Goal: Task Accomplishment & Management: Complete application form

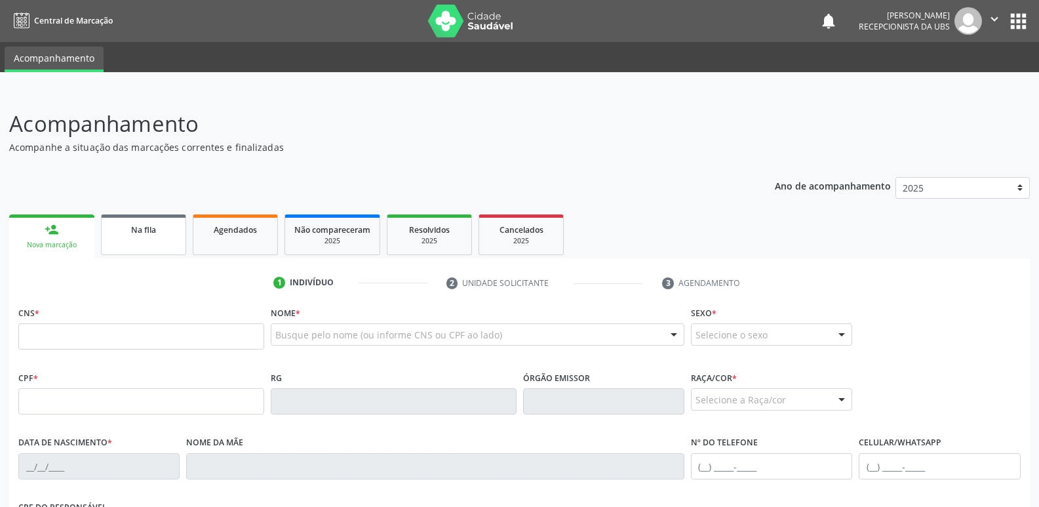
click at [164, 238] on link "Na fila" at bounding box center [143, 234] width 85 height 41
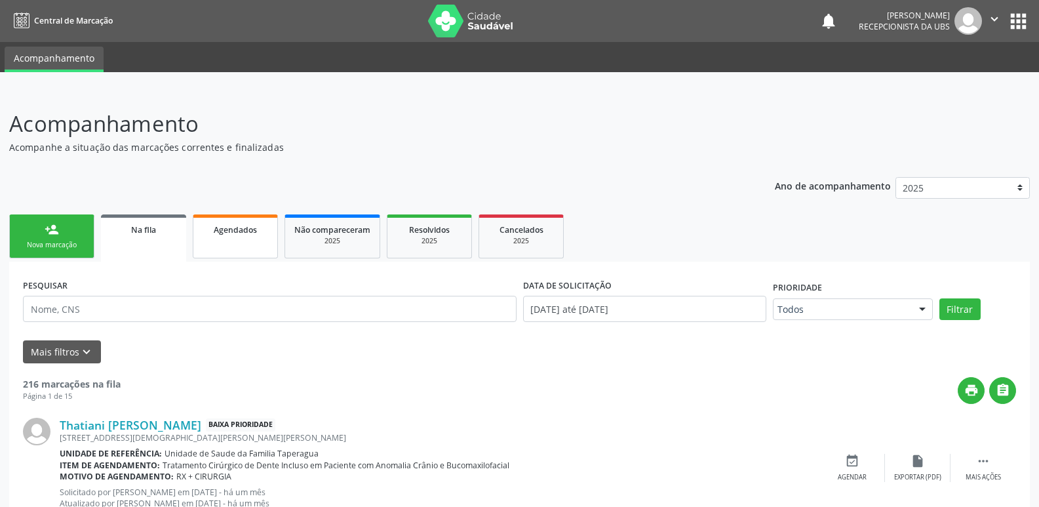
click at [226, 246] on link "Agendados" at bounding box center [235, 236] width 85 height 44
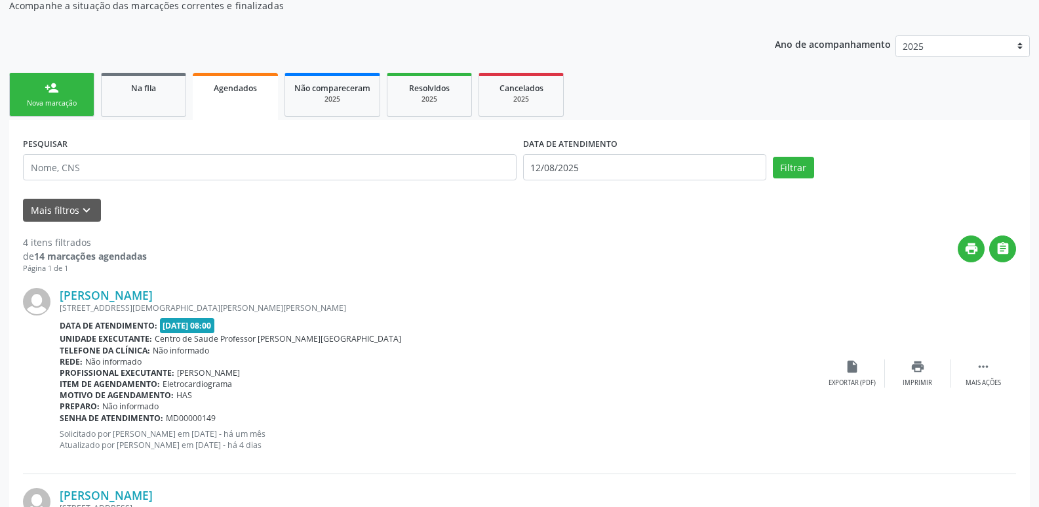
scroll to position [145, 0]
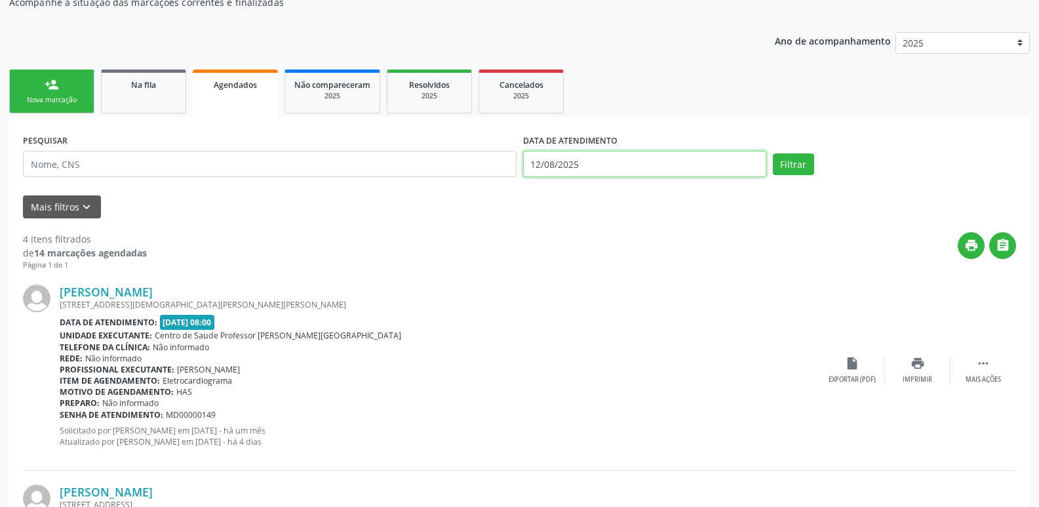
click at [666, 154] on input "12/08/2025" at bounding box center [644, 164] width 243 height 26
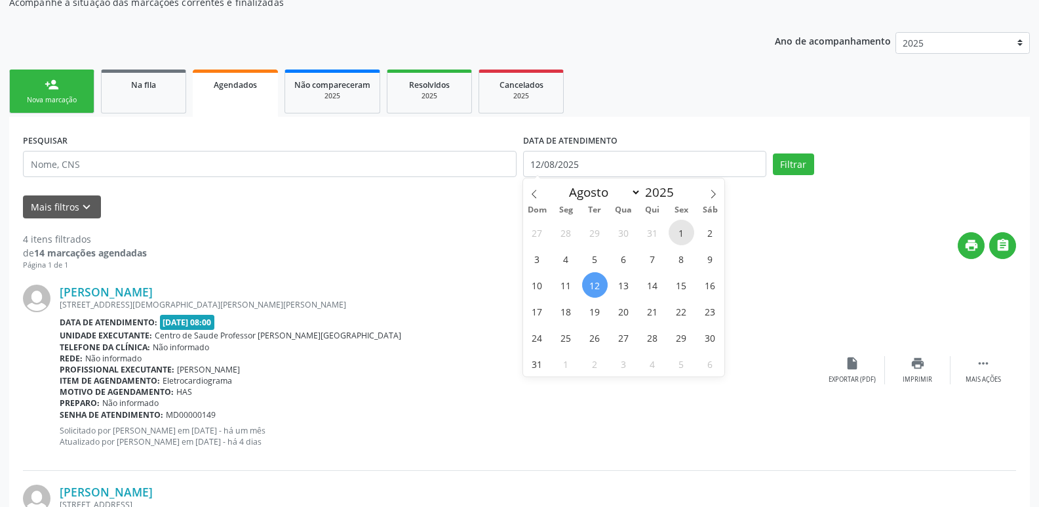
click at [679, 227] on span "1" at bounding box center [681, 233] width 26 height 26
type input "01/08/2025"
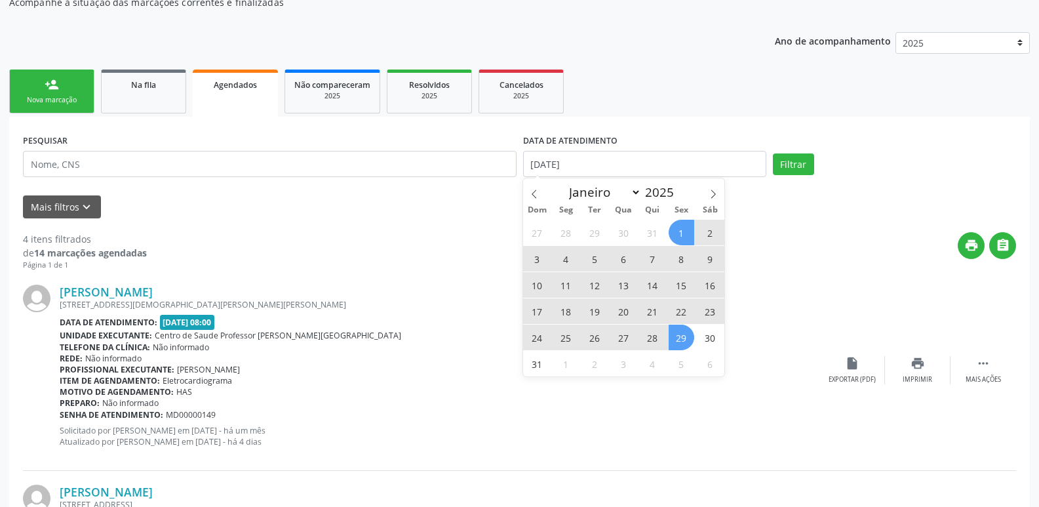
click at [686, 344] on span "29" at bounding box center [681, 337] width 26 height 26
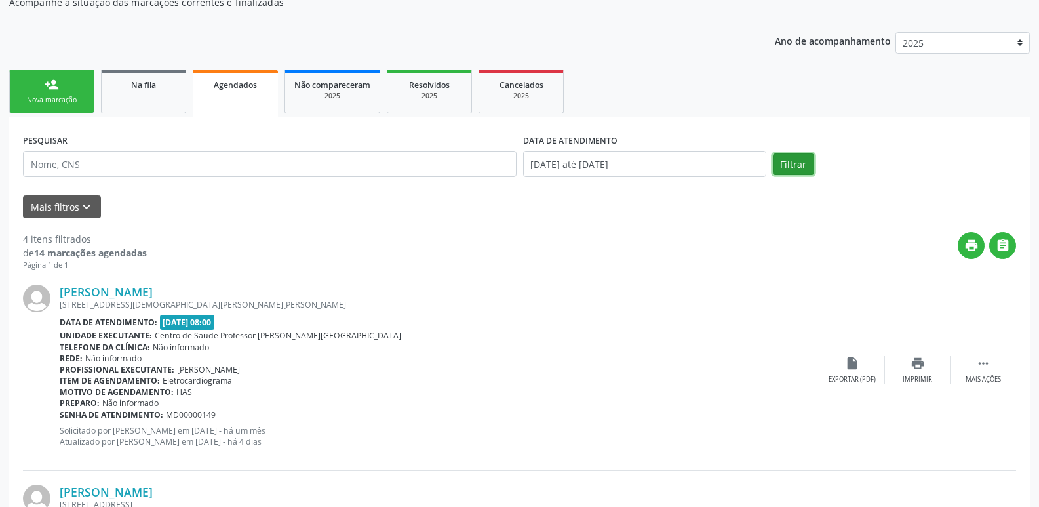
click at [801, 164] on button "Filtrar" at bounding box center [793, 164] width 41 height 22
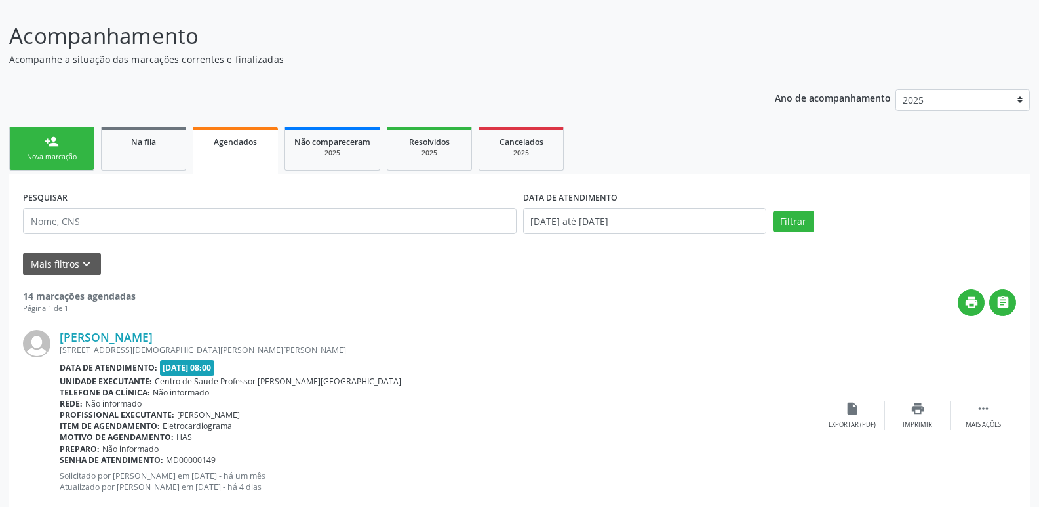
scroll to position [66, 0]
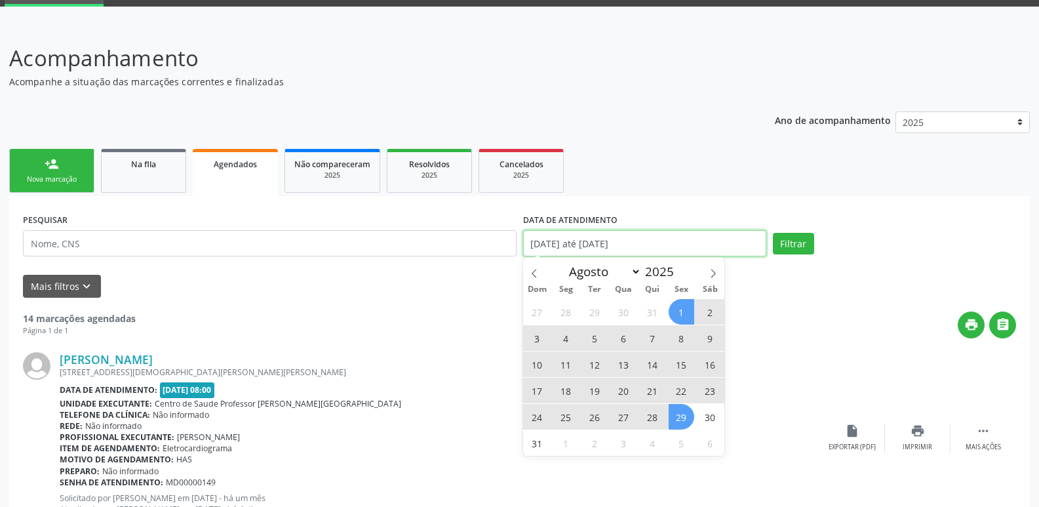
click at [738, 234] on input "01/08/2025 até 29/08/2025" at bounding box center [644, 243] width 243 height 26
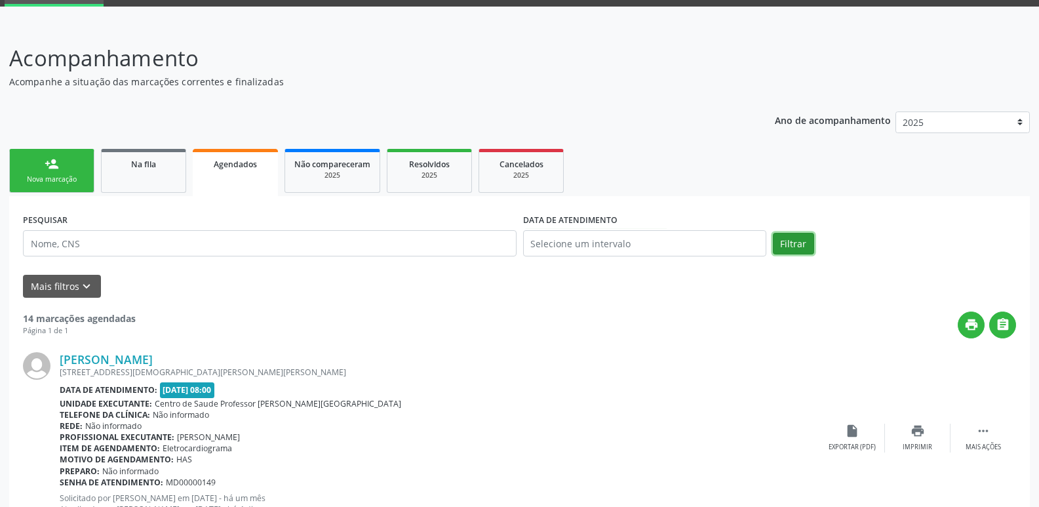
click at [793, 235] on button "Filtrar" at bounding box center [793, 244] width 41 height 22
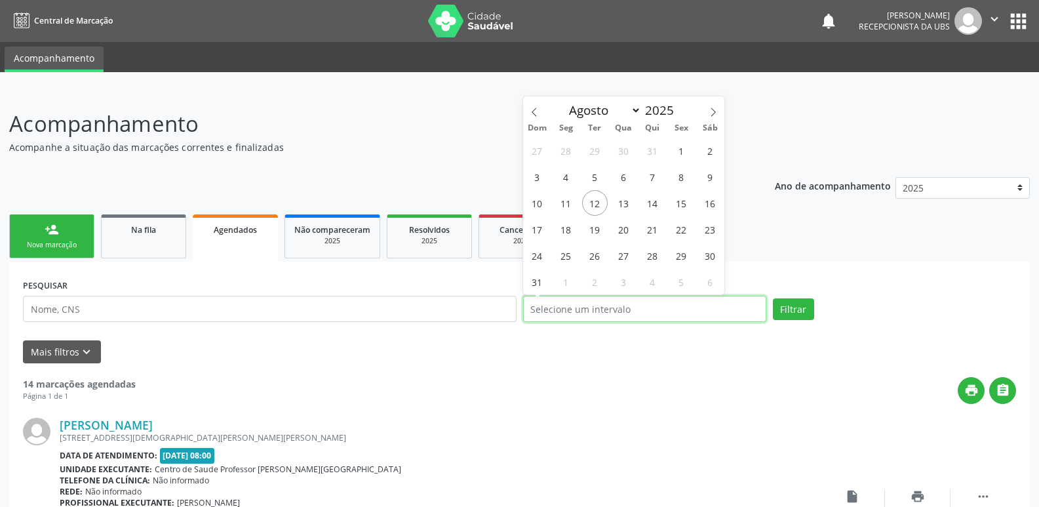
click at [703, 315] on input "text" at bounding box center [644, 309] width 243 height 26
click at [597, 205] on span "12" at bounding box center [595, 203] width 26 height 26
type input "12/08/2025"
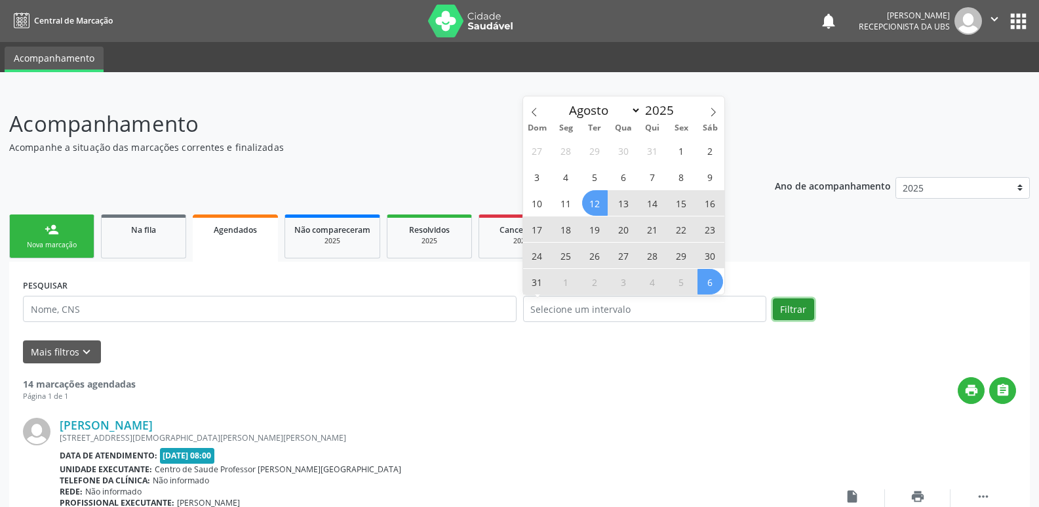
select select "7"
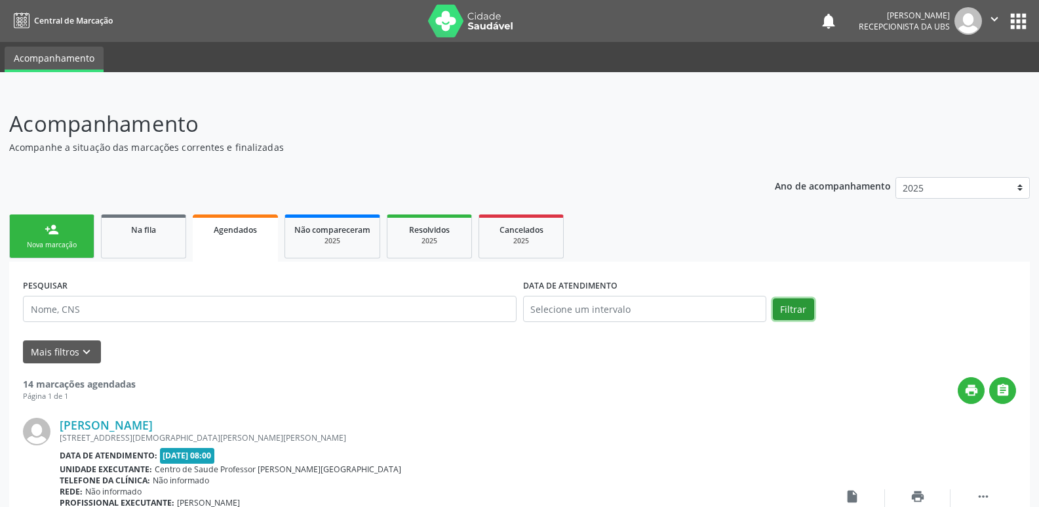
click at [799, 305] on button "Filtrar" at bounding box center [793, 309] width 41 height 22
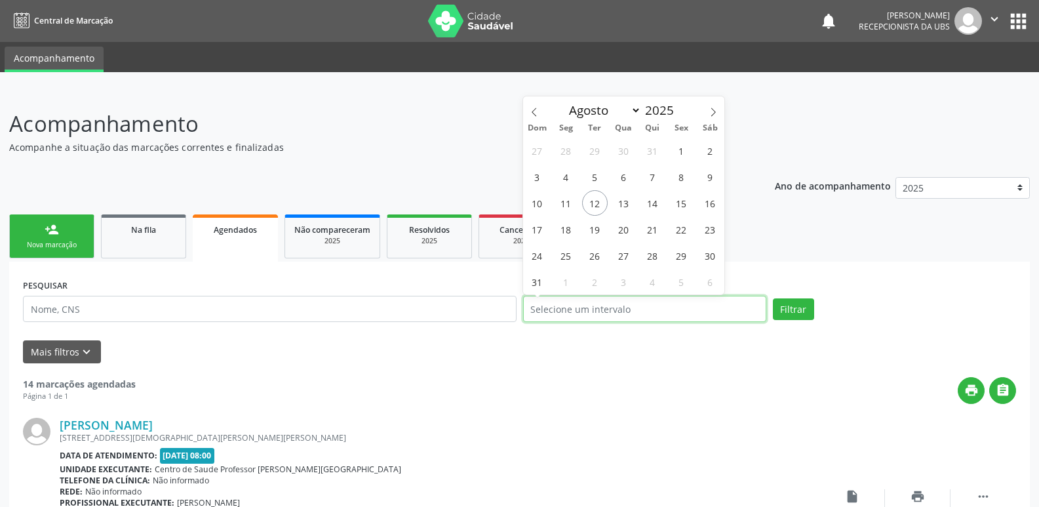
click at [704, 297] on input "text" at bounding box center [644, 309] width 243 height 26
click at [590, 204] on span "12" at bounding box center [595, 203] width 26 height 26
type input "12/08/2025"
click at [590, 204] on span "12" at bounding box center [595, 203] width 26 height 26
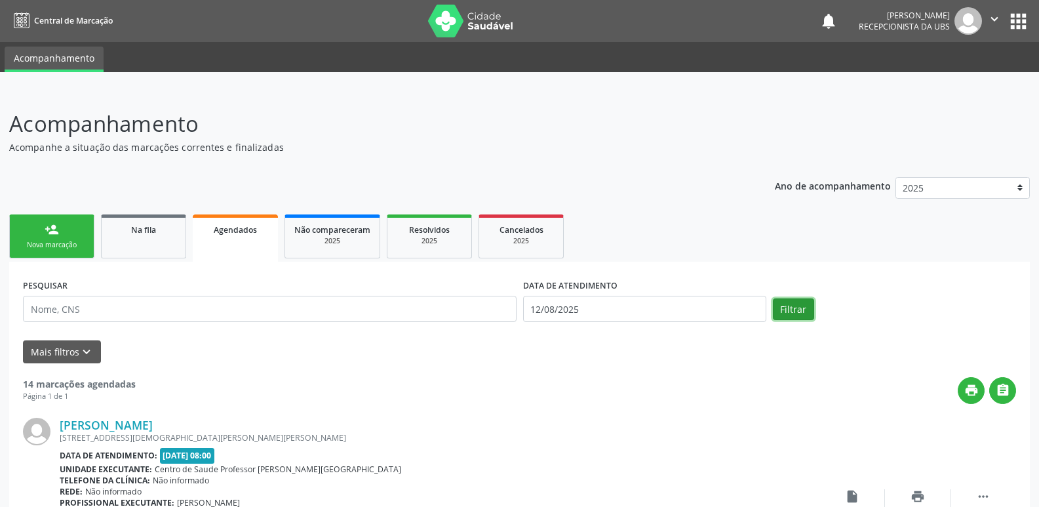
click at [794, 304] on button "Filtrar" at bounding box center [793, 309] width 41 height 22
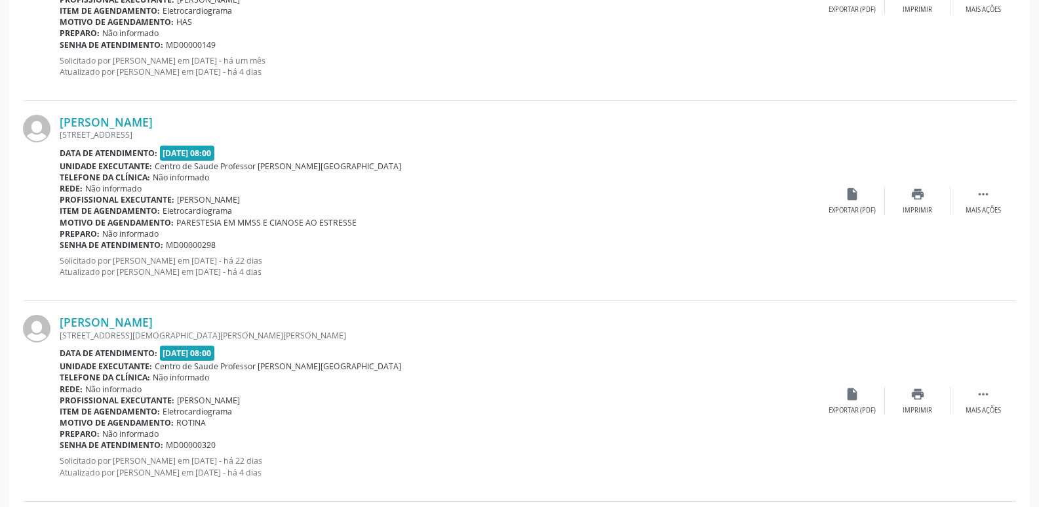
scroll to position [731, 0]
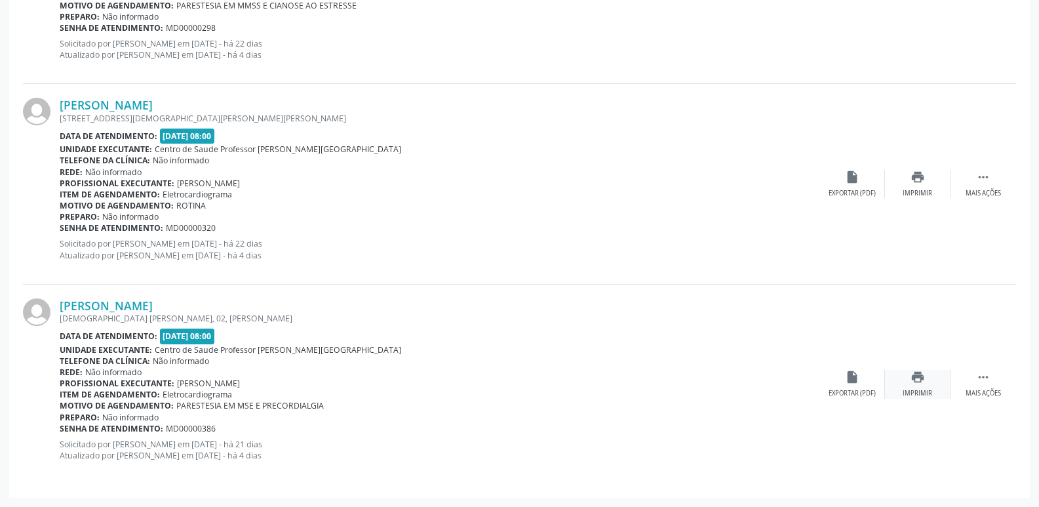
click at [913, 378] on icon "print" at bounding box center [917, 377] width 14 height 14
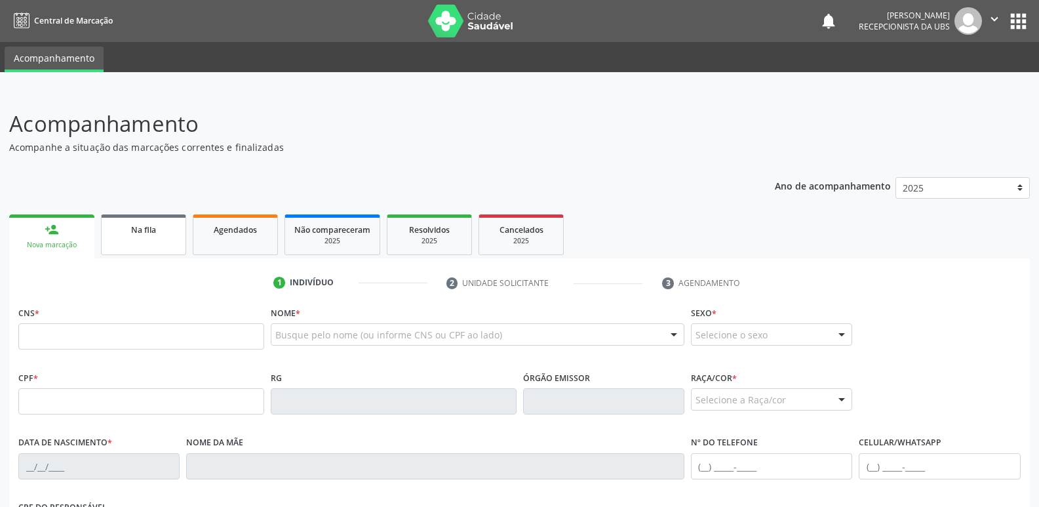
click at [156, 221] on link "Na fila" at bounding box center [143, 234] width 85 height 41
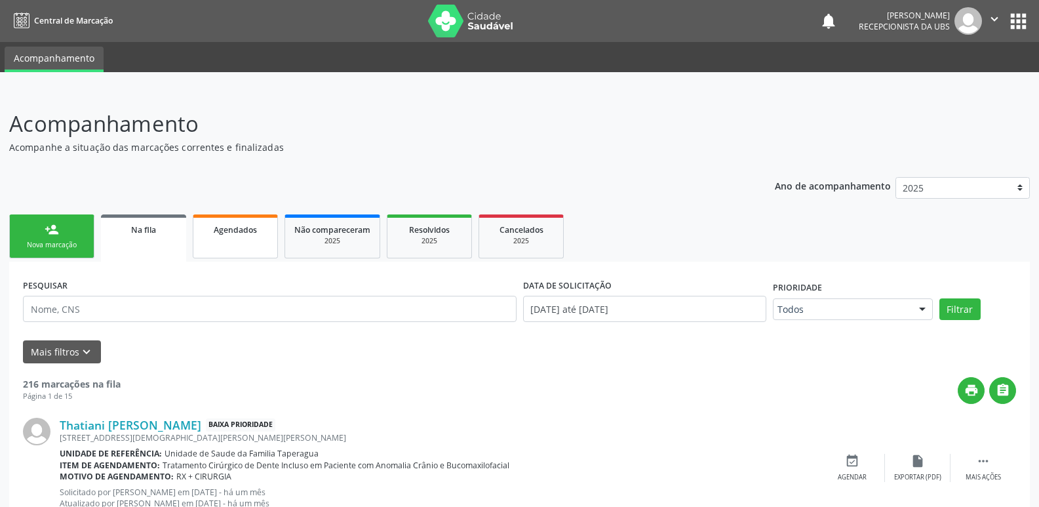
click at [210, 228] on div "Agendados" at bounding box center [235, 229] width 66 height 14
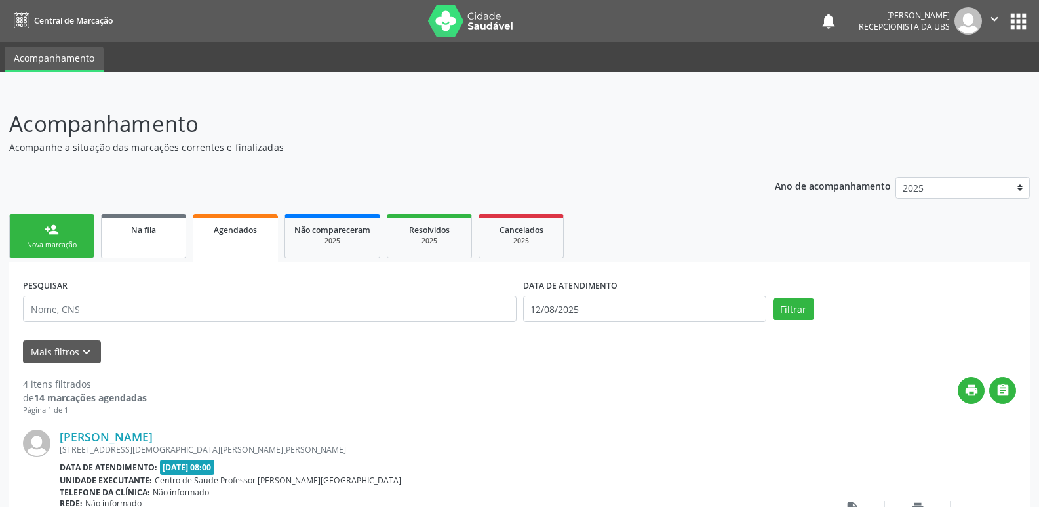
click at [157, 229] on div "Na fila" at bounding box center [144, 229] width 66 height 14
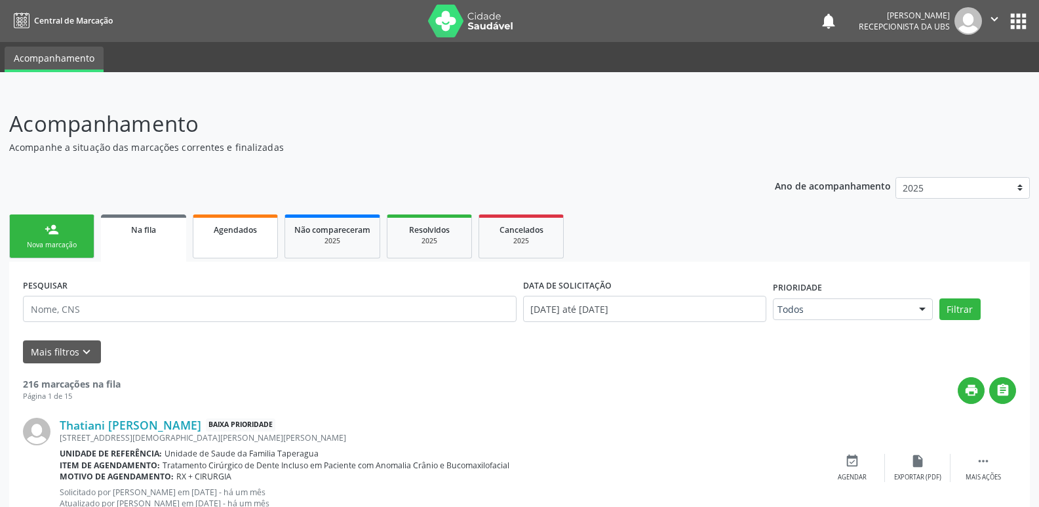
click at [216, 236] on link "Agendados" at bounding box center [235, 236] width 85 height 44
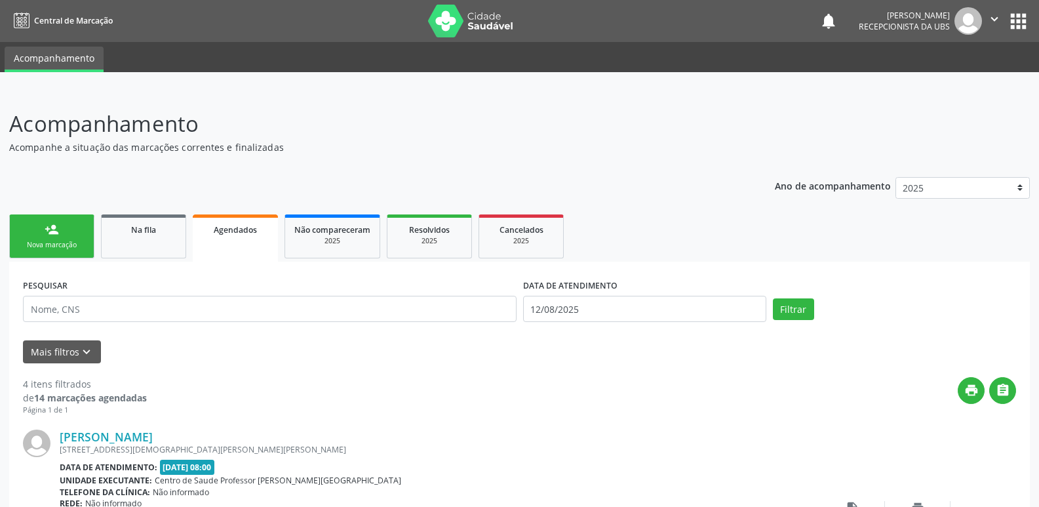
click at [239, 257] on link "Agendados" at bounding box center [235, 237] width 85 height 47
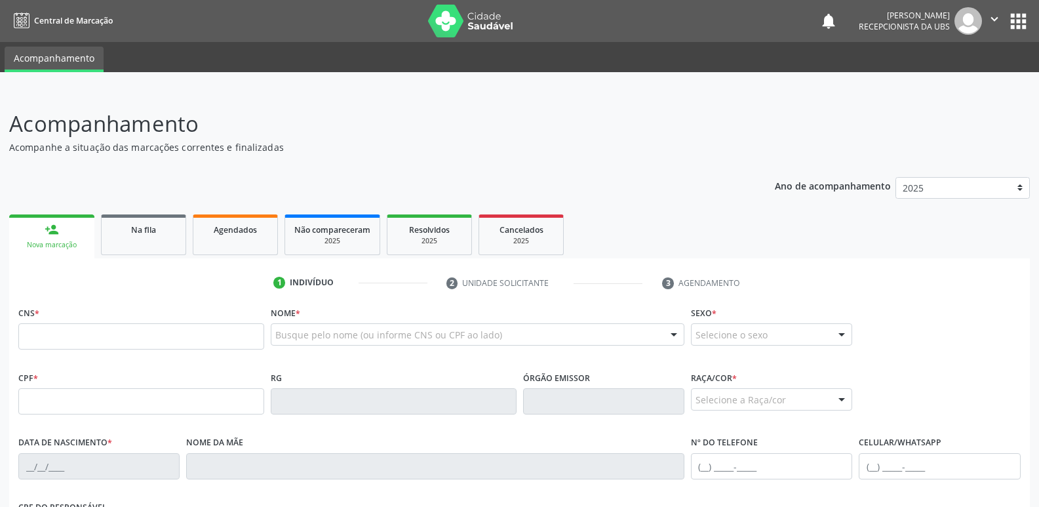
click at [231, 249] on link "Agendados" at bounding box center [235, 234] width 85 height 41
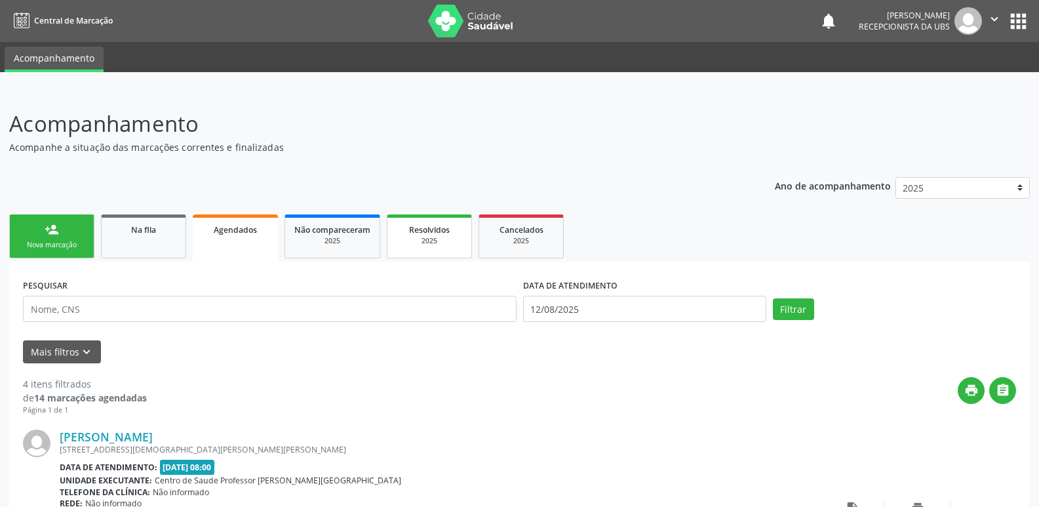
click at [421, 220] on link "Resolvidos 2025" at bounding box center [429, 236] width 85 height 44
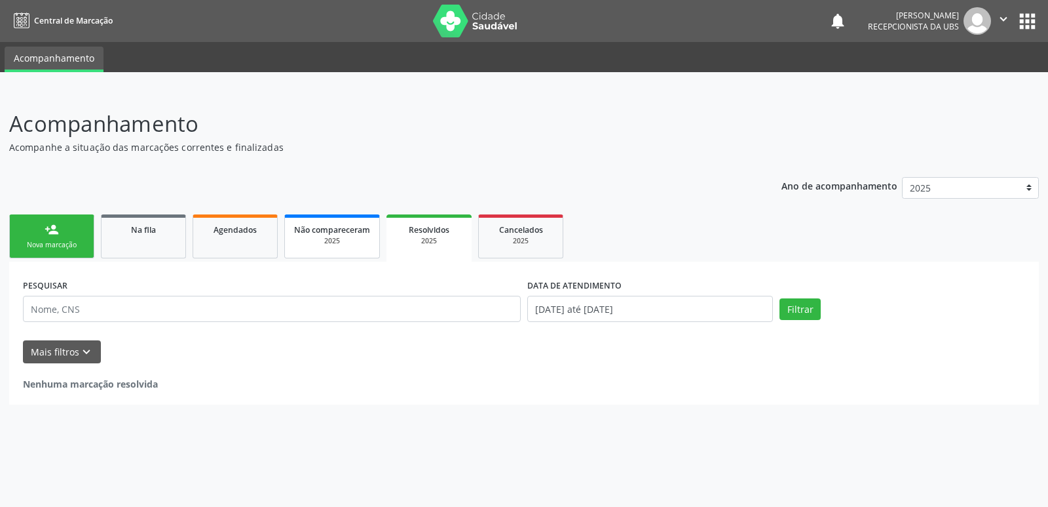
click at [319, 223] on div "Não compareceram" at bounding box center [332, 229] width 76 height 14
click at [418, 233] on span "Resolvidos" at bounding box center [428, 229] width 41 height 11
click at [142, 235] on span "Na fila" at bounding box center [143, 229] width 25 height 11
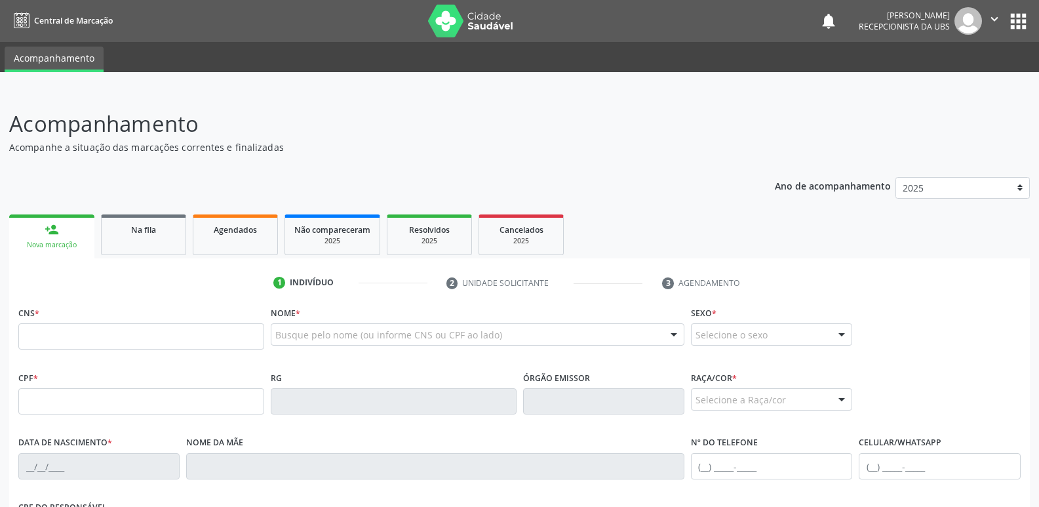
click at [237, 232] on span "Agendados" at bounding box center [235, 229] width 43 height 11
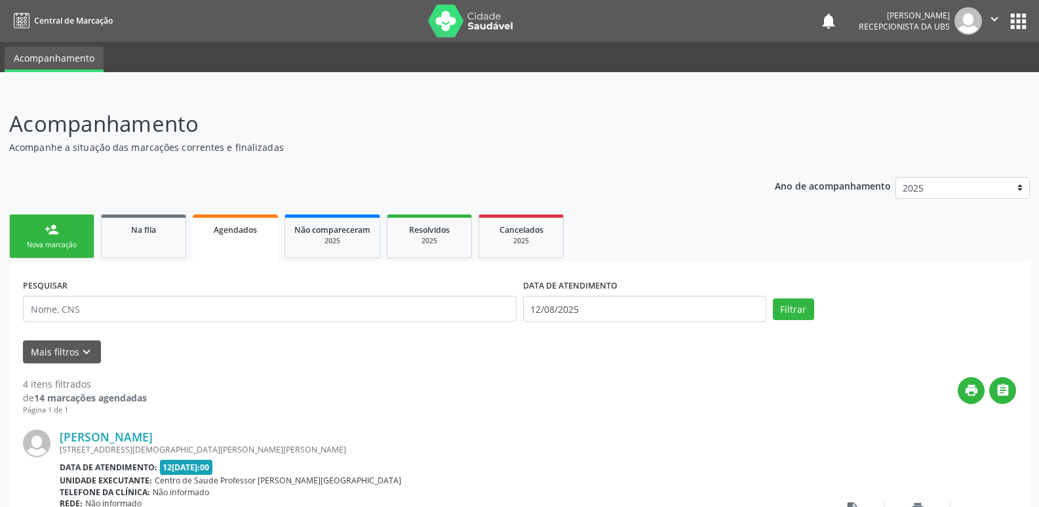
click at [38, 237] on link "person_add Nova marcação" at bounding box center [51, 236] width 85 height 44
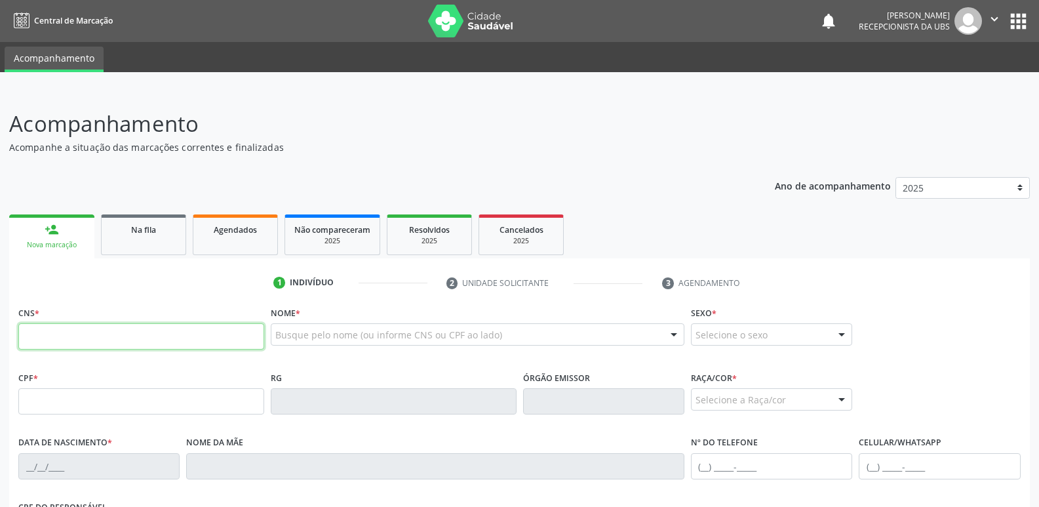
click at [233, 326] on input "text" at bounding box center [141, 336] width 246 height 26
paste input "709 2042 0369 2039"
type input "709 2042 0369 2039"
type input "745.063.824-04"
type input "11[DATE]"
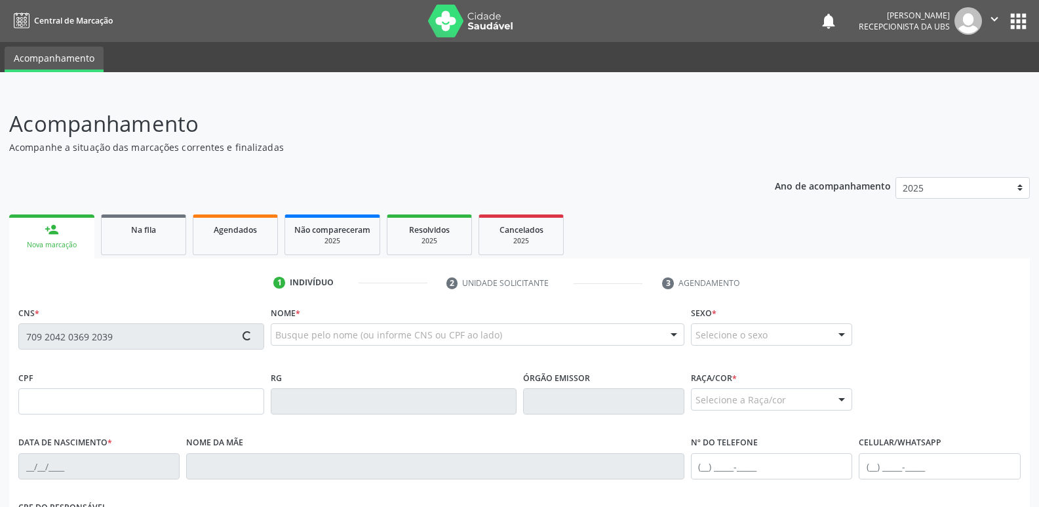
type input "[PERSON_NAME]"
type input "[PHONE_NUMBER]"
type input "118"
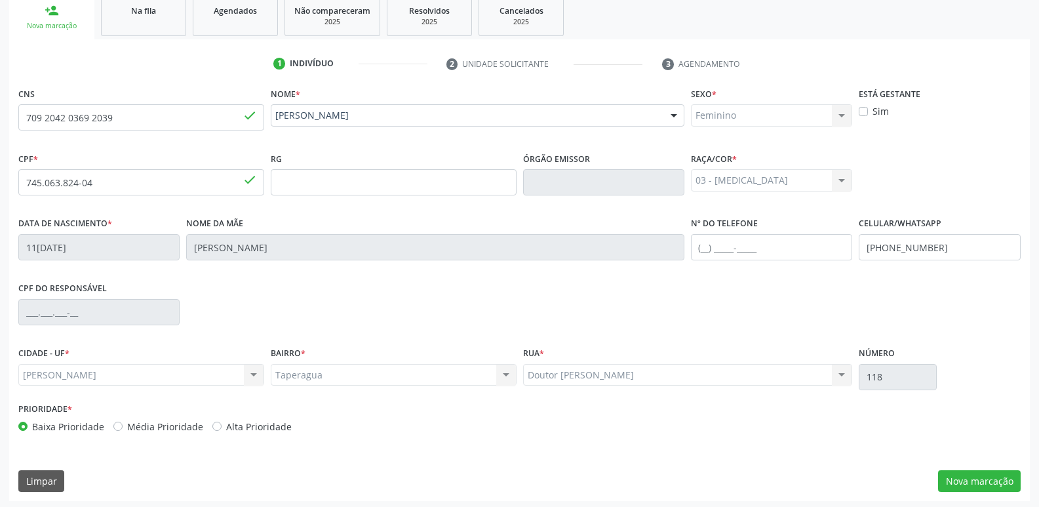
scroll to position [222, 0]
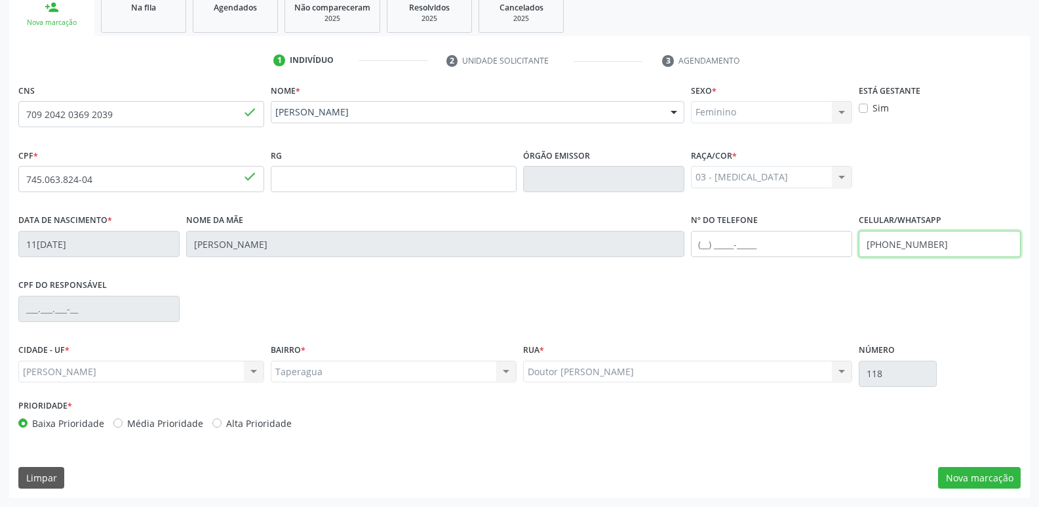
drag, startPoint x: 937, startPoint y: 249, endPoint x: 886, endPoint y: 244, distance: 51.3
click at [886, 244] on input "[PHONE_NUMBER]" at bounding box center [938, 244] width 161 height 26
type input "(82) 99394-3631"
click at [993, 478] on button "Nova marcação" at bounding box center [979, 478] width 83 height 22
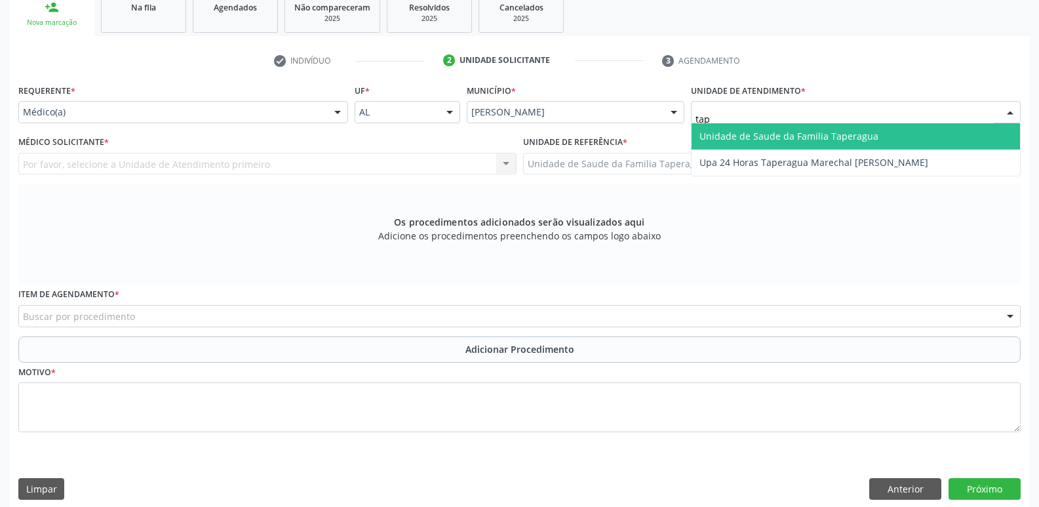
type input "tape"
click at [788, 134] on span "Unidade de Saude da Familia Taperagua" at bounding box center [788, 136] width 179 height 12
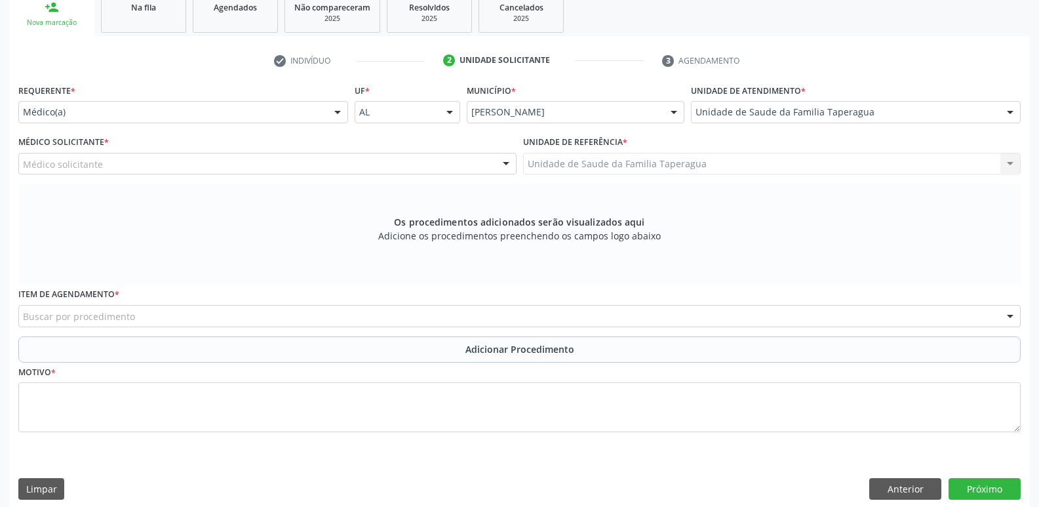
click at [283, 168] on div "Médico solicitante" at bounding box center [267, 164] width 498 height 22
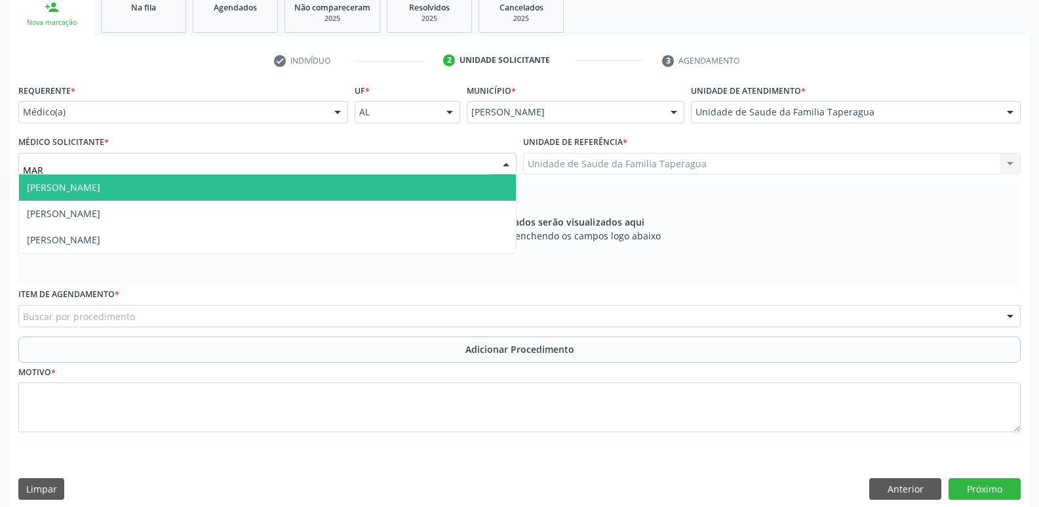
type input "MART"
click at [288, 183] on span "Martina Toledo Valadao" at bounding box center [267, 187] width 497 height 26
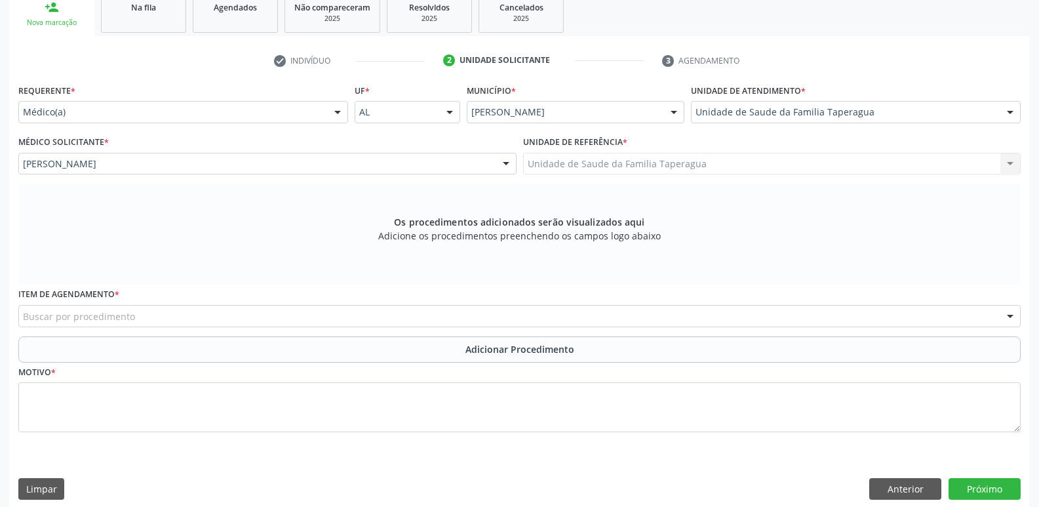
click at [307, 317] on div "Buscar por procedimento" at bounding box center [519, 316] width 1002 height 22
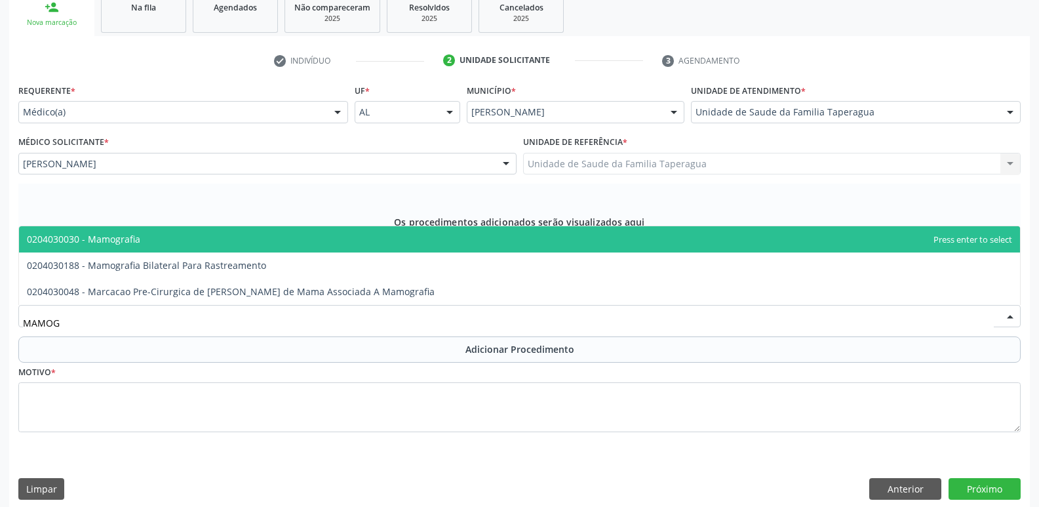
type input "MAMOGR"
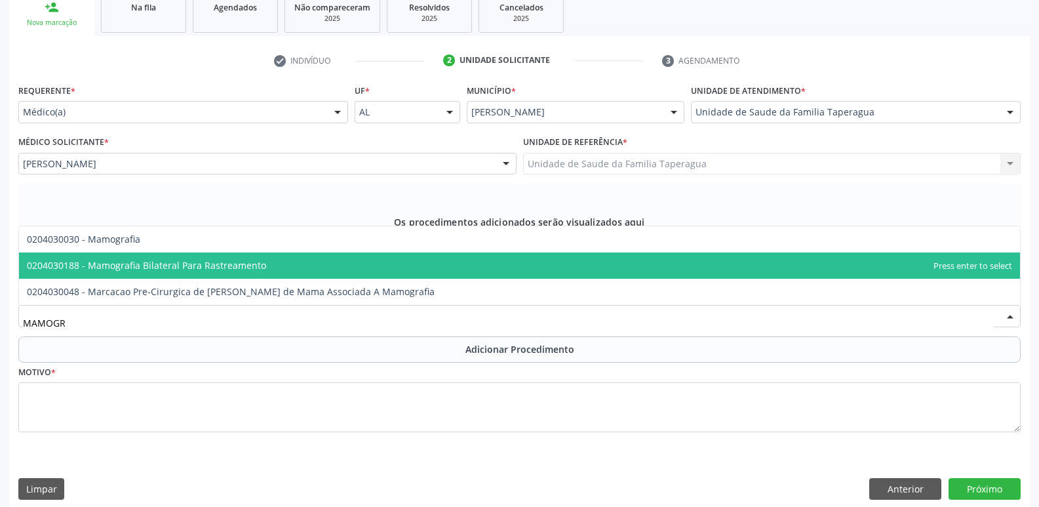
click at [311, 271] on span "0204030188 - Mamografia Bilateral Para Rastreamento" at bounding box center [519, 265] width 1001 height 26
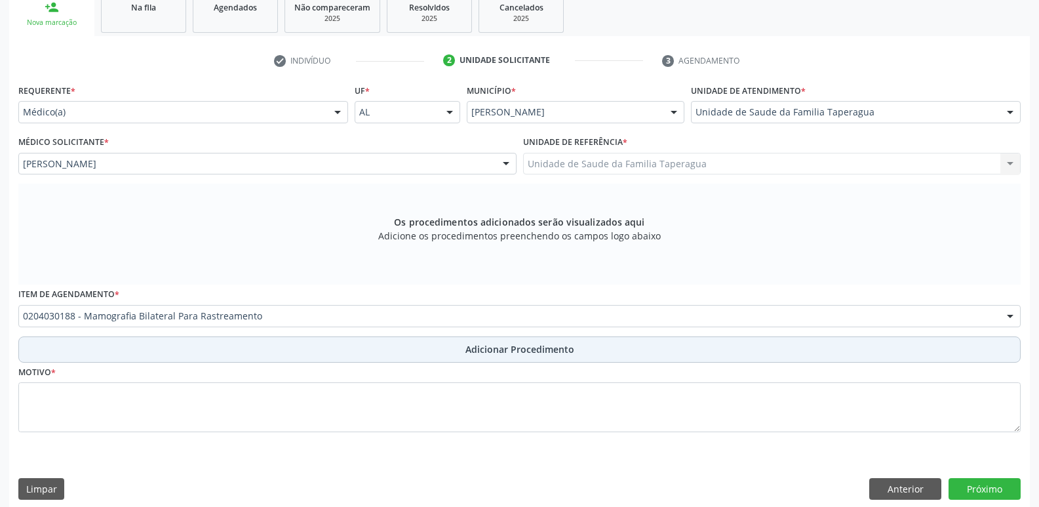
click at [354, 355] on button "Adicionar Procedimento" at bounding box center [519, 349] width 1002 height 26
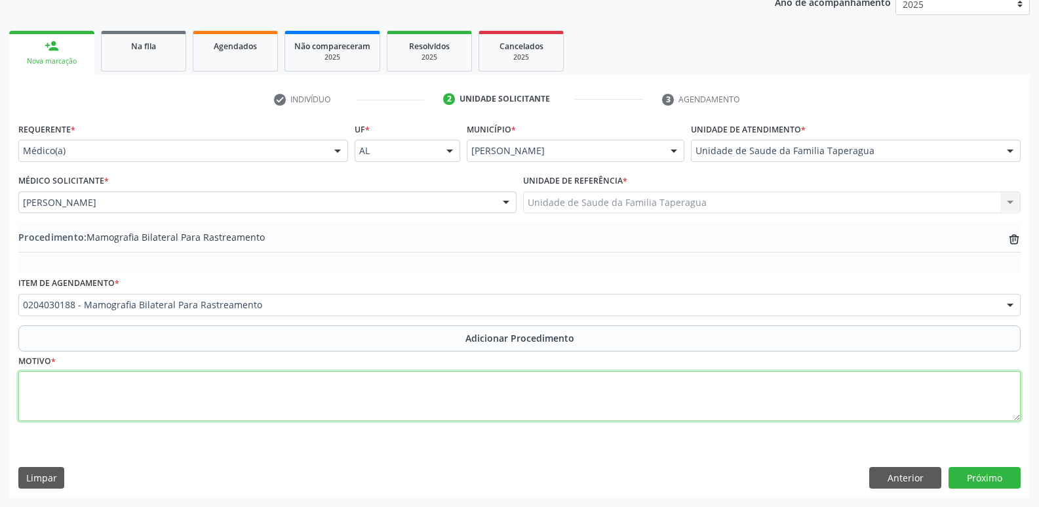
click at [356, 390] on textarea at bounding box center [519, 396] width 1002 height 50
type textarea "ROTINA"
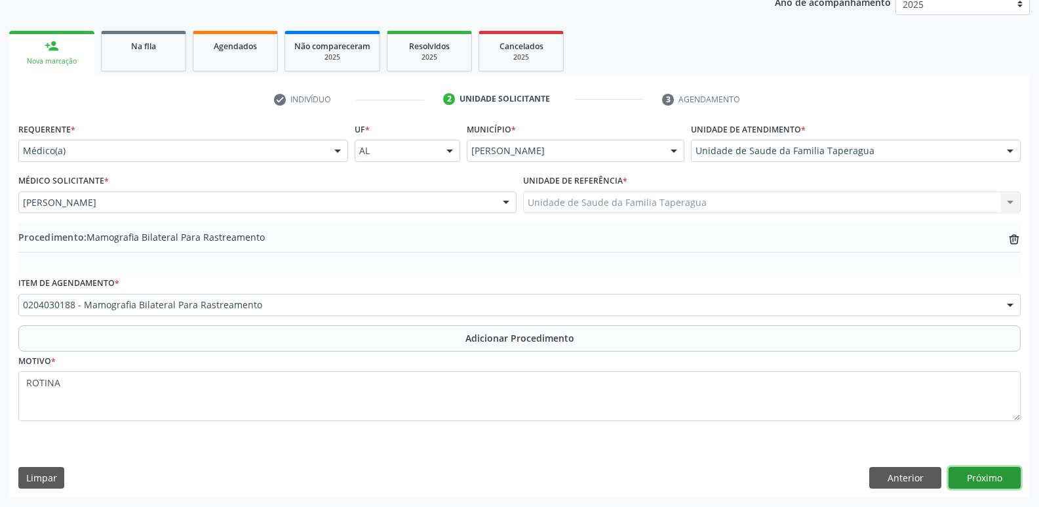
click at [957, 476] on button "Próximo" at bounding box center [984, 478] width 72 height 22
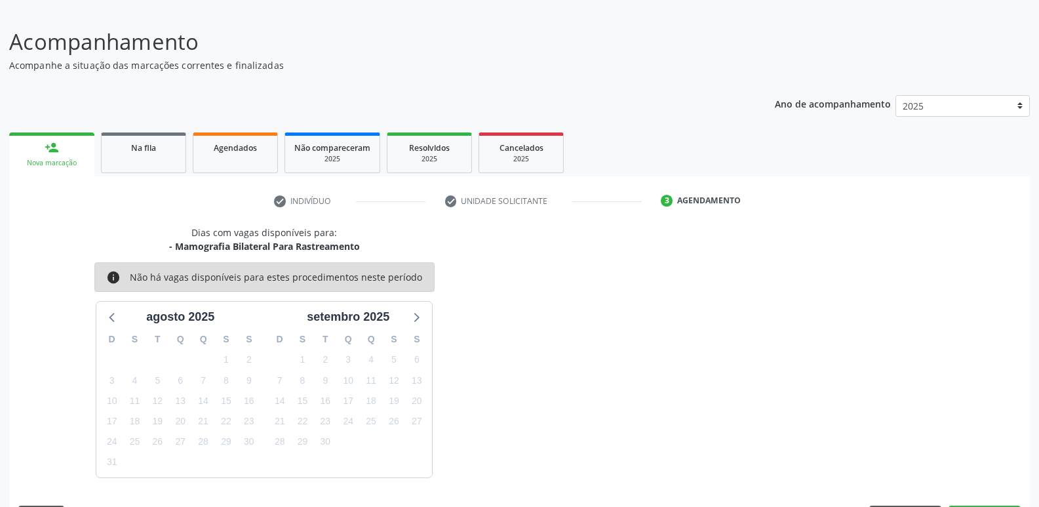
scroll to position [121, 0]
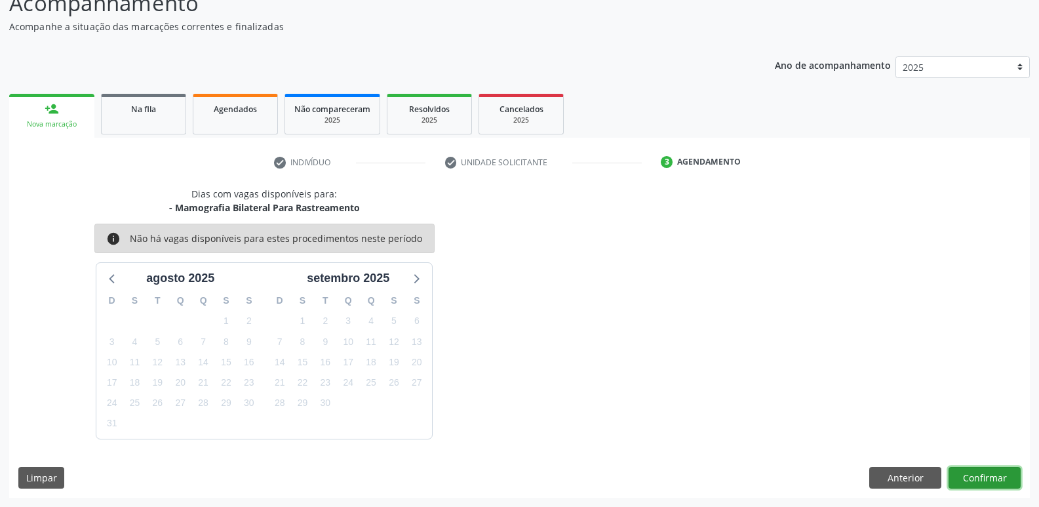
click at [993, 480] on button "Confirmar" at bounding box center [984, 478] width 72 height 22
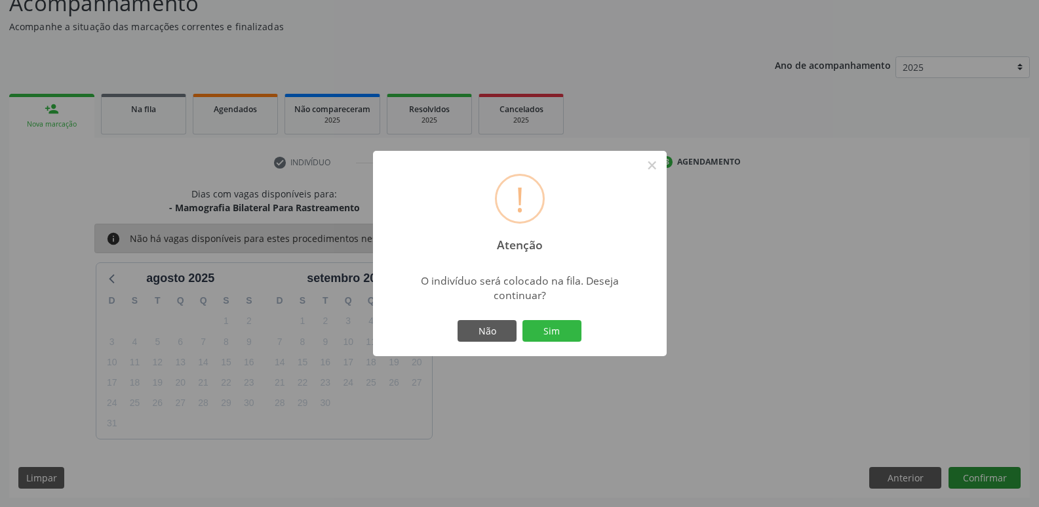
click at [522, 320] on button "Sim" at bounding box center [551, 331] width 59 height 22
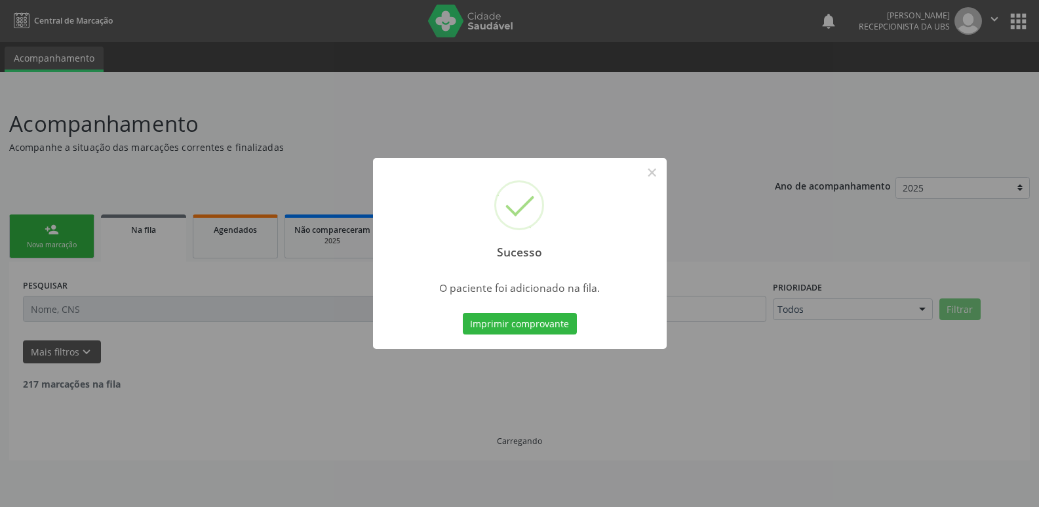
scroll to position [0, 0]
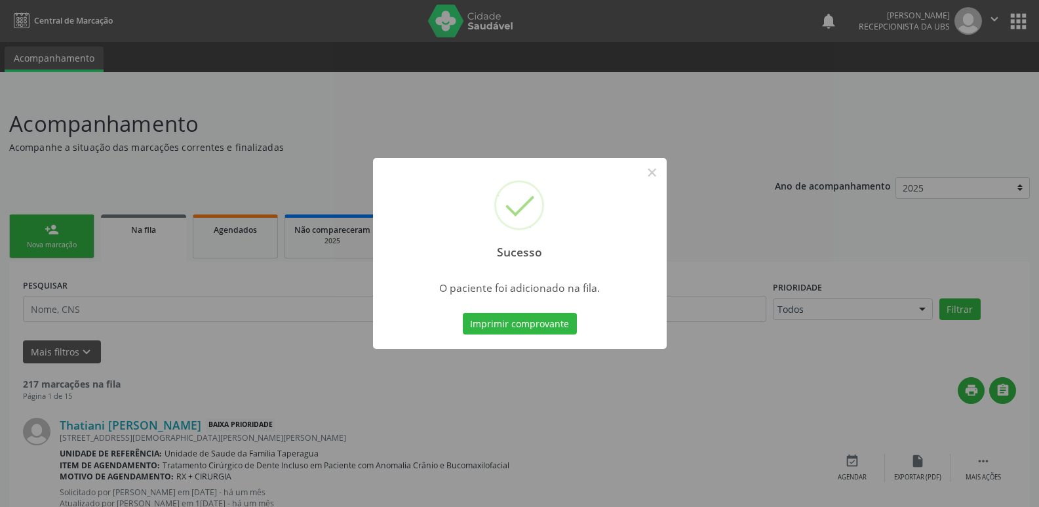
click at [830, 155] on div "Sucesso × O paciente foi adicionado na fila. Imprimir comprovante Cancel" at bounding box center [519, 253] width 1039 height 507
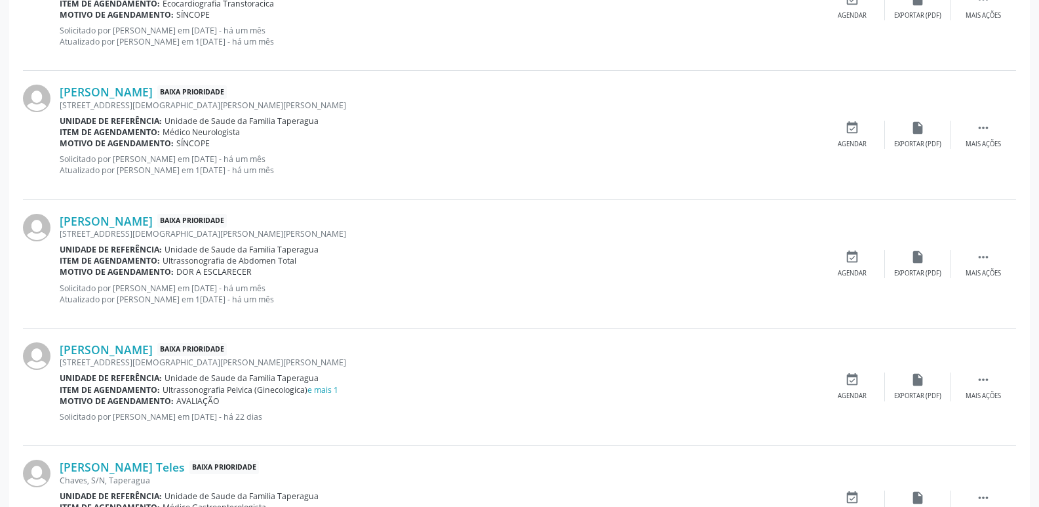
scroll to position [1853, 0]
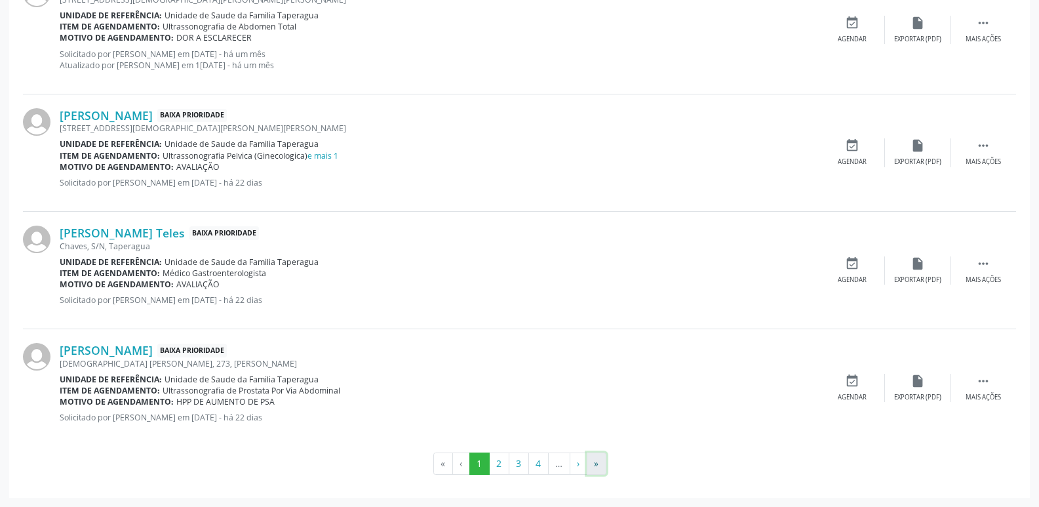
click at [598, 470] on button "»" at bounding box center [596, 463] width 20 height 22
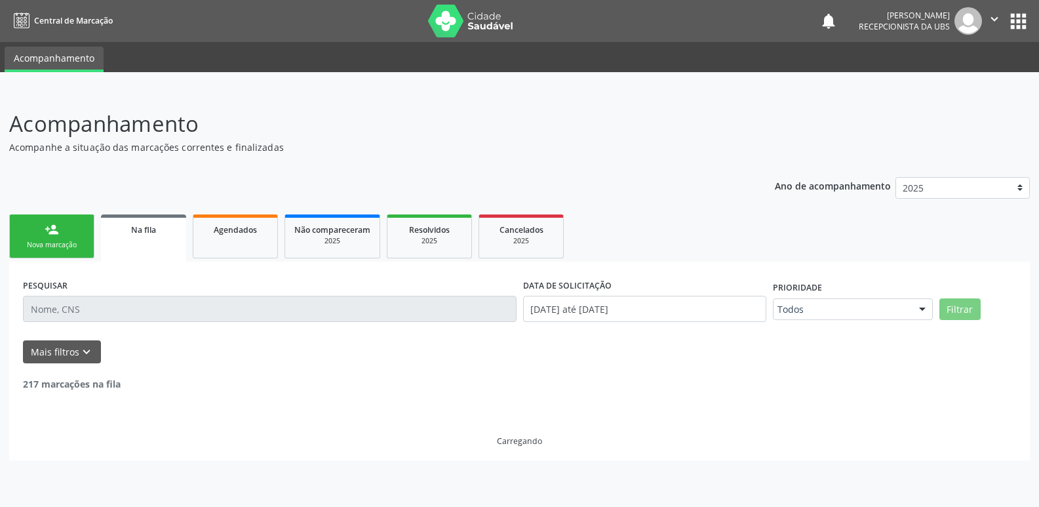
scroll to position [0, 0]
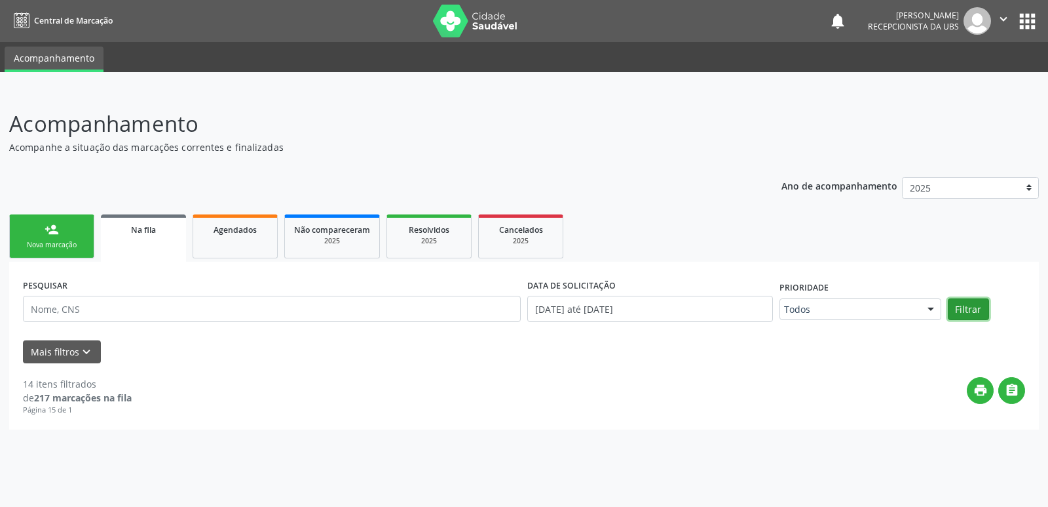
click at [978, 313] on button "Filtrar" at bounding box center [968, 309] width 41 height 22
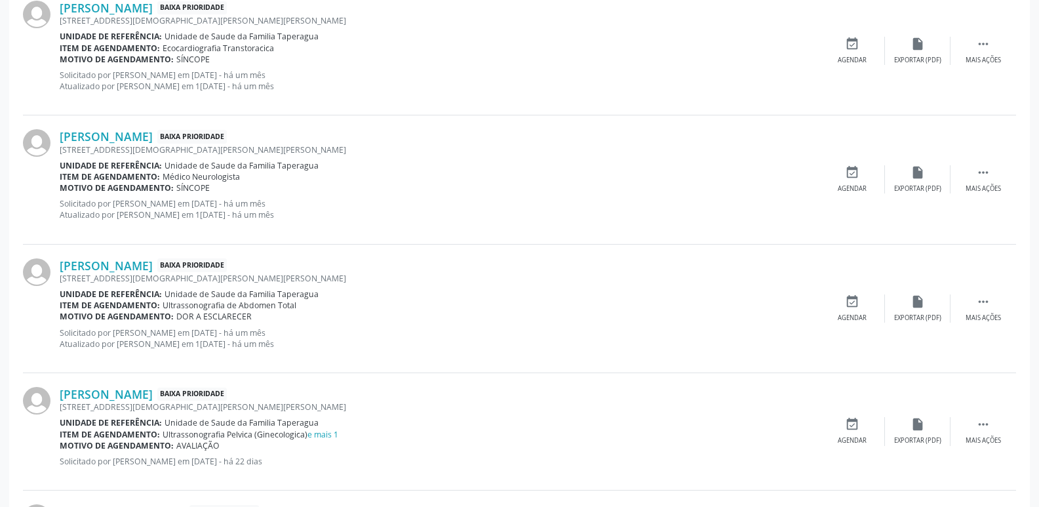
scroll to position [1853, 0]
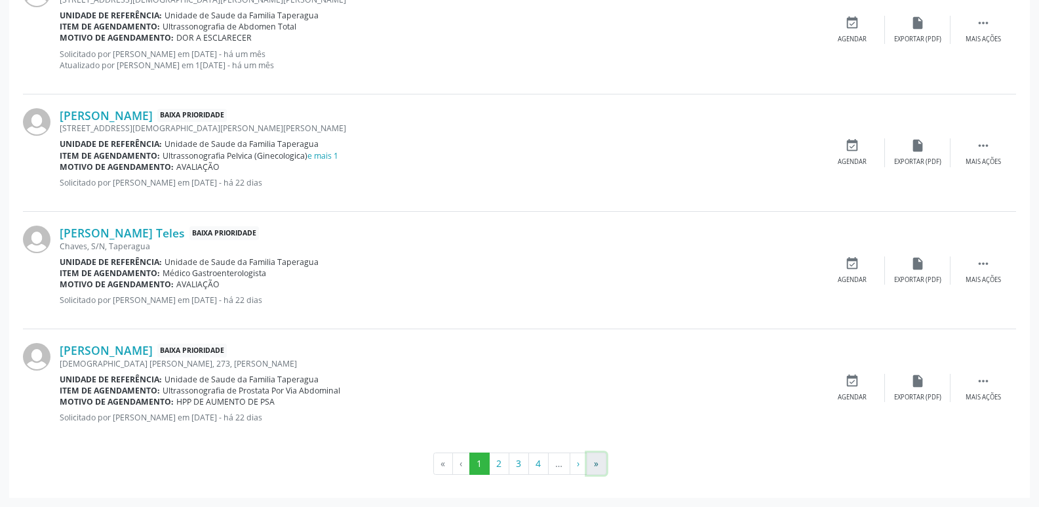
click at [598, 466] on button "»" at bounding box center [596, 463] width 20 height 22
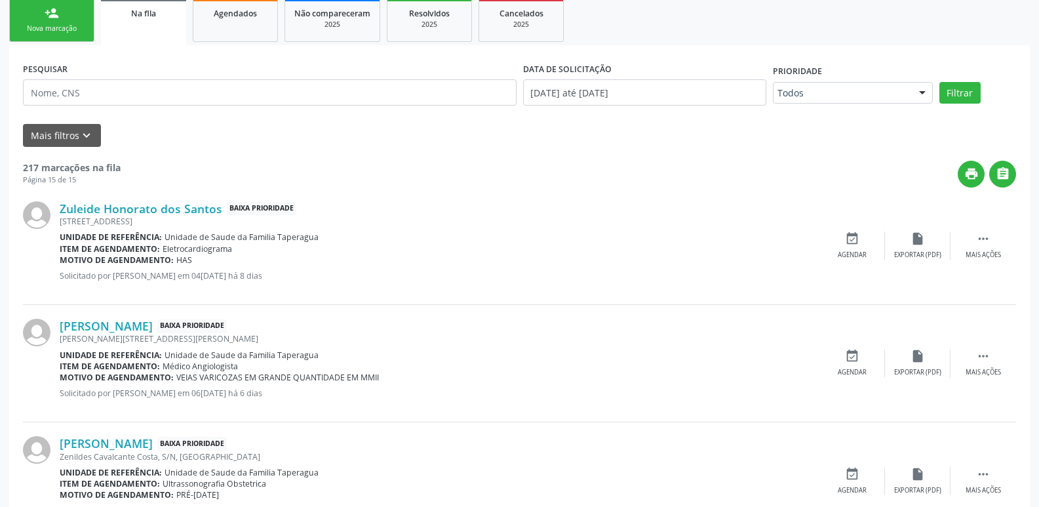
scroll to position [0, 0]
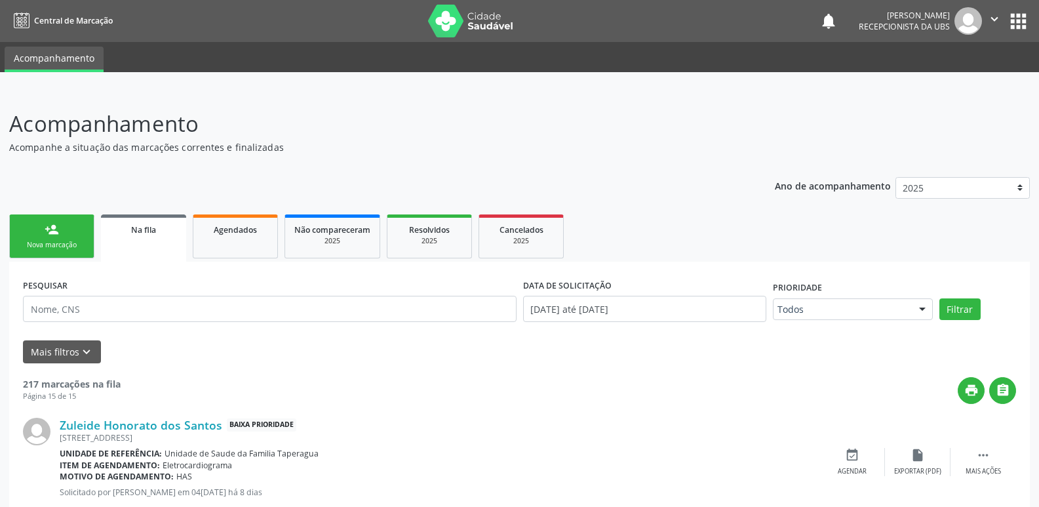
click at [62, 235] on link "person_add Nova marcação" at bounding box center [51, 236] width 85 height 44
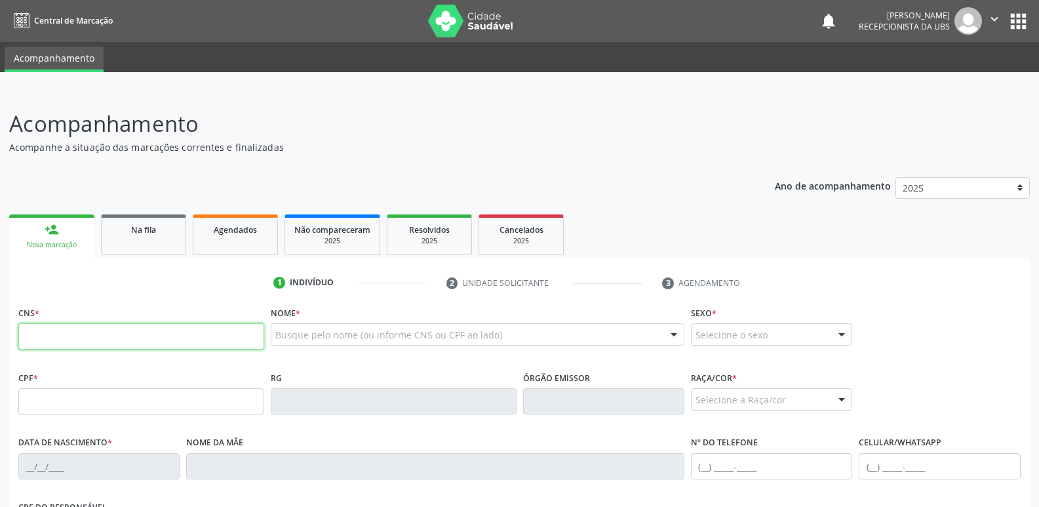
click at [136, 327] on input "text" at bounding box center [141, 336] width 246 height 26
paste input "702 5093 0174 5735"
type input "702 5093 0174 5735"
type input "21/04/2011"
type input "Ana Cristina Nogueira Sá"
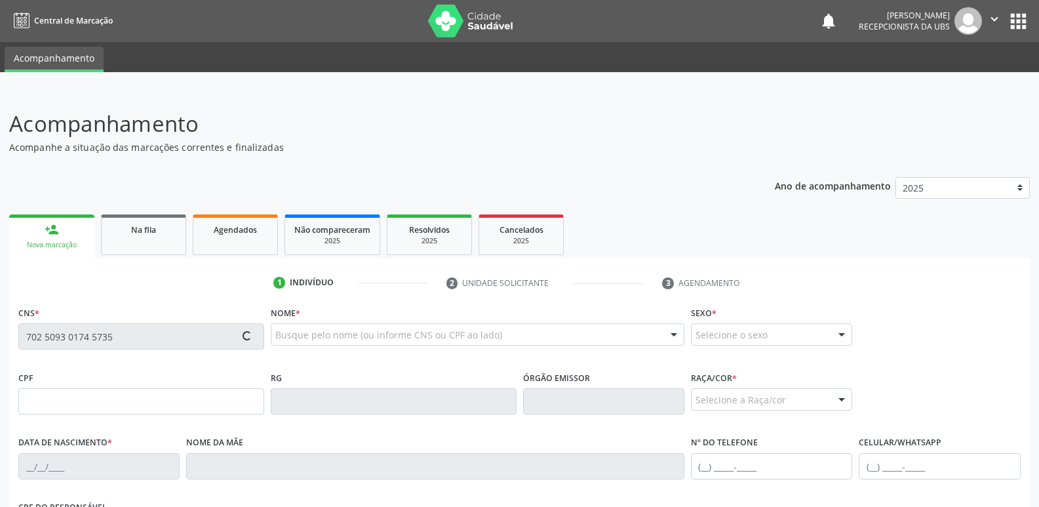
type input "[PHONE_NUMBER]"
type input "08"
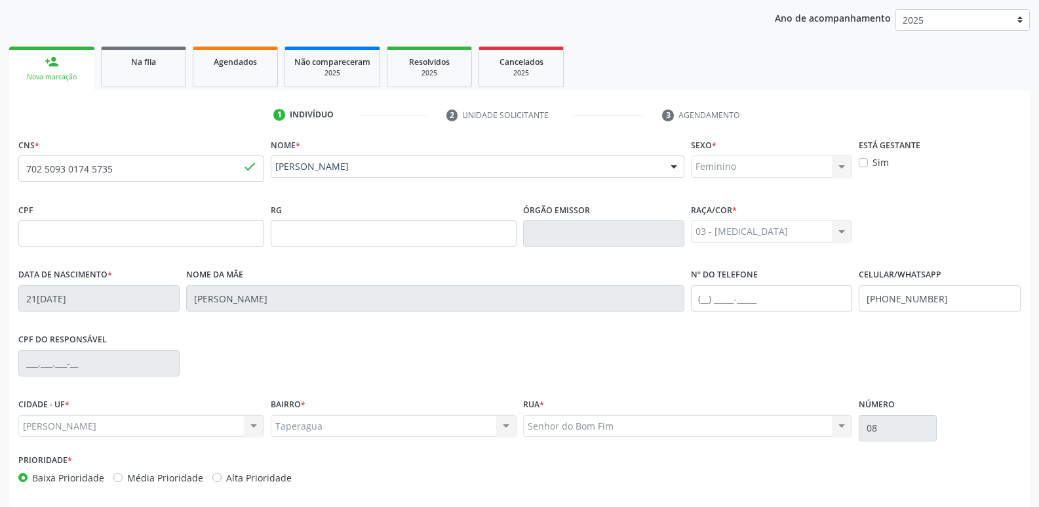
scroll to position [222, 0]
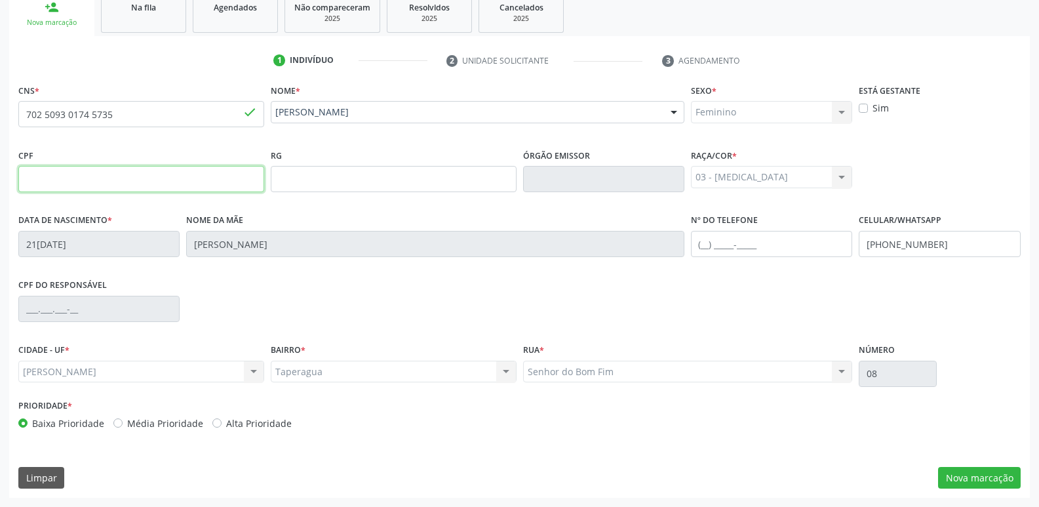
click at [182, 181] on input "text" at bounding box center [141, 179] width 246 height 26
type input "153.343.644-47"
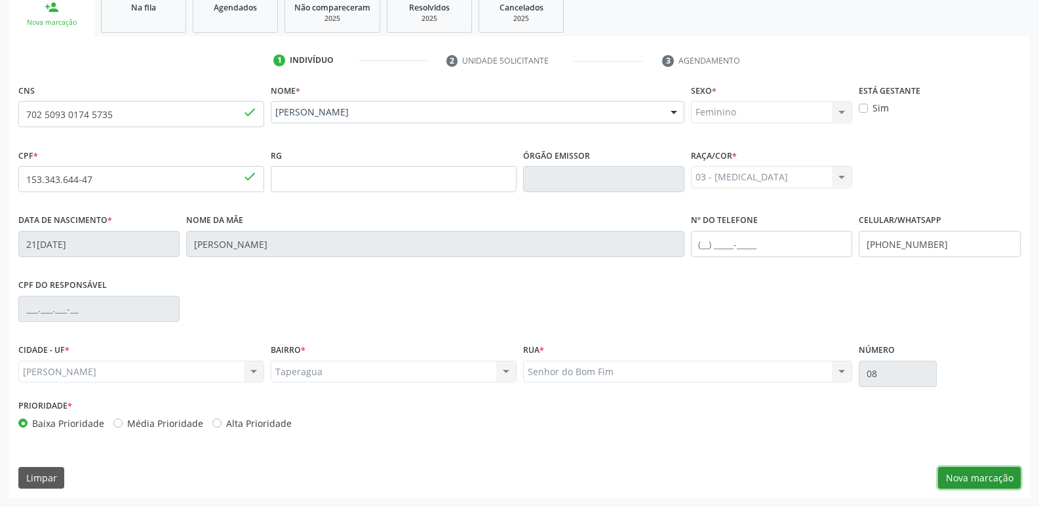
click at [968, 470] on button "Nova marcação" at bounding box center [979, 478] width 83 height 22
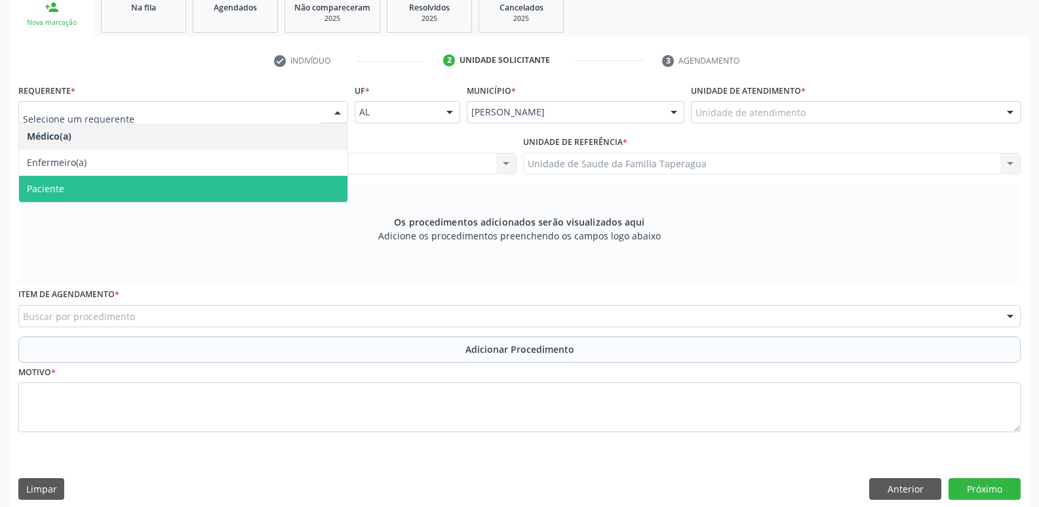
click at [289, 178] on span "Paciente" at bounding box center [183, 189] width 328 height 26
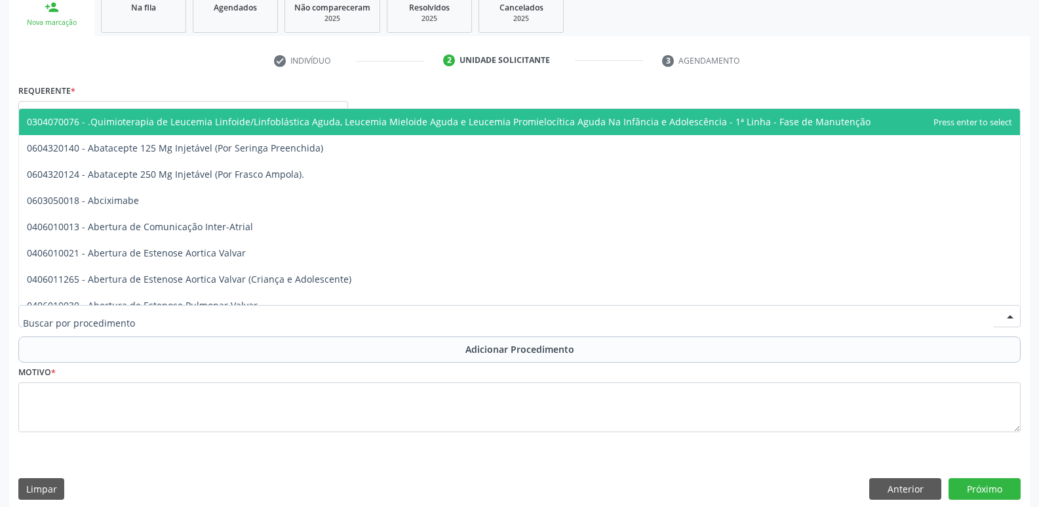
click at [305, 314] on div at bounding box center [519, 316] width 1002 height 22
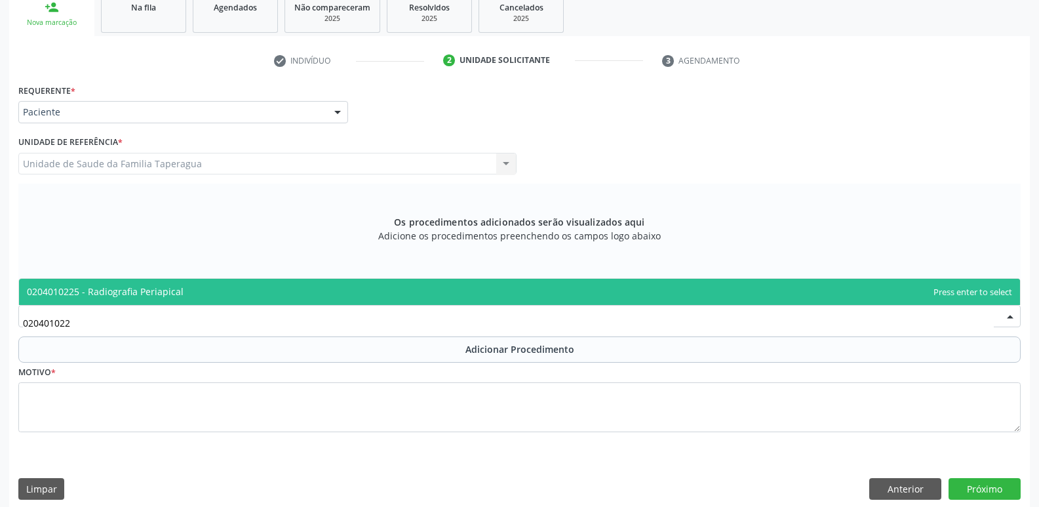
type input "0204010225"
click at [316, 282] on span "0204010225 - Radiografia Periapical" at bounding box center [519, 291] width 1001 height 26
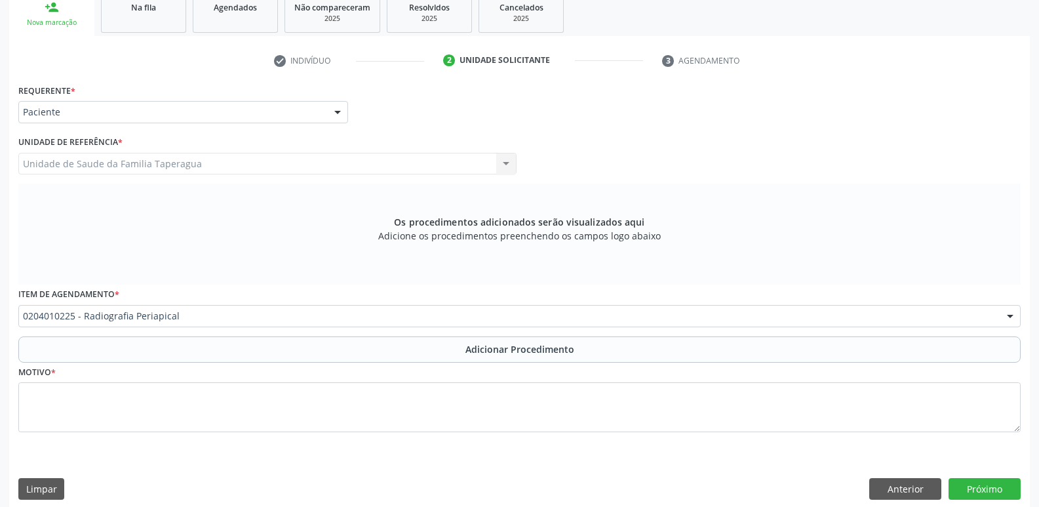
click at [336, 354] on button "Adicionar Procedimento" at bounding box center [519, 349] width 1002 height 26
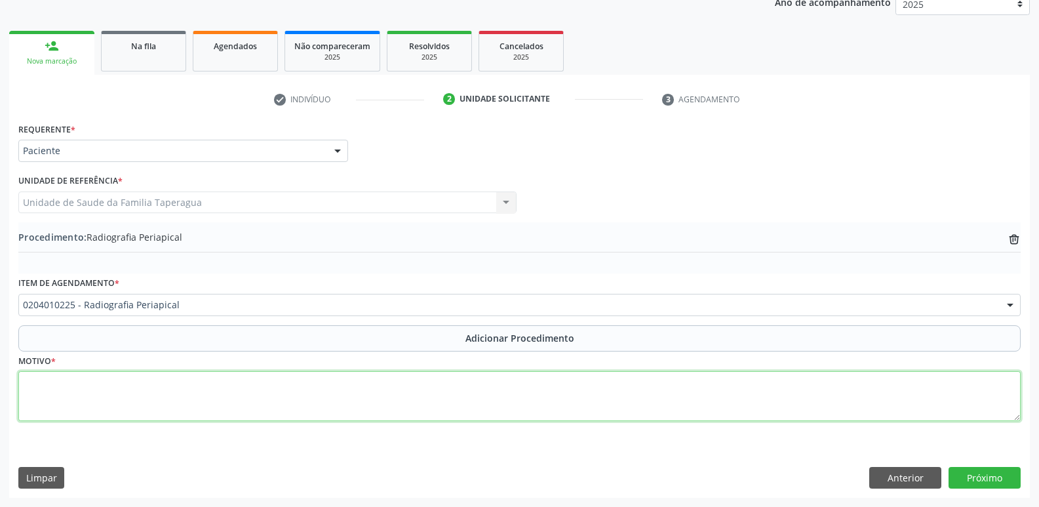
click at [339, 371] on textarea at bounding box center [519, 396] width 1002 height 50
type textarea "AVALIAR PROFUNDIDADE DA CÁRIE. ELEMENTOS 14 e 24"
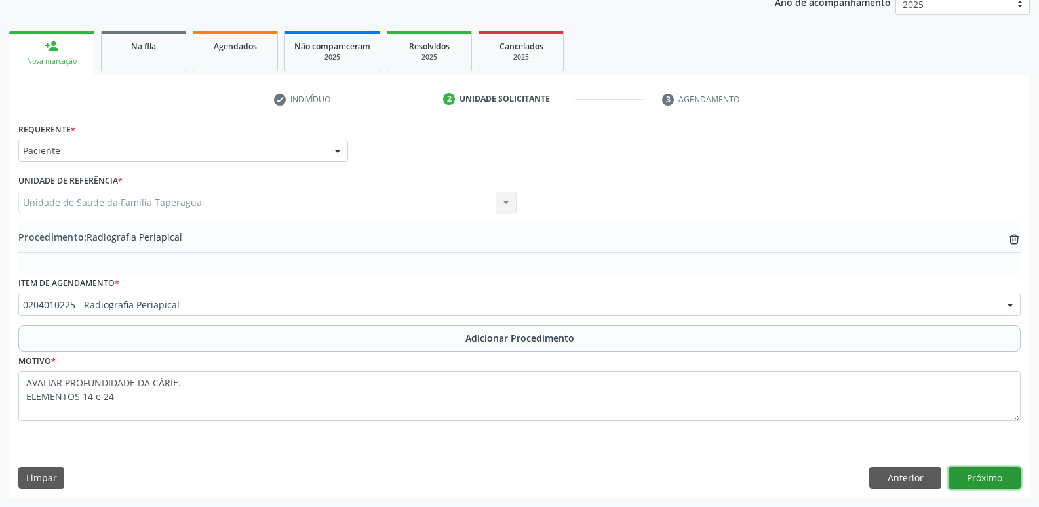
click at [1001, 467] on button "Próximo" at bounding box center [984, 478] width 72 height 22
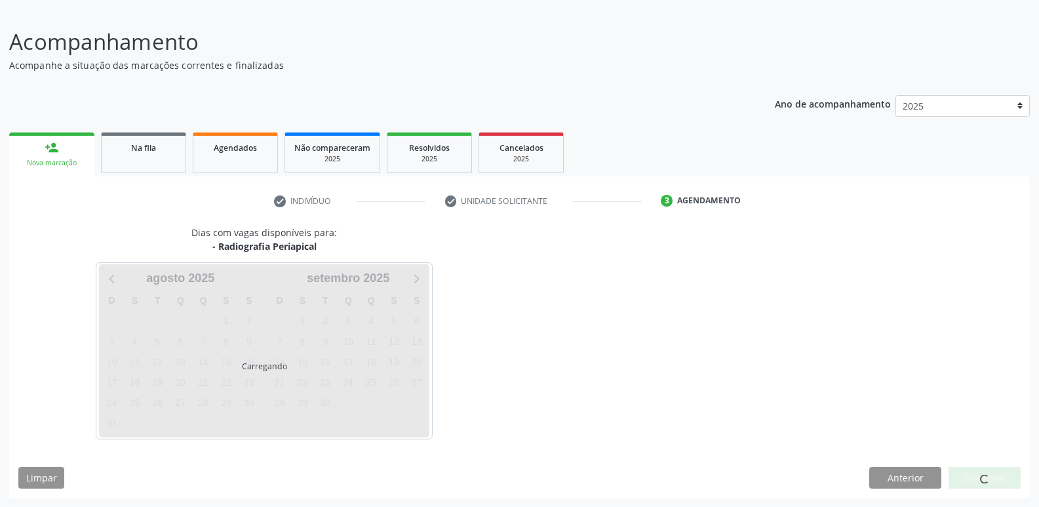
scroll to position [121, 0]
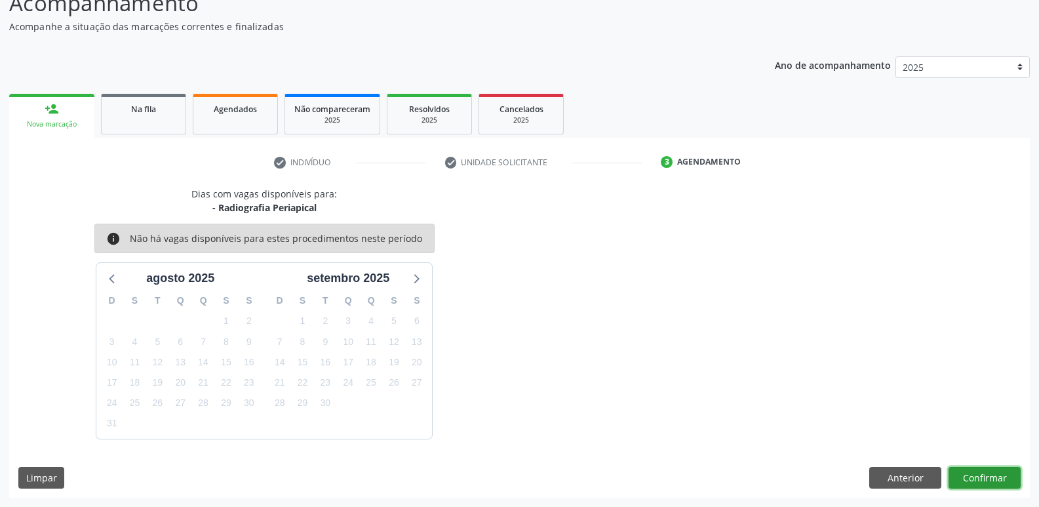
click at [991, 475] on button "Confirmar" at bounding box center [984, 478] width 72 height 22
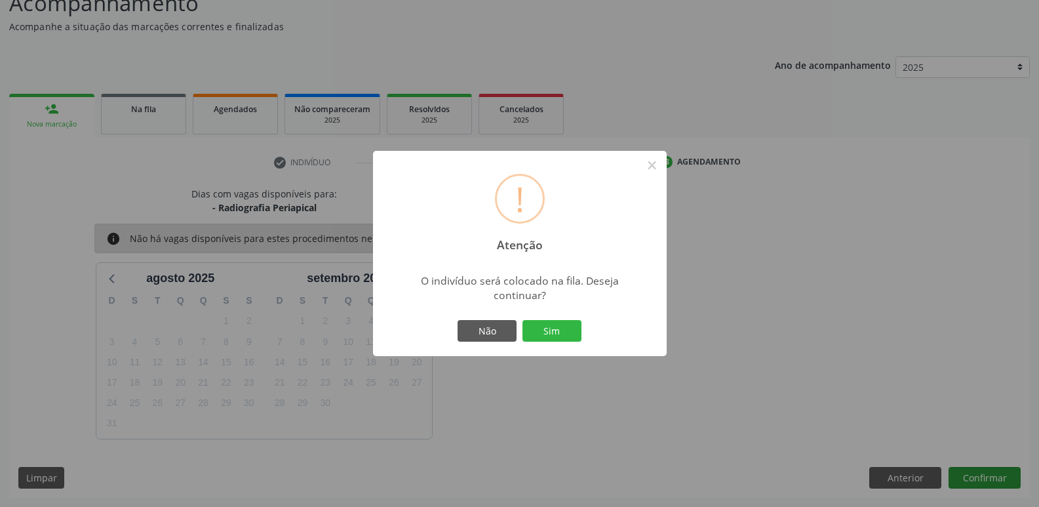
click at [522, 320] on button "Sim" at bounding box center [551, 331] width 59 height 22
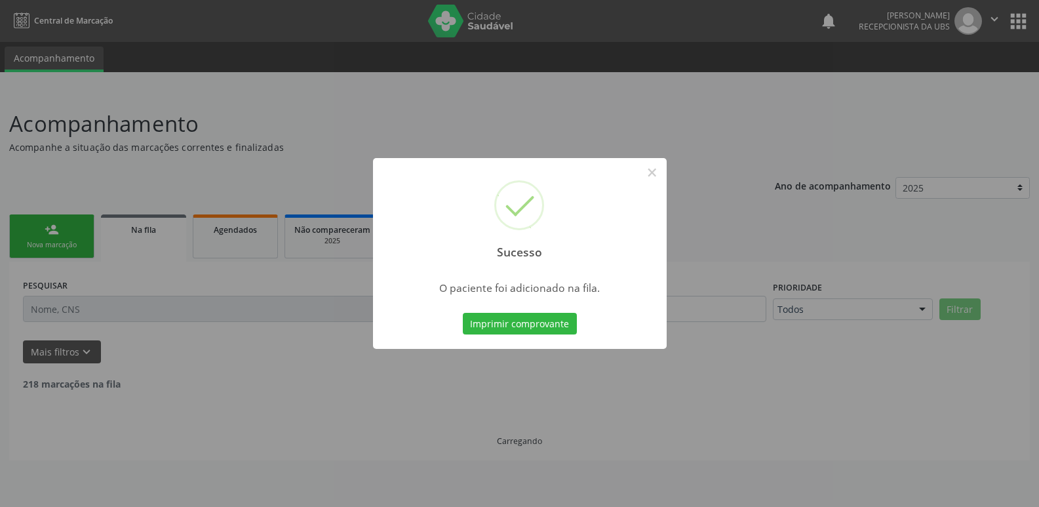
scroll to position [0, 0]
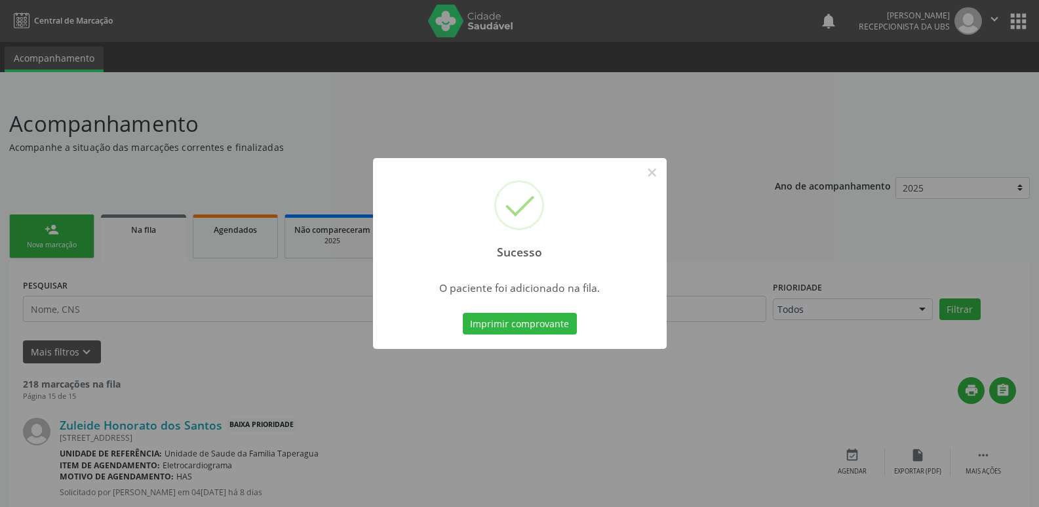
click at [930, 325] on div "Sucesso × O paciente foi adicionado na fila. Imprimir comprovante Cancel" at bounding box center [519, 253] width 1039 height 507
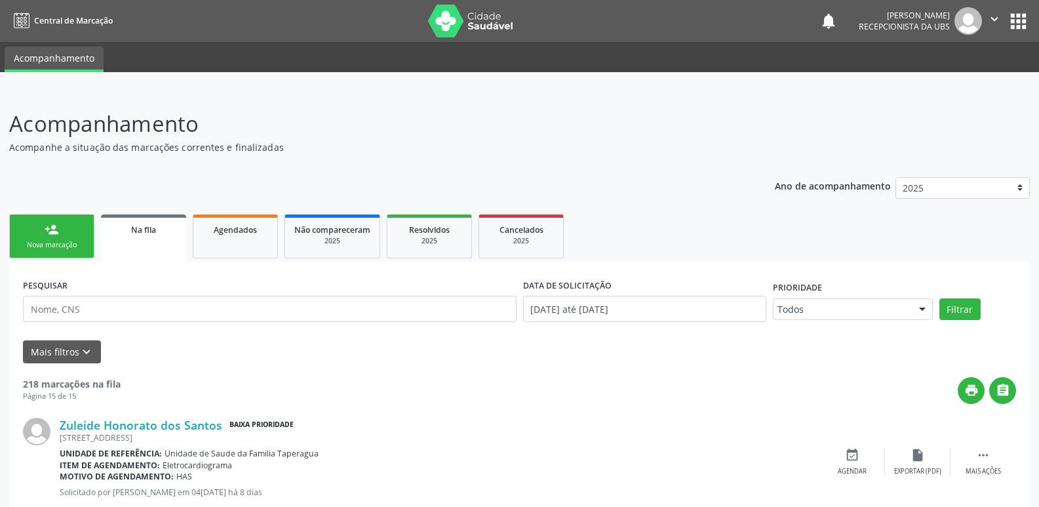
click at [68, 231] on link "person_add Nova marcação" at bounding box center [51, 236] width 85 height 44
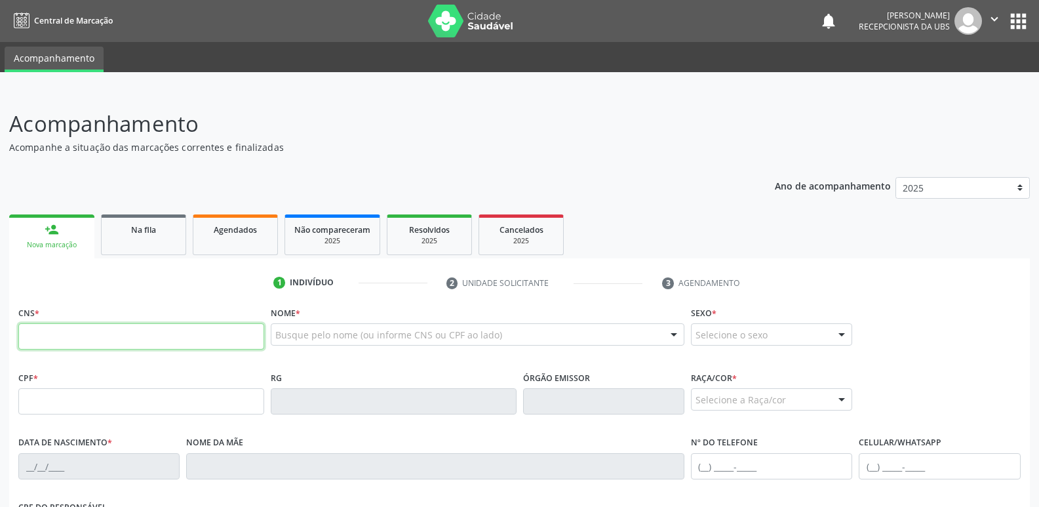
click at [232, 336] on input "text" at bounding box center [141, 336] width 246 height 26
paste input "704 6021 3441 7627"
type input "704 6021 3441 7627"
type input "173.862.164-24"
type input "31/08/2009"
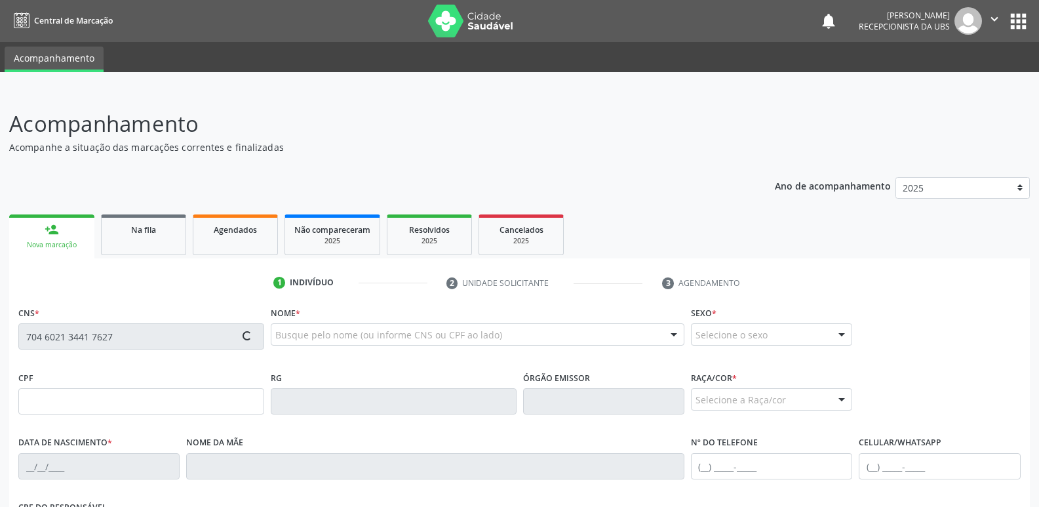
type input "Maria do Socorro Alves Santos"
type input "(82) 99603-2038"
type input "32"
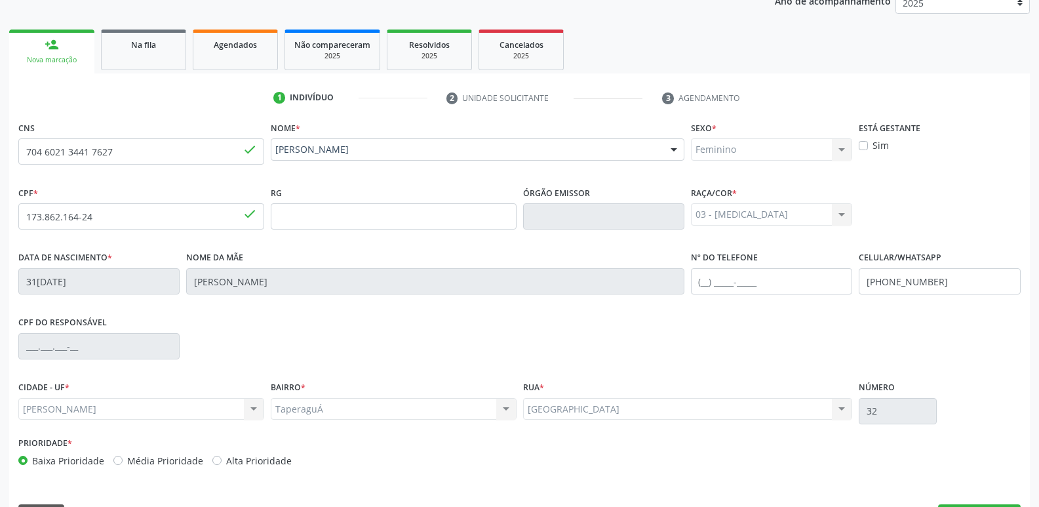
scroll to position [222, 0]
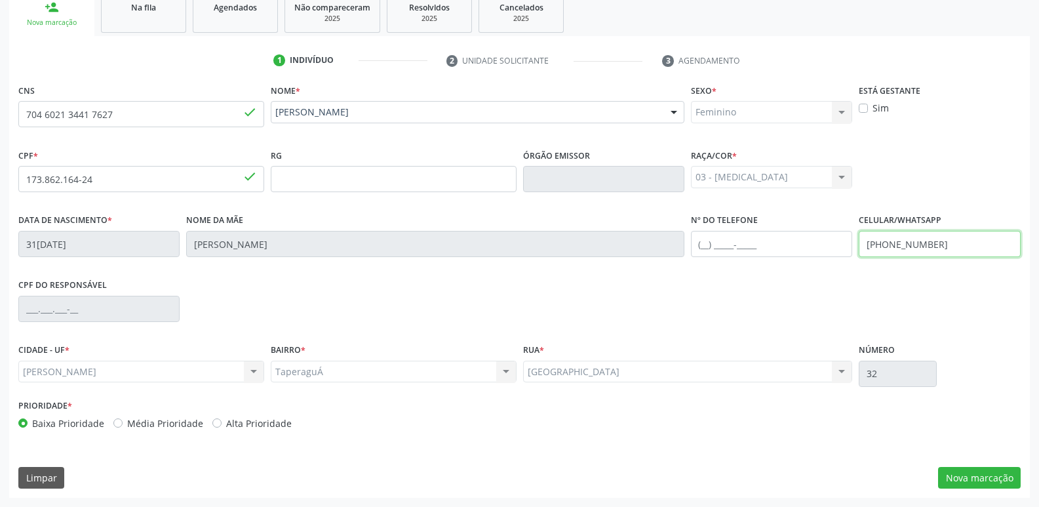
drag, startPoint x: 914, startPoint y: 246, endPoint x: 943, endPoint y: 237, distance: 30.1
click at [943, 237] on input "(82) 99603-2038" at bounding box center [938, 244] width 161 height 26
type input "(82) 99603-6623"
drag, startPoint x: 980, startPoint y: 477, endPoint x: 590, endPoint y: -57, distance: 661.6
click at [590, 0] on html "Central de Marcação notifications Maria Samara da Silva Recepcionista da UBS  …" at bounding box center [519, 31] width 1039 height 507
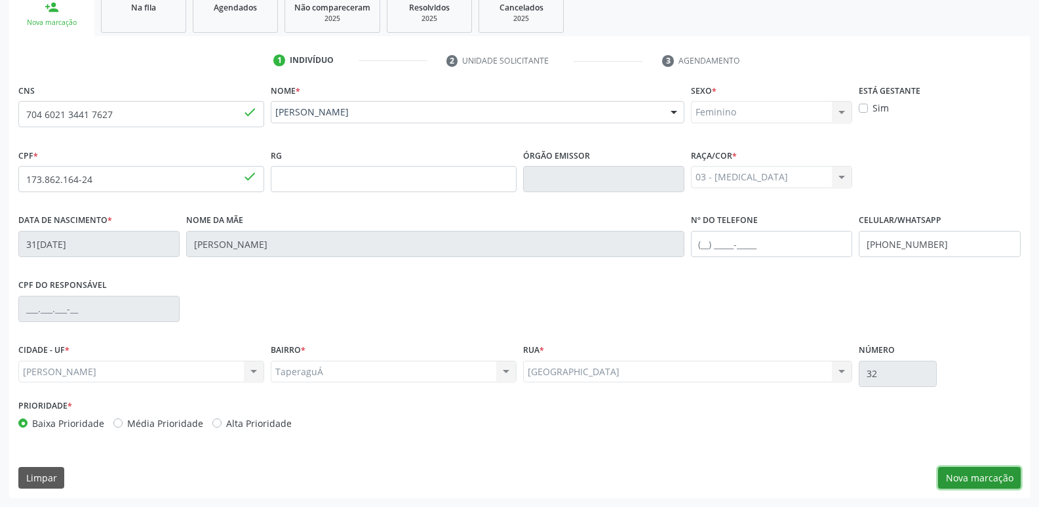
click at [966, 476] on button "Nova marcação" at bounding box center [979, 478] width 83 height 22
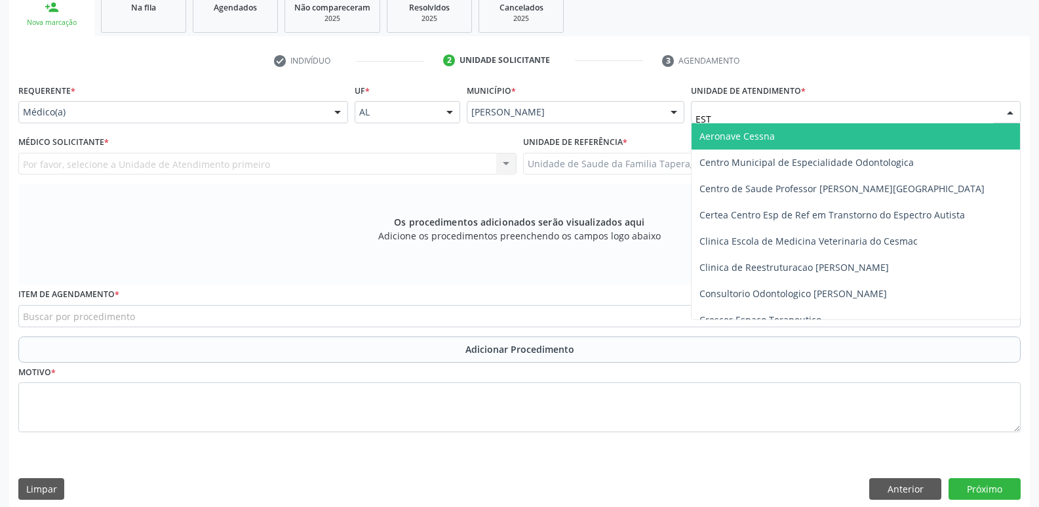
type input "ESTA"
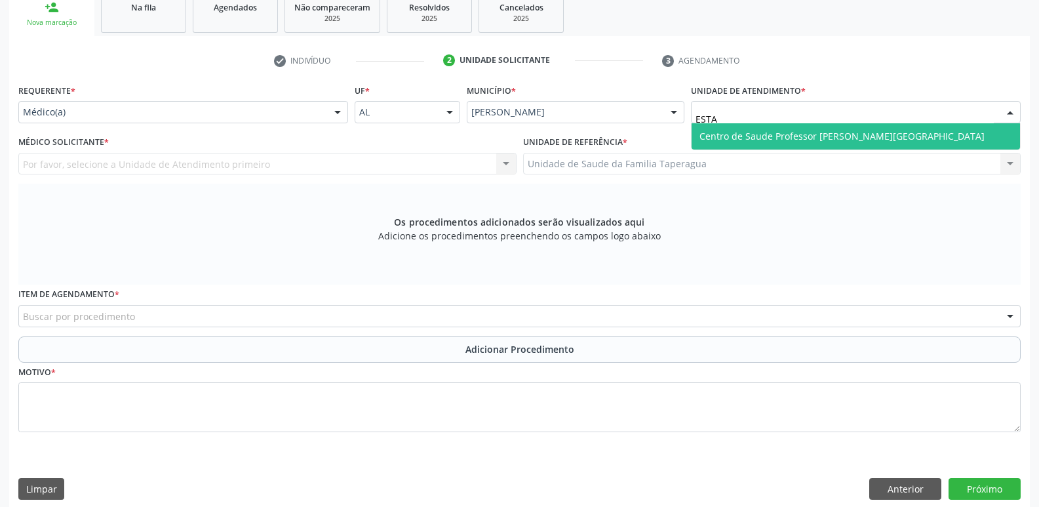
click at [774, 136] on span "Centro de Saude Professor [PERSON_NAME][GEOGRAPHIC_DATA]" at bounding box center [841, 136] width 285 height 12
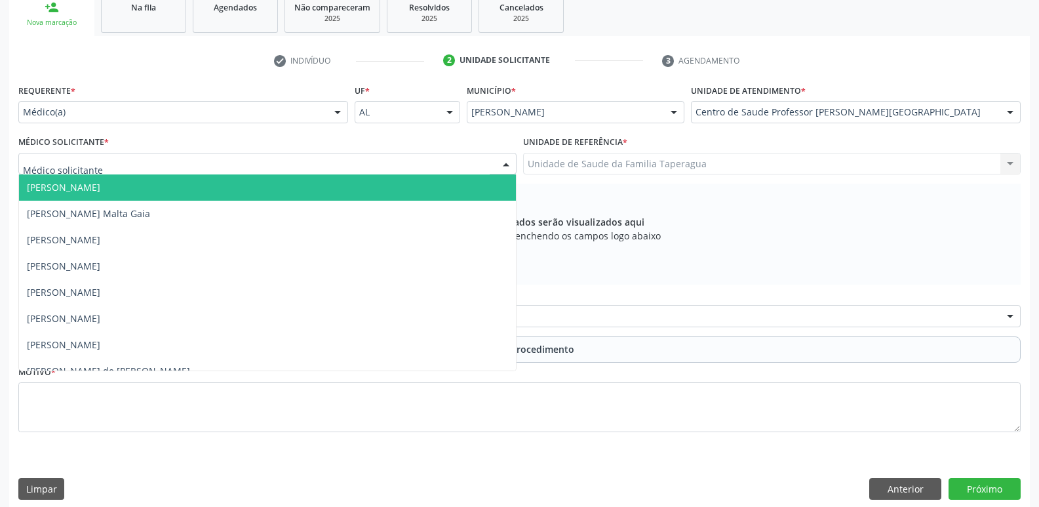
click at [372, 159] on div at bounding box center [267, 164] width 498 height 22
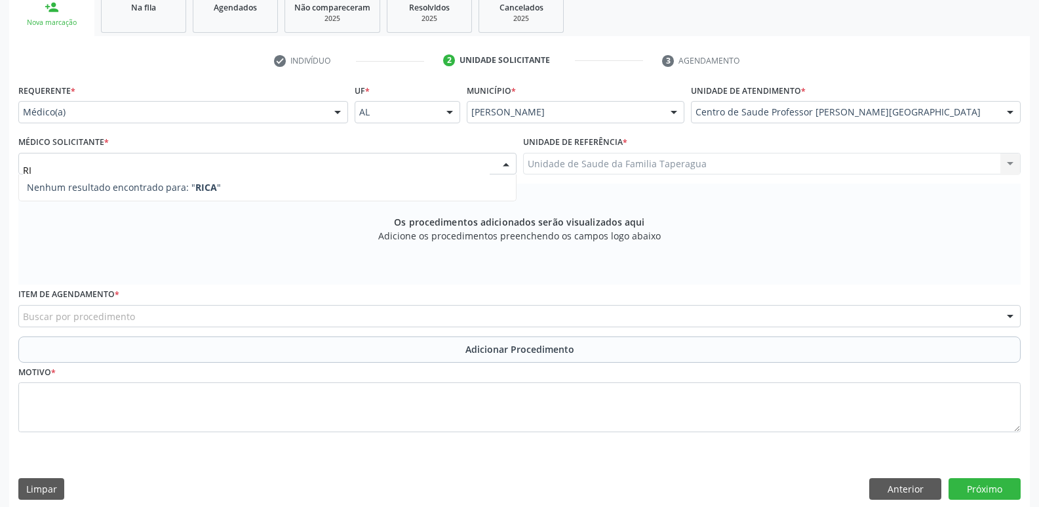
type input "R"
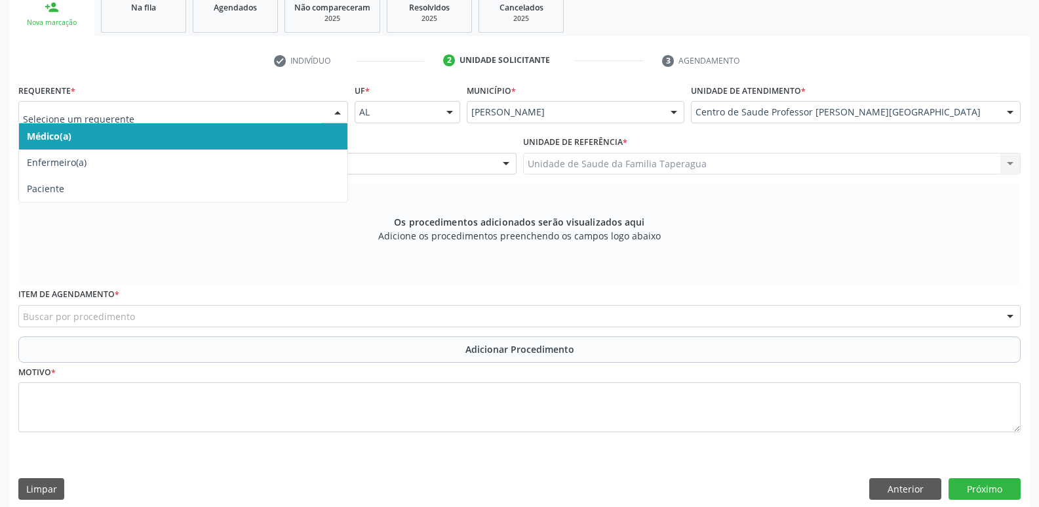
click at [330, 111] on div at bounding box center [338, 113] width 20 height 22
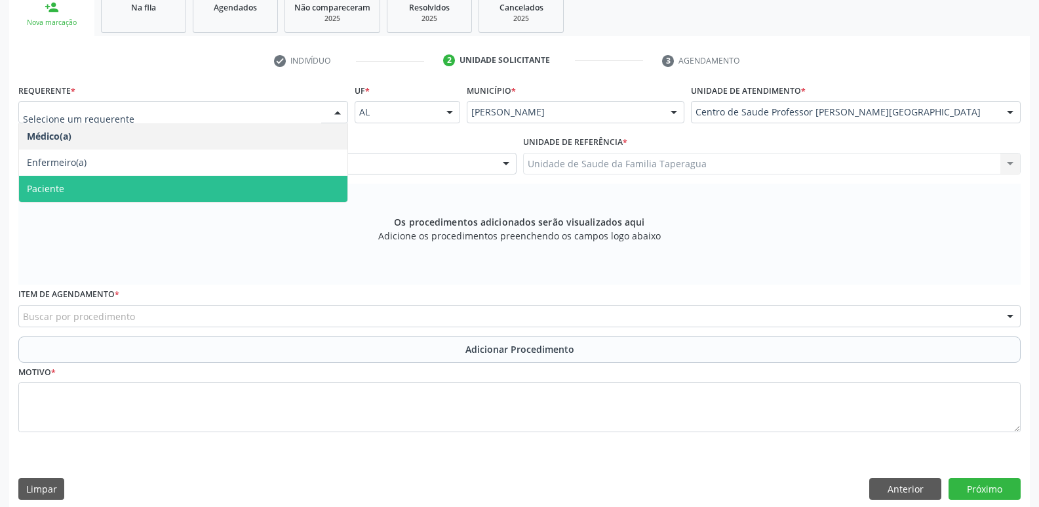
click at [311, 180] on span "Paciente" at bounding box center [183, 189] width 328 height 26
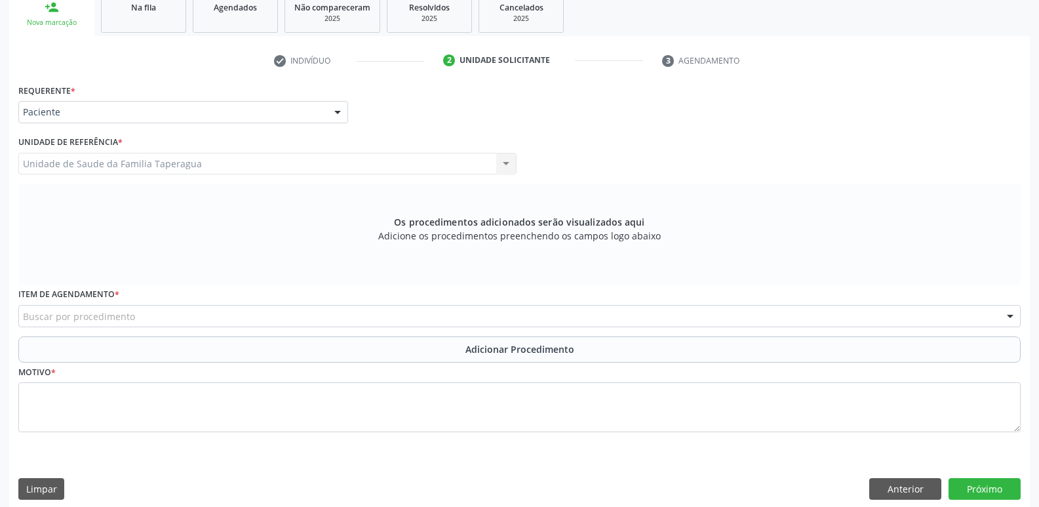
click at [316, 315] on div "Buscar por procedimento" at bounding box center [519, 316] width 1002 height 22
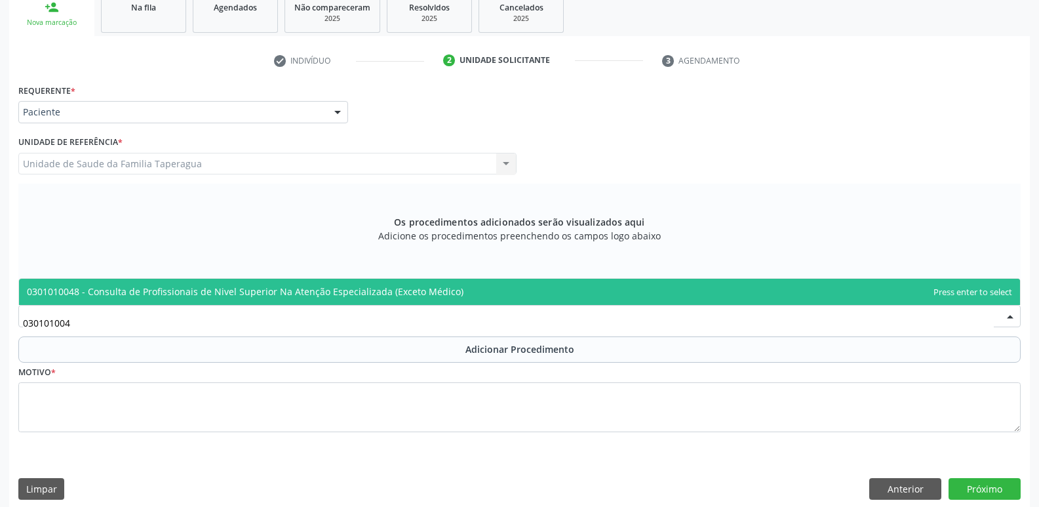
type input "0301010048"
click at [343, 291] on span "0301010048 - Consulta de Profissionais de Nivel Superior Na Atenção Especializa…" at bounding box center [245, 291] width 436 height 12
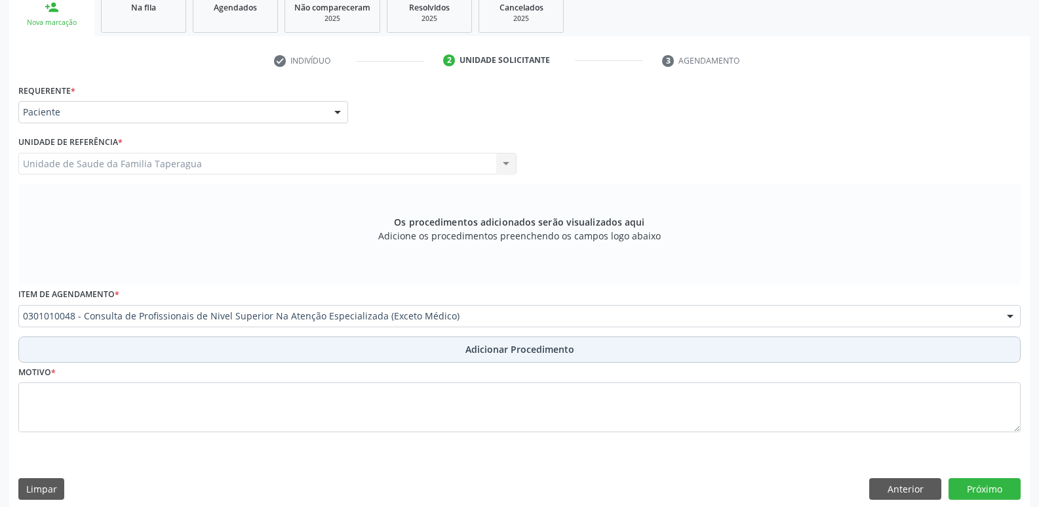
click at [388, 343] on button "Adicionar Procedimento" at bounding box center [519, 349] width 1002 height 26
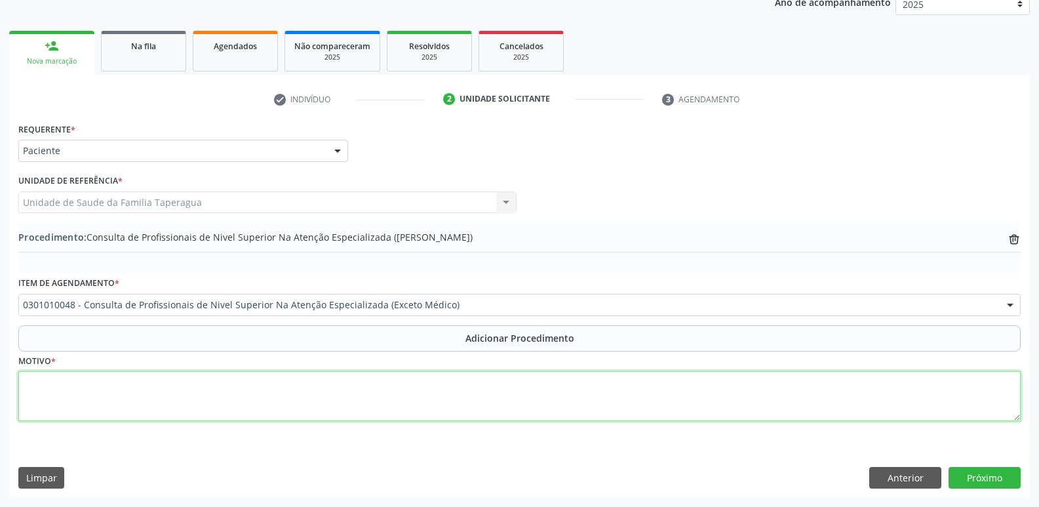
click at [387, 396] on textarea at bounding box center [519, 396] width 1002 height 50
type textarea "CONSULTA EM PSICOLOGIA"
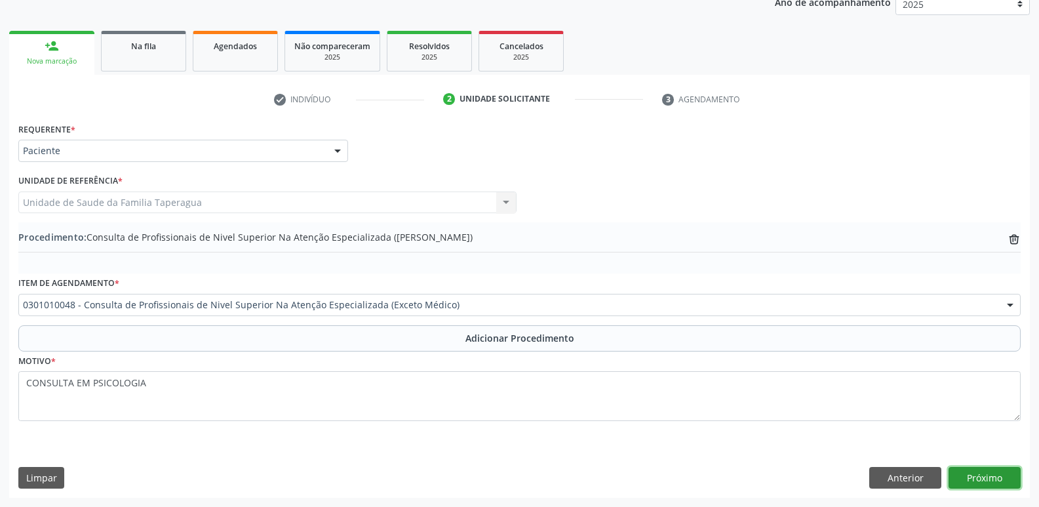
click at [996, 479] on button "Próximo" at bounding box center [984, 478] width 72 height 22
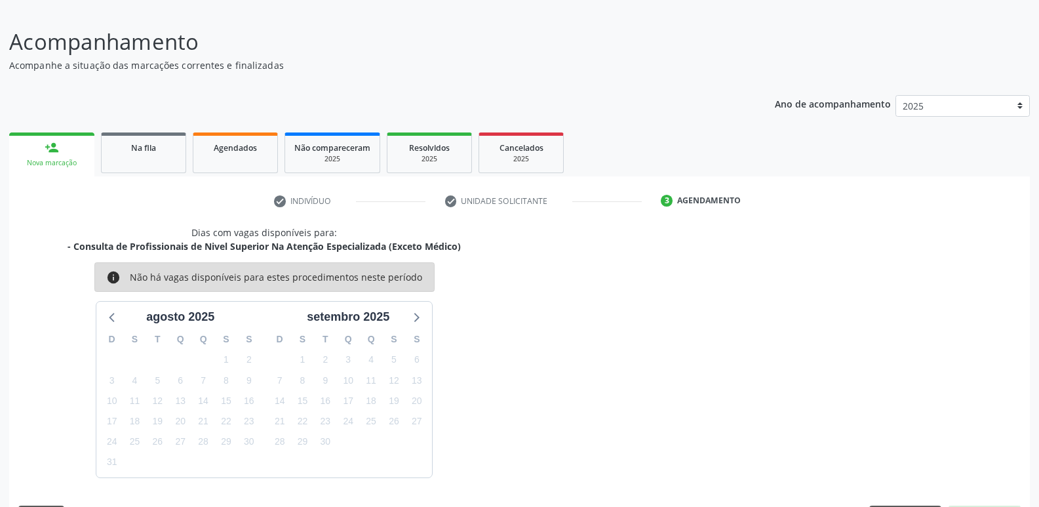
scroll to position [121, 0]
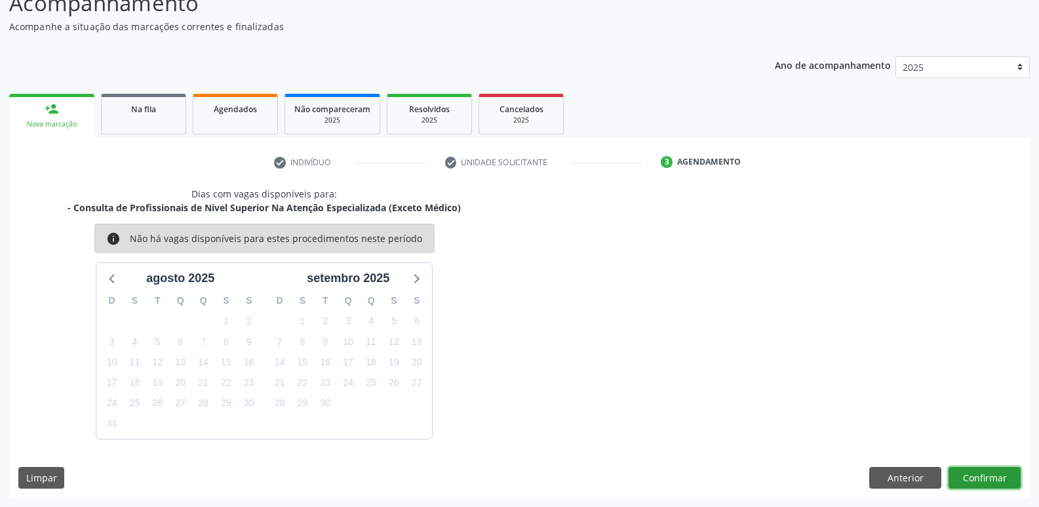
click at [998, 471] on button "Confirmar" at bounding box center [984, 478] width 72 height 22
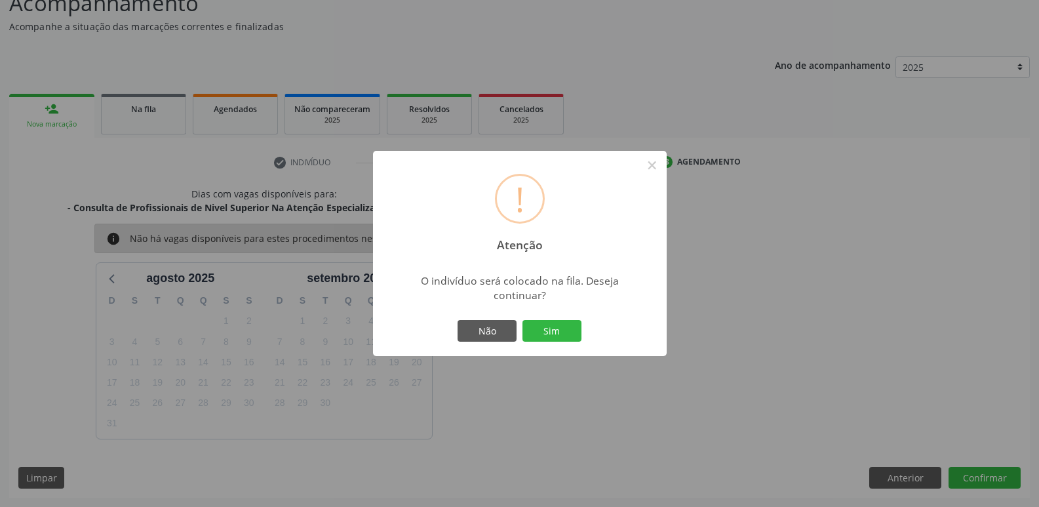
click at [522, 320] on button "Sim" at bounding box center [551, 331] width 59 height 22
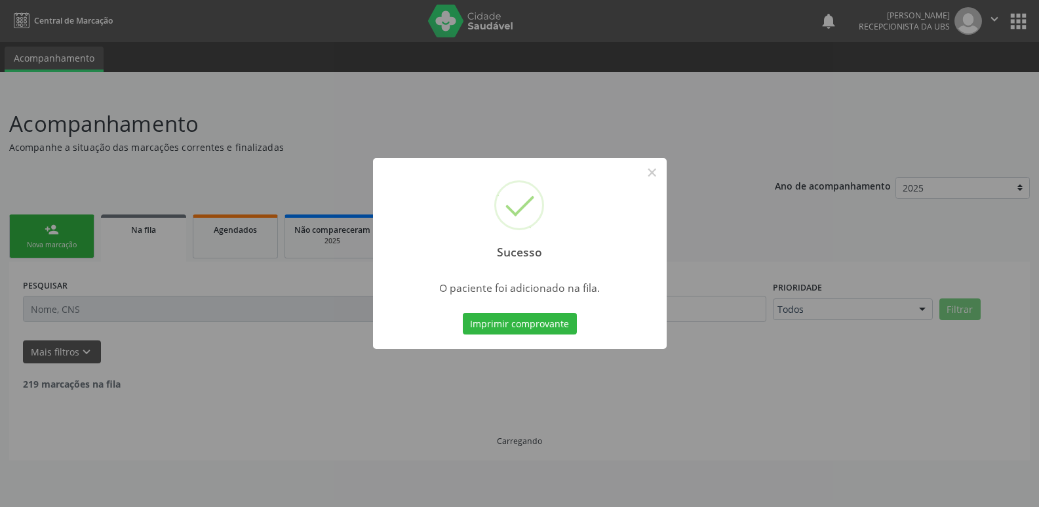
scroll to position [0, 0]
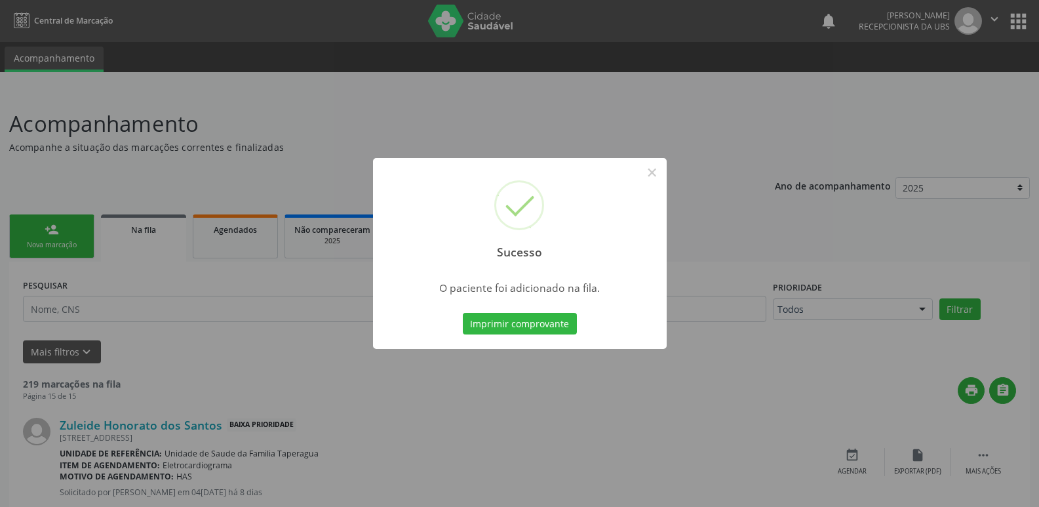
click at [387, 109] on div "Sucesso × O paciente foi adicionado na fila. Imprimir comprovante Cancel" at bounding box center [519, 253] width 1039 height 507
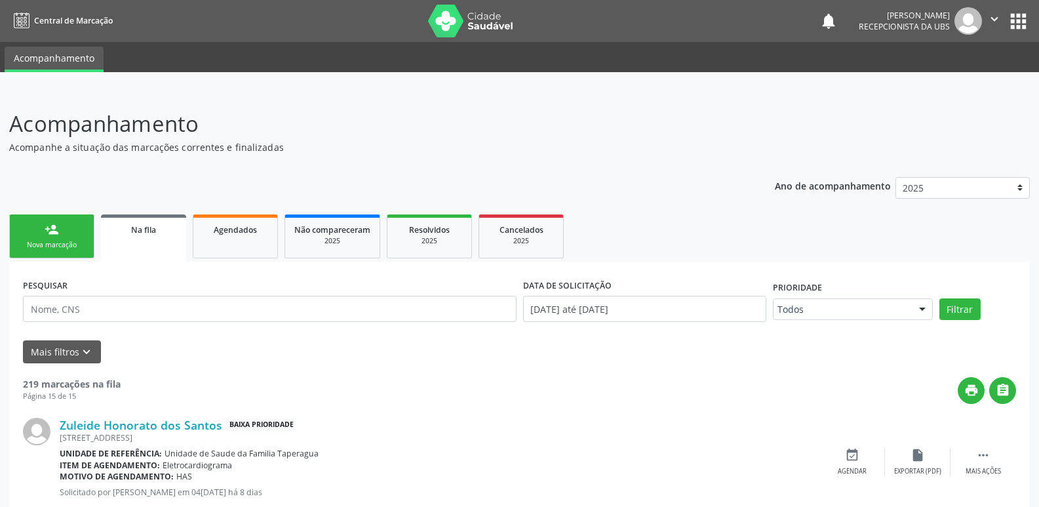
click at [125, 243] on link "Na fila" at bounding box center [143, 237] width 85 height 47
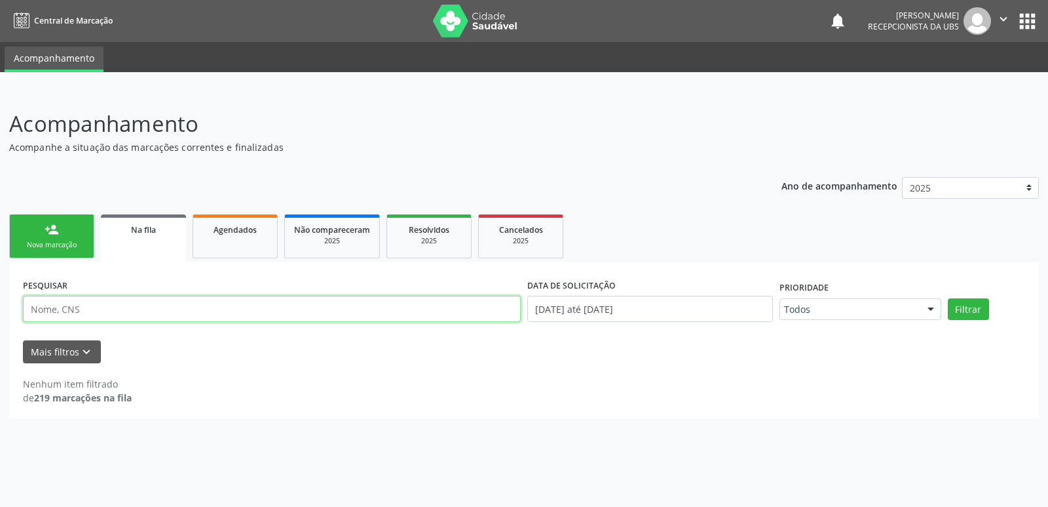
click at [187, 305] on input "text" at bounding box center [272, 309] width 498 height 26
paste input "700003923909408"
click at [948, 298] on button "Filtrar" at bounding box center [968, 309] width 41 height 22
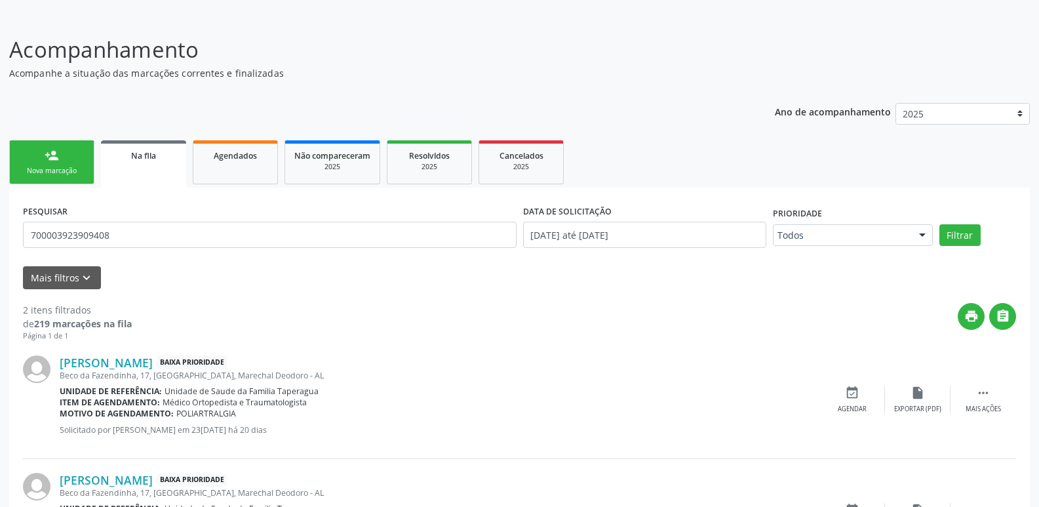
scroll to position [166, 0]
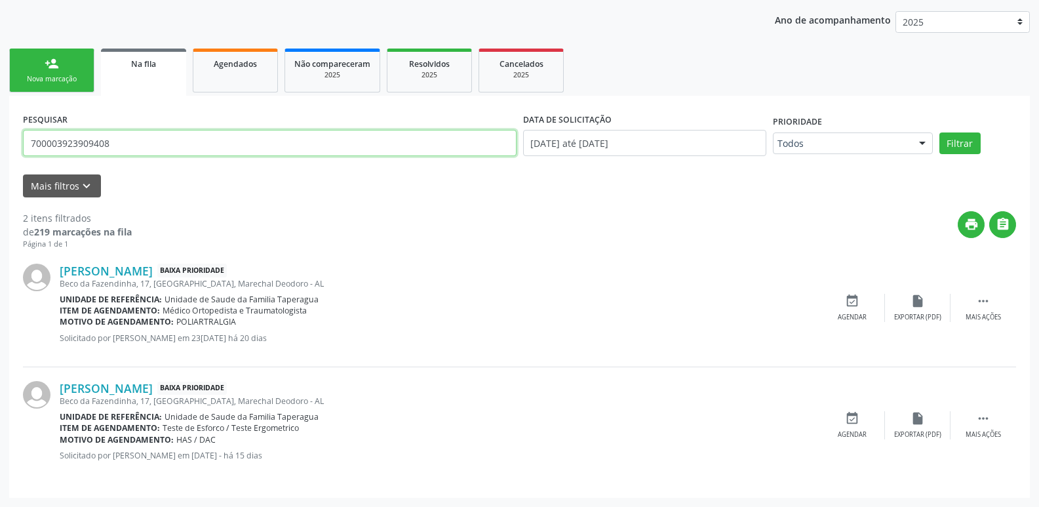
click at [189, 138] on input "700003923909408" at bounding box center [269, 143] width 493 height 26
paste input "9801037156995"
type input "709801037156995"
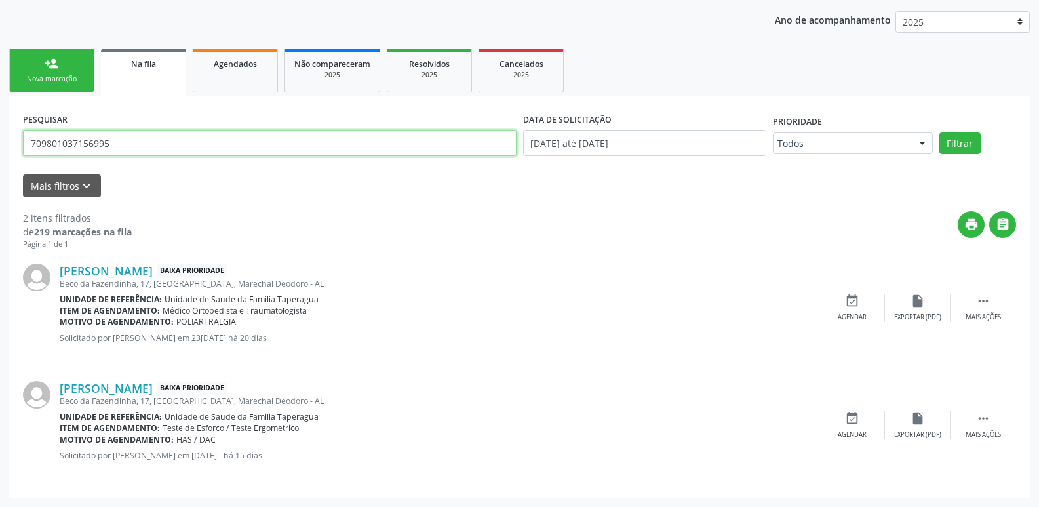
click at [939, 132] on button "Filtrar" at bounding box center [959, 143] width 41 height 22
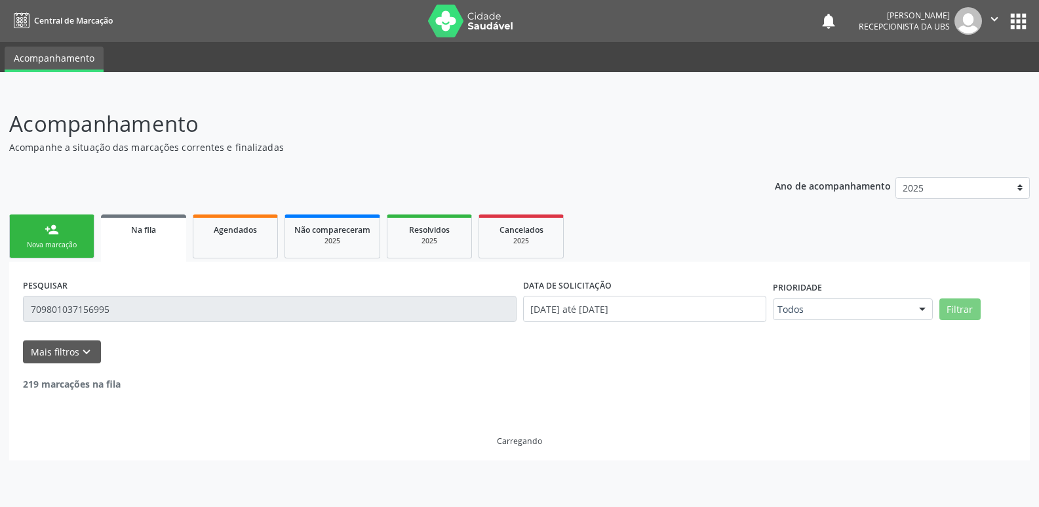
scroll to position [0, 0]
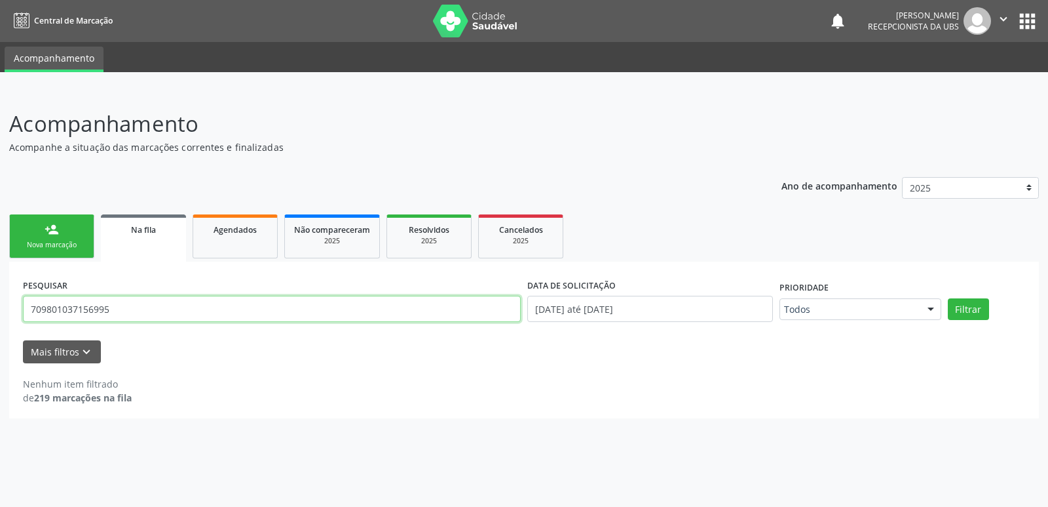
click at [170, 318] on input "709801037156995" at bounding box center [272, 309] width 498 height 26
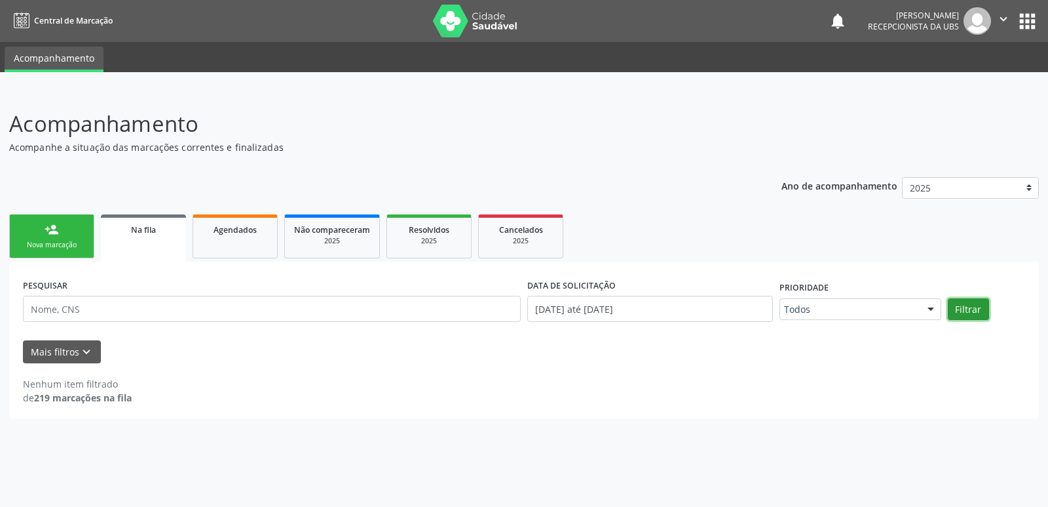
click at [960, 309] on button "Filtrar" at bounding box center [968, 309] width 41 height 22
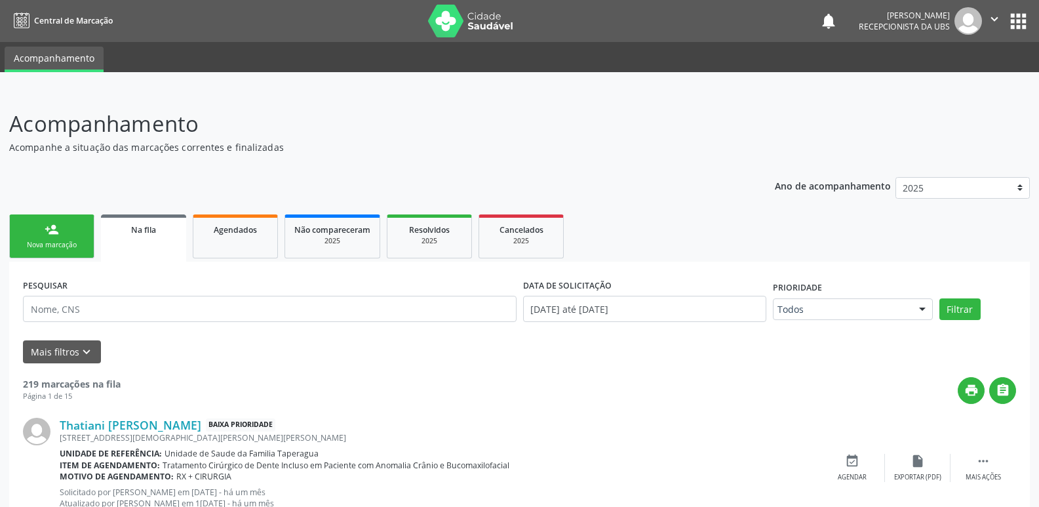
click at [50, 234] on div "person_add" at bounding box center [52, 229] width 14 height 14
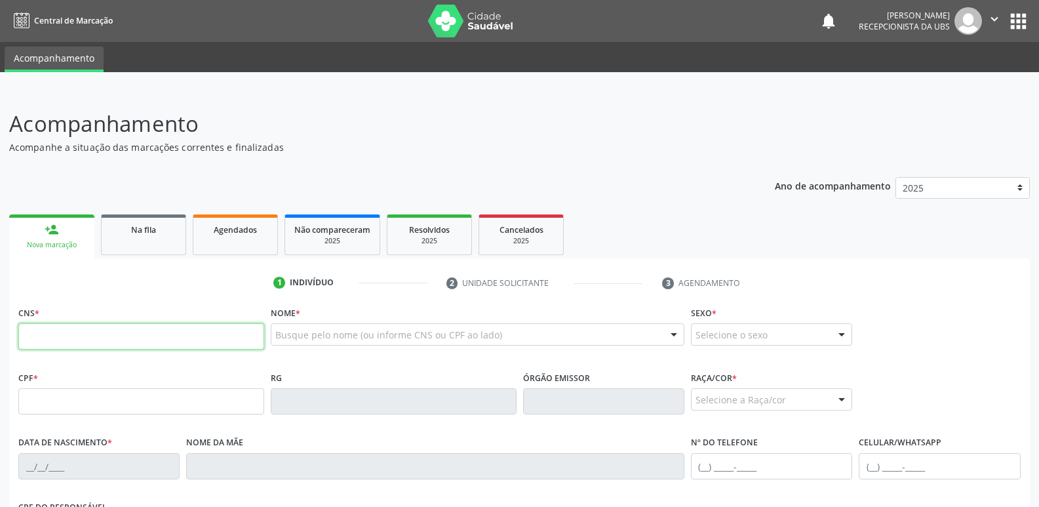
click at [145, 328] on input "text" at bounding box center [141, 336] width 246 height 26
paste input "709 8010 3715 6995"
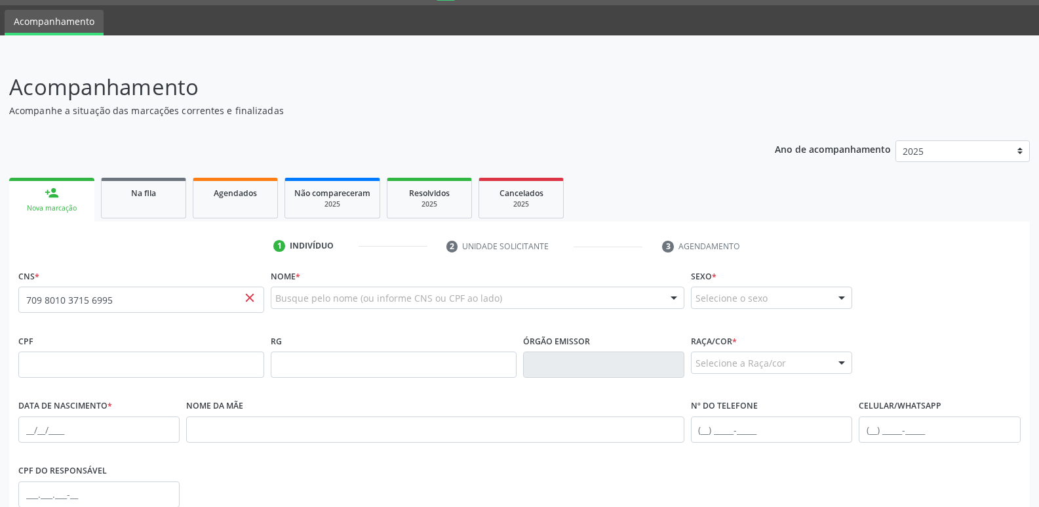
scroll to position [72, 0]
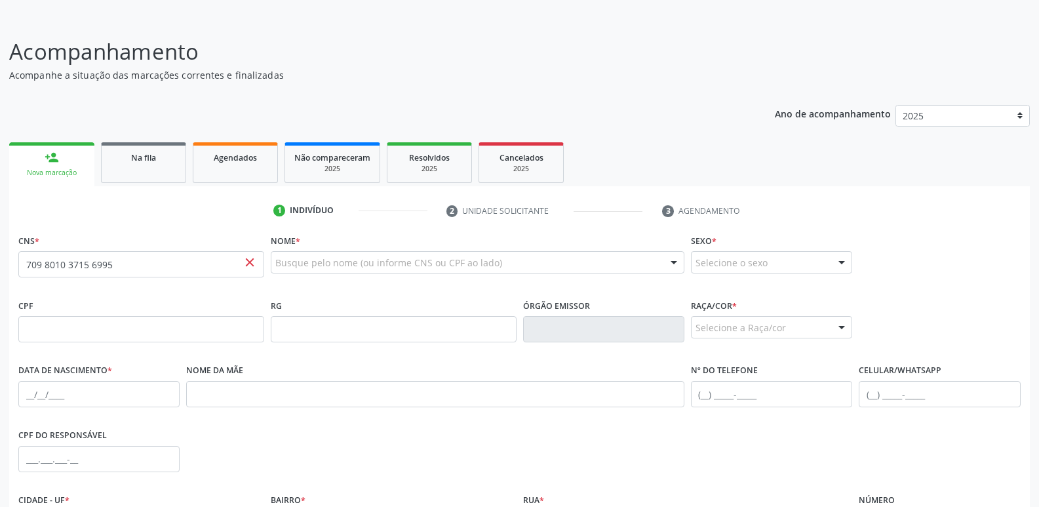
click at [250, 264] on span "close" at bounding box center [249, 262] width 14 height 14
click at [249, 264] on span "close" at bounding box center [249, 262] width 14 height 14
click at [251, 264] on span "close" at bounding box center [249, 262] width 14 height 14
type input "709 8010 3715 6995"
click at [217, 265] on input "709 8010 3715 6995" at bounding box center [141, 264] width 246 height 26
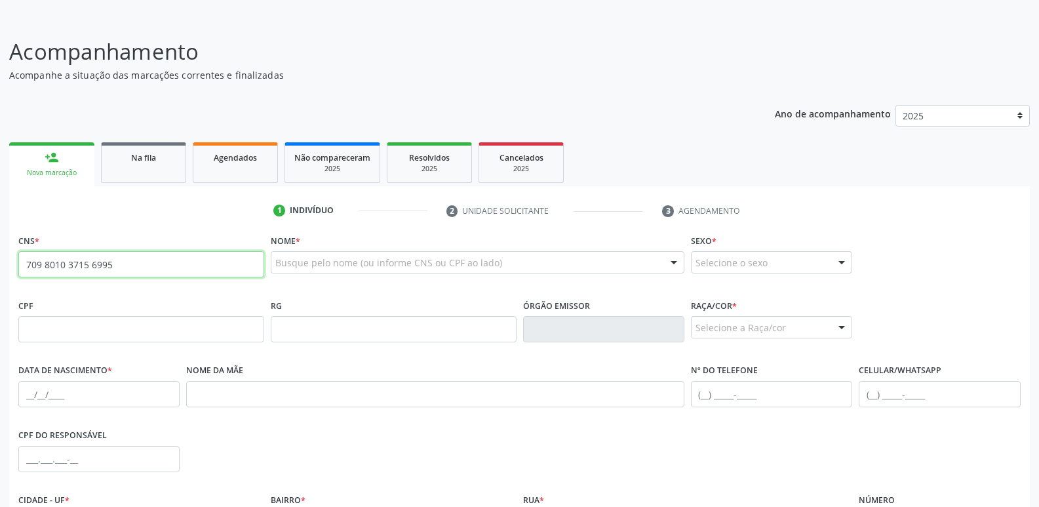
click at [217, 265] on input "709 8010 3715 6995" at bounding box center [141, 264] width 246 height 26
type input "709 8010 3715 6995"
click at [341, 295] on div "Nome * Busque pelo nome (ou informe CNS ou CPF ao lado) Nenhum resultado encont…" at bounding box center [477, 263] width 420 height 65
click at [248, 274] on input "709 8010 3715 6995" at bounding box center [141, 264] width 246 height 26
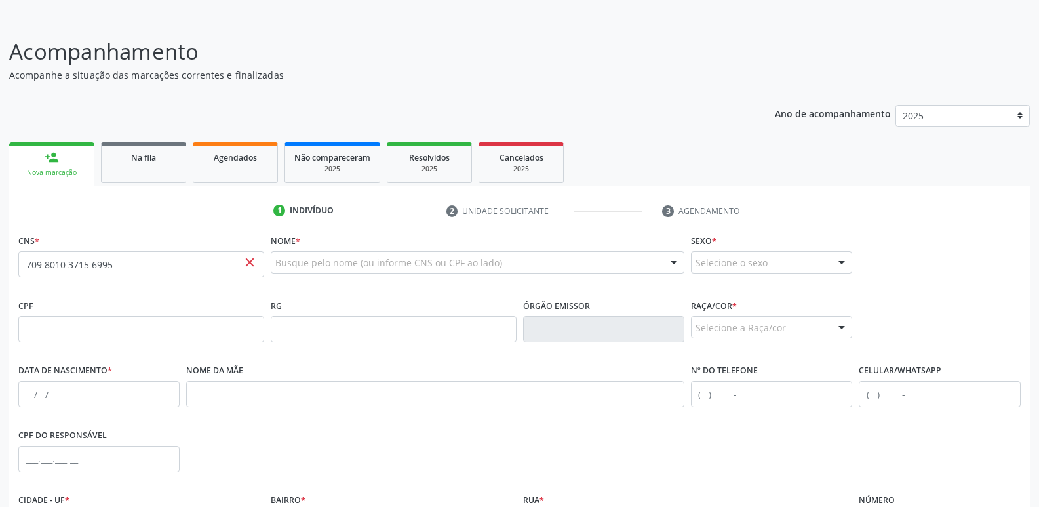
click at [228, 250] on div "CNS * 709 8010 3715 6995 close" at bounding box center [141, 254] width 246 height 47
click at [229, 261] on input "709 8010 3715 6995" at bounding box center [141, 264] width 246 height 26
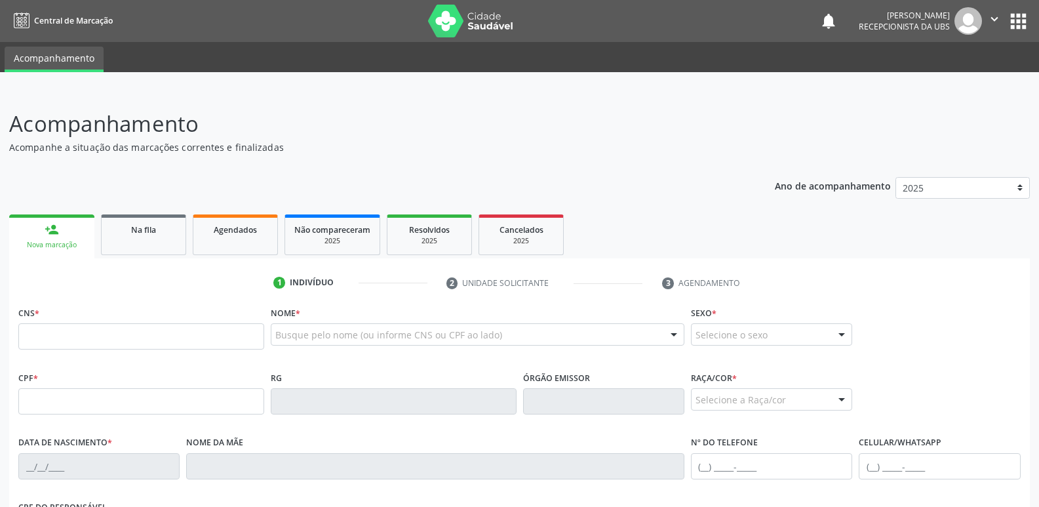
scroll to position [72, 0]
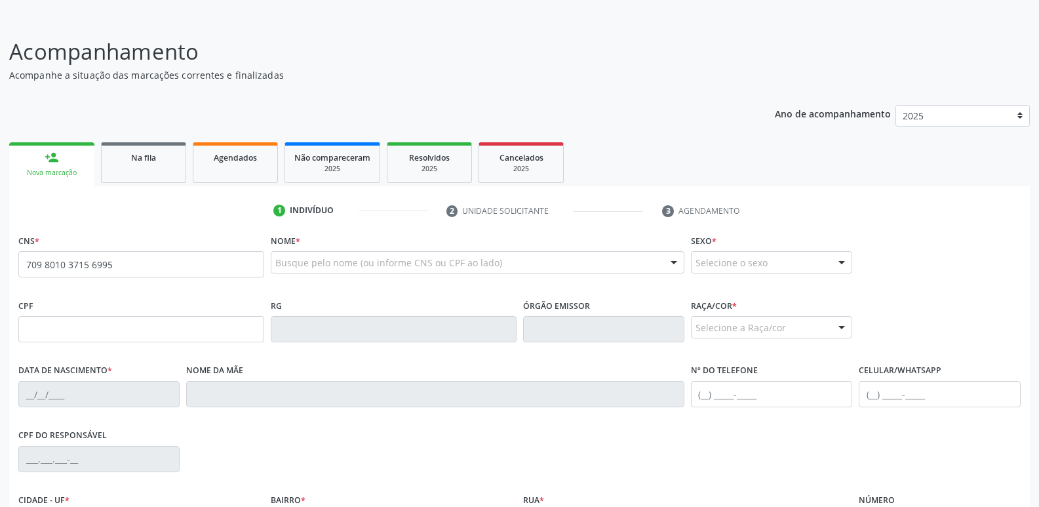
type input "709 8010 3715 6995"
type input "121.868.784-37"
type input "0[DATE]"
type input "[PERSON_NAME]"
type input "[PHONE_NUMBER]"
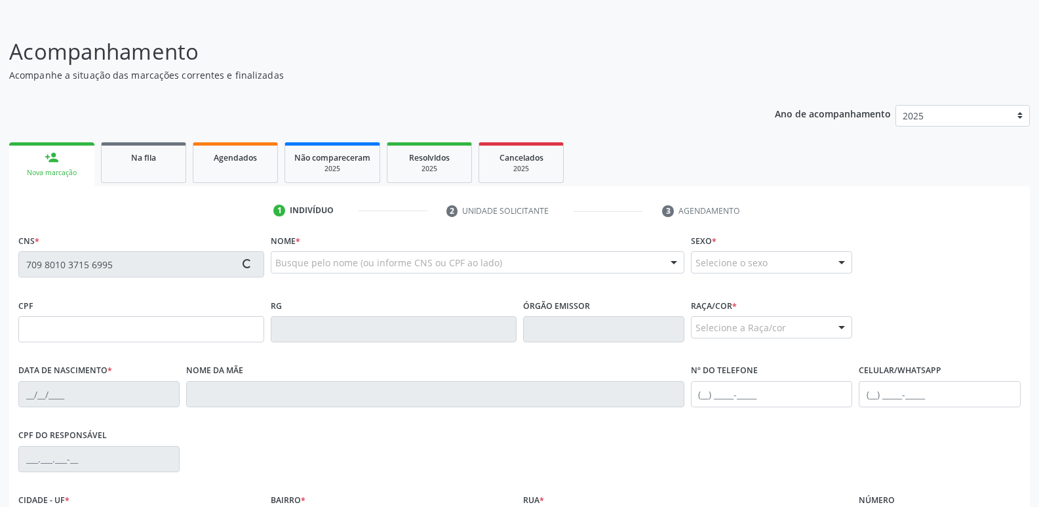
type input "08"
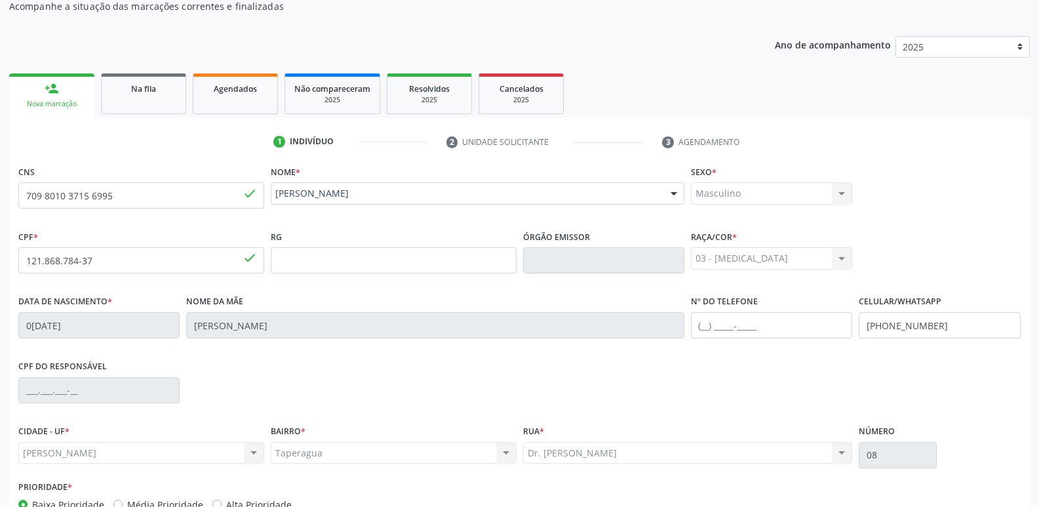
scroll to position [222, 0]
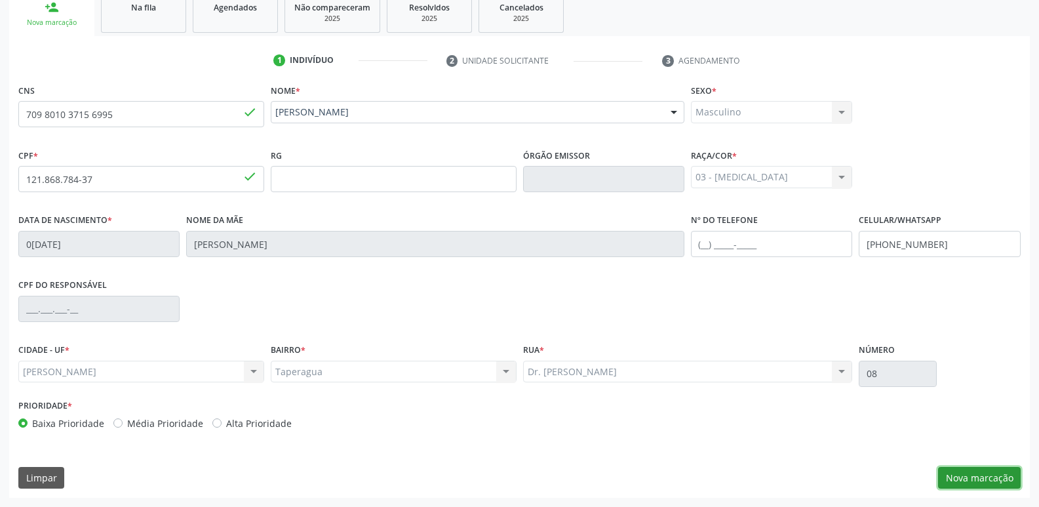
click at [991, 477] on button "Nova marcação" at bounding box center [979, 478] width 83 height 22
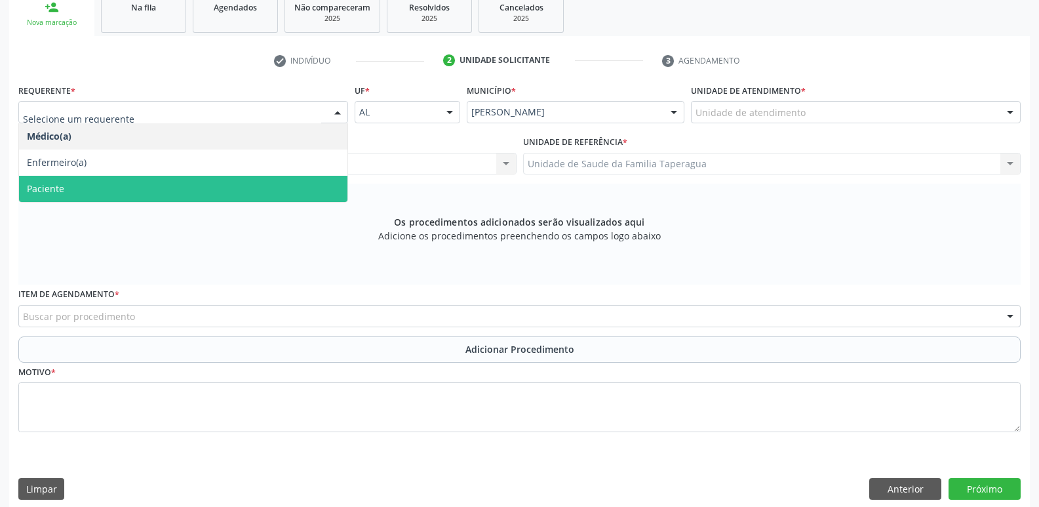
click at [300, 180] on span "Paciente" at bounding box center [183, 189] width 328 height 26
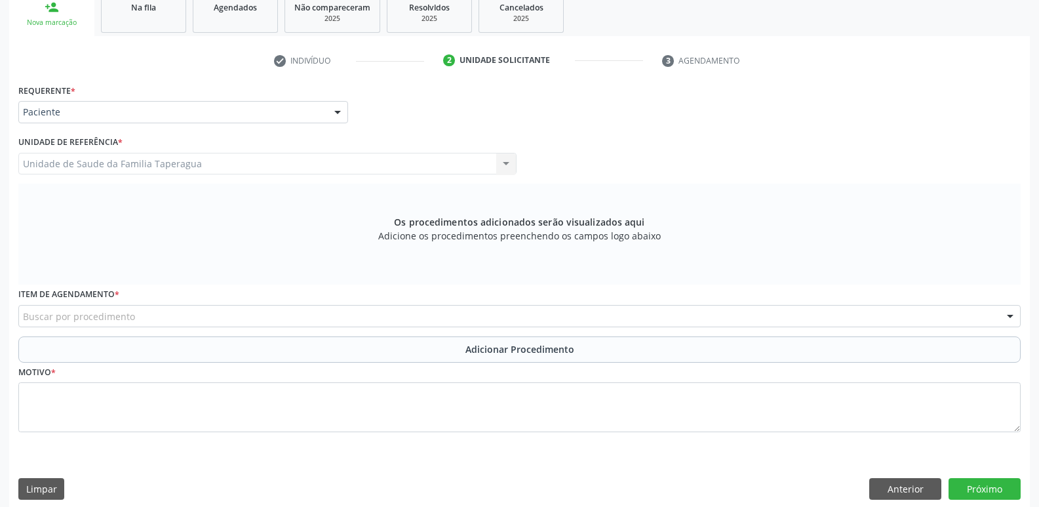
click at [324, 318] on div "Buscar por procedimento" at bounding box center [519, 316] width 1002 height 22
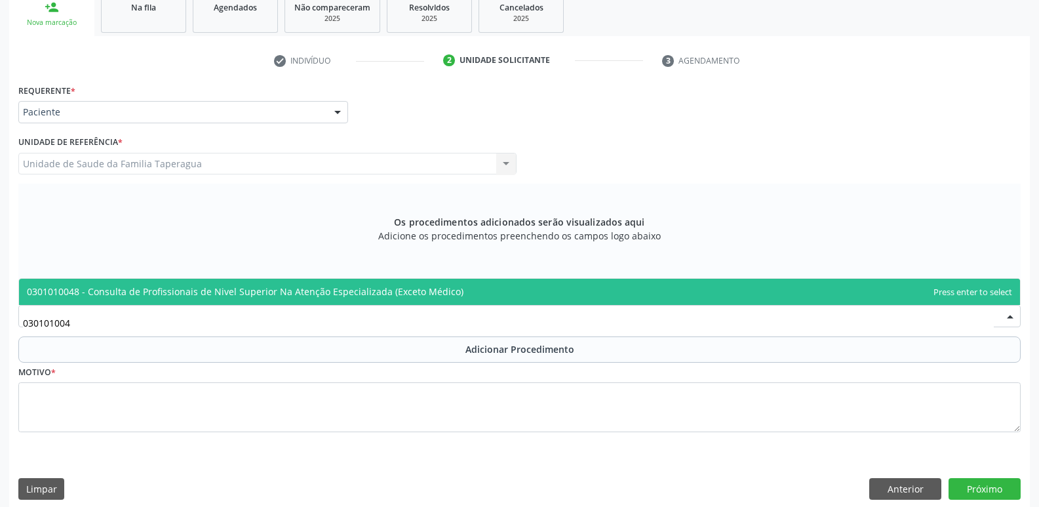
type input "0301010048"
click at [367, 292] on span "0301010048 - Consulta de Profissionais de Nivel Superior Na Atenção Especializa…" at bounding box center [245, 291] width 436 height 12
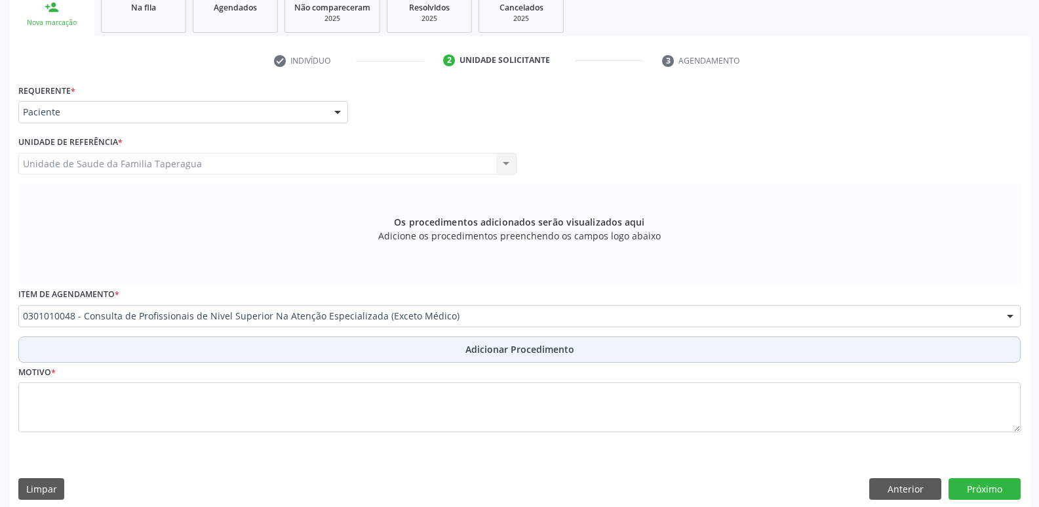
click at [368, 338] on button "Adicionar Procedimento" at bounding box center [519, 349] width 1002 height 26
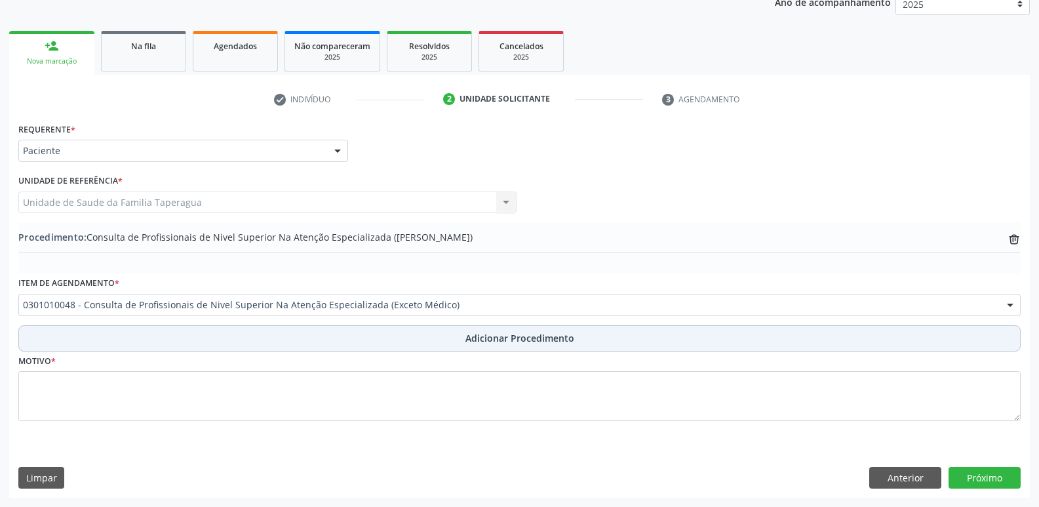
scroll to position [183, 0]
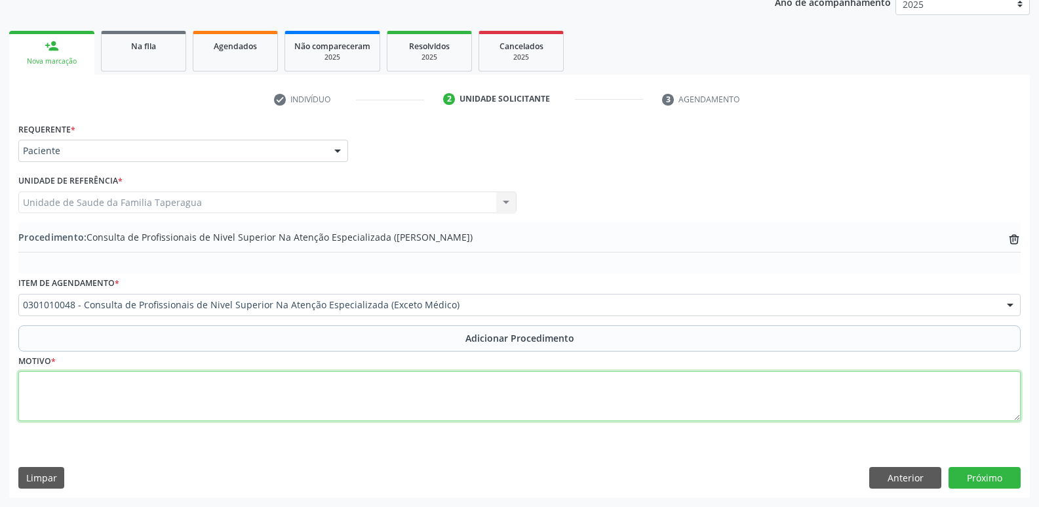
click at [366, 387] on textarea at bounding box center [519, 396] width 1002 height 50
type textarea "CONSULTA EM CIRURGIA BUCO-MAXILO FACIAL RESTO RADICULAR ELEMENTO 24"
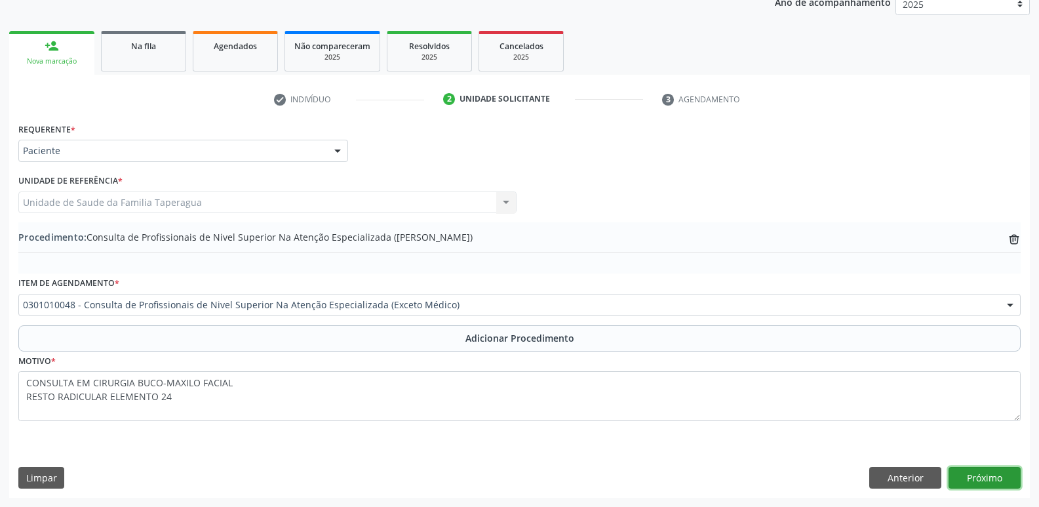
click at [986, 477] on button "Próximo" at bounding box center [984, 478] width 72 height 22
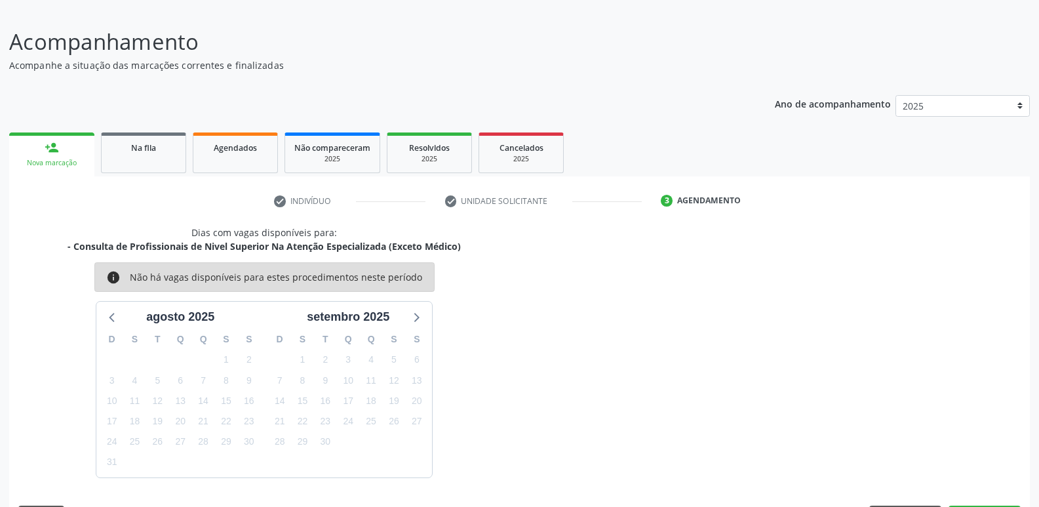
scroll to position [121, 0]
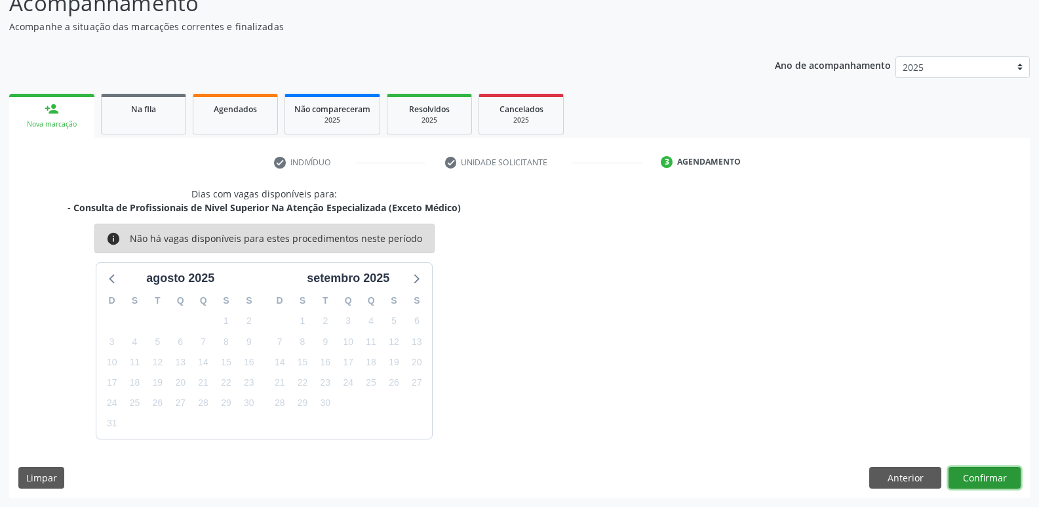
click at [977, 470] on button "Confirmar" at bounding box center [984, 478] width 72 height 22
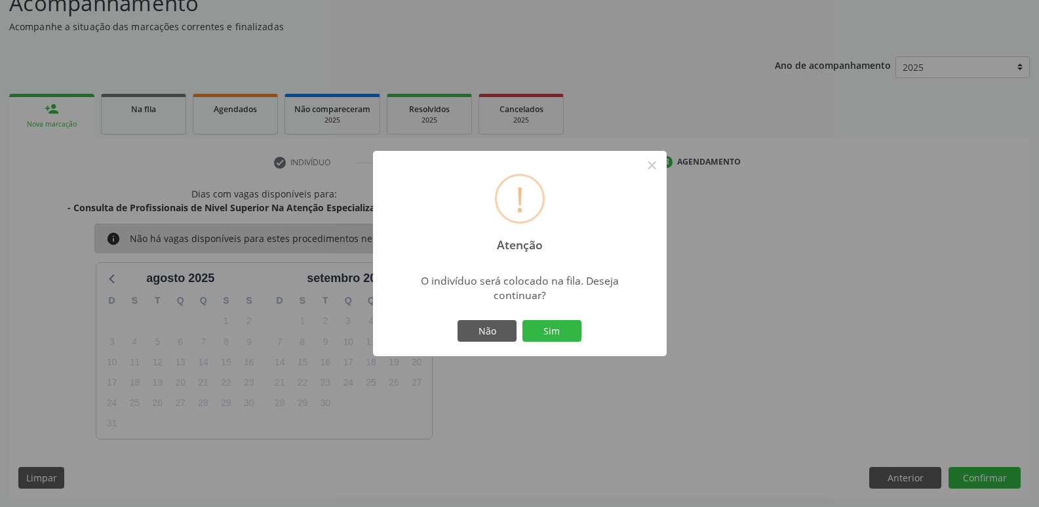
click at [522, 320] on button "Sim" at bounding box center [551, 331] width 59 height 22
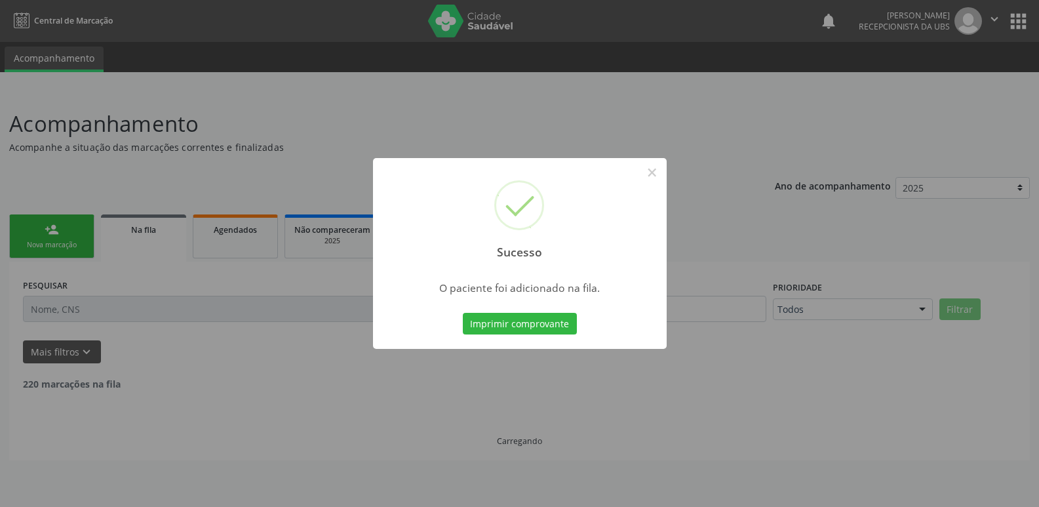
scroll to position [0, 0]
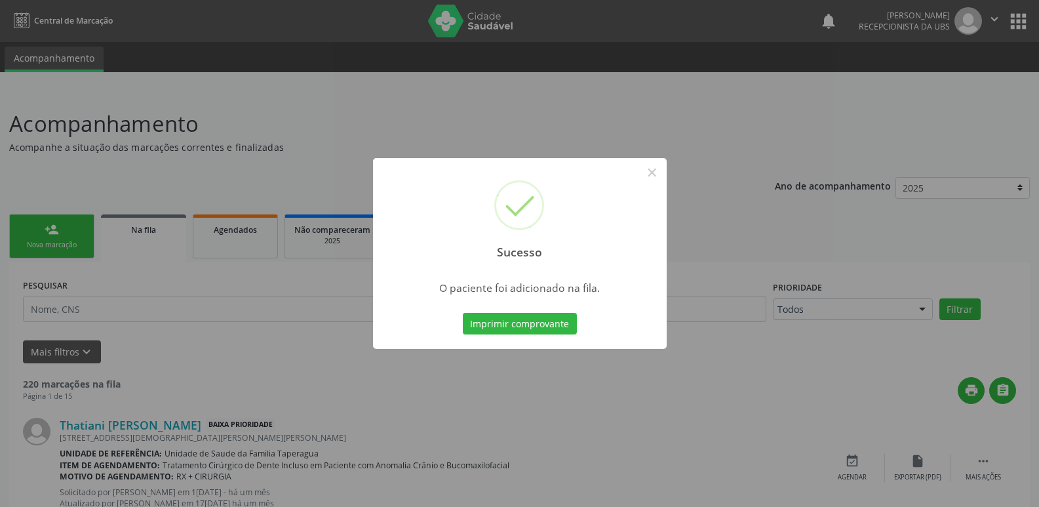
click at [50, 249] on div "Sucesso × O paciente foi adicionado na fila. Imprimir comprovante Cancel" at bounding box center [519, 253] width 1039 height 507
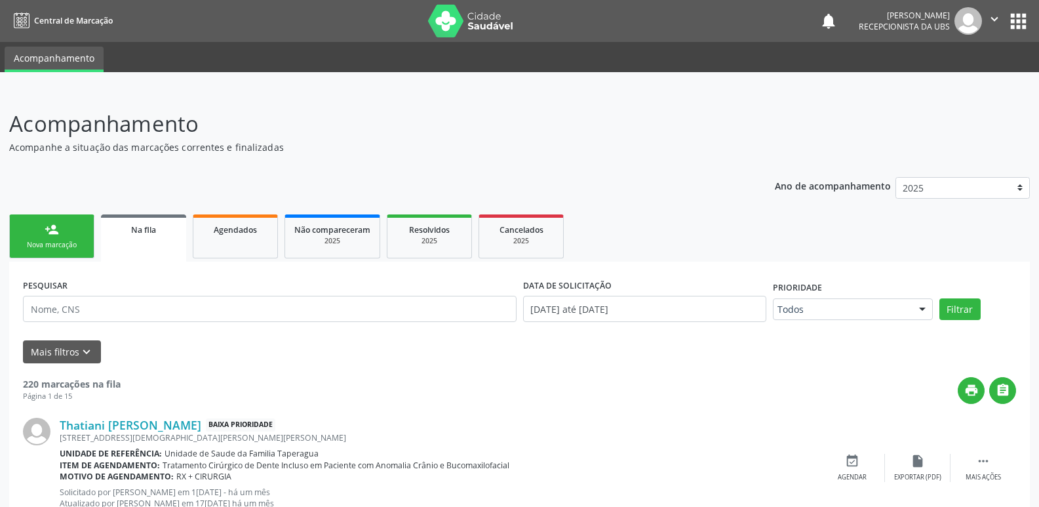
click at [50, 249] on div "Nova marcação" at bounding box center [52, 245] width 66 height 10
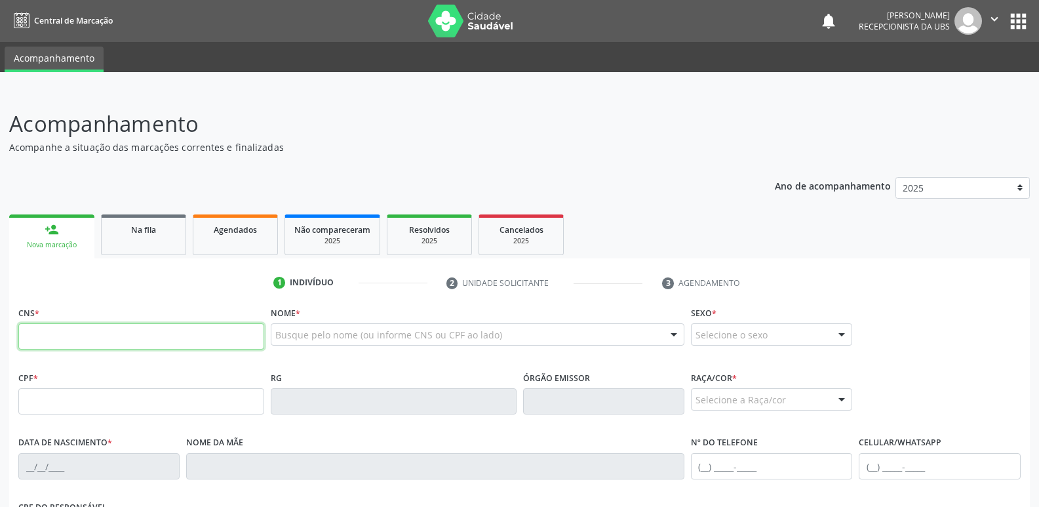
click at [120, 330] on input "text" at bounding box center [141, 336] width 246 height 26
paste input "709 8010 3715 6995"
type input "709 8010 3715 6995"
type input "121.868.784-37"
type input "0[DATE]"
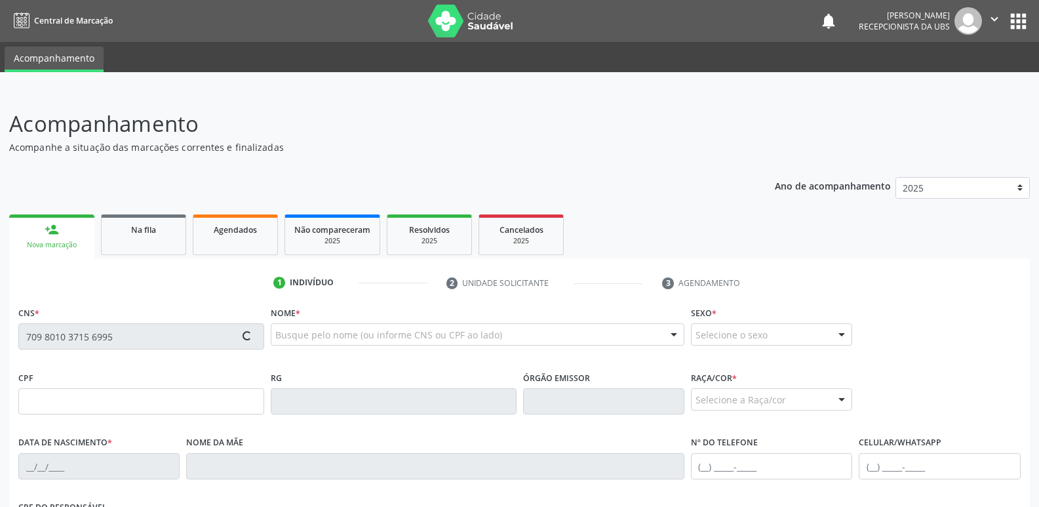
type input "[PERSON_NAME]"
type input "[PHONE_NUMBER]"
type input "08"
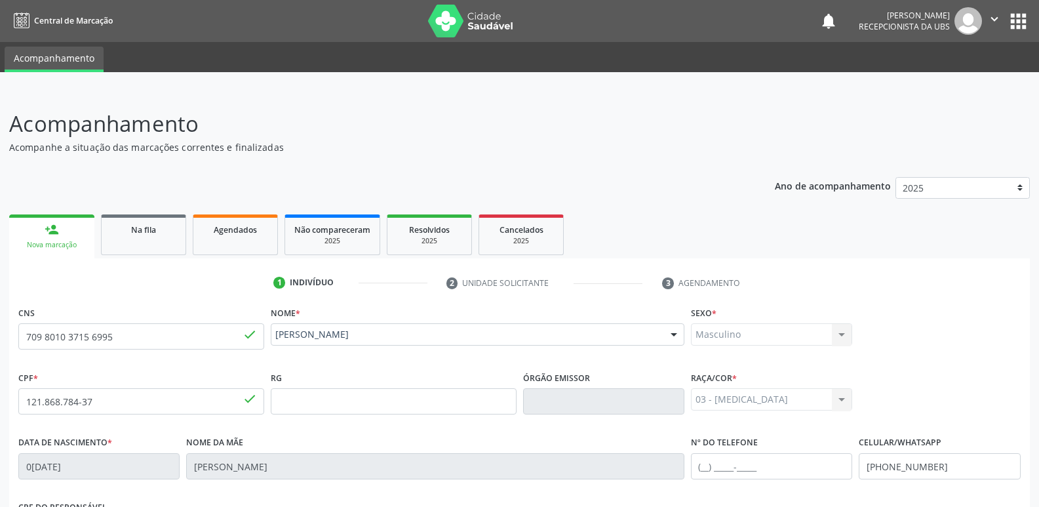
scroll to position [222, 0]
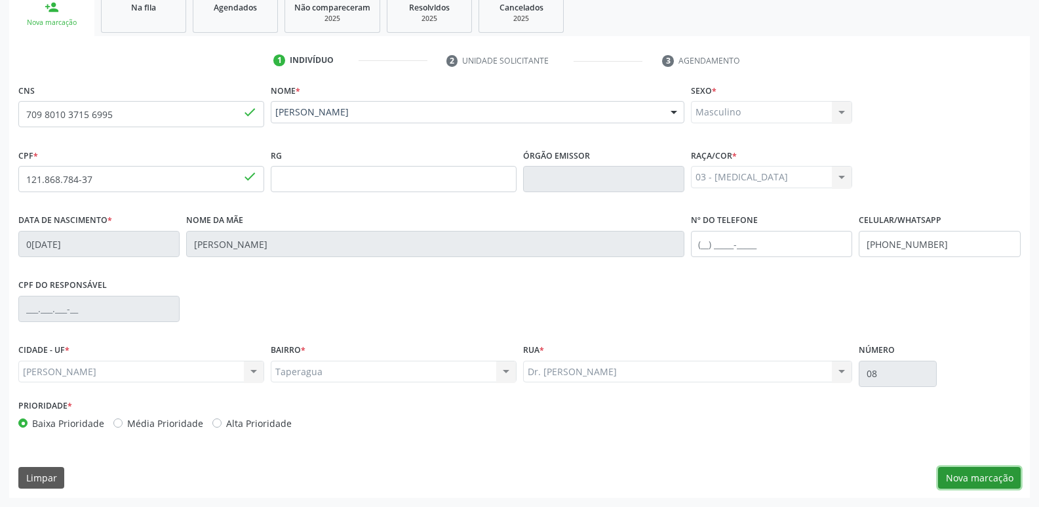
click at [995, 471] on button "Nova marcação" at bounding box center [979, 478] width 83 height 22
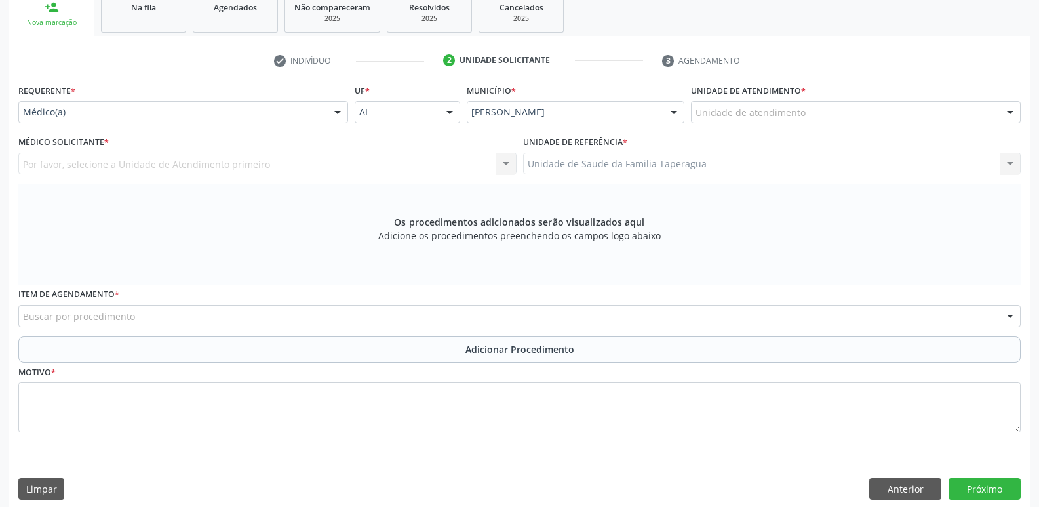
click at [797, 104] on div "Unidade de atendimento" at bounding box center [856, 112] width 330 height 22
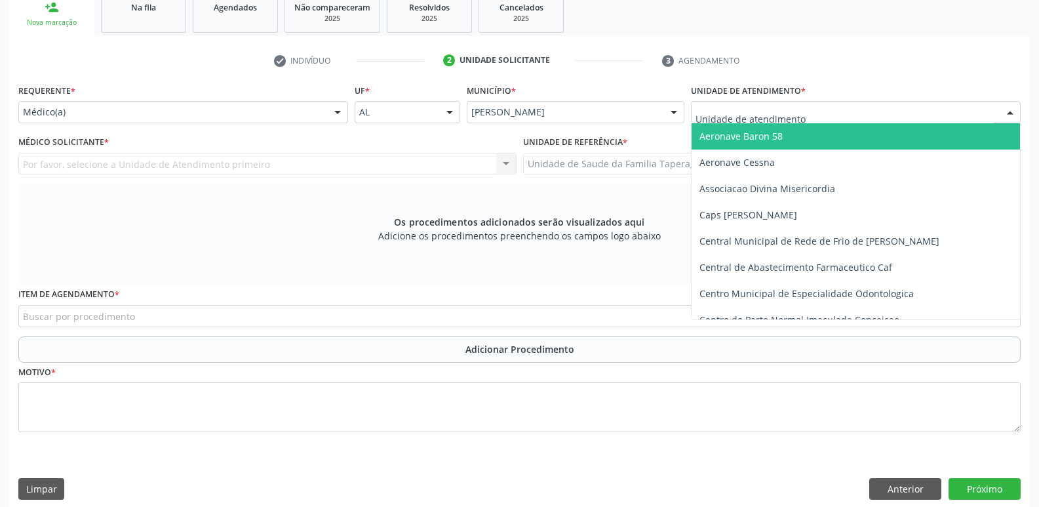
click at [325, 117] on div "Médico(a)" at bounding box center [183, 112] width 330 height 22
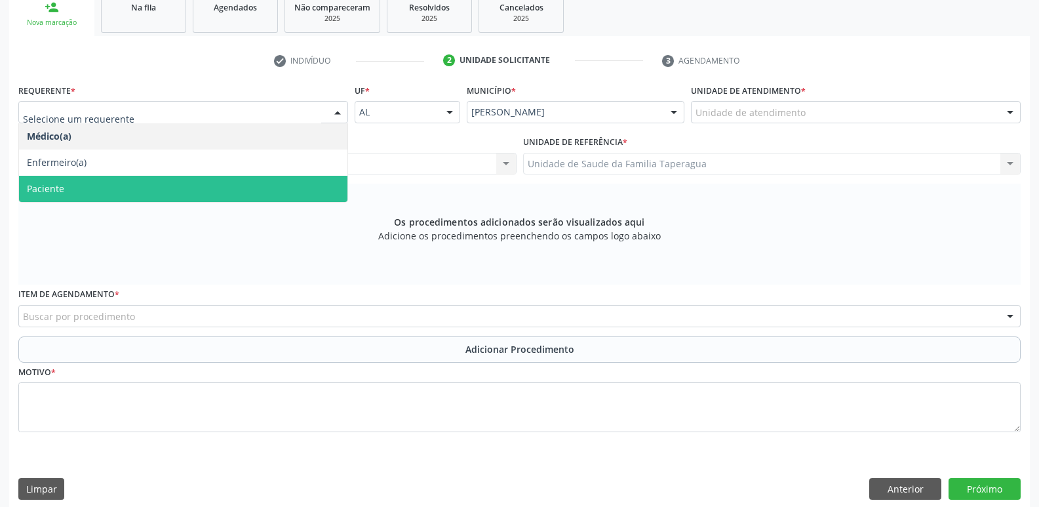
click at [305, 182] on span "Paciente" at bounding box center [183, 189] width 328 height 26
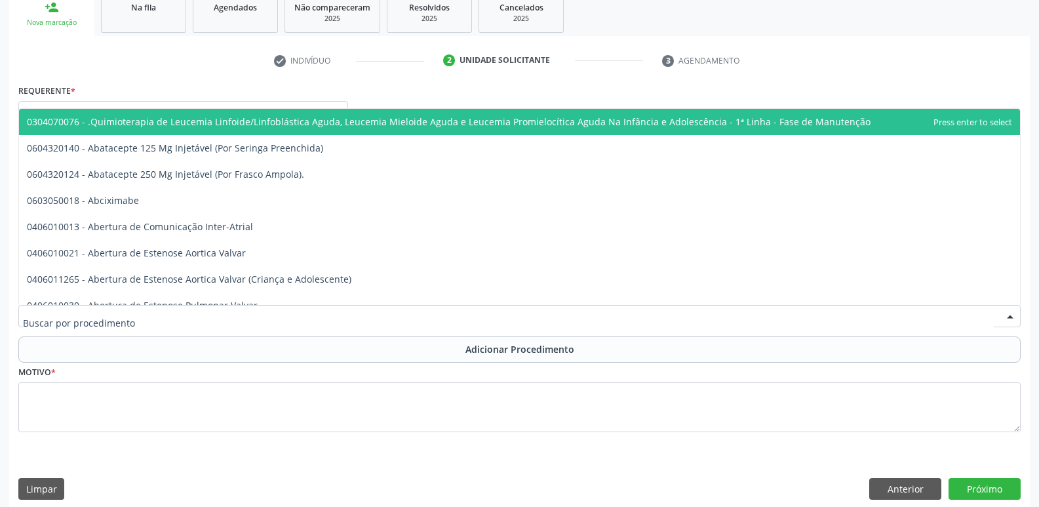
click at [310, 319] on div at bounding box center [519, 316] width 1002 height 22
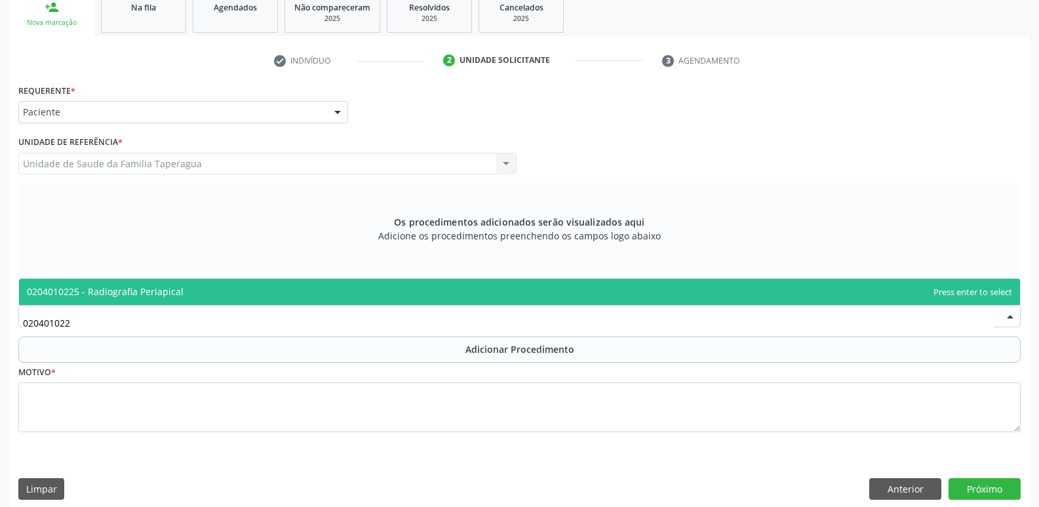
type input "0204010225"
click at [330, 294] on span "0204010225 - Radiografia Periapical" at bounding box center [519, 291] width 1001 height 26
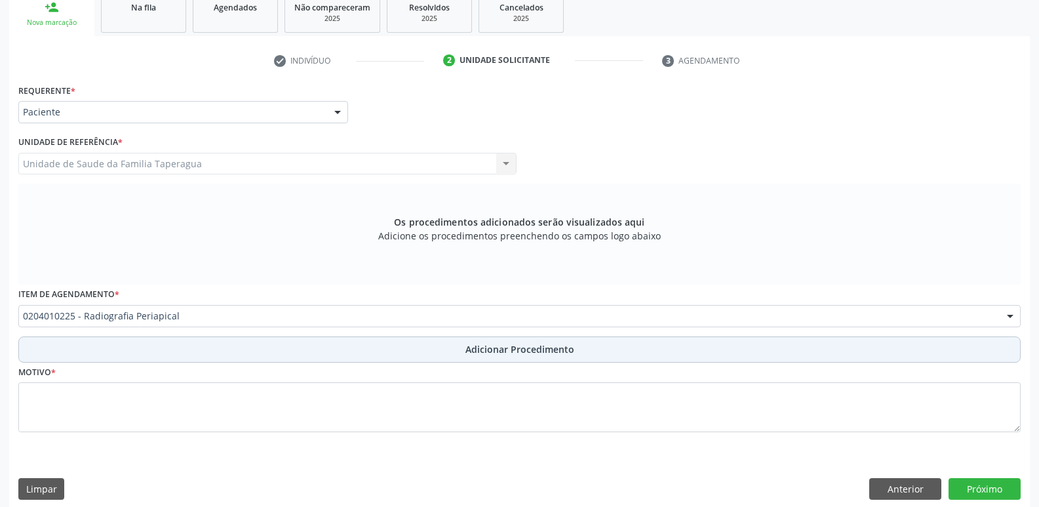
click at [330, 343] on button "Adicionar Procedimento" at bounding box center [519, 349] width 1002 height 26
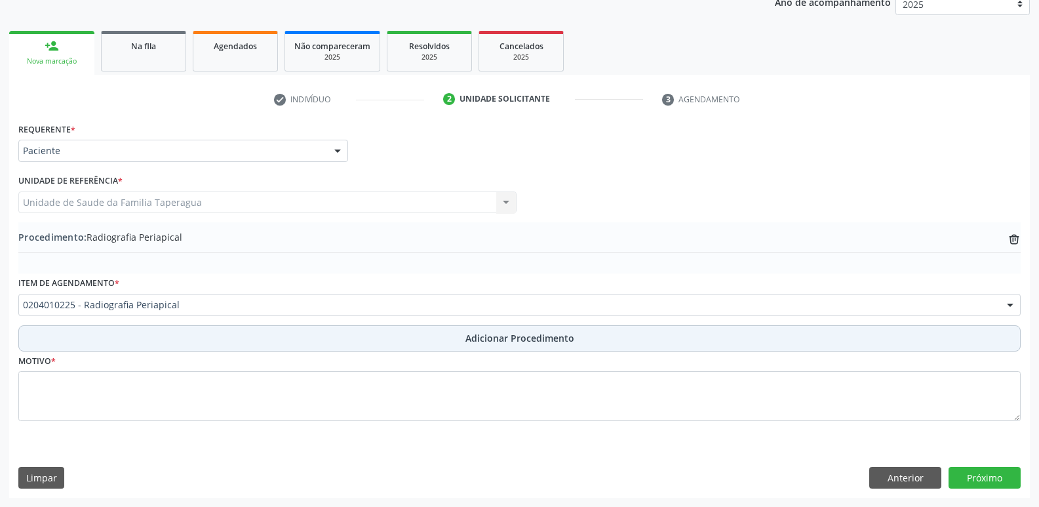
scroll to position [183, 0]
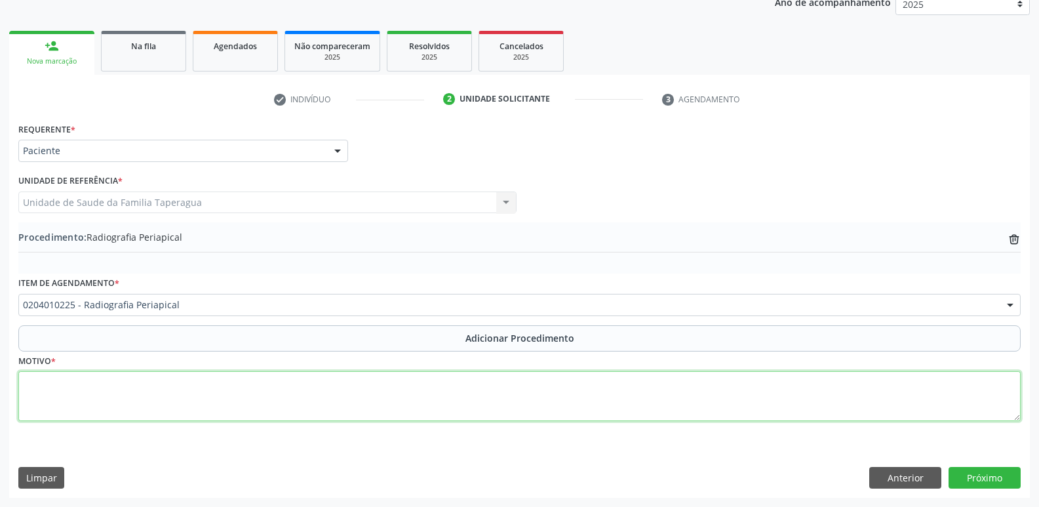
click at [337, 389] on textarea at bounding box center [519, 396] width 1002 height 50
click at [358, 383] on textarea "AUSENCIA DOS ELEMENTOS 14 e 15. SOLICITO EXAME RADIOGRAFICO PARA AALIAÇÃO." at bounding box center [519, 396] width 1002 height 50
type textarea "AUSENCIA DOS ELEMENTOS 14 e 15. SOLICITO EXAME RADIOGRAFICO PARA AVALIAÇÃO."
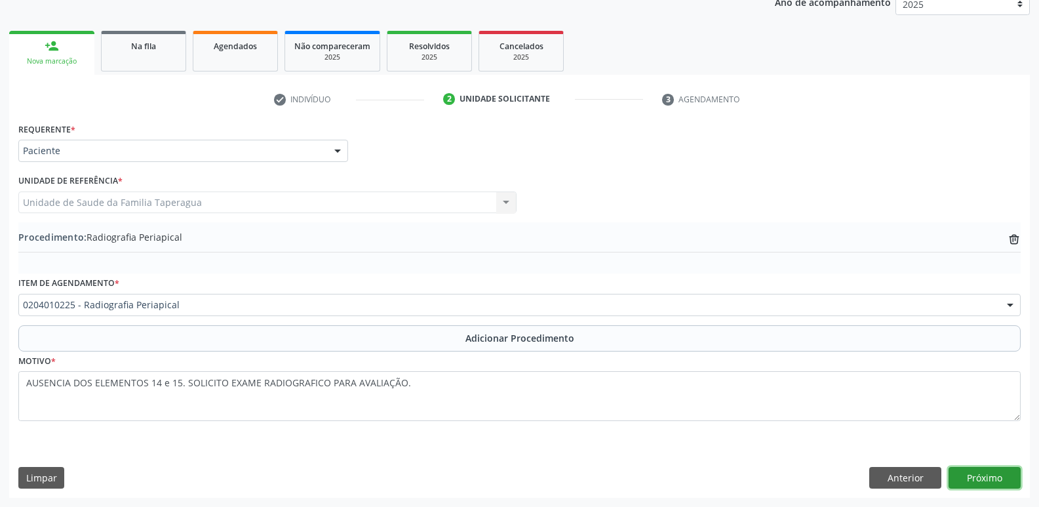
click at [993, 472] on button "Próximo" at bounding box center [984, 478] width 72 height 22
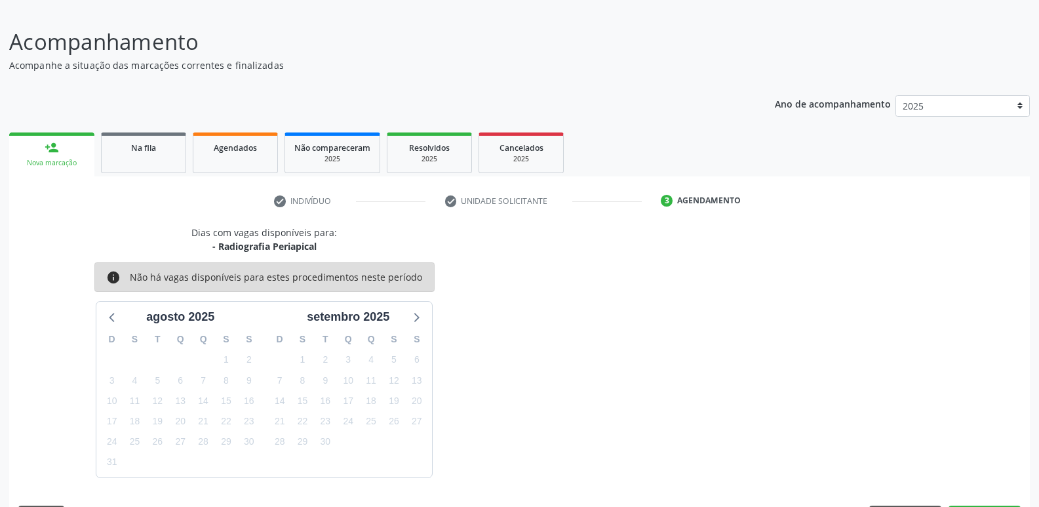
scroll to position [121, 0]
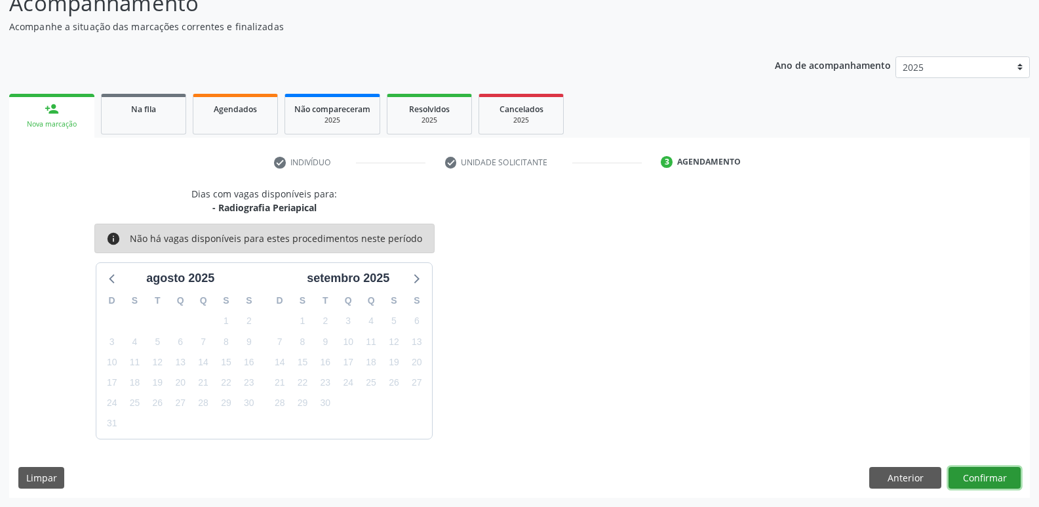
click at [974, 470] on button "Confirmar" at bounding box center [984, 478] width 72 height 22
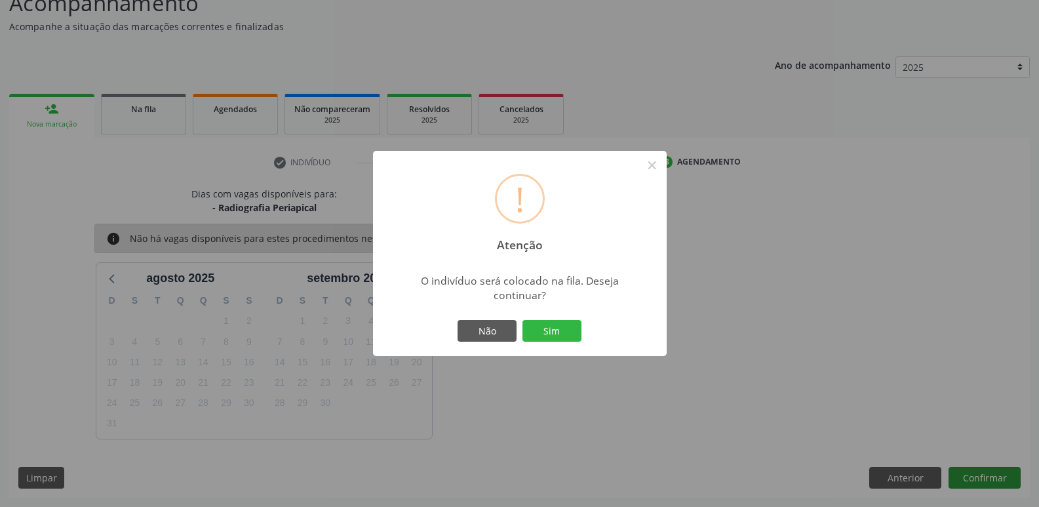
click at [522, 320] on button "Sim" at bounding box center [551, 331] width 59 height 22
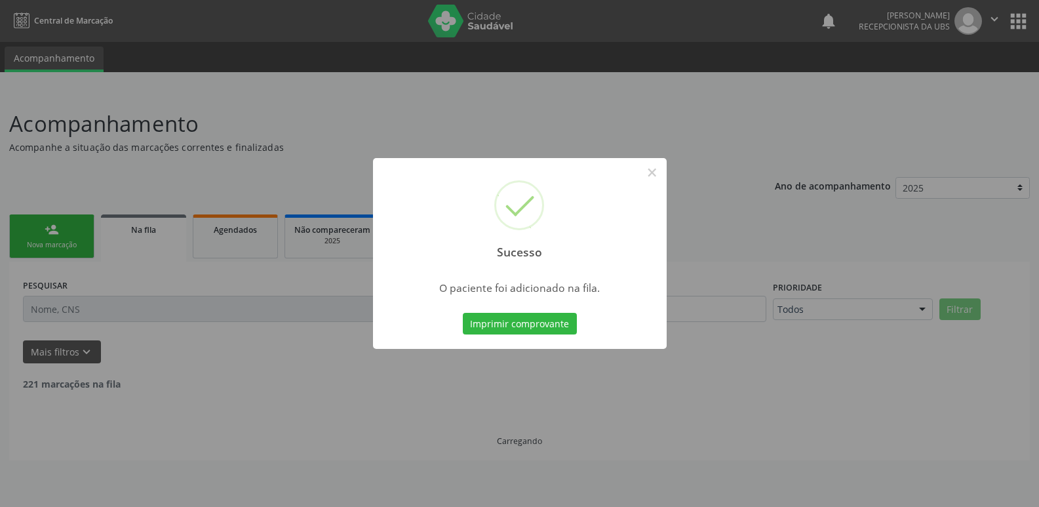
scroll to position [0, 0]
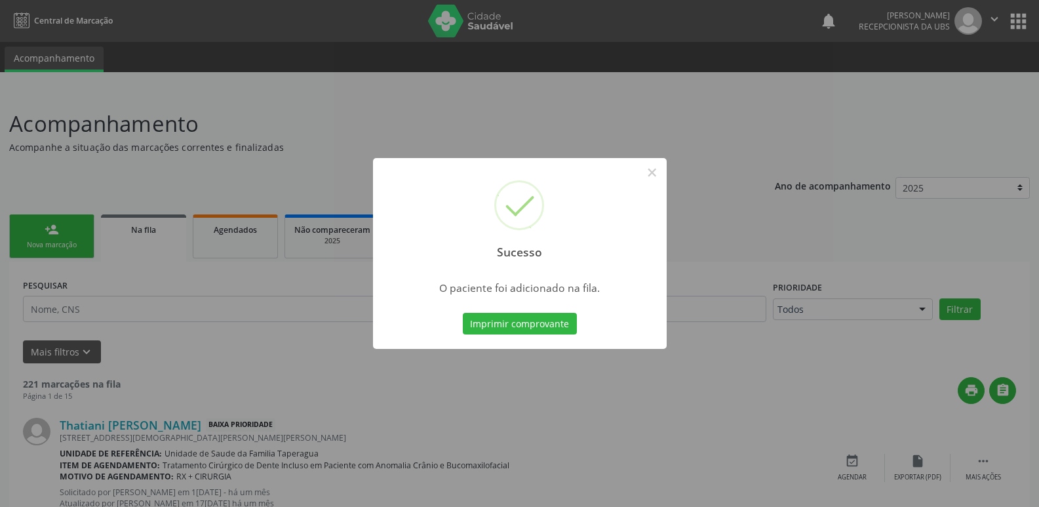
click at [807, 263] on div "Sucesso × O paciente foi adicionado na fila. Imprimir comprovante Cancel" at bounding box center [519, 253] width 1039 height 507
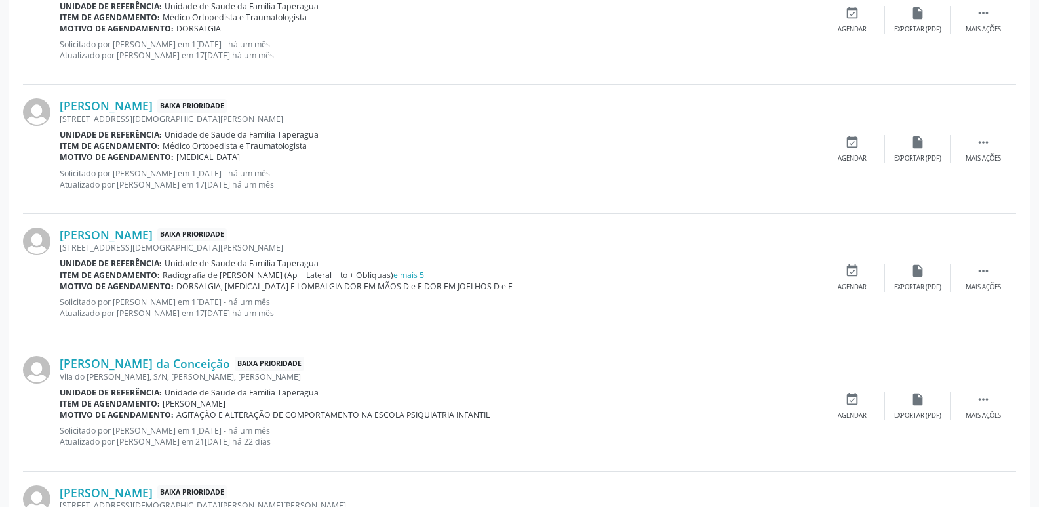
scroll to position [1853, 0]
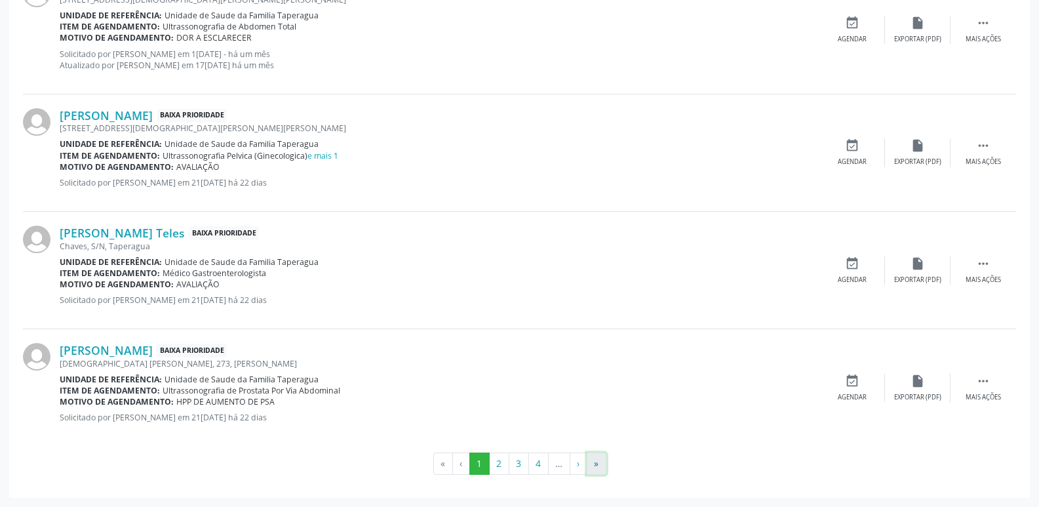
click at [598, 463] on button "»" at bounding box center [596, 463] width 20 height 22
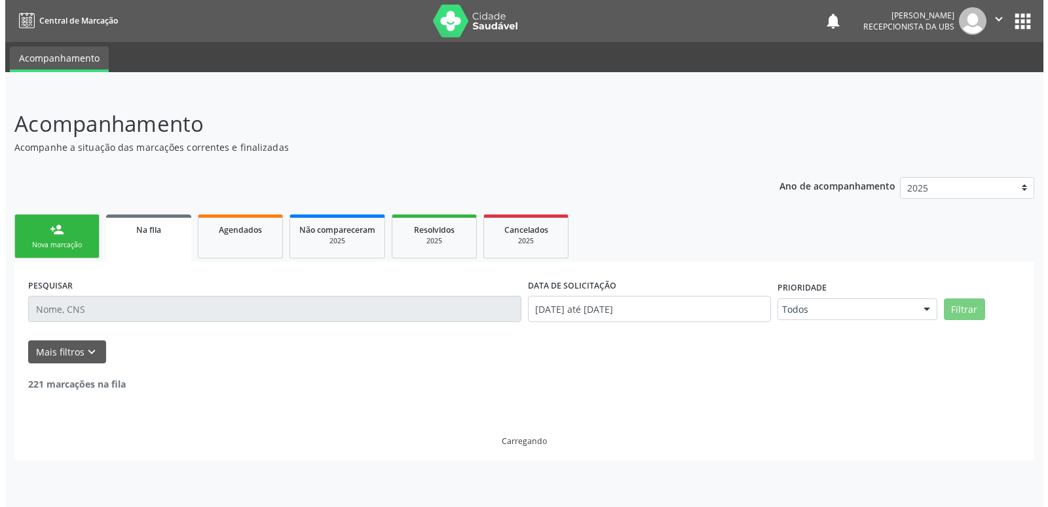
scroll to position [0, 0]
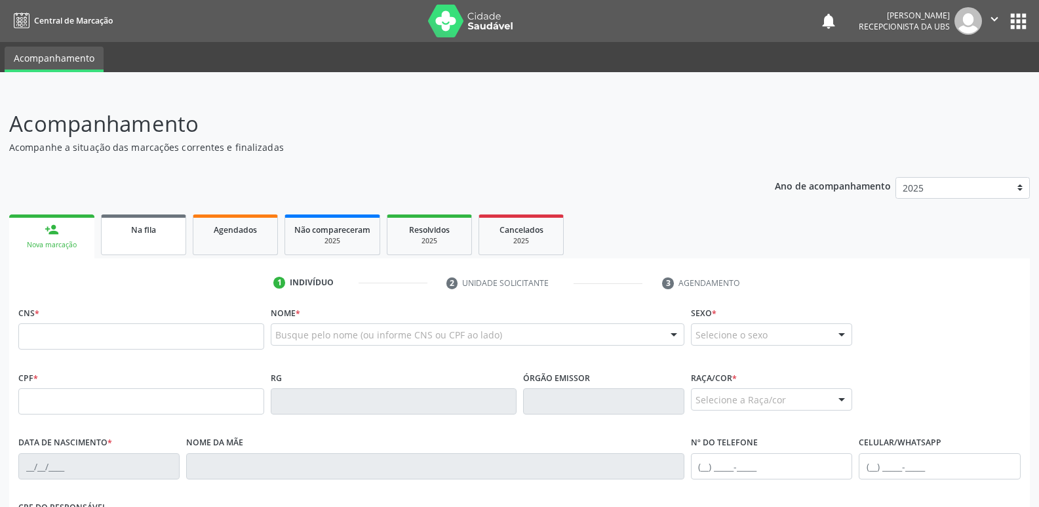
click at [139, 237] on link "Na fila" at bounding box center [143, 234] width 85 height 41
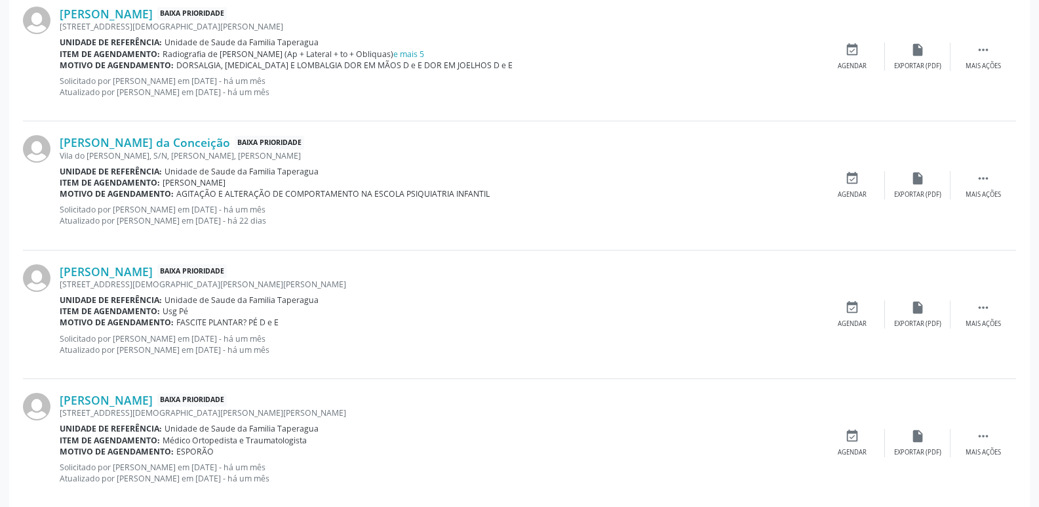
scroll to position [1853, 0]
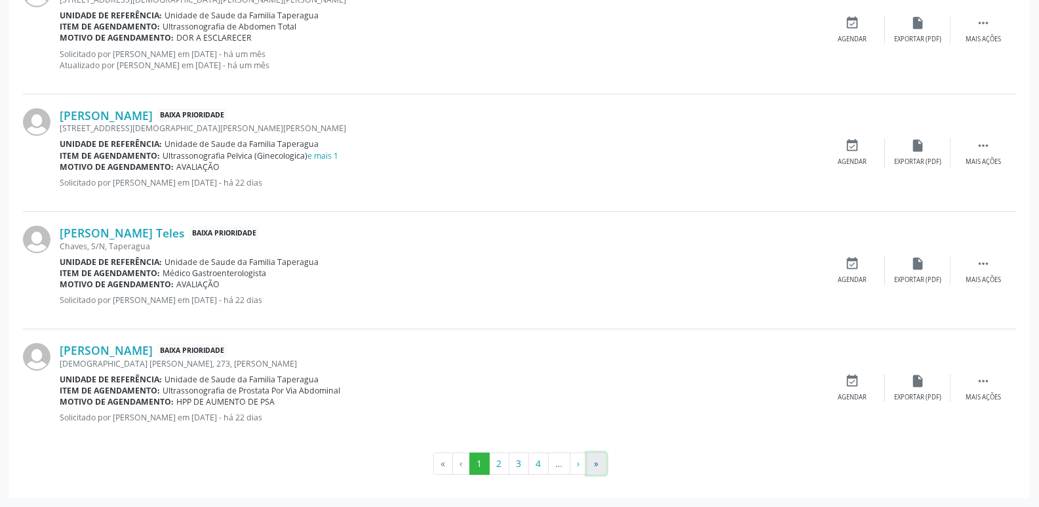
click at [599, 462] on button "»" at bounding box center [596, 463] width 20 height 22
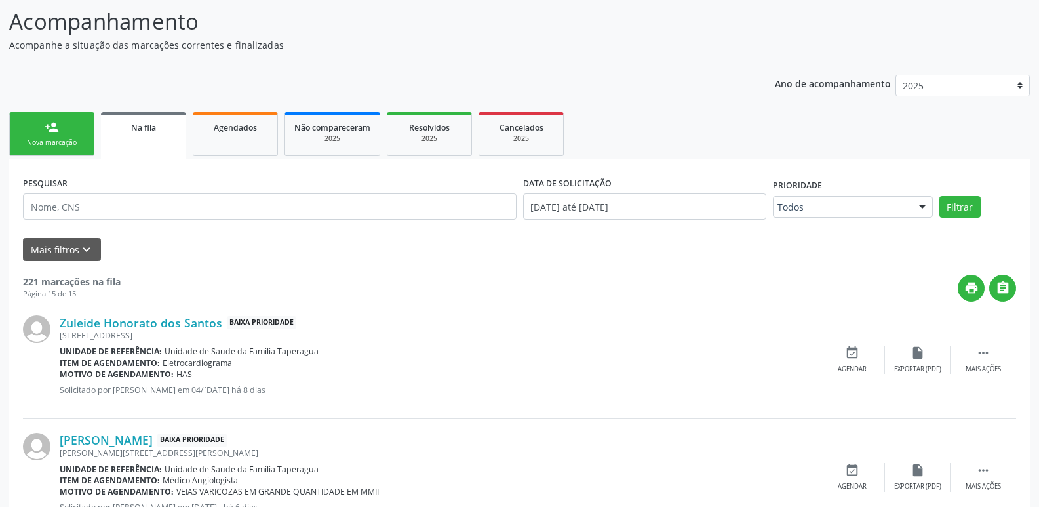
scroll to position [0, 0]
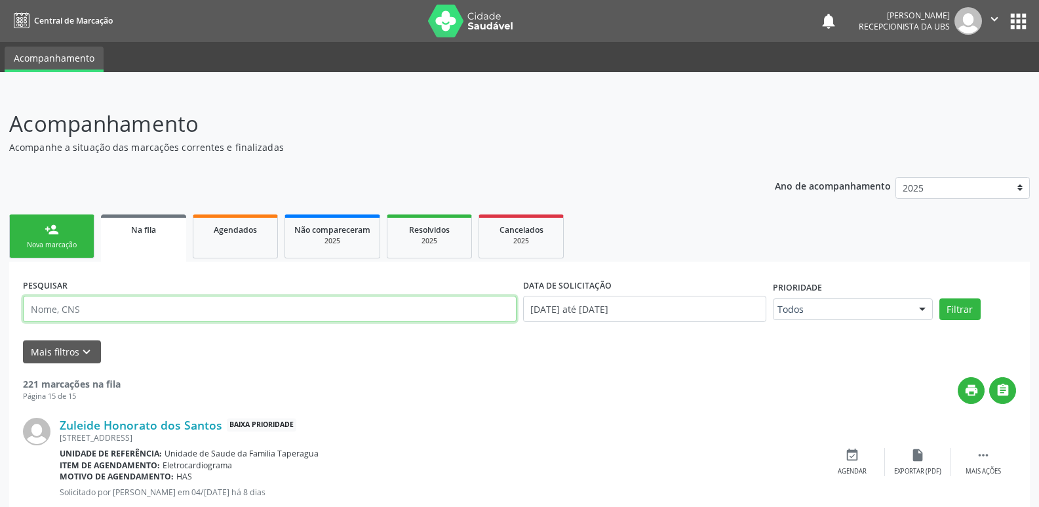
click at [332, 303] on input "text" at bounding box center [269, 309] width 493 height 26
paste input "706703295579420"
type input "706703295579420"
click at [939, 298] on button "Filtrar" at bounding box center [959, 309] width 41 height 22
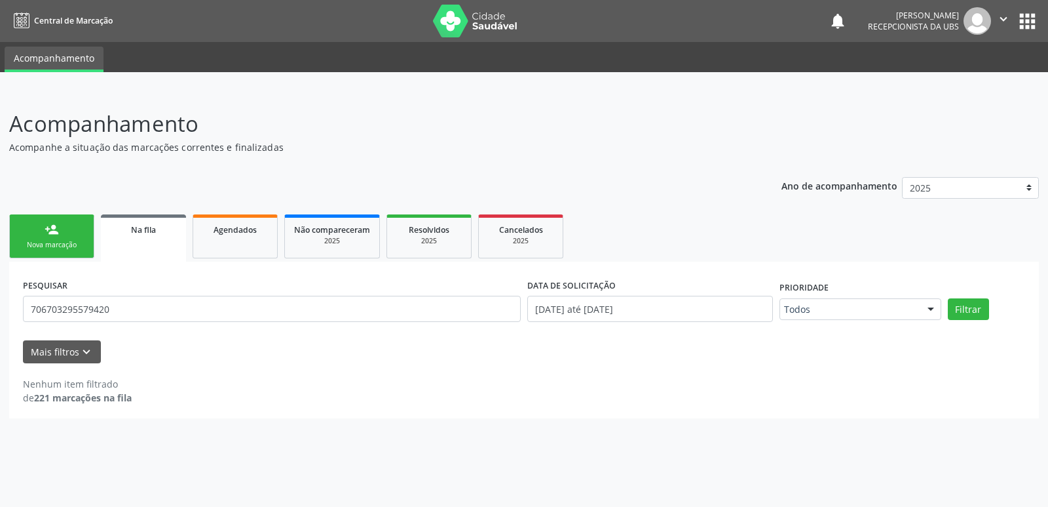
click at [89, 233] on link "person_add Nova marcação" at bounding box center [51, 236] width 85 height 44
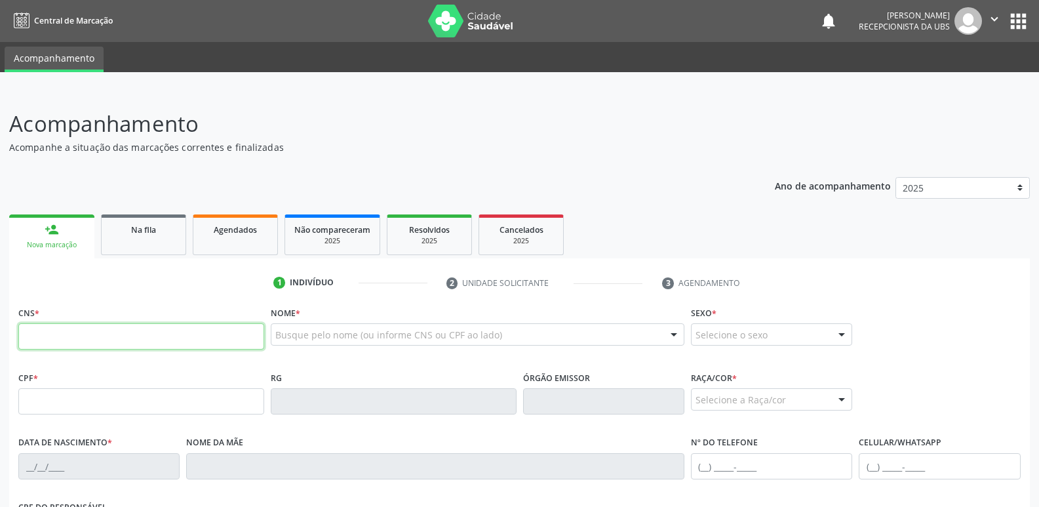
click at [164, 339] on input "text" at bounding box center [141, 336] width 246 height 26
paste input "706 7032 9557 9420"
type input "706 7032 9557 9420"
type input "08/06/1995"
type input "Conceicao de Fátima de Castro"
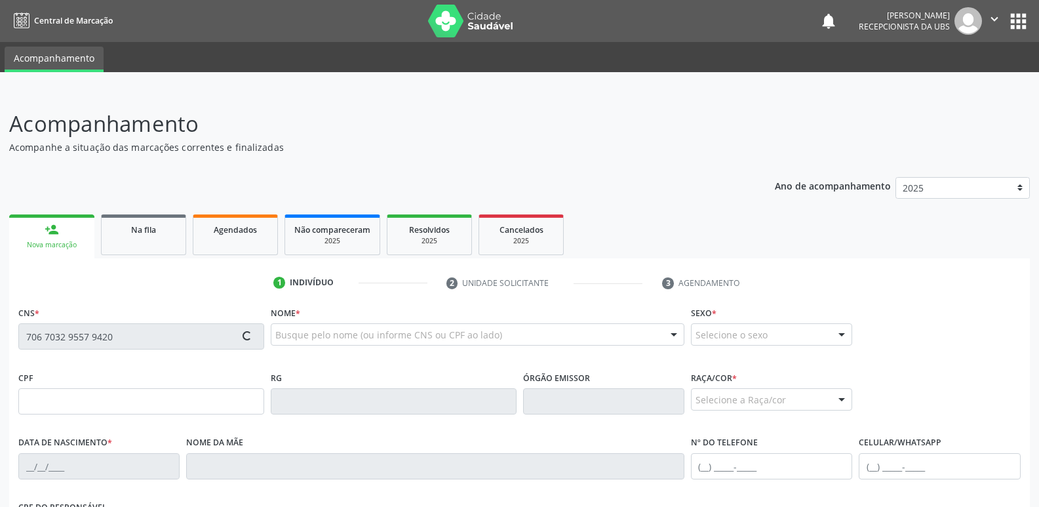
type input "(82) 99408-5424"
type input "9"
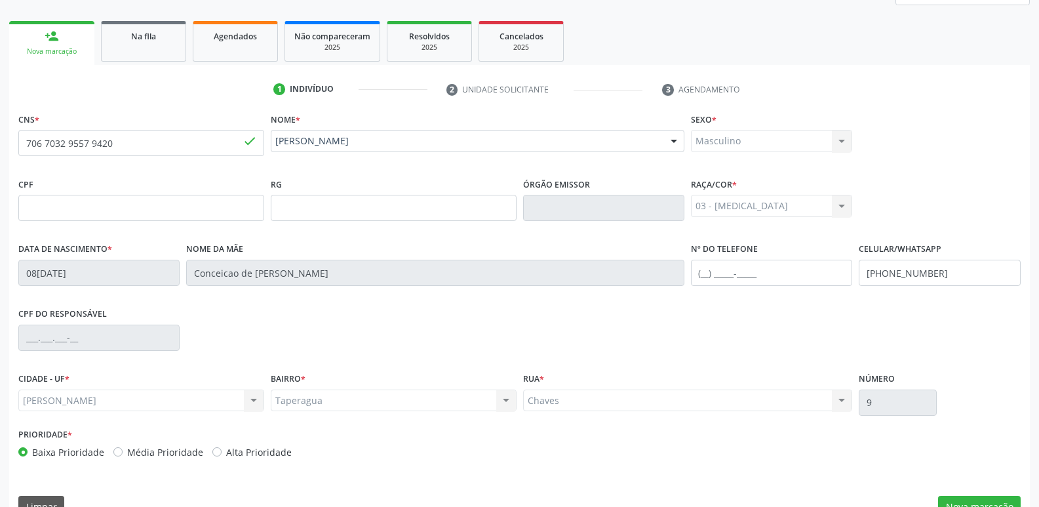
scroll to position [222, 0]
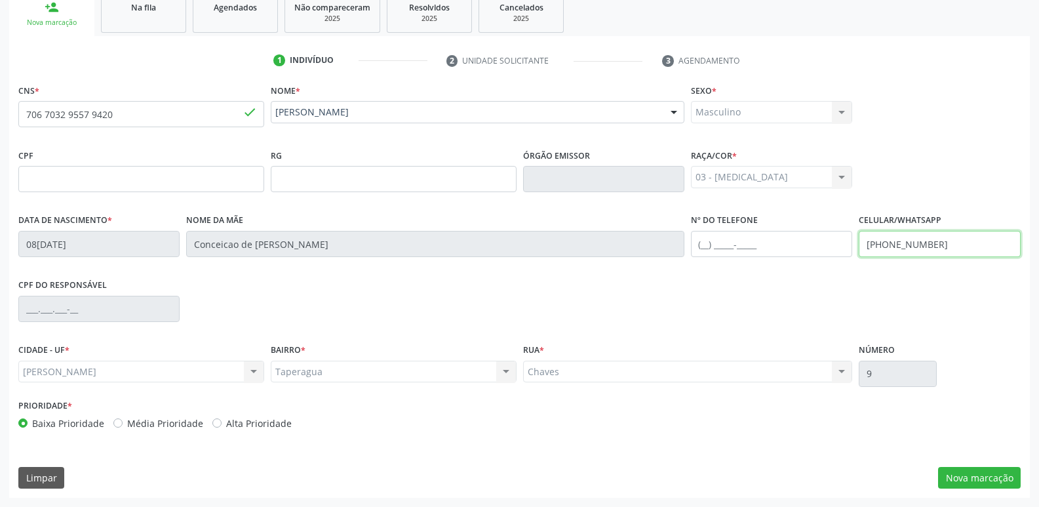
drag, startPoint x: 936, startPoint y: 244, endPoint x: 887, endPoint y: 245, distance: 49.8
click at [887, 245] on input "(82) 99408-5424" at bounding box center [938, 244] width 161 height 26
type input "(82) 99384-9690"
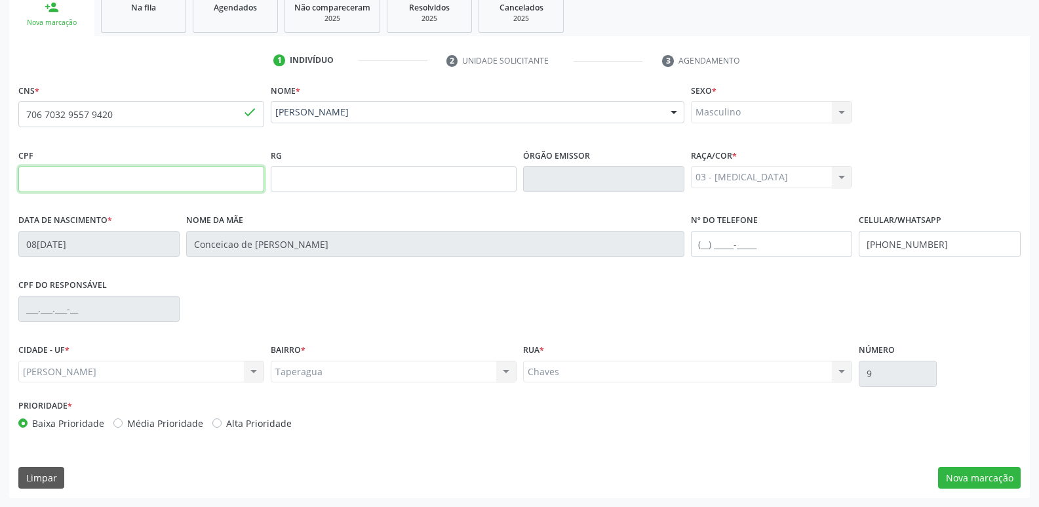
click at [103, 185] on input "text" at bounding box center [141, 179] width 246 height 26
type input "103.362.404-73"
click at [463, 313] on div "CPF do responsável" at bounding box center [519, 307] width 1008 height 65
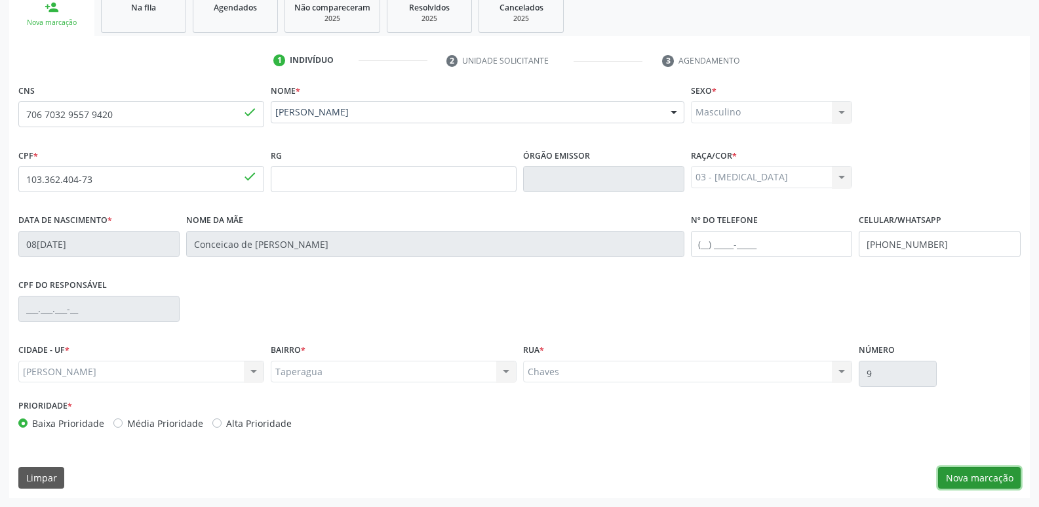
click at [997, 476] on button "Nova marcação" at bounding box center [979, 478] width 83 height 22
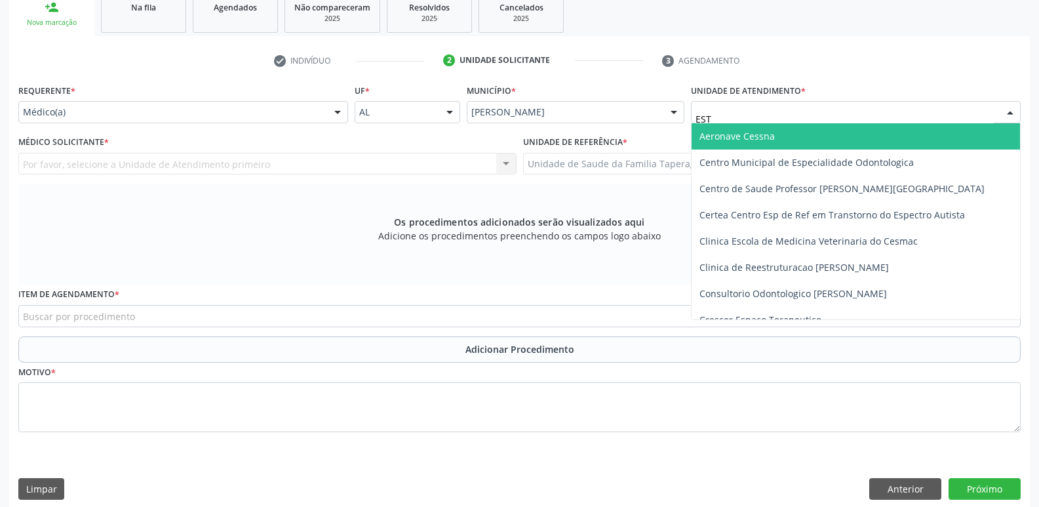
type input "ESTA"
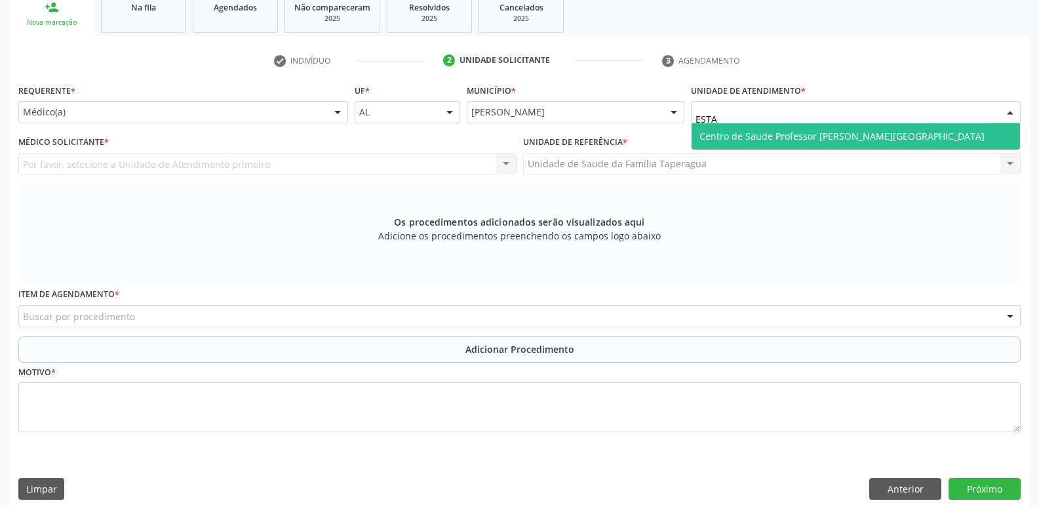
click at [746, 142] on span "Centro de Saude Professor [PERSON_NAME][GEOGRAPHIC_DATA]" at bounding box center [841, 136] width 285 height 12
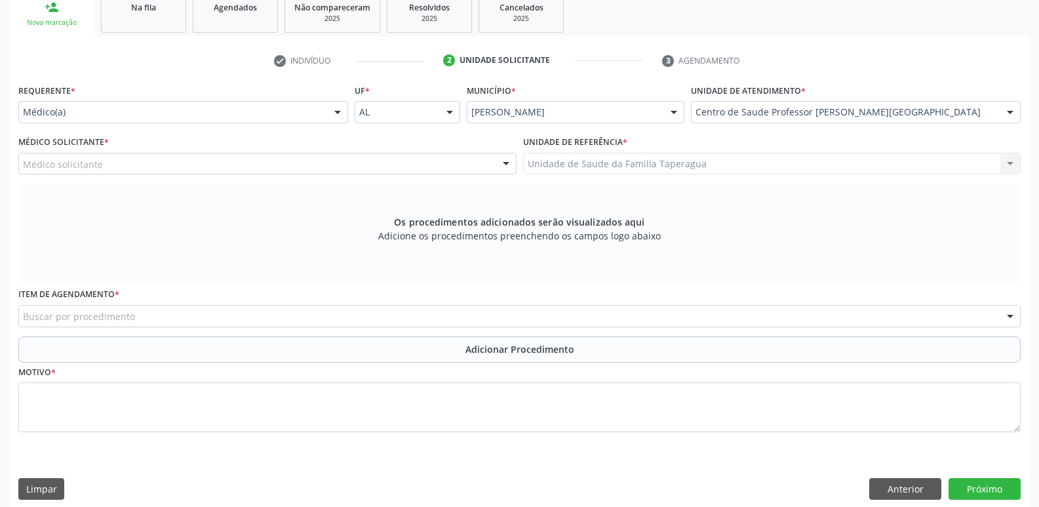
click at [586, 312] on div "Buscar por procedimento" at bounding box center [519, 316] width 1002 height 22
click at [649, 309] on div "Buscar por procedimento" at bounding box center [519, 316] width 1002 height 22
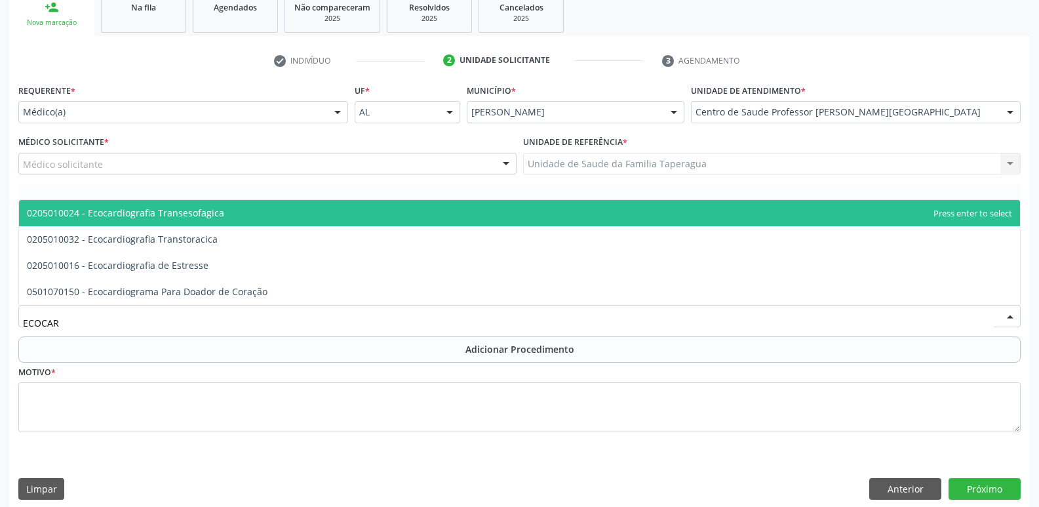
type input "ECOCARD"
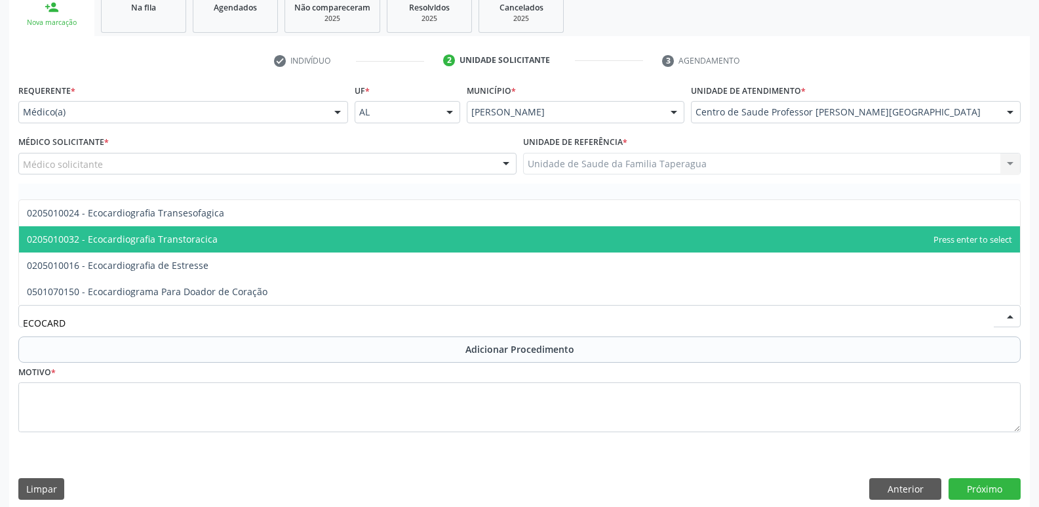
click at [436, 248] on span "0205010032 - Ecocardiografia Transtoracica" at bounding box center [519, 239] width 1001 height 26
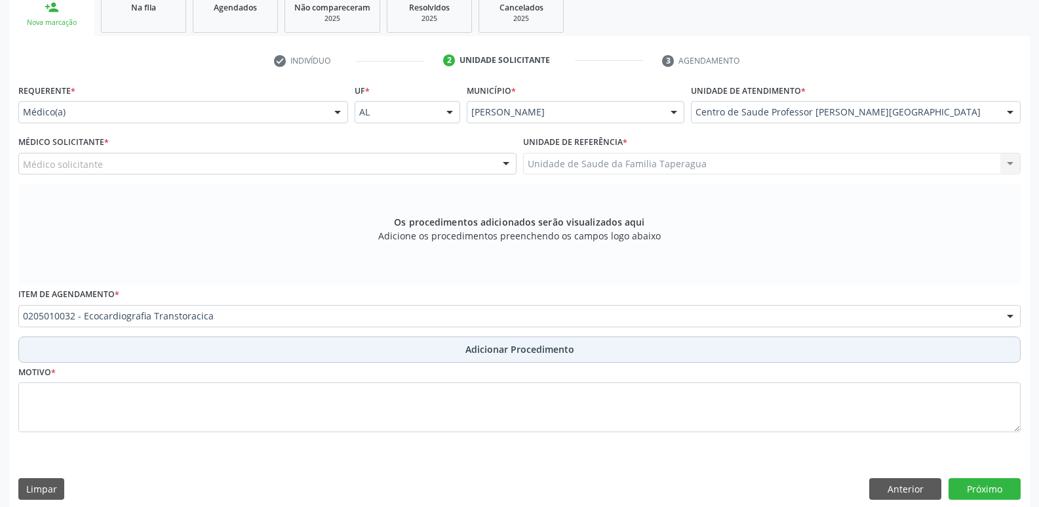
click at [467, 356] on button "Adicionar Procedimento" at bounding box center [519, 349] width 1002 height 26
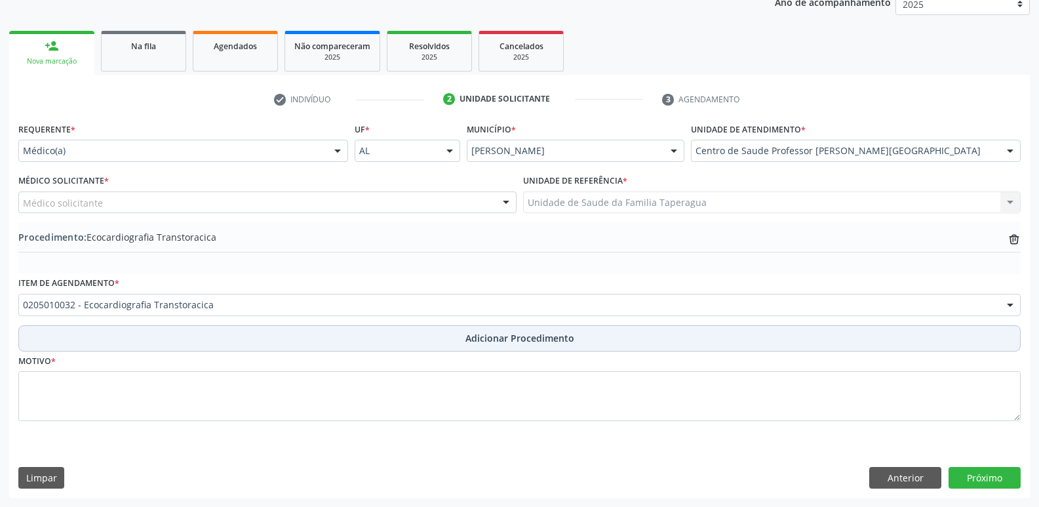
scroll to position [183, 0]
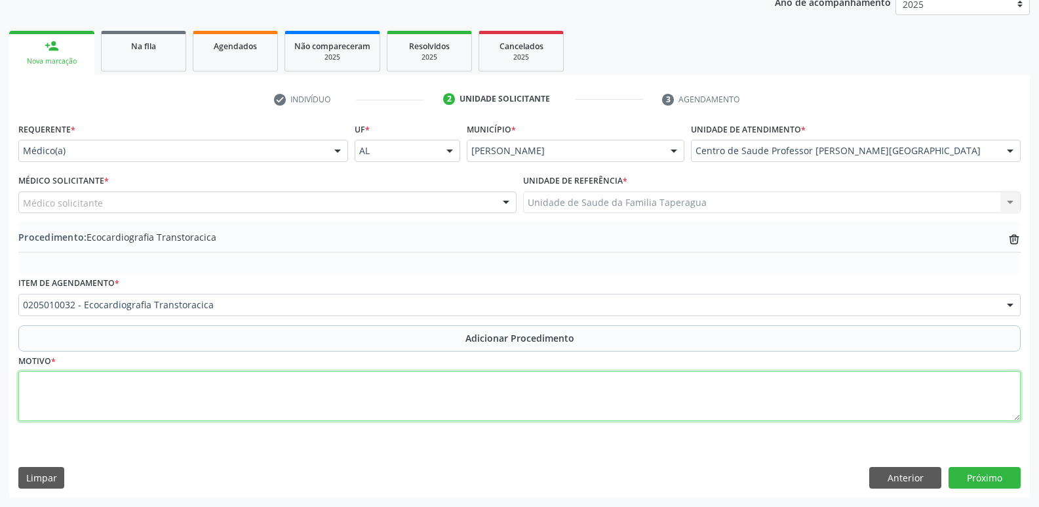
click at [455, 397] on textarea at bounding box center [519, 396] width 1002 height 50
type textarea "HAS"
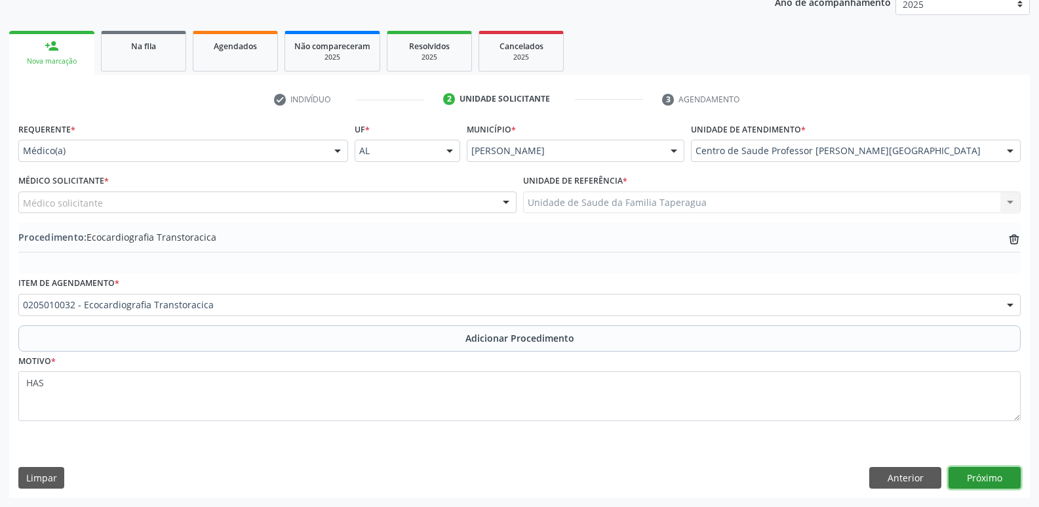
click at [1001, 480] on button "Próximo" at bounding box center [984, 478] width 72 height 22
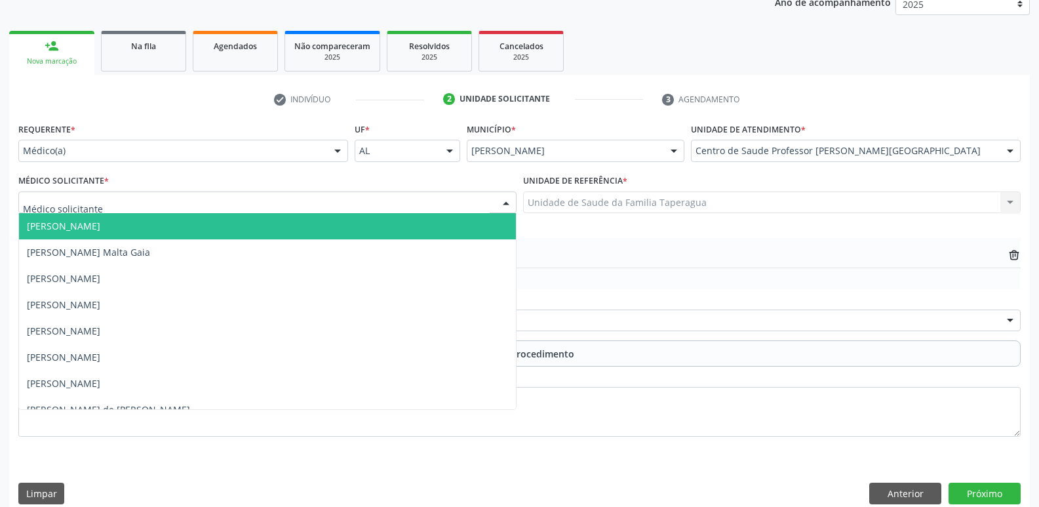
click at [454, 195] on div at bounding box center [267, 202] width 498 height 22
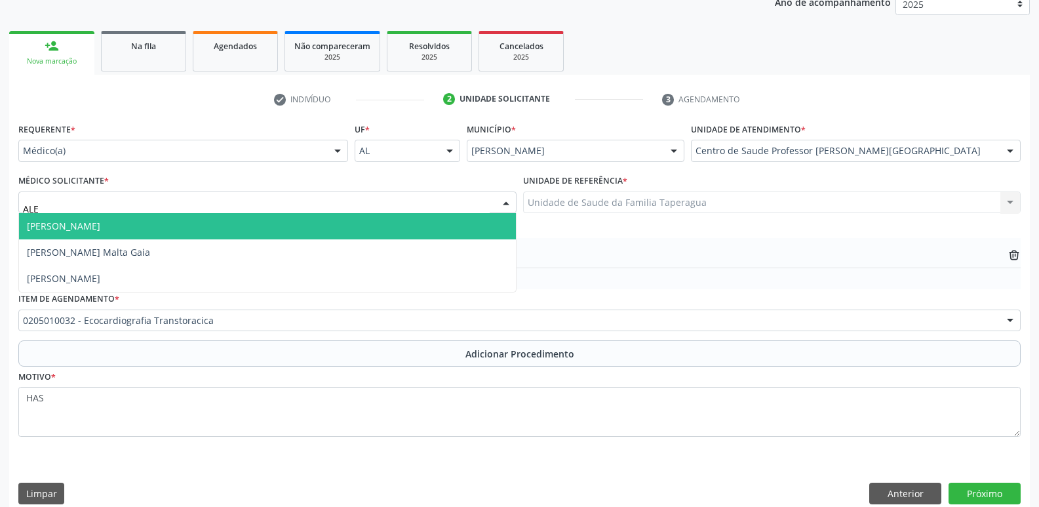
type input "ALEX"
click at [415, 222] on span "Alex da Costa Vieira" at bounding box center [267, 226] width 497 height 26
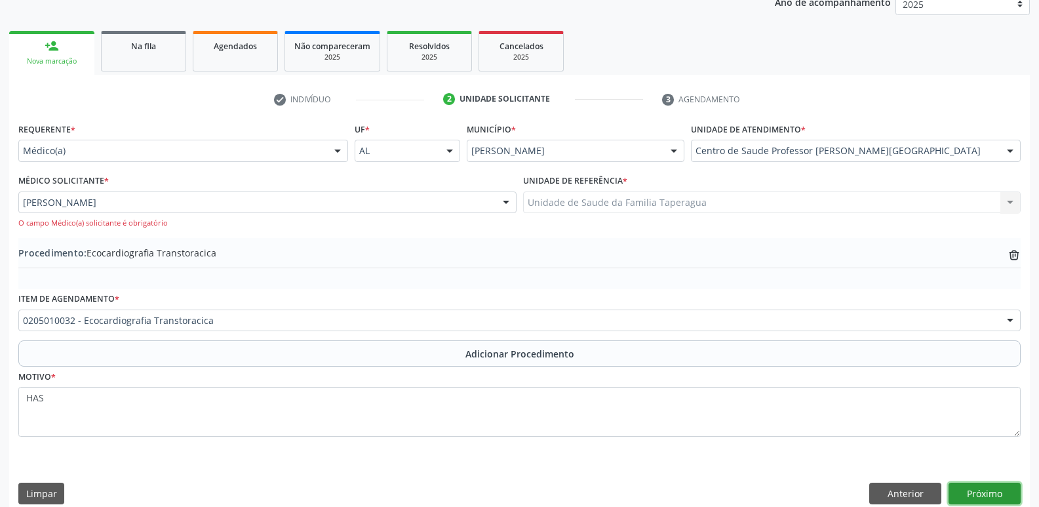
click at [1001, 495] on button "Próximo" at bounding box center [984, 493] width 72 height 22
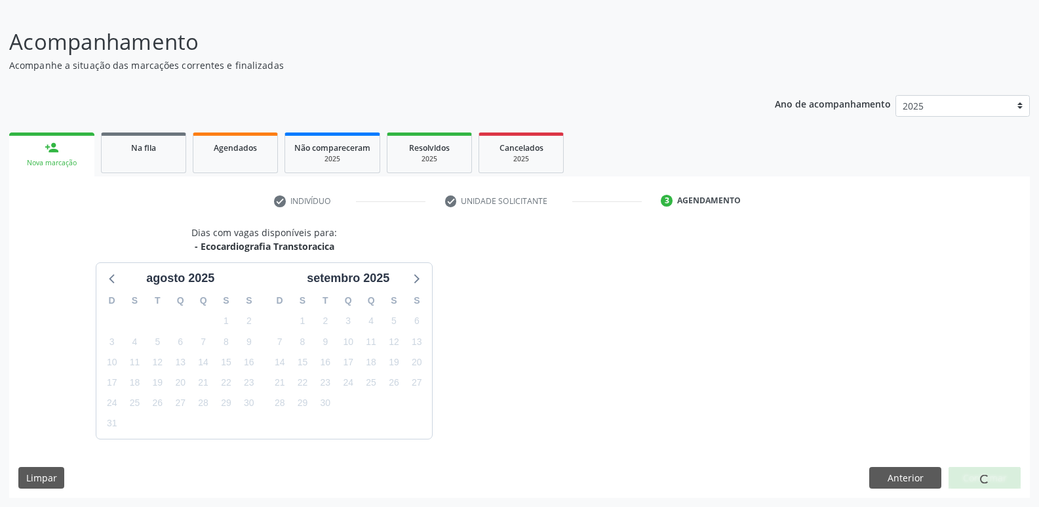
scroll to position [121, 0]
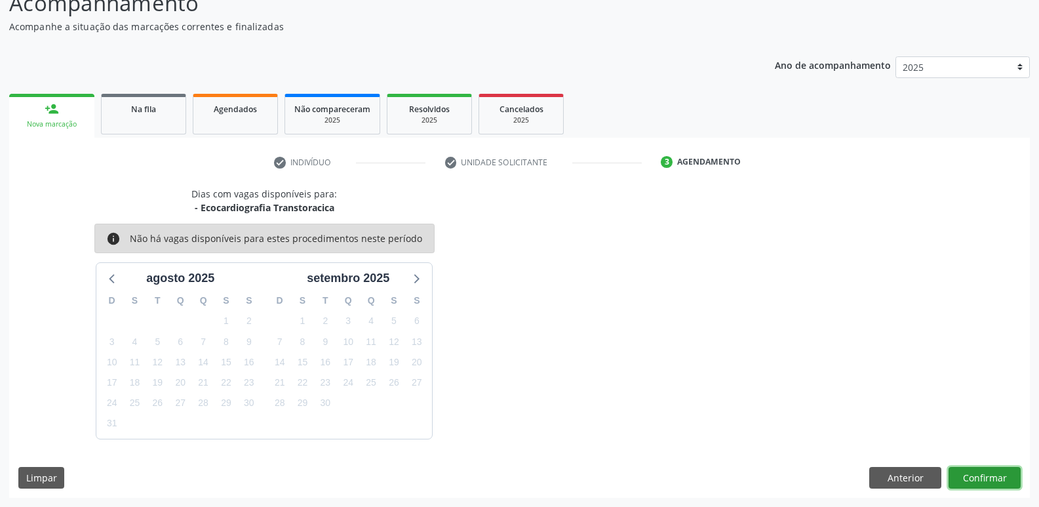
click at [999, 479] on button "Confirmar" at bounding box center [984, 478] width 72 height 22
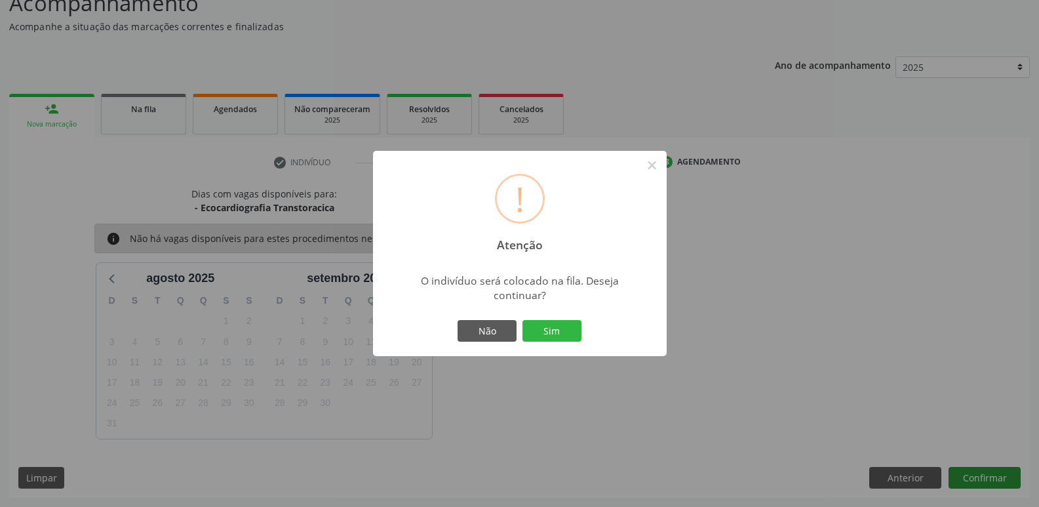
click at [522, 320] on button "Sim" at bounding box center [551, 331] width 59 height 22
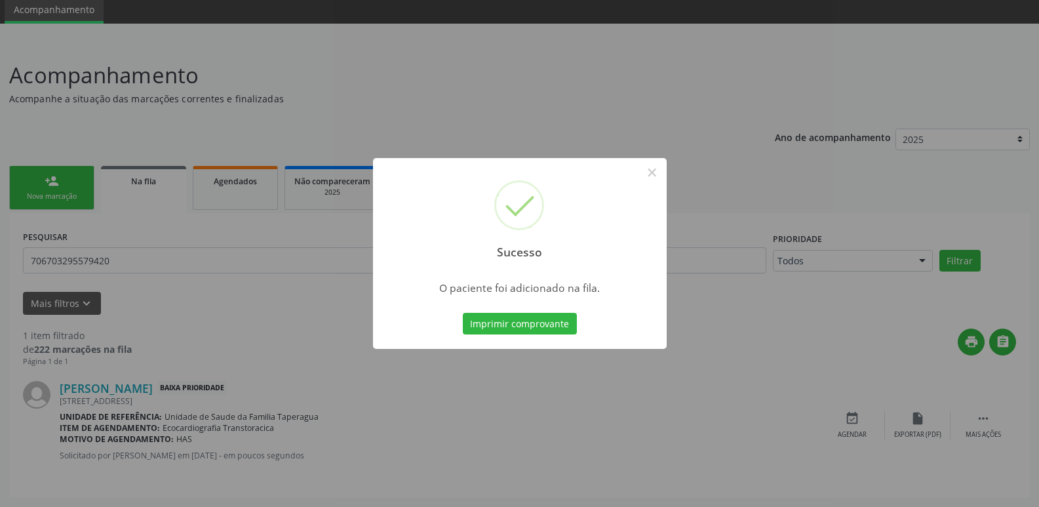
scroll to position [0, 0]
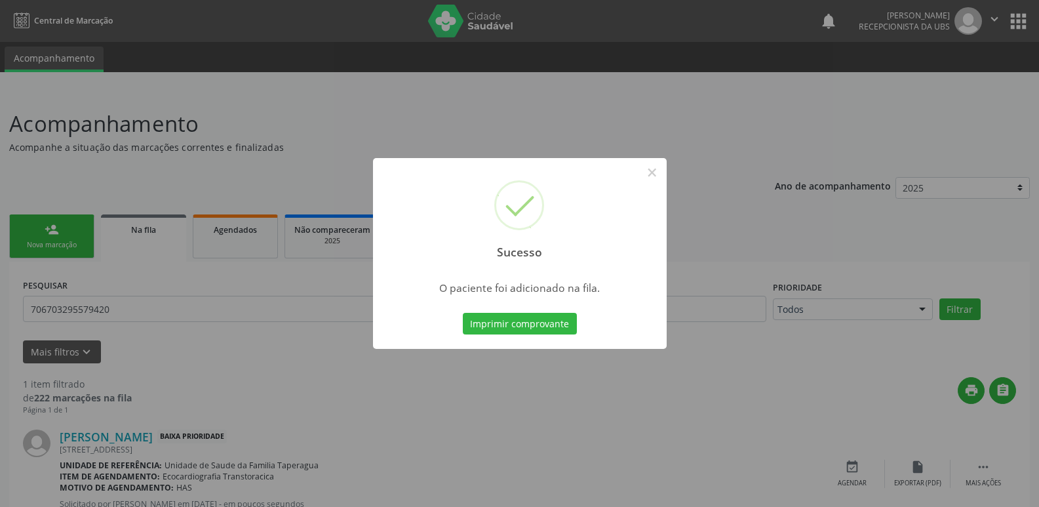
click at [946, 353] on div "Sucesso × O paciente foi adicionado na fila. Imprimir comprovante Cancel" at bounding box center [519, 253] width 1039 height 507
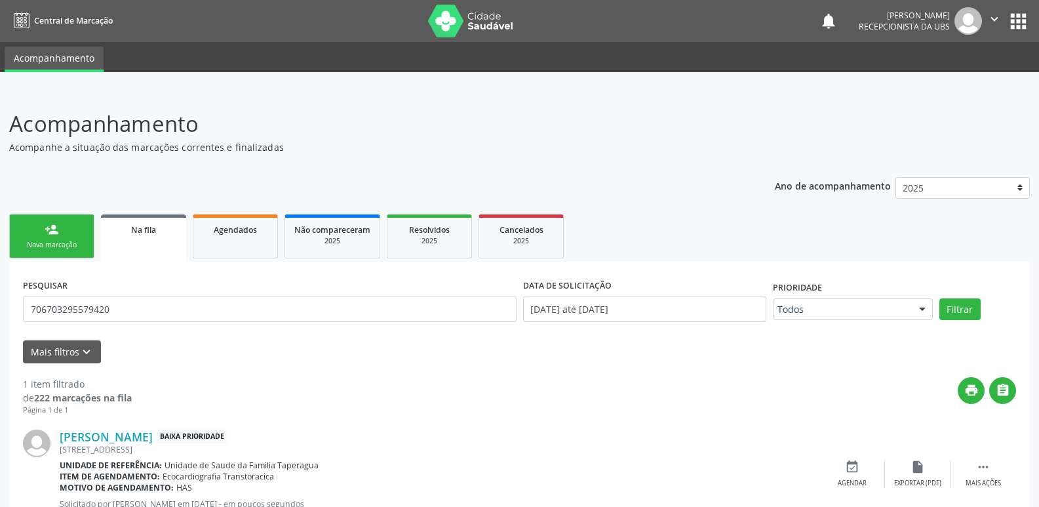
scroll to position [48, 0]
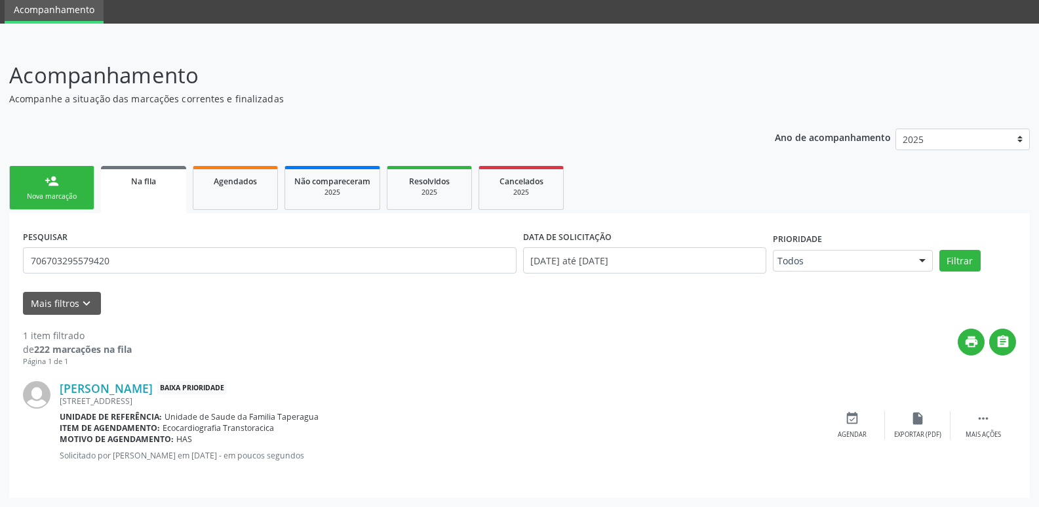
click at [47, 195] on div "Nova marcação" at bounding box center [52, 196] width 66 height 10
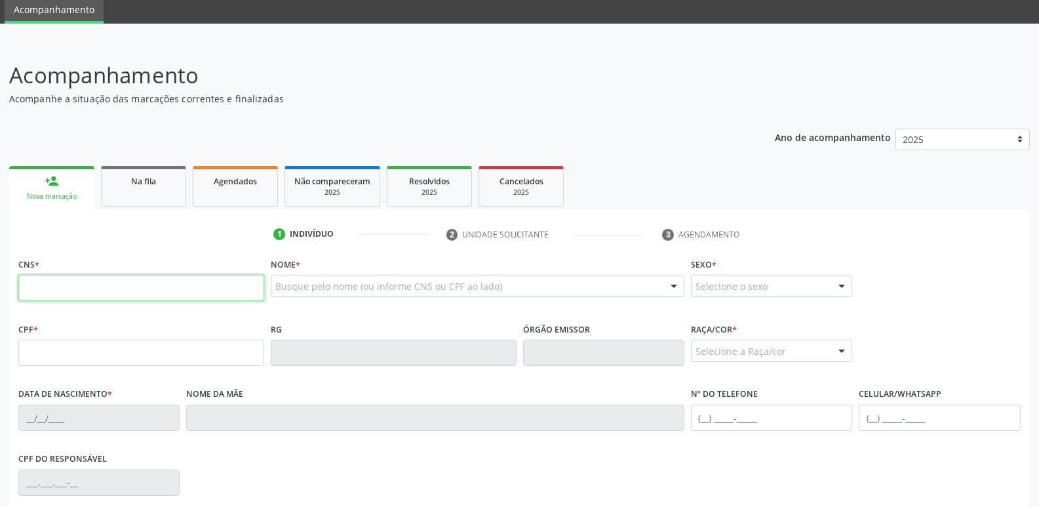
click at [94, 291] on input "text" at bounding box center [141, 288] width 246 height 26
paste input "706 7032 9557 9420"
type input "706 7032 9557 9420"
type input "103.362.404-73"
type input "08/06/1995"
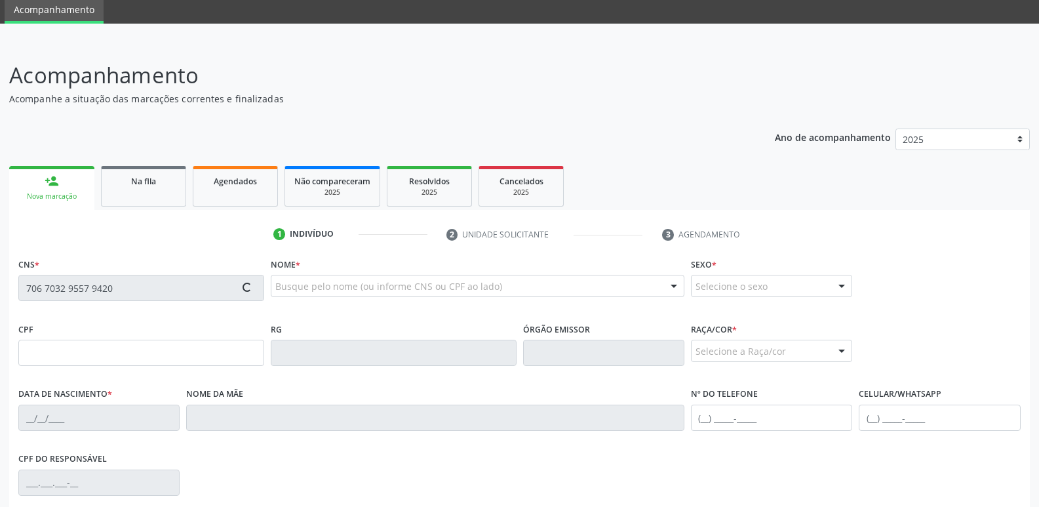
type input "Conceicao de Fátima de Castro"
type input "(82) 99384-9690"
type input "9"
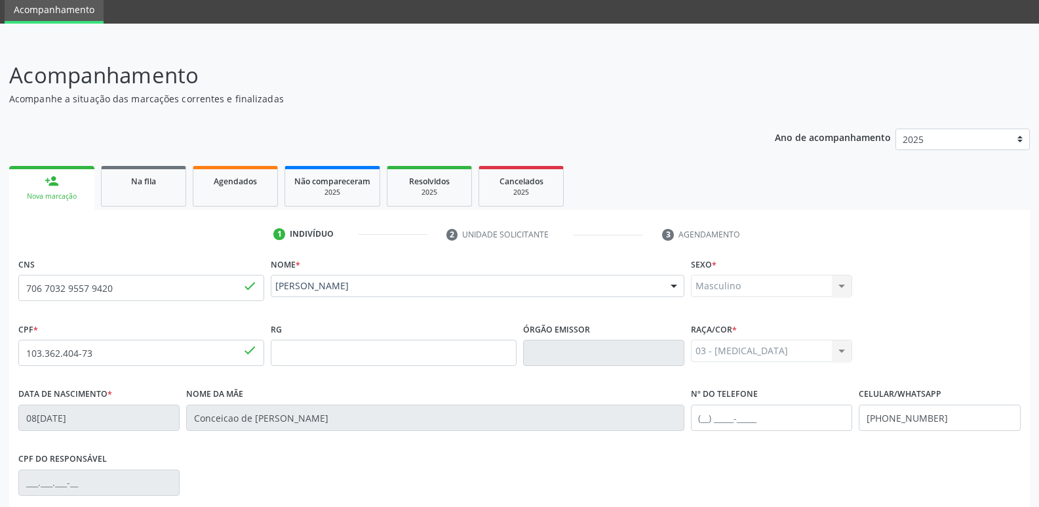
scroll to position [222, 0]
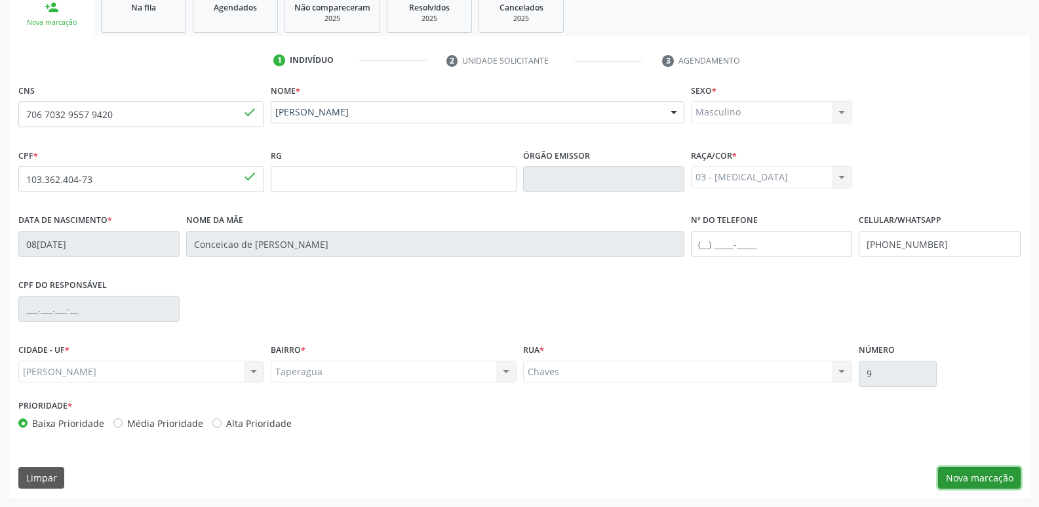
click at [974, 480] on button "Nova marcação" at bounding box center [979, 478] width 83 height 22
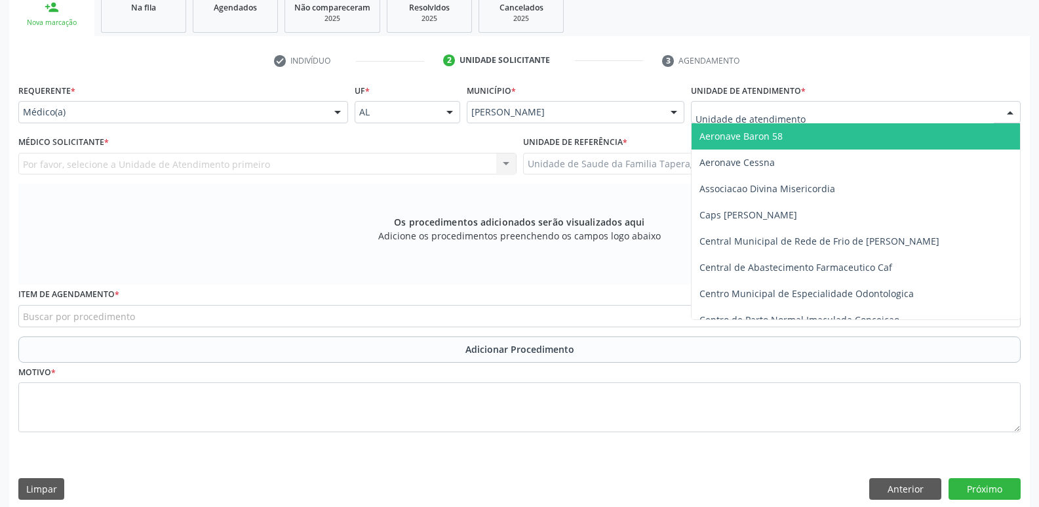
click at [843, 105] on div at bounding box center [856, 112] width 330 height 22
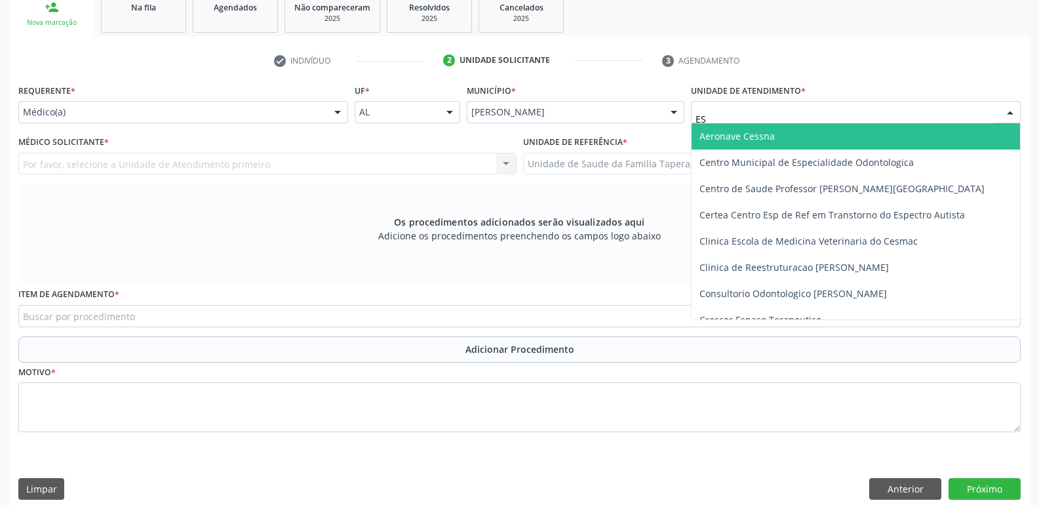
type input "EST"
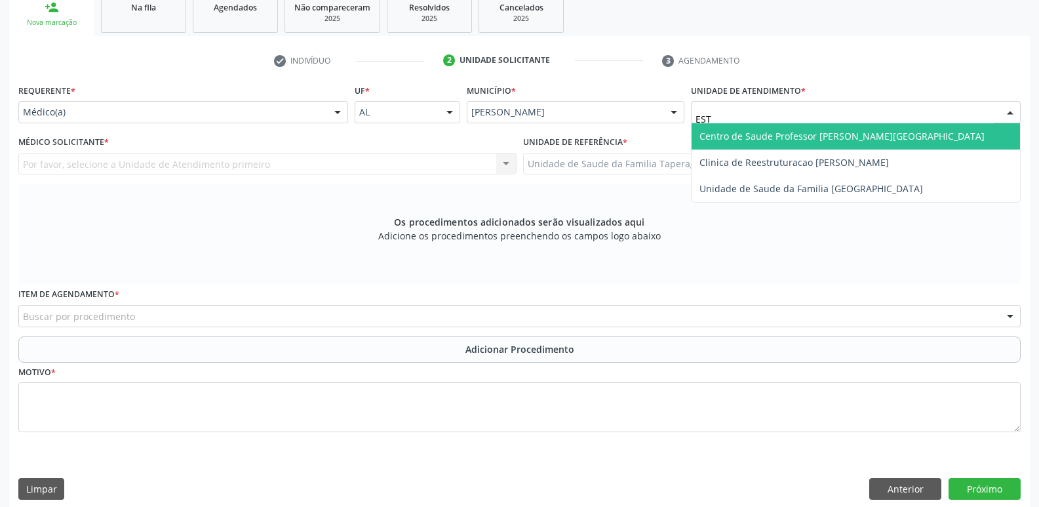
click at [837, 134] on span "Centro de Saude Professor [PERSON_NAME][GEOGRAPHIC_DATA]" at bounding box center [841, 136] width 285 height 12
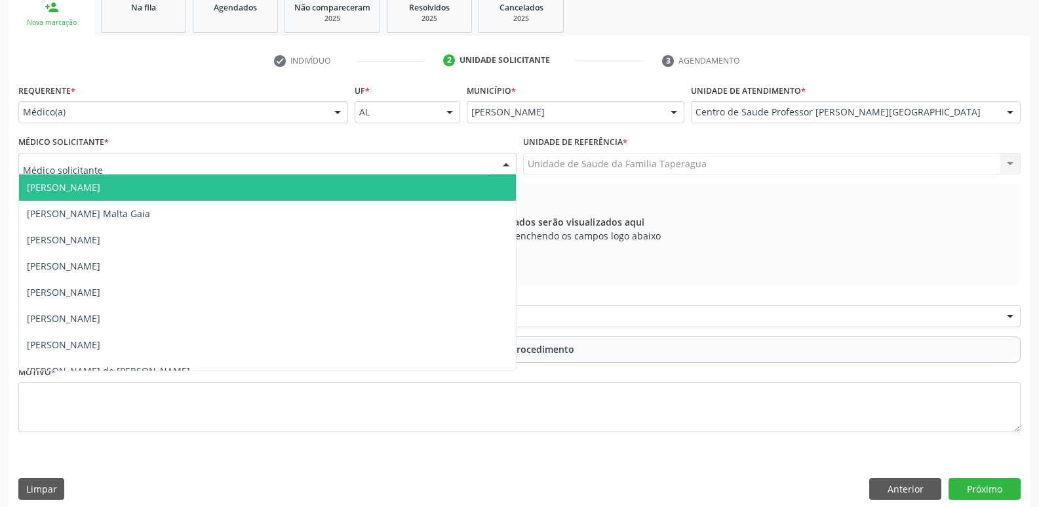
click at [327, 162] on div at bounding box center [267, 164] width 498 height 22
click at [324, 182] on span "Alex da Costa Vieira" at bounding box center [267, 187] width 497 height 26
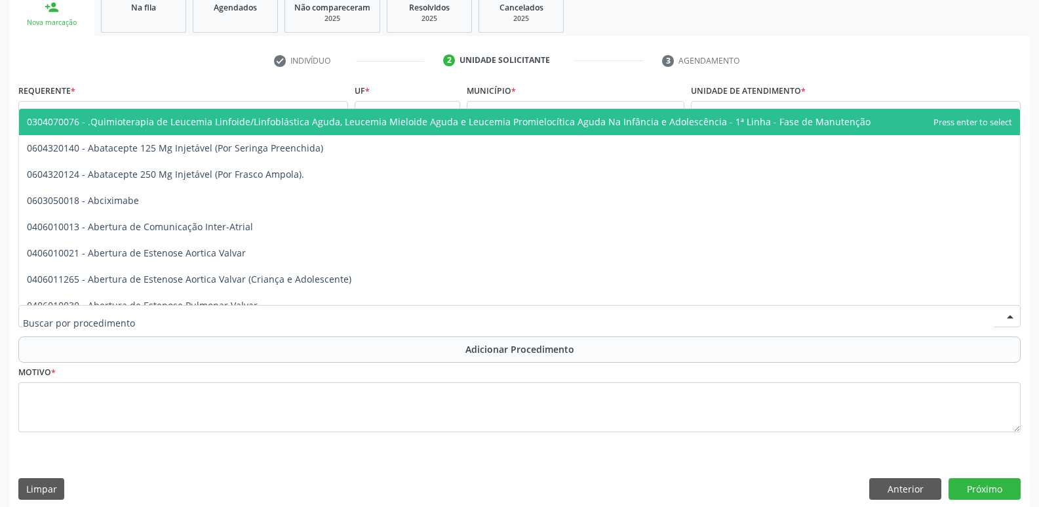
click at [313, 316] on div at bounding box center [519, 316] width 1002 height 22
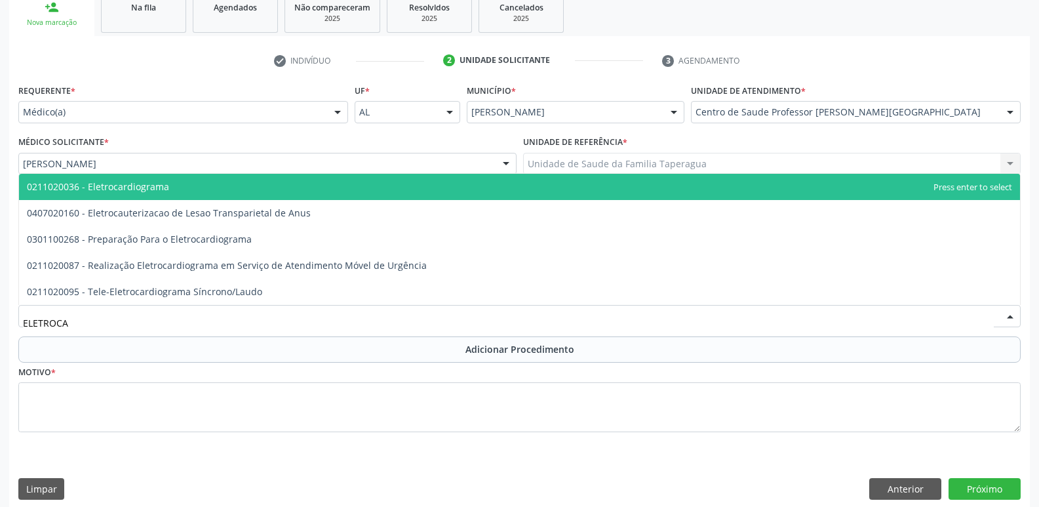
type input "ELETROCAR"
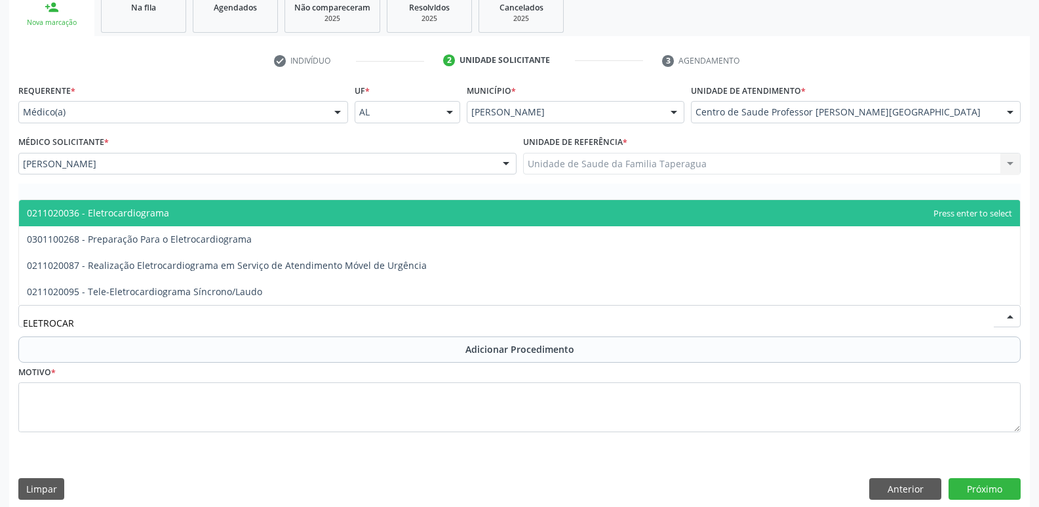
click at [334, 214] on span "0211020036 - Eletrocardiograma" at bounding box center [519, 213] width 1001 height 26
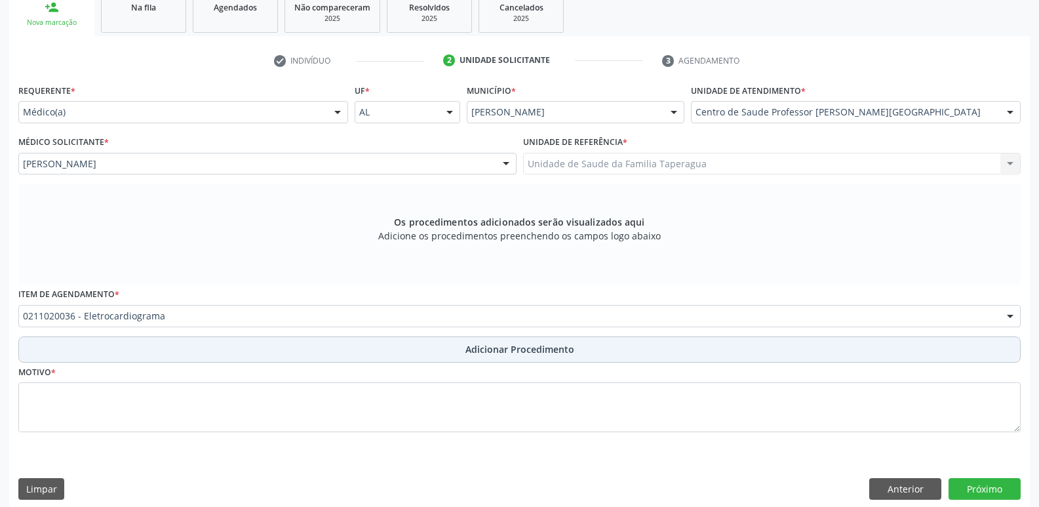
click at [332, 345] on button "Adicionar Procedimento" at bounding box center [519, 349] width 1002 height 26
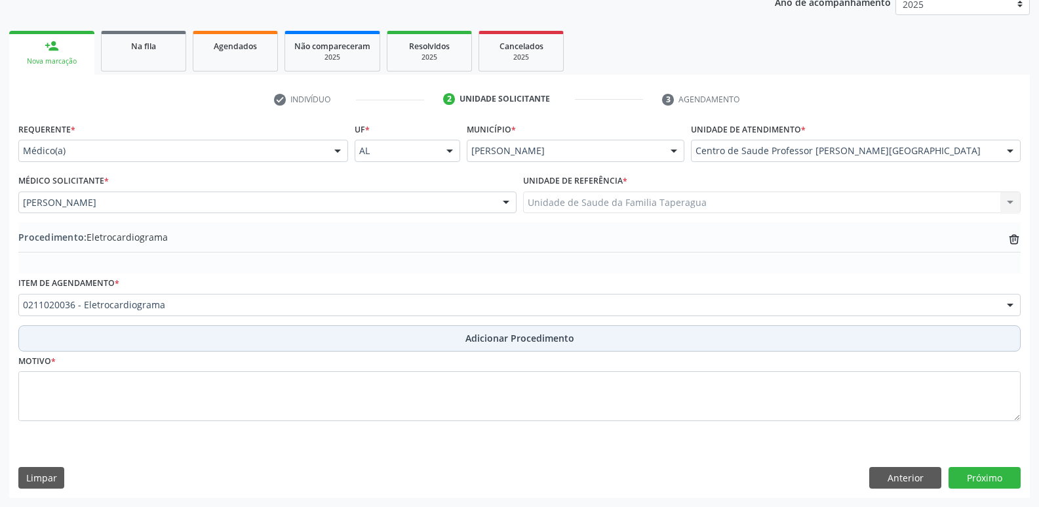
scroll to position [183, 0]
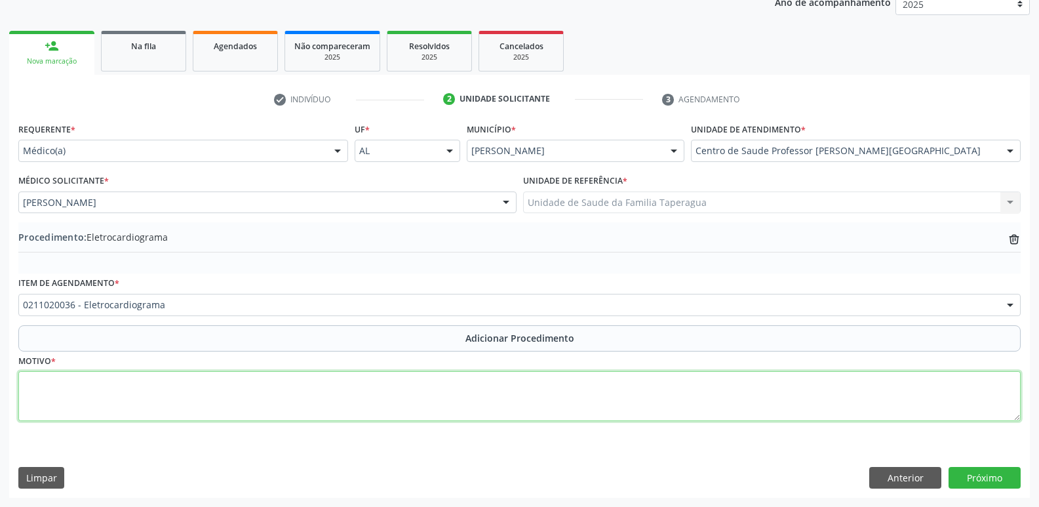
click at [324, 385] on textarea at bounding box center [519, 396] width 1002 height 50
type textarea "HAS"
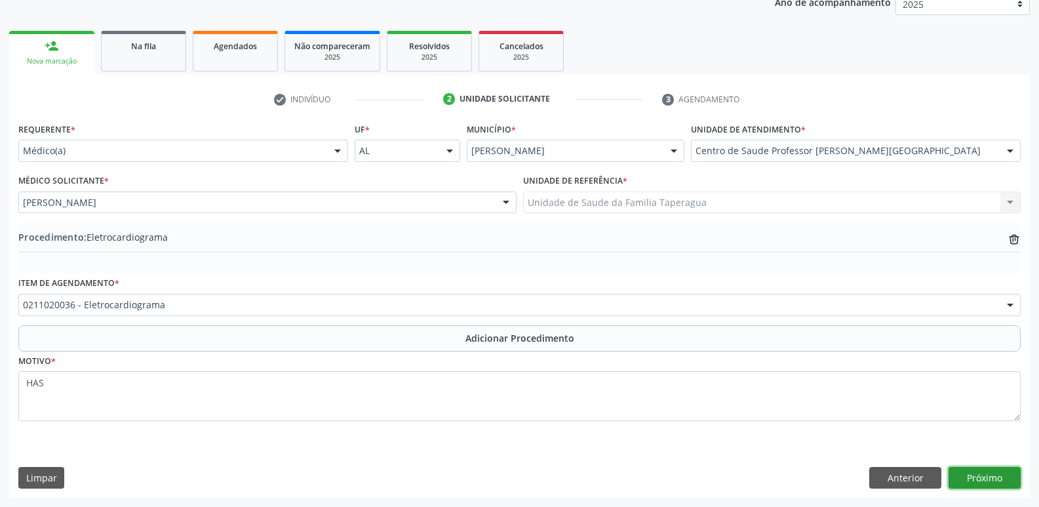
click at [972, 475] on button "Próximo" at bounding box center [984, 478] width 72 height 22
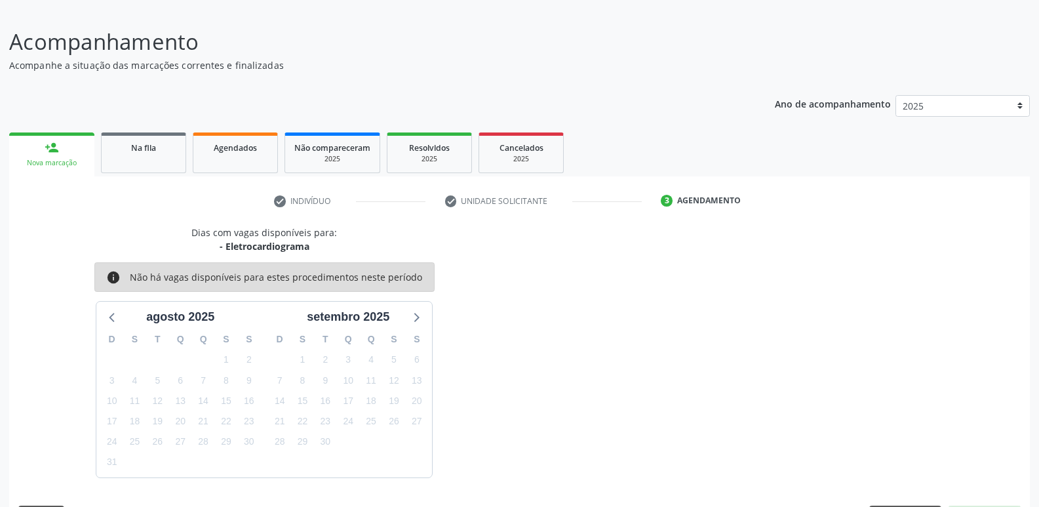
scroll to position [121, 0]
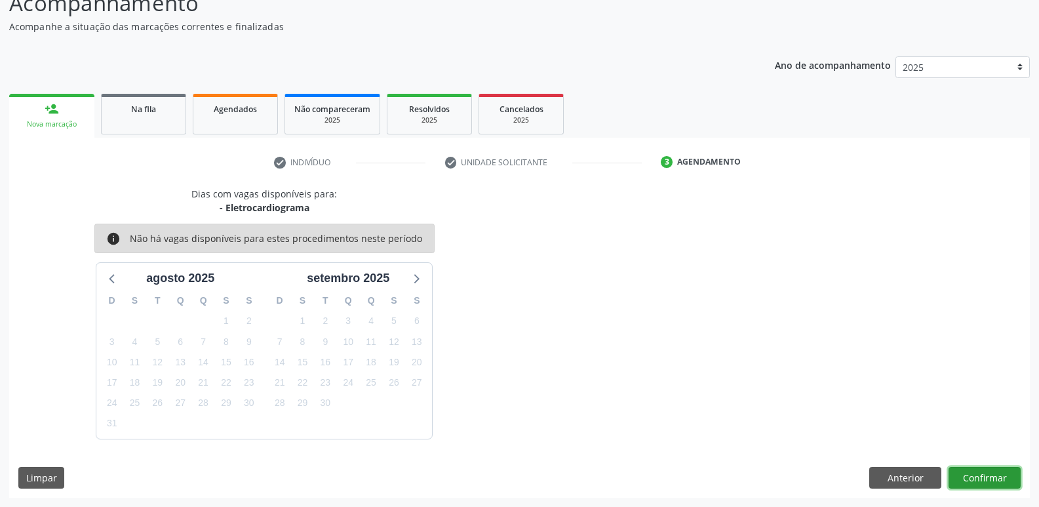
click at [978, 480] on button "Confirmar" at bounding box center [984, 478] width 72 height 22
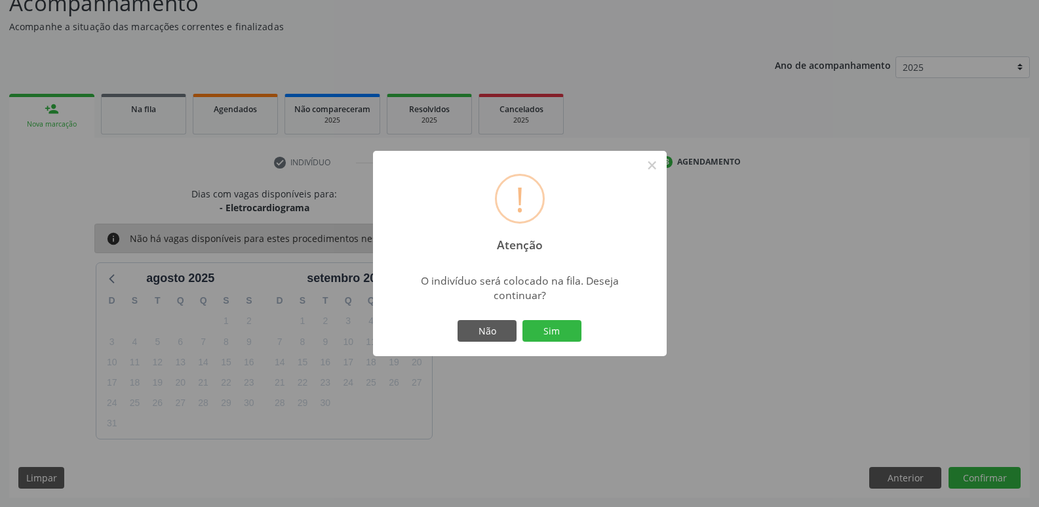
click at [522, 320] on button "Sim" at bounding box center [551, 331] width 59 height 22
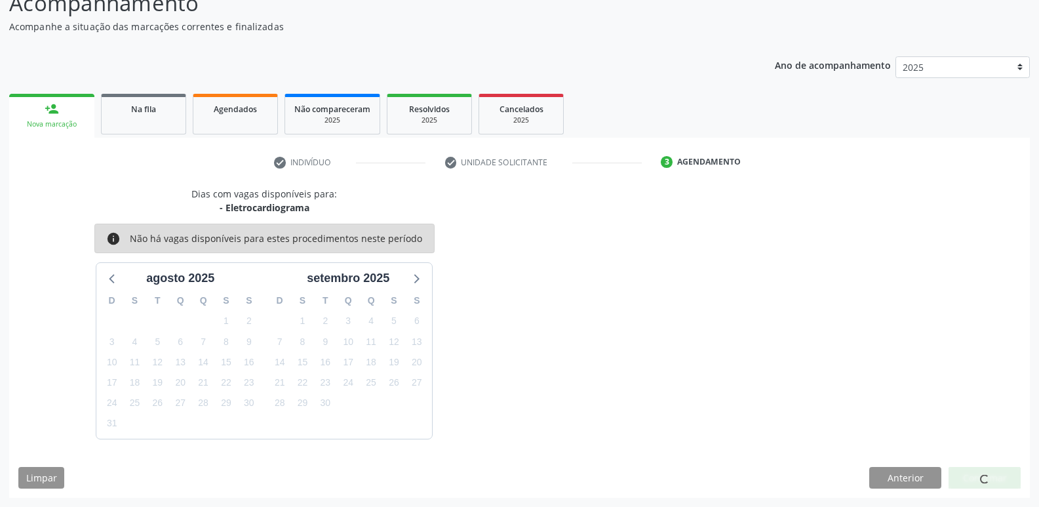
scroll to position [0, 0]
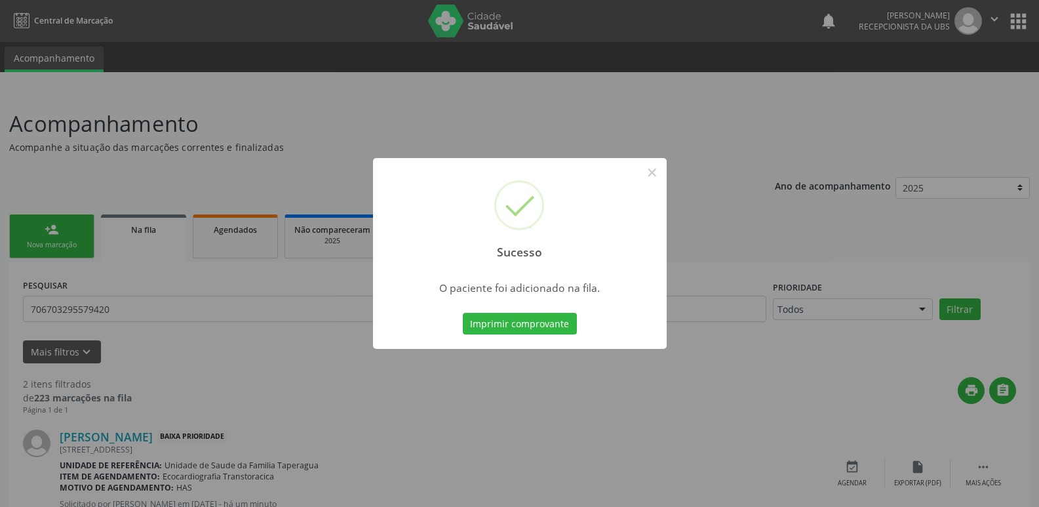
click at [721, 307] on div "Sucesso × O paciente foi adicionado na fila. Imprimir comprovante Cancel" at bounding box center [519, 253] width 1039 height 507
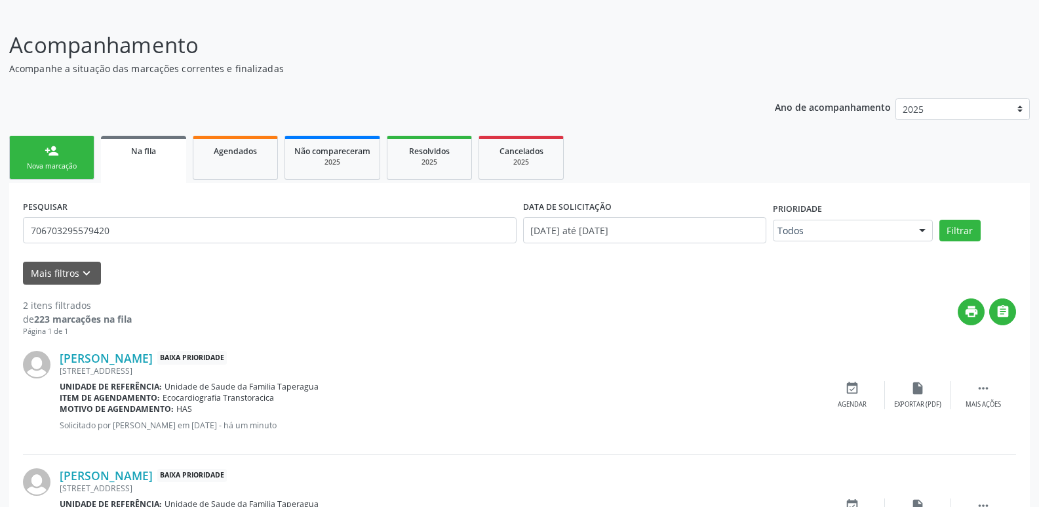
scroll to position [166, 0]
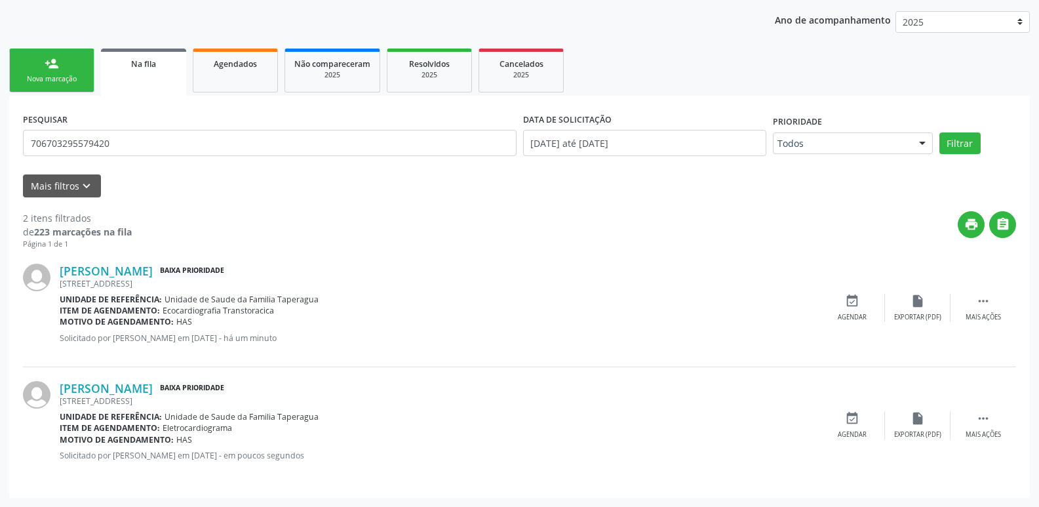
click at [46, 60] on div "person_add" at bounding box center [52, 63] width 14 height 14
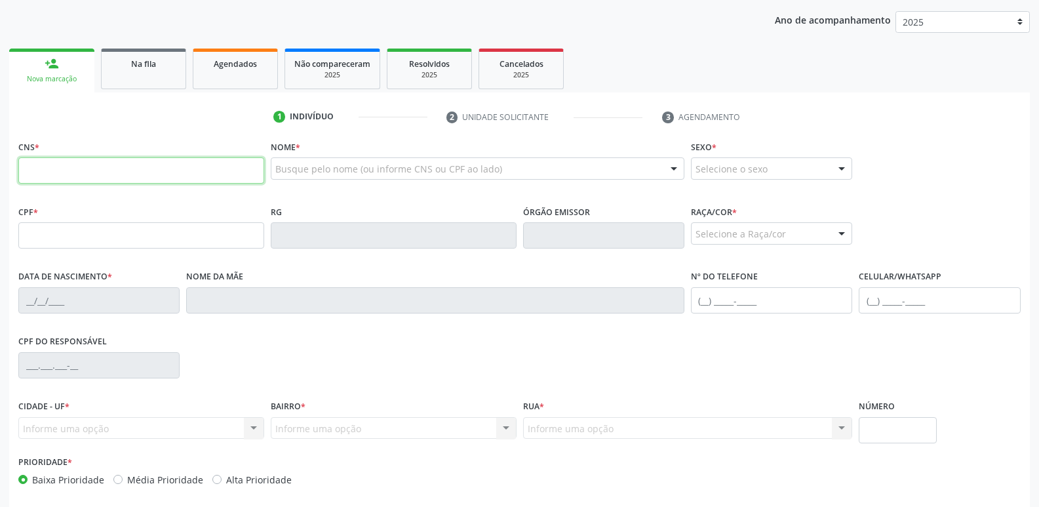
click at [125, 164] on input "text" at bounding box center [141, 170] width 246 height 26
paste input "704 2077 3494 8788"
type input "704 2077 3494 8788"
click at [151, 60] on span "Na fila" at bounding box center [143, 63] width 25 height 11
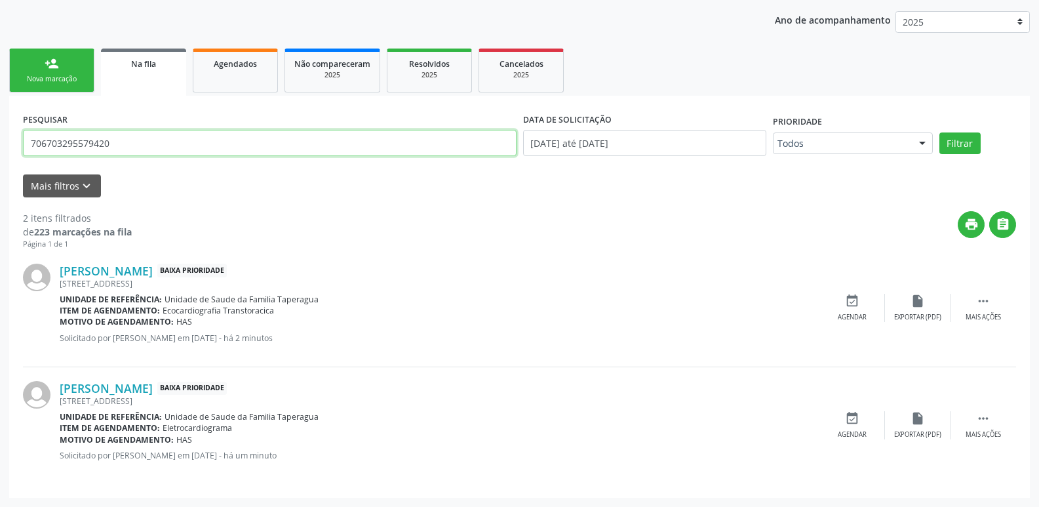
click at [353, 139] on input "706703295579420" at bounding box center [269, 143] width 493 height 26
click at [402, 199] on div "2 itens filtrados de 223 marcações na fila Página 1 de 1 print  Carlos Henriqu…" at bounding box center [519, 340] width 993 height 286
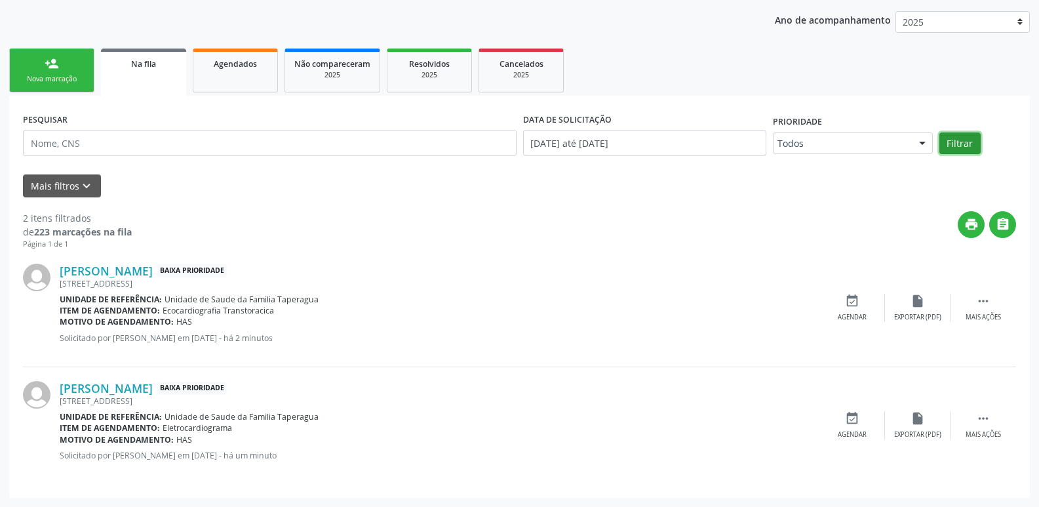
click at [960, 141] on button "Filtrar" at bounding box center [959, 143] width 41 height 22
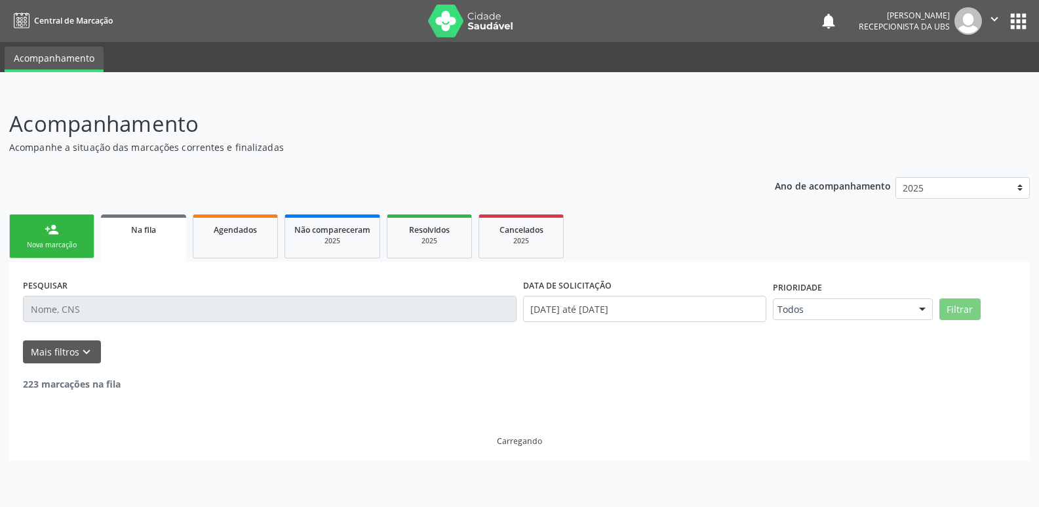
scroll to position [0, 0]
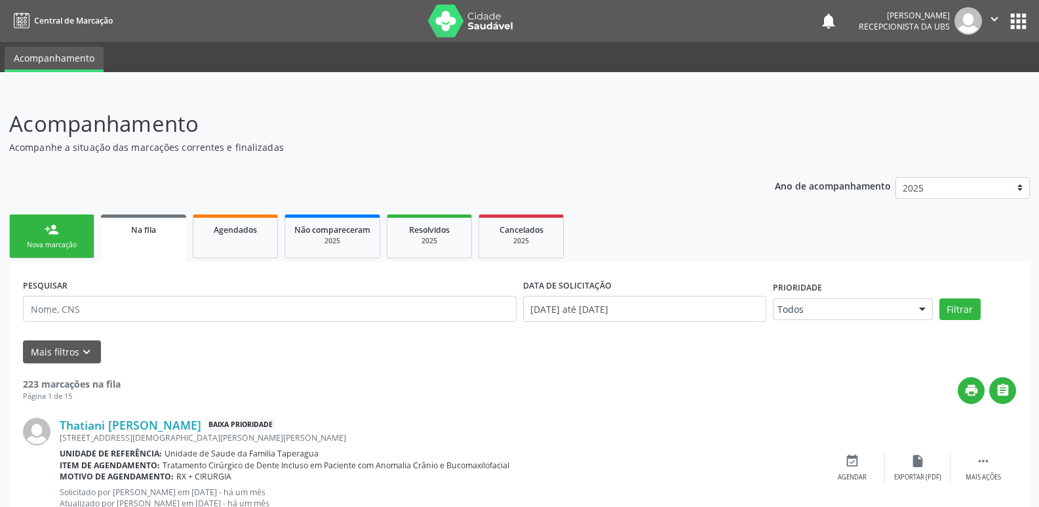
click at [50, 246] on div "Nova marcação" at bounding box center [52, 245] width 66 height 10
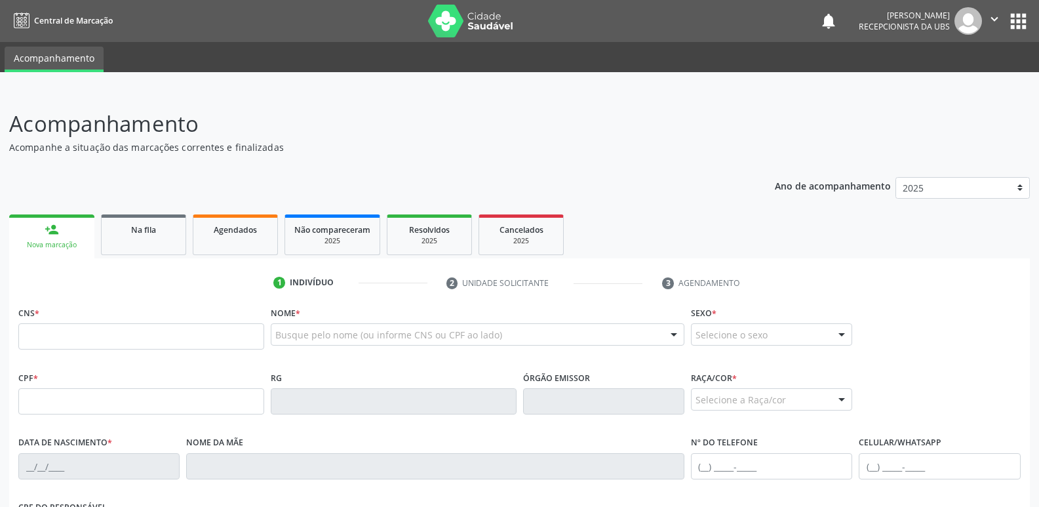
click at [45, 221] on link "person_add Nova marcação" at bounding box center [51, 236] width 85 height 44
click at [94, 330] on input "text" at bounding box center [141, 336] width 246 height 26
paste input "704 2077 3494 8788"
type input "704 2077 3494 8788"
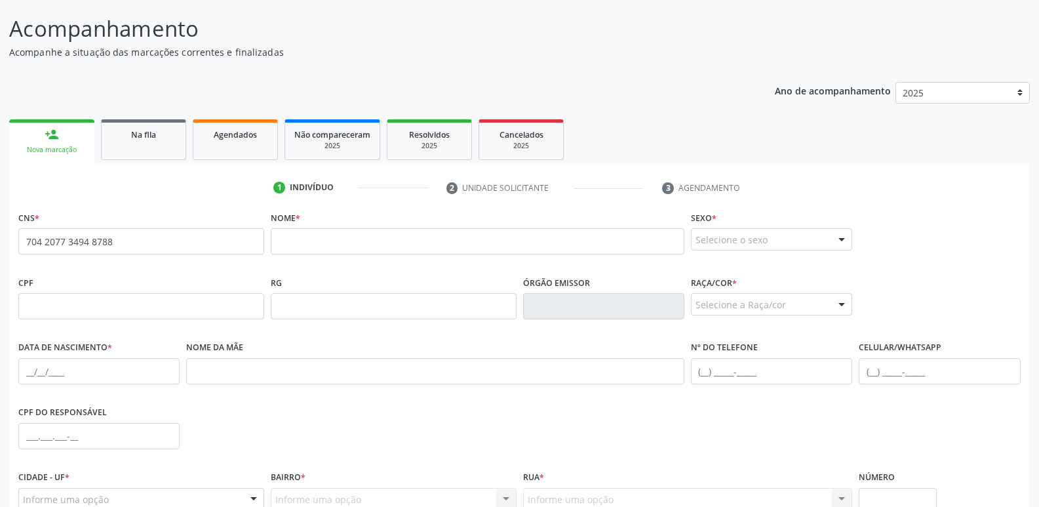
scroll to position [107, 0]
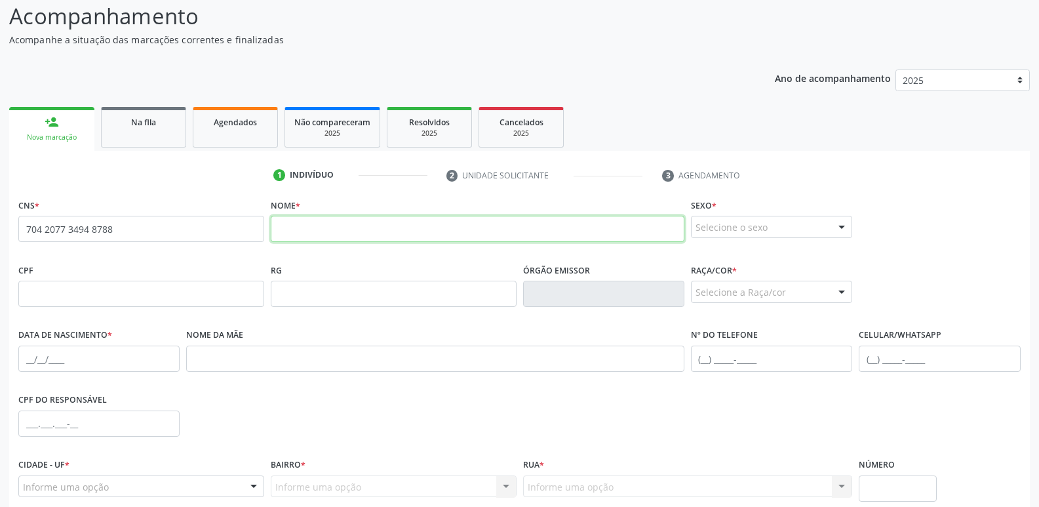
click at [334, 225] on input "text" at bounding box center [477, 229] width 413 height 26
paste input "Maria Aparecida dos Santos Lopes"
type input "Maria Aparecida dos Santos Lopes"
click at [769, 225] on div "Selecione o sexo" at bounding box center [771, 227] width 161 height 22
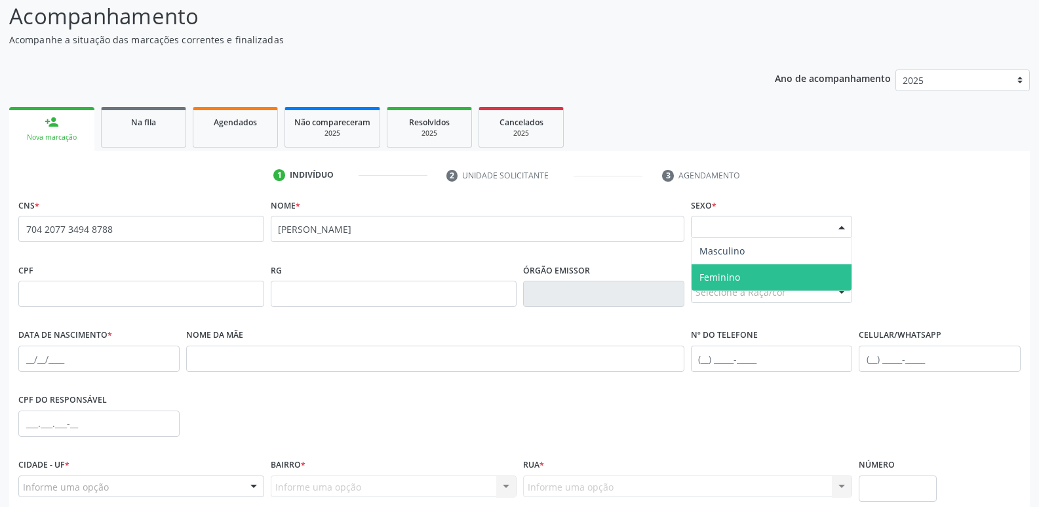
click at [767, 265] on span "Feminino" at bounding box center [771, 277] width 160 height 26
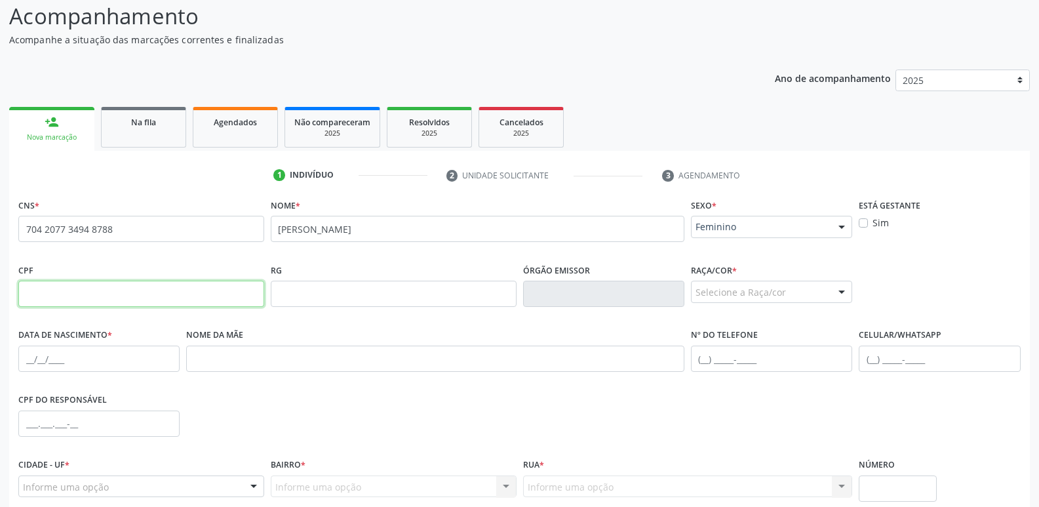
click at [96, 287] on input "text" at bounding box center [141, 293] width 246 height 26
paste input "045.514.504-05"
type input "045.514.504-05"
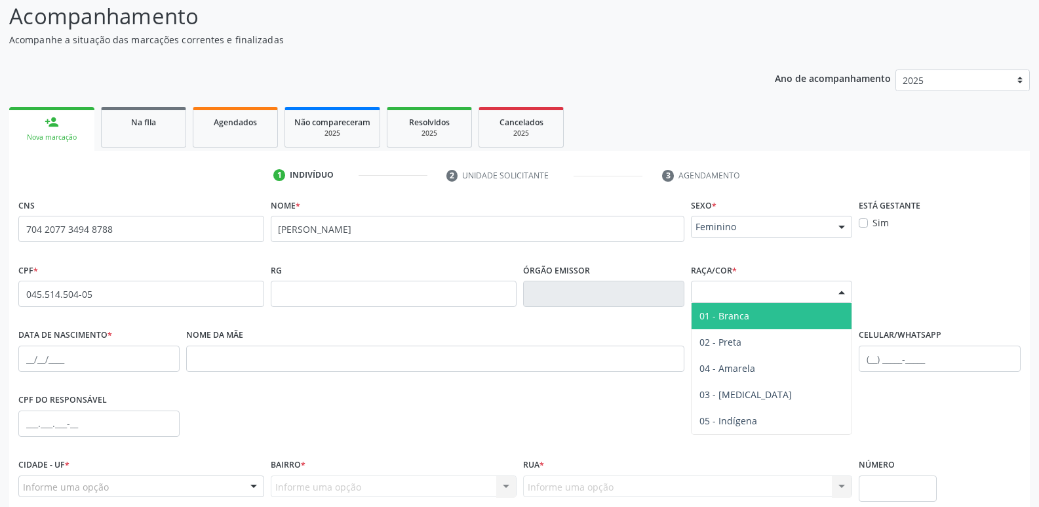
click at [750, 292] on div "Selecione a Raça/cor" at bounding box center [771, 291] width 161 height 22
click at [752, 324] on span "01 - Branca" at bounding box center [771, 316] width 160 height 26
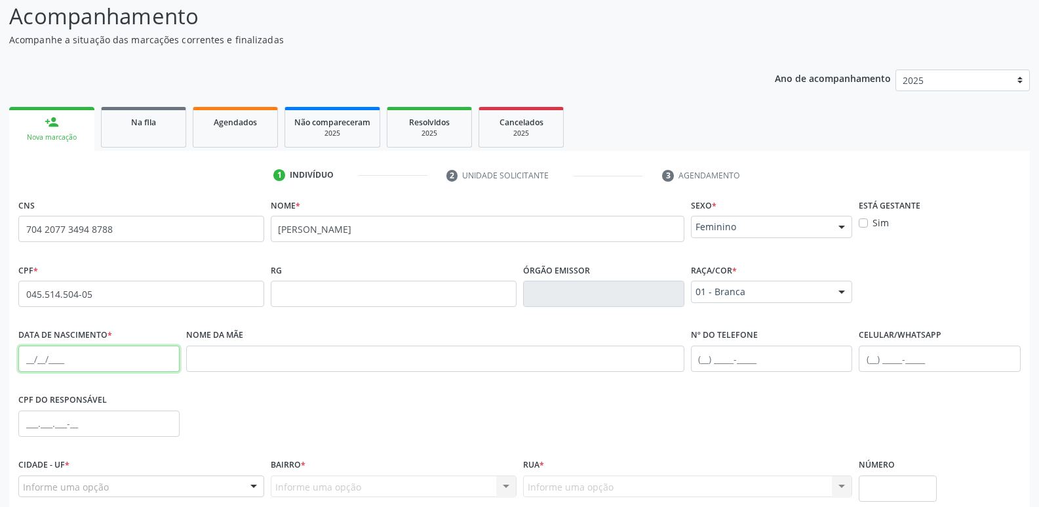
click at [121, 357] on input "text" at bounding box center [98, 358] width 161 height 26
paste input "12/05/1978"
type input "12/05/1978"
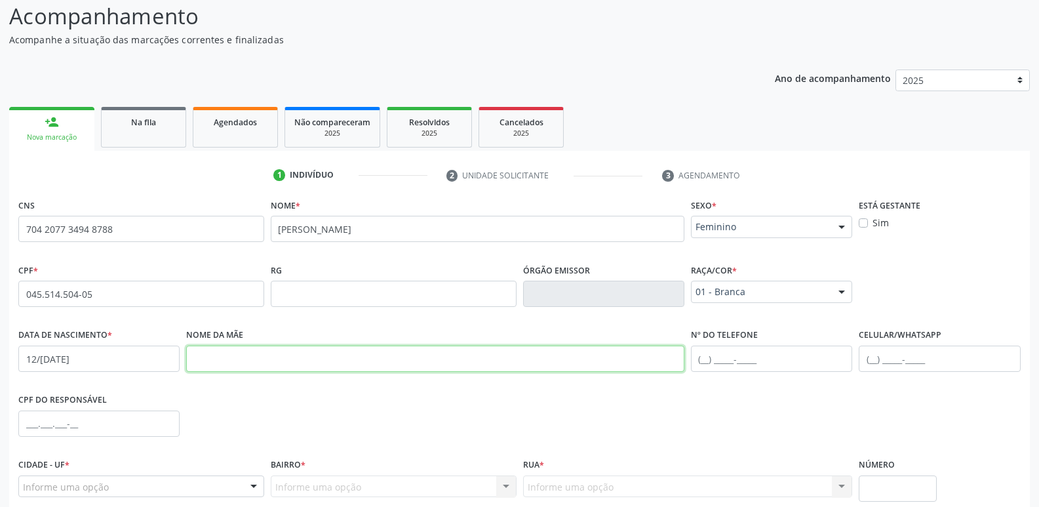
click at [330, 357] on input "text" at bounding box center [435, 358] width 498 height 26
paste input "Maria Tereza dos Santos Lopes"
type input "Maria Tereza dos Santos Lopes"
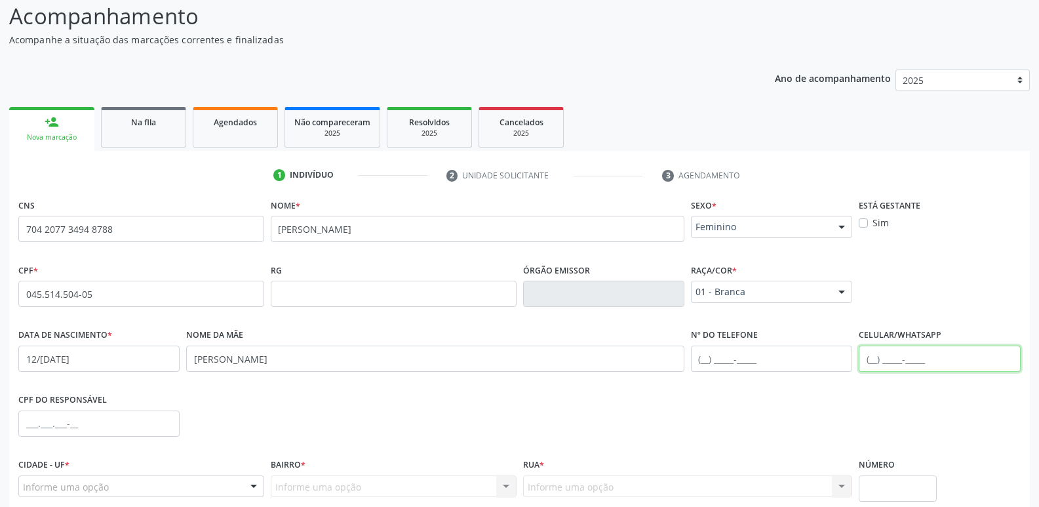
click at [867, 360] on input "text" at bounding box center [938, 358] width 161 height 26
paste input "(82) 99122-8107"
type input "(82) 99122-8107"
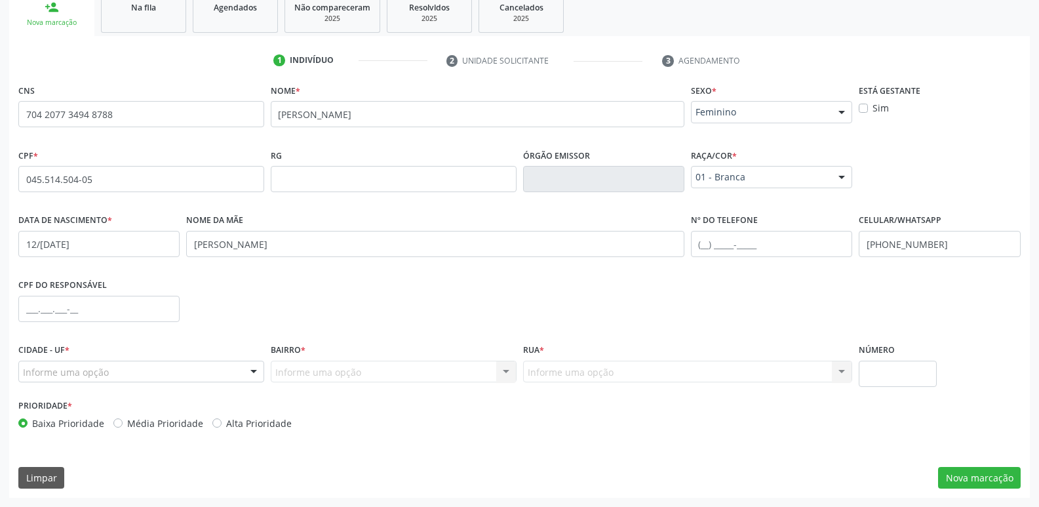
click at [208, 367] on div "Informe uma opção" at bounding box center [141, 371] width 246 height 22
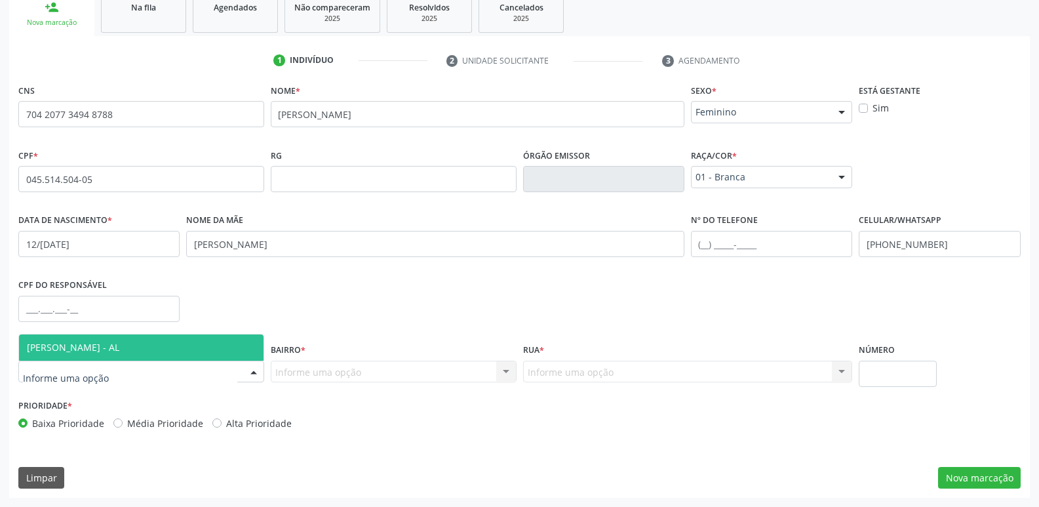
click at [219, 348] on span "[PERSON_NAME] - AL" at bounding box center [141, 347] width 244 height 26
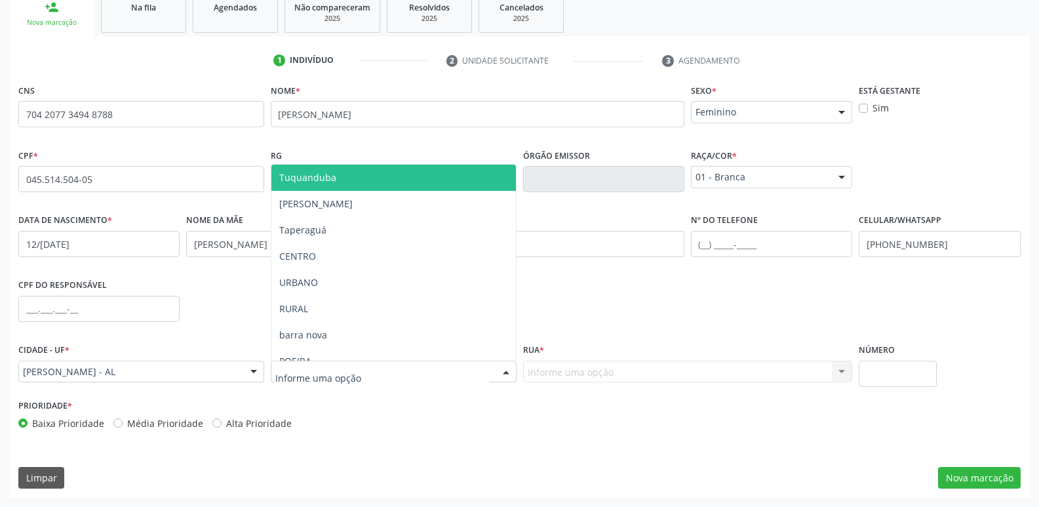
click at [329, 379] on div at bounding box center [394, 371] width 246 height 22
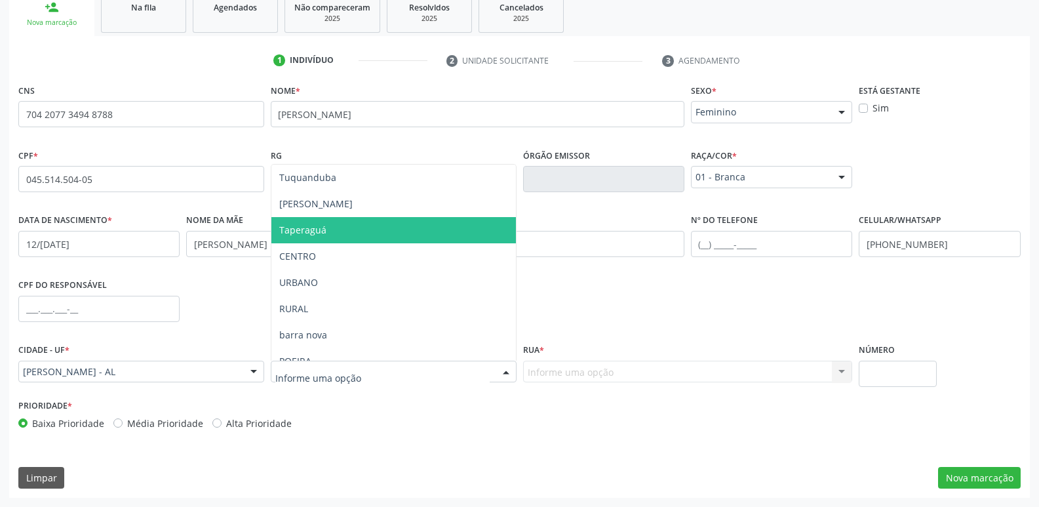
click at [376, 225] on span "Taperaguá" at bounding box center [393, 230] width 244 height 26
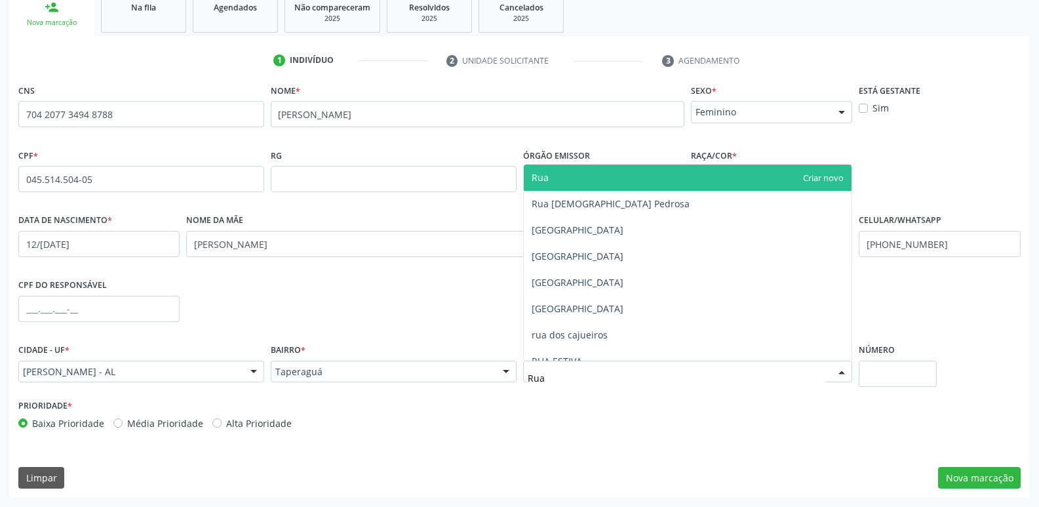
type input "Rua"
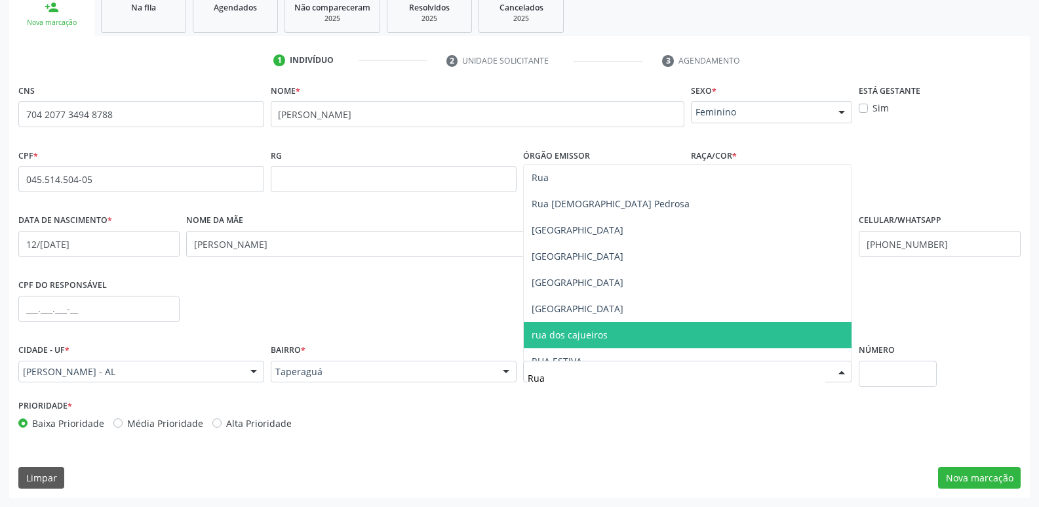
click at [600, 332] on span "rua dos cajueiros" at bounding box center [569, 334] width 76 height 12
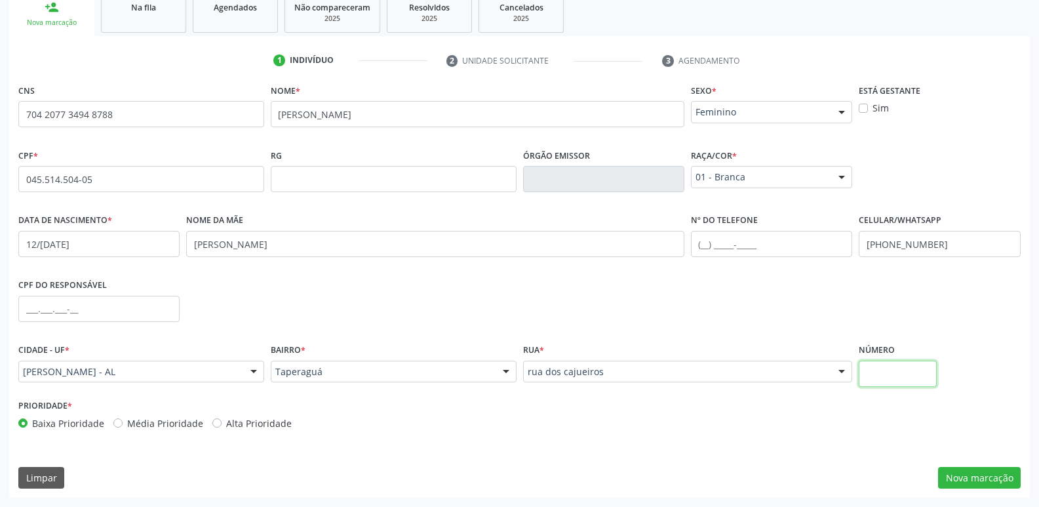
click at [920, 368] on input "text" at bounding box center [896, 373] width 77 height 26
type input "s"
type input "S/N°"
click at [965, 478] on button "Nova marcação" at bounding box center [979, 478] width 83 height 22
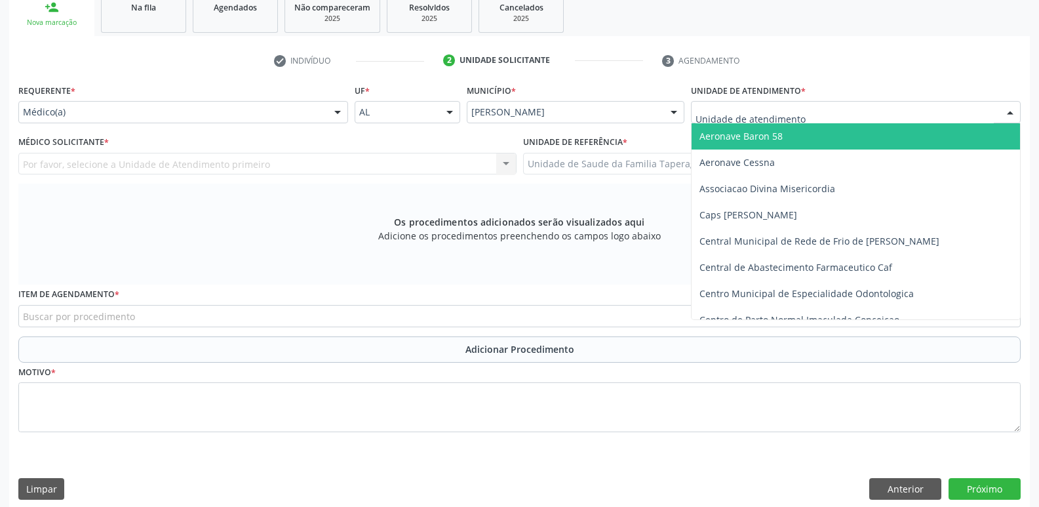
click at [887, 109] on div at bounding box center [856, 112] width 330 height 22
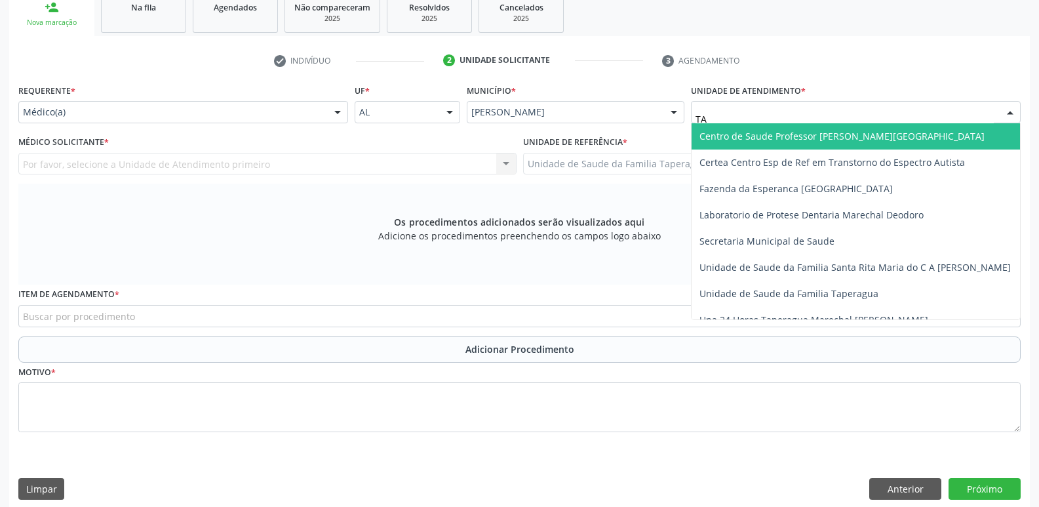
type input "TAP"
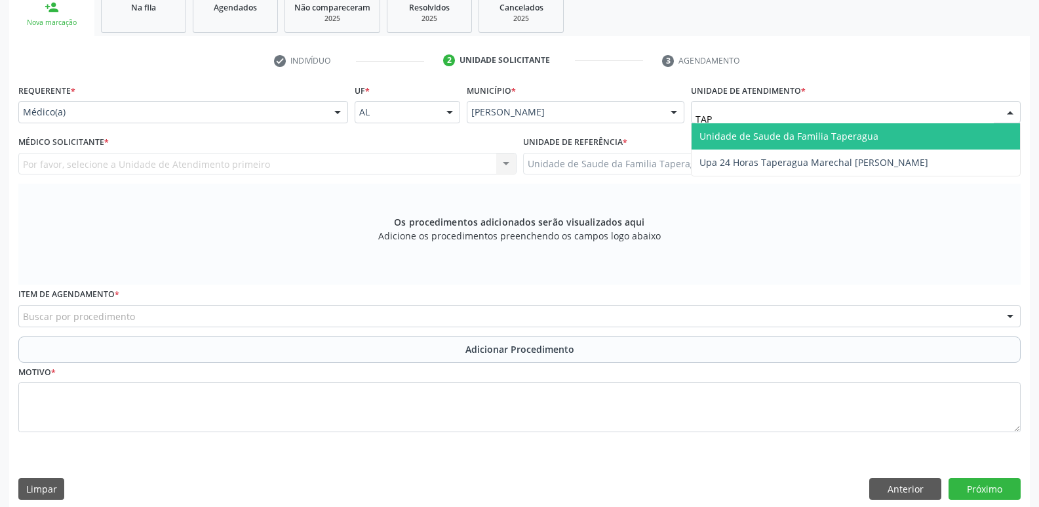
click at [879, 131] on span "Unidade de Saude da Familia Taperagua" at bounding box center [855, 136] width 328 height 26
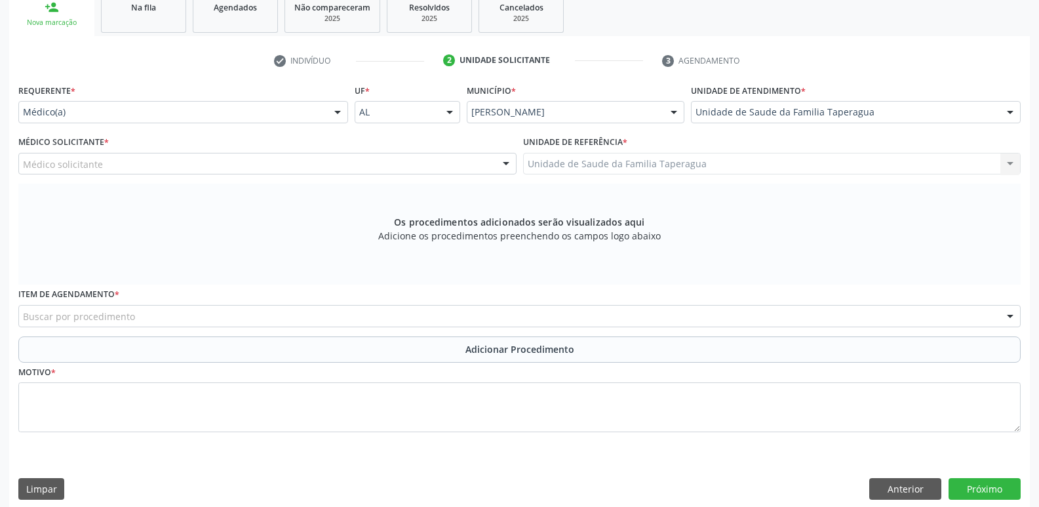
click at [364, 160] on div "Médico solicitante" at bounding box center [267, 164] width 498 height 22
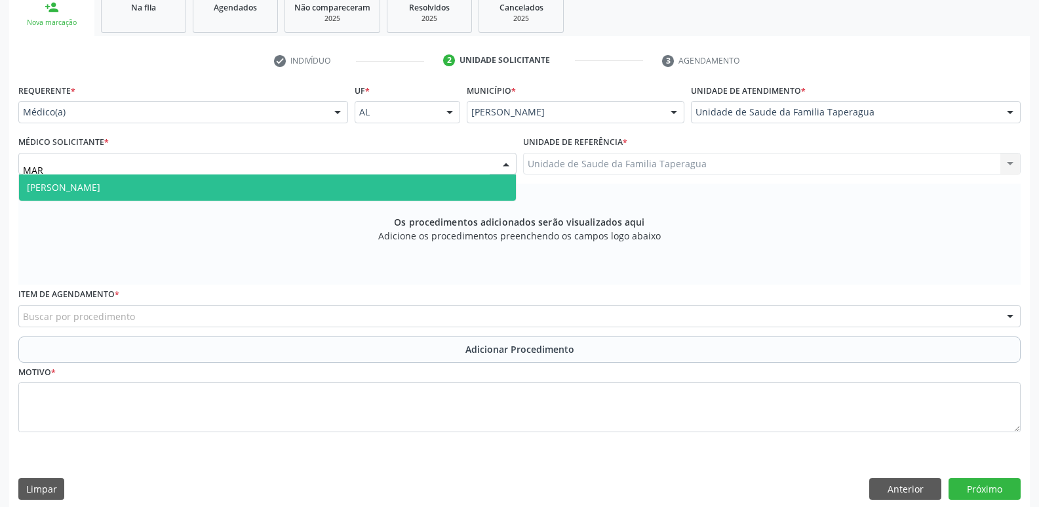
type input "MART"
click at [360, 183] on span "Martina Toledo Valadao" at bounding box center [267, 187] width 497 height 26
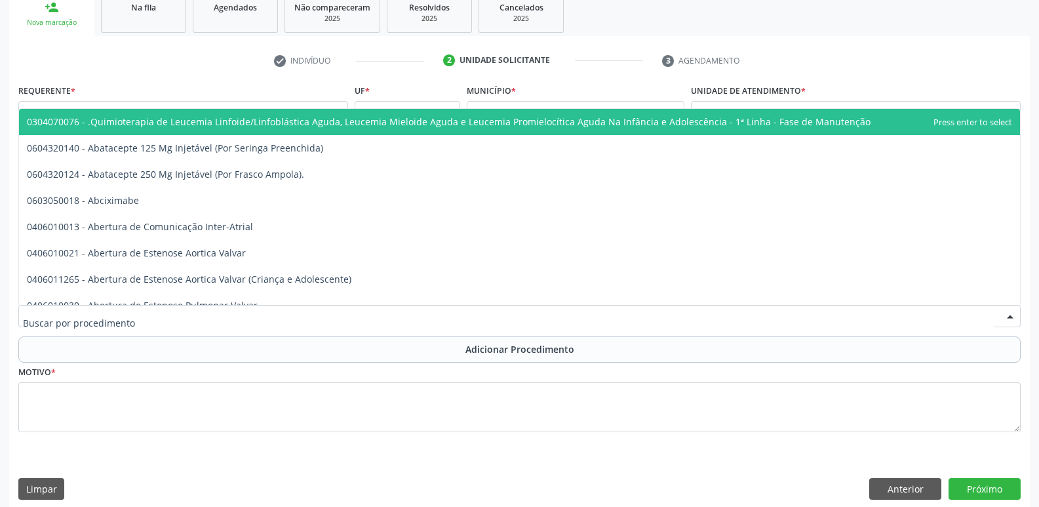
click at [412, 324] on div at bounding box center [519, 316] width 1002 height 22
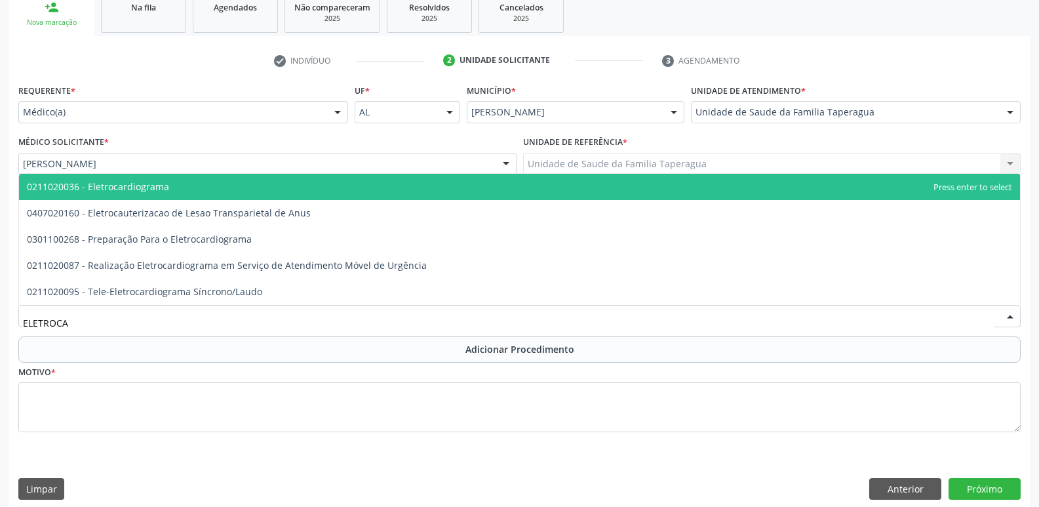
type input "ELETROCAR"
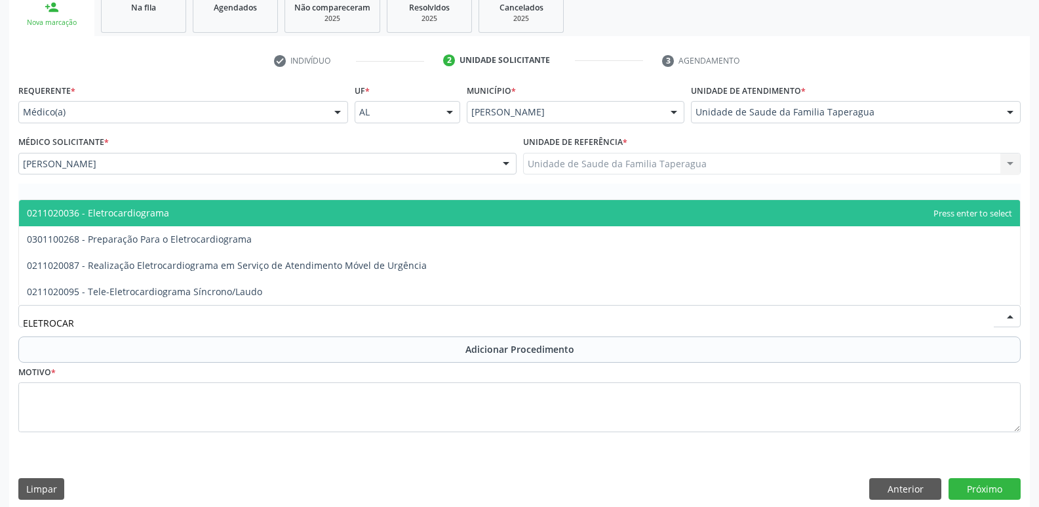
click at [434, 213] on span "0211020036 - Eletrocardiograma" at bounding box center [519, 213] width 1001 height 26
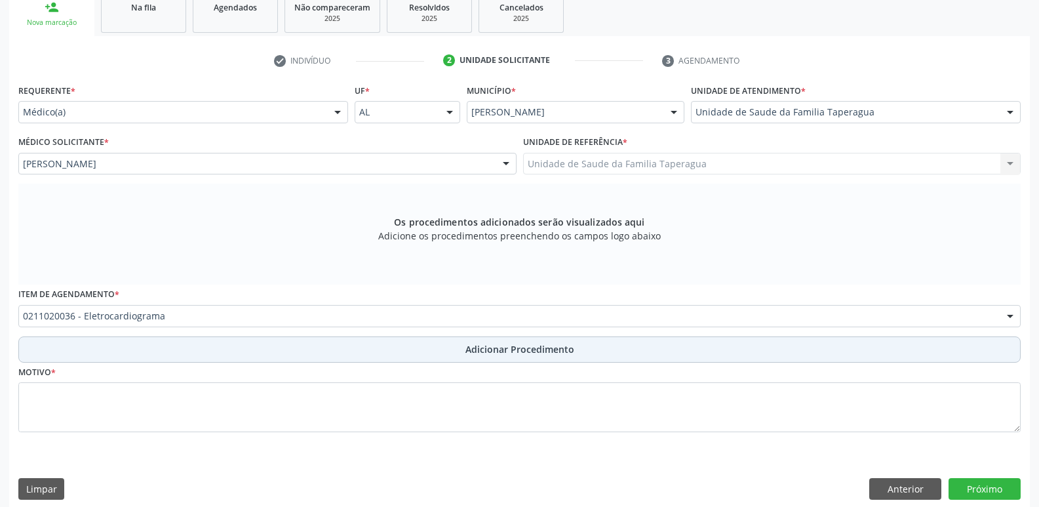
click at [450, 342] on button "Adicionar Procedimento" at bounding box center [519, 349] width 1002 height 26
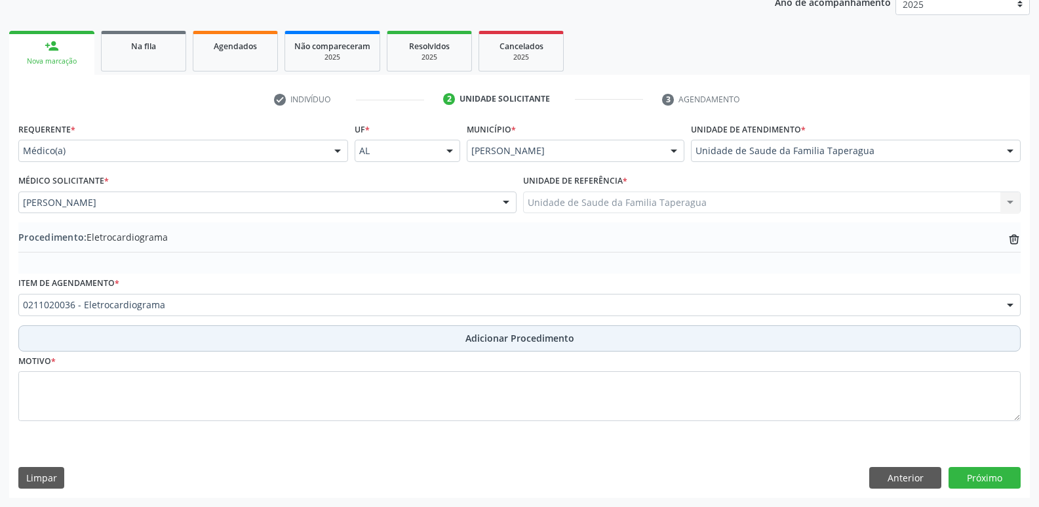
scroll to position [183, 0]
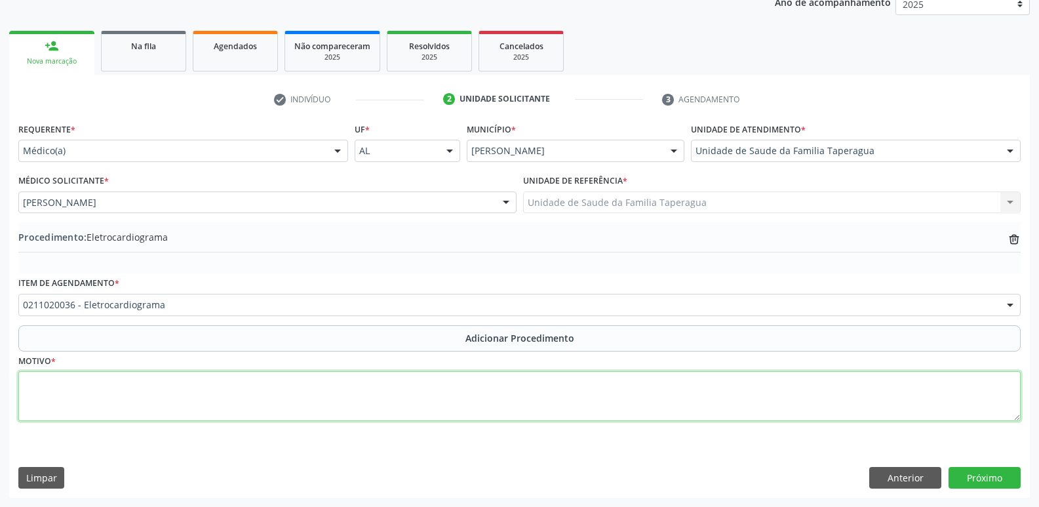
click at [442, 394] on textarea at bounding box center [519, 396] width 1002 height 50
type textarea "TENDO AUMENTO DE PA"
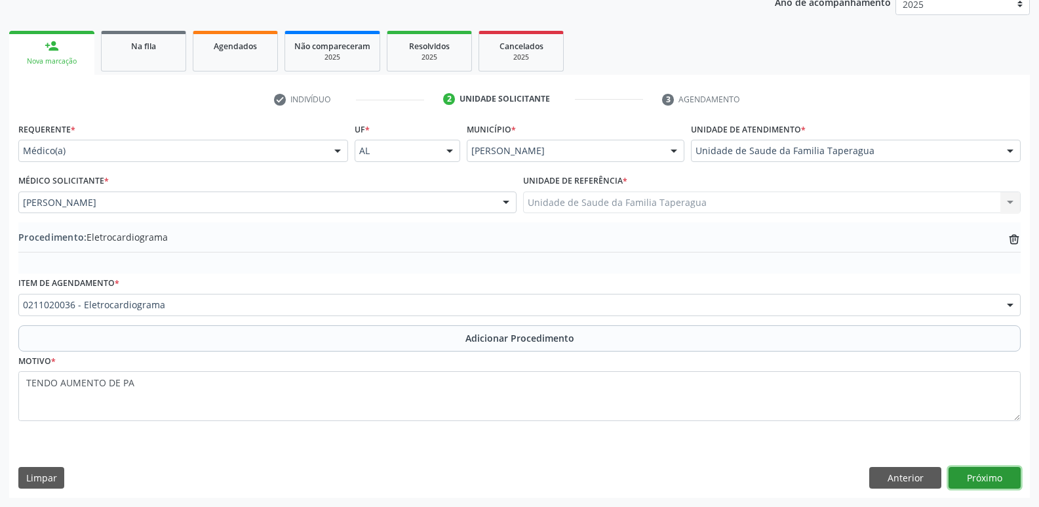
click at [978, 469] on button "Próximo" at bounding box center [984, 478] width 72 height 22
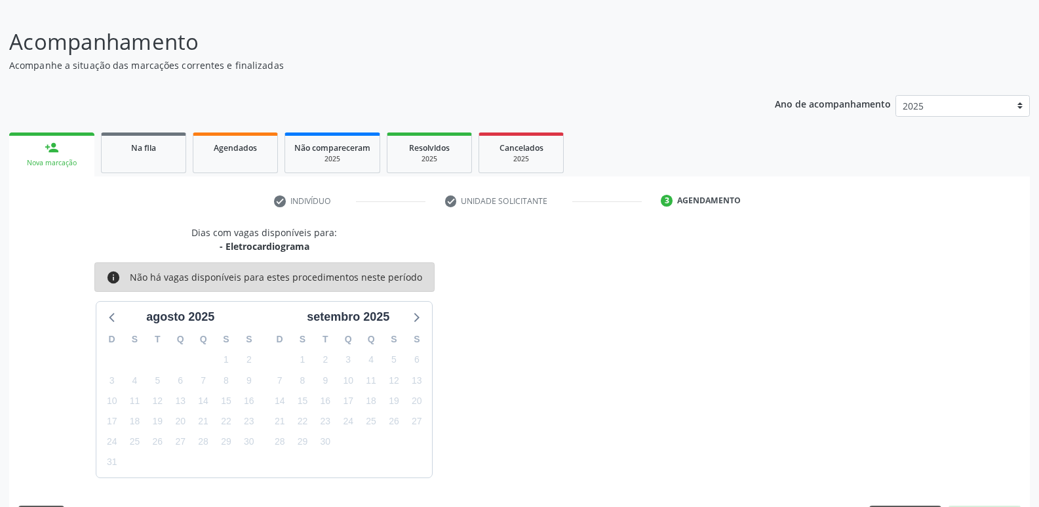
scroll to position [121, 0]
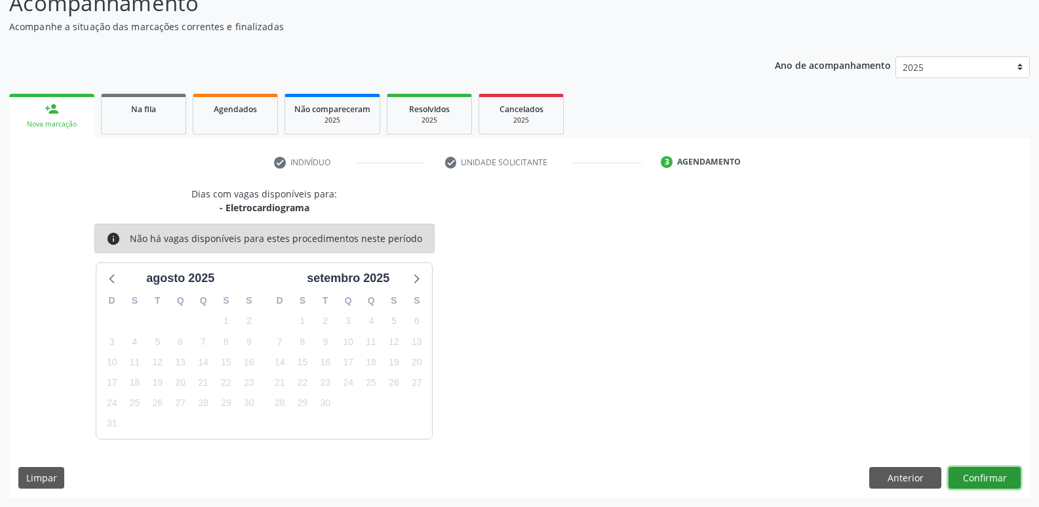
click at [970, 483] on button "Confirmar" at bounding box center [984, 478] width 72 height 22
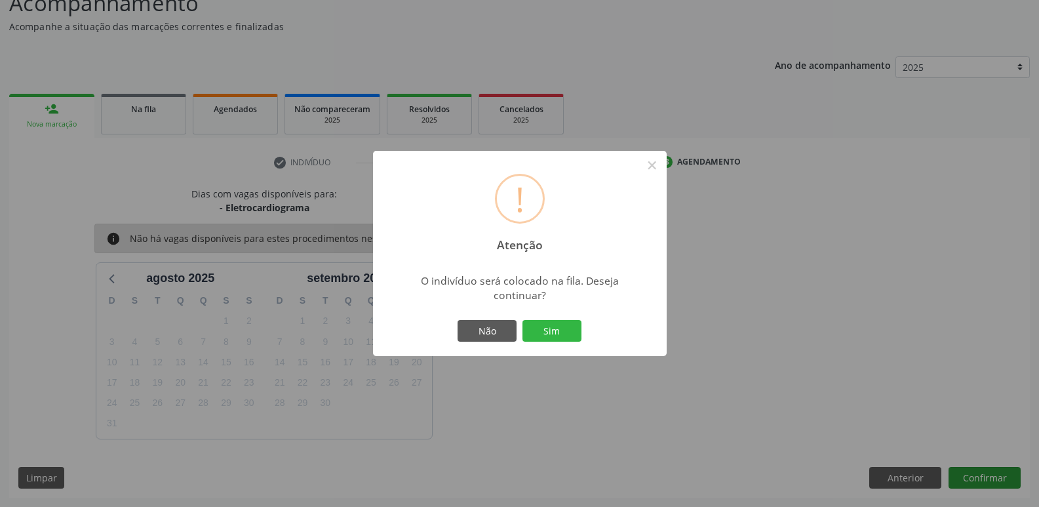
click at [522, 320] on button "Sim" at bounding box center [551, 331] width 59 height 22
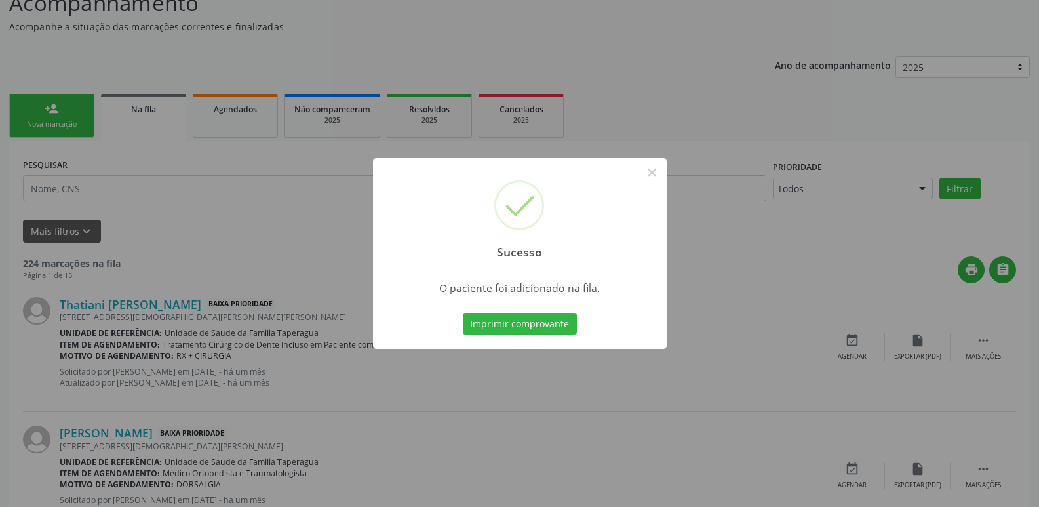
scroll to position [0, 0]
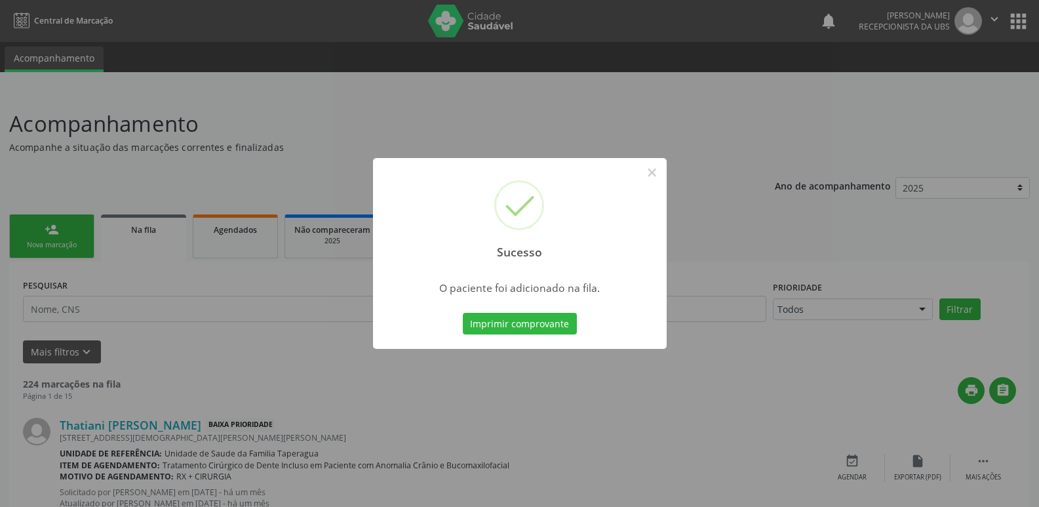
click at [866, 261] on div "Sucesso × O paciente foi adicionado na fila. Imprimir comprovante Cancel" at bounding box center [519, 253] width 1039 height 507
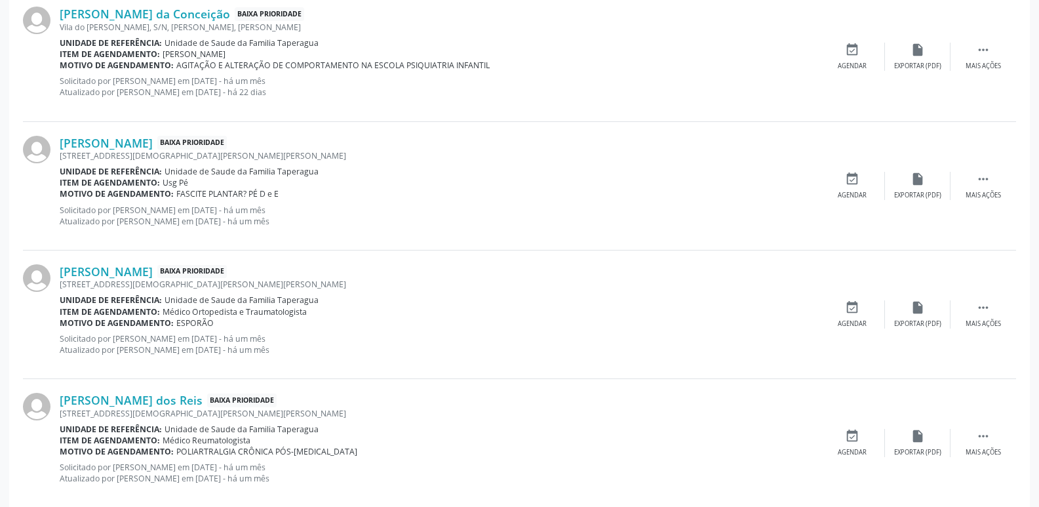
scroll to position [1853, 0]
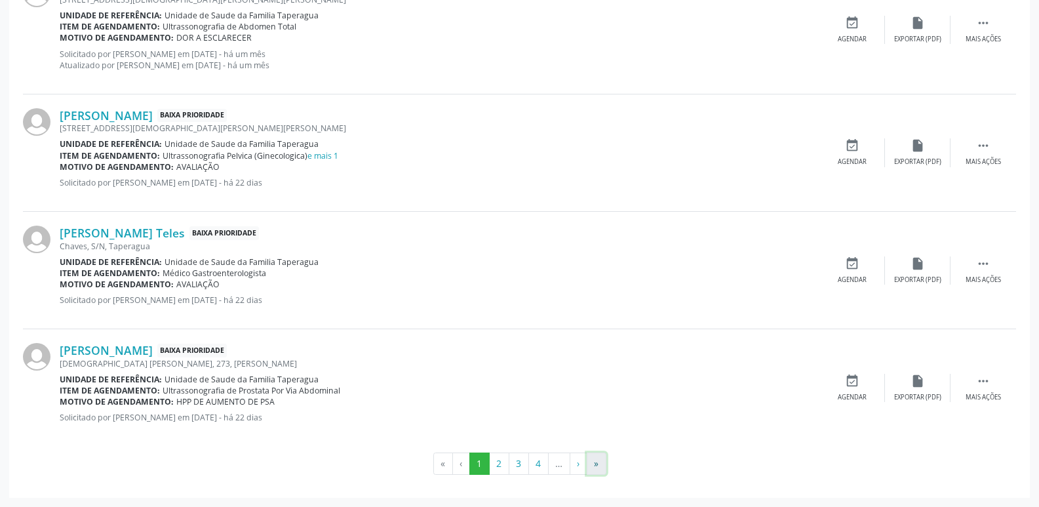
click at [592, 459] on button "»" at bounding box center [596, 463] width 20 height 22
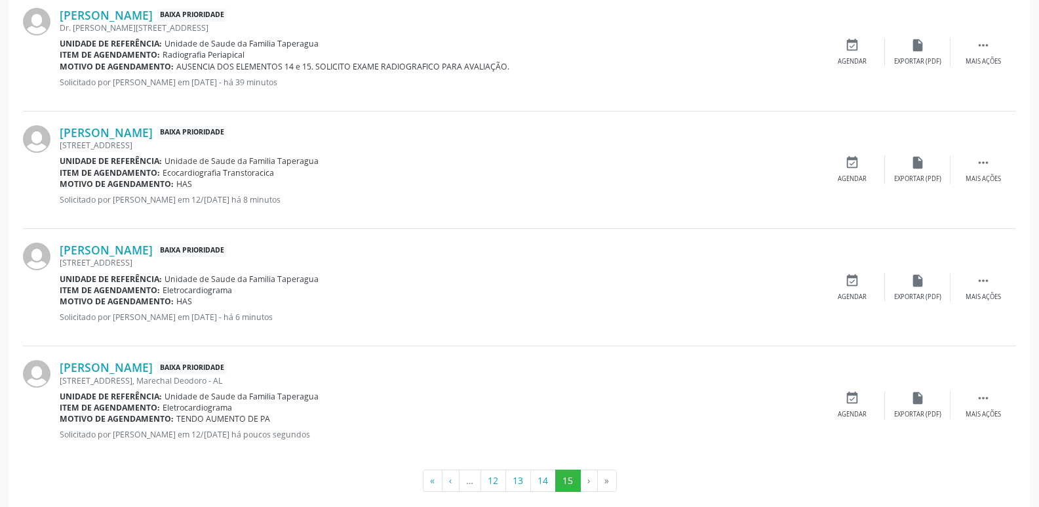
scroll to position [1601, 0]
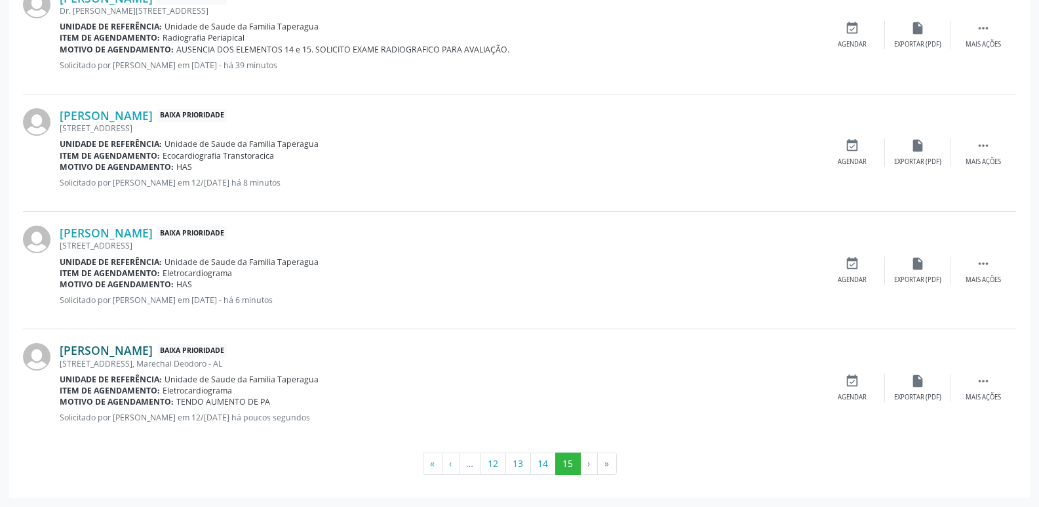
click at [153, 345] on link "Maria Aparecida dos Santos Lopes" at bounding box center [106, 350] width 93 height 14
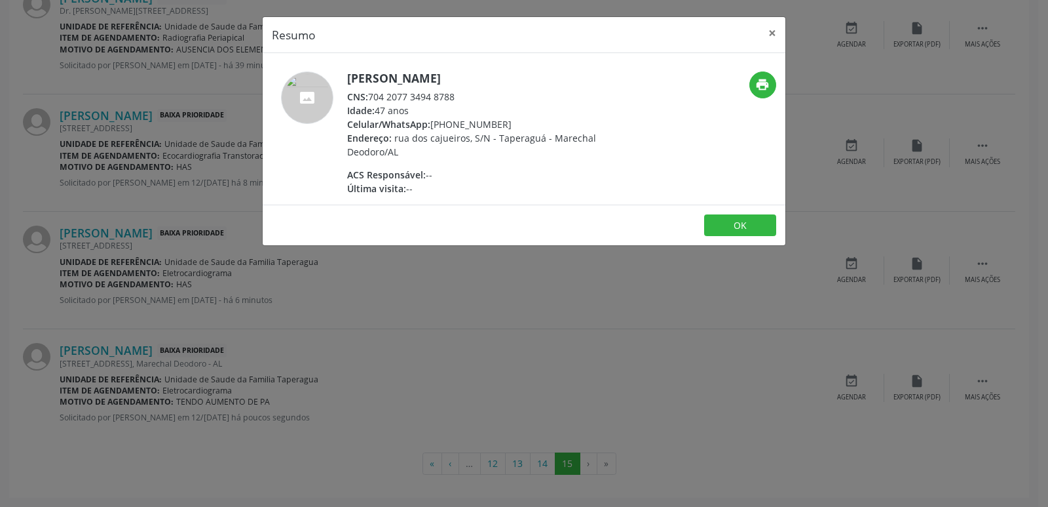
drag, startPoint x: 370, startPoint y: 96, endPoint x: 464, endPoint y: 98, distance: 93.7
click at [464, 98] on div "CNS: 704 2077 3494 8788" at bounding box center [474, 97] width 255 height 14
copy div "704 2077 3494 8788"
click at [220, 221] on div "Resumo × Maria Aparecida dos Santos Lopes CNS: 704 2077 3494 8788 Idade: 47 ano…" at bounding box center [524, 253] width 1048 height 507
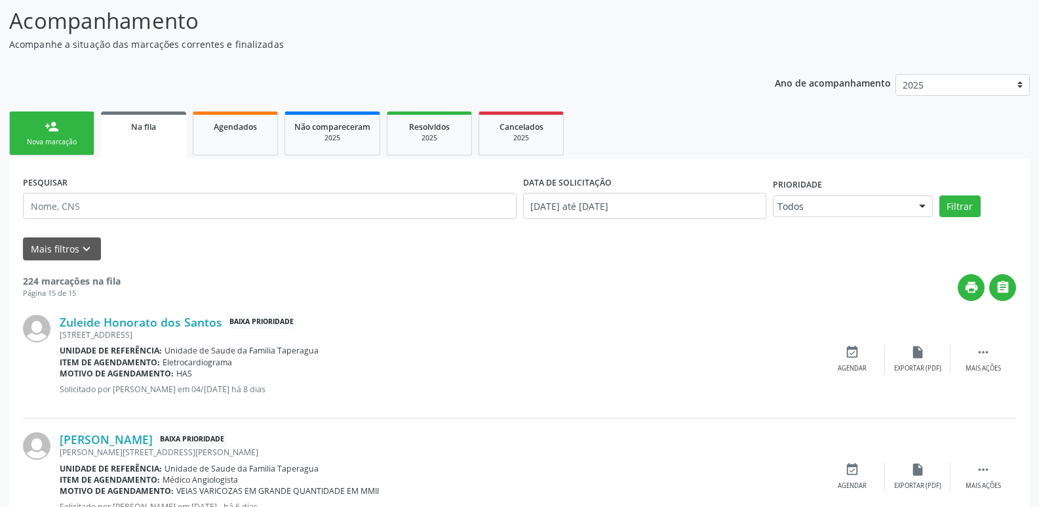
scroll to position [97, 0]
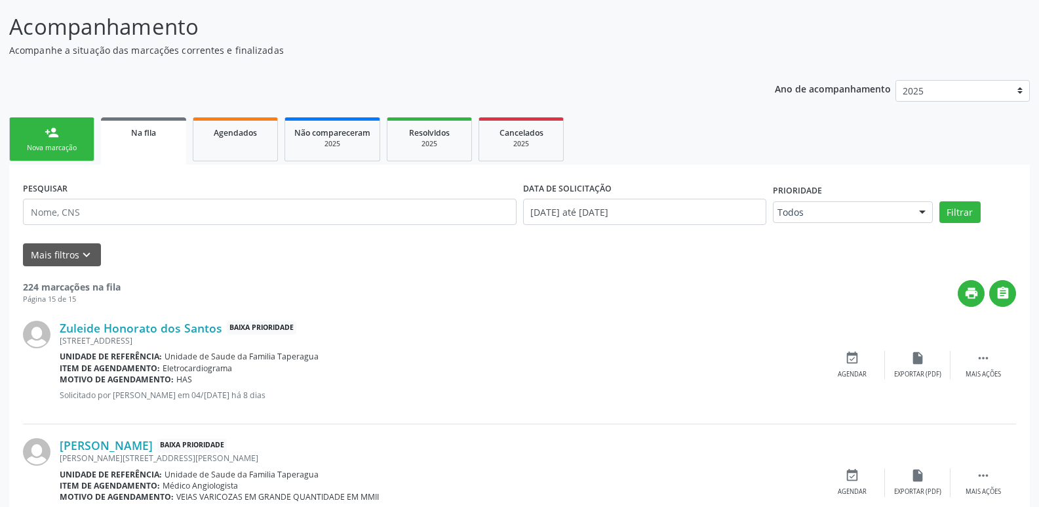
click at [46, 128] on div "person_add" at bounding box center [52, 132] width 14 height 14
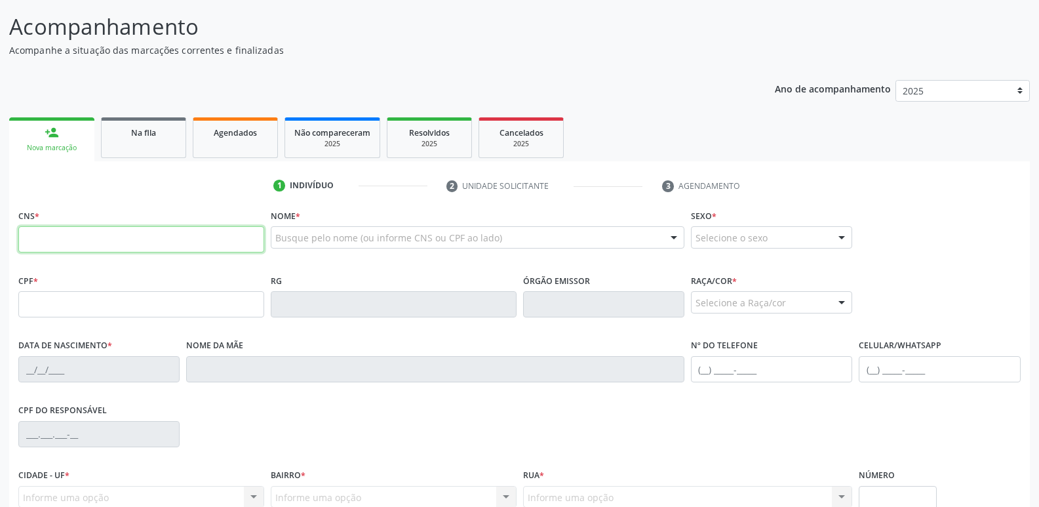
click at [119, 244] on input "text" at bounding box center [141, 239] width 246 height 26
paste input "704 2077 3494 8788"
type input "704 2077 3494 8788"
type input "045.514.504-05"
type input "12/05/1978"
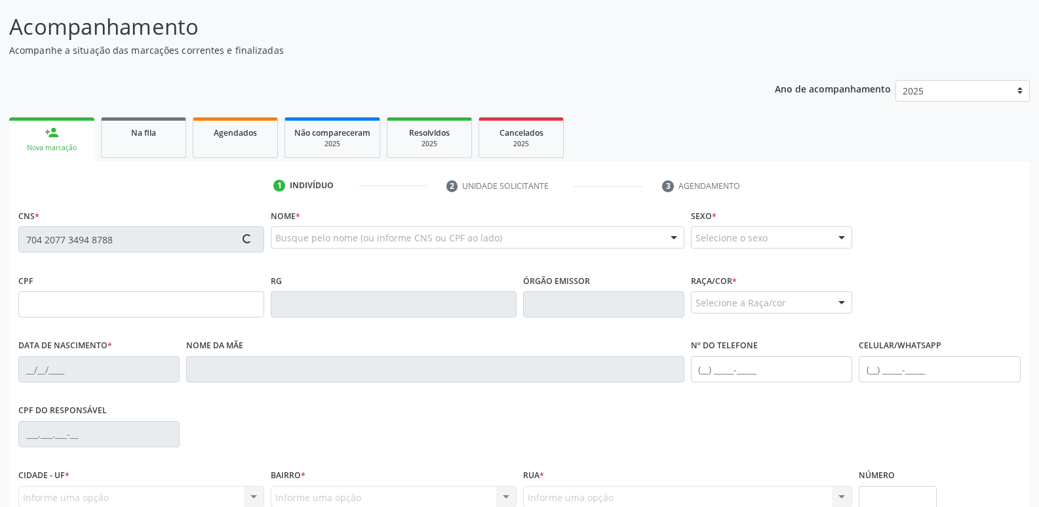
type input "Maria Tereza dos Santos Lopes"
type input "(82) 99122-8107"
type input "S/N°"
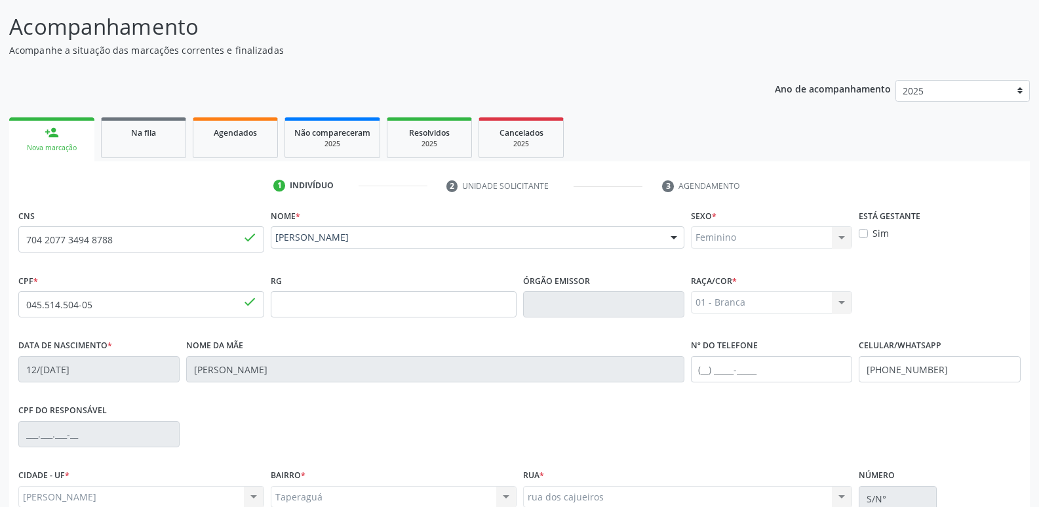
scroll to position [222, 0]
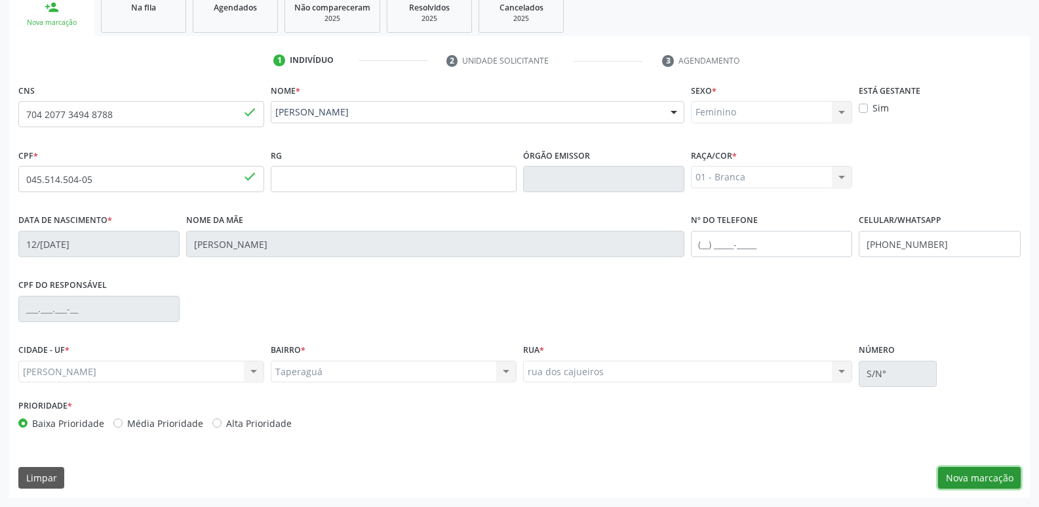
click at [976, 477] on button "Nova marcação" at bounding box center [979, 478] width 83 height 22
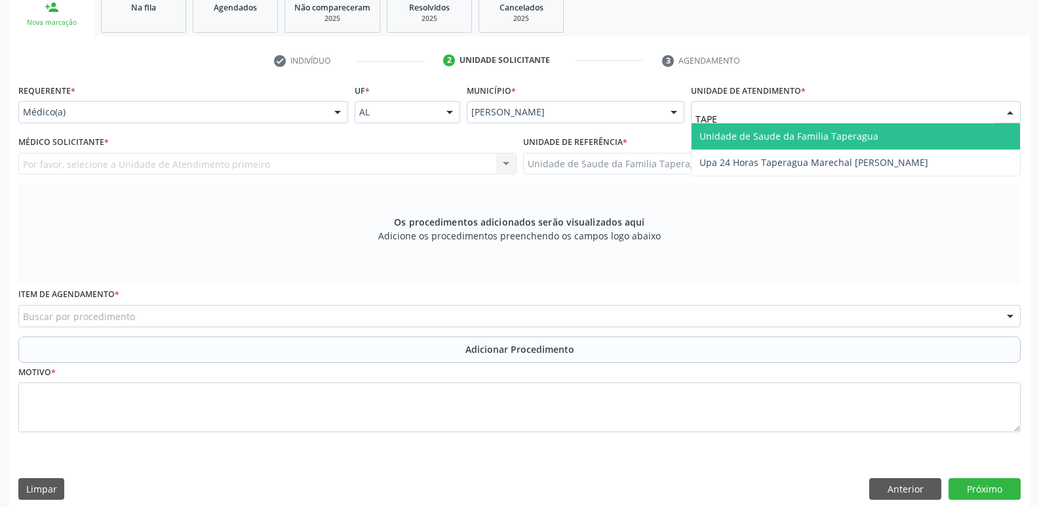
type input "TAPER"
click at [776, 130] on span "Unidade de Saude da Familia Taperagua" at bounding box center [788, 136] width 179 height 12
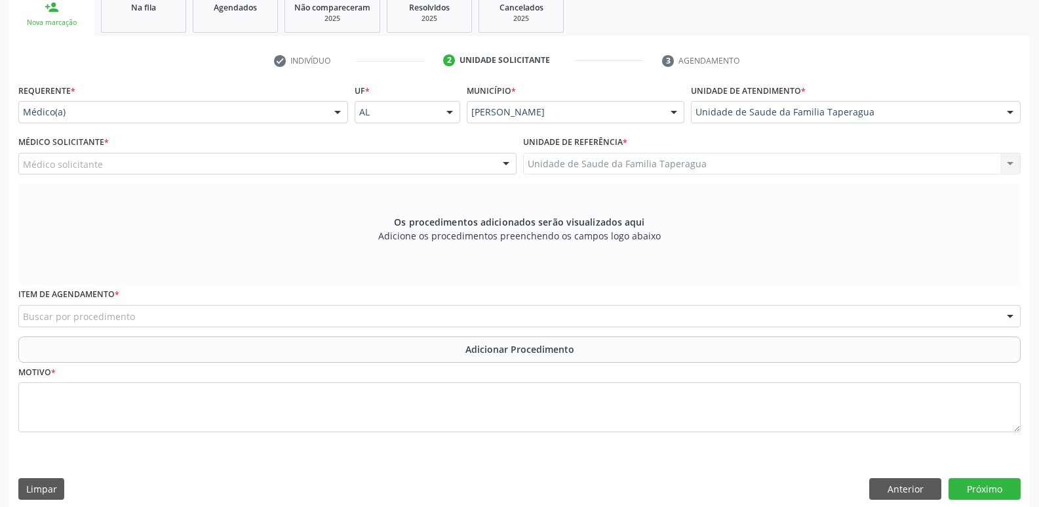
click at [322, 166] on div "Médico solicitante" at bounding box center [267, 164] width 498 height 22
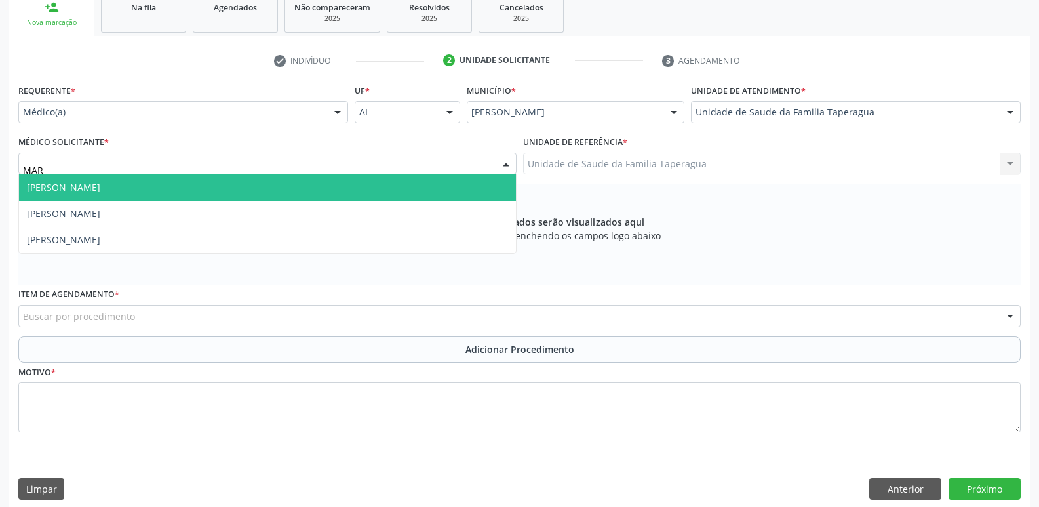
type input "MART"
click at [322, 185] on span "Martina Toledo Valadao" at bounding box center [267, 187] width 497 height 26
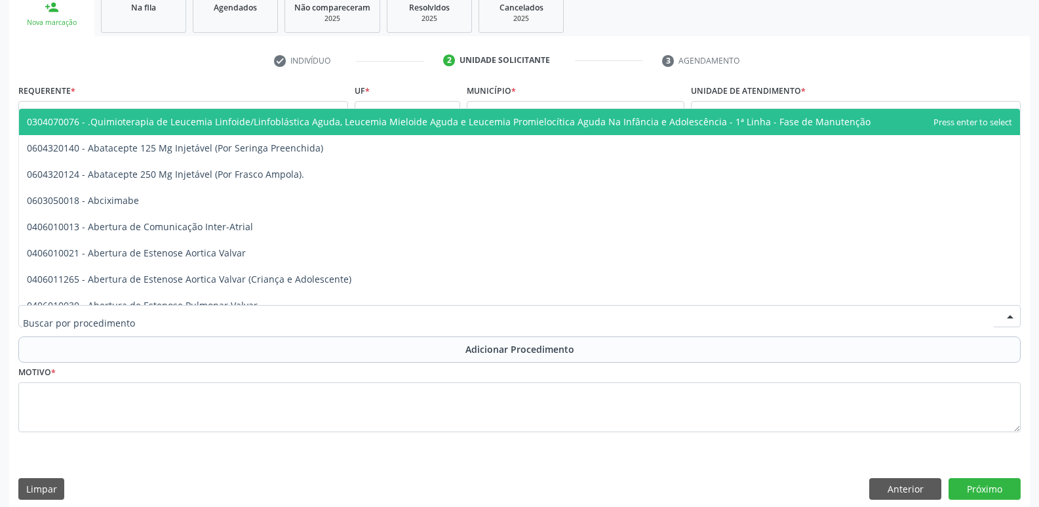
click at [332, 322] on div at bounding box center [519, 316] width 1002 height 22
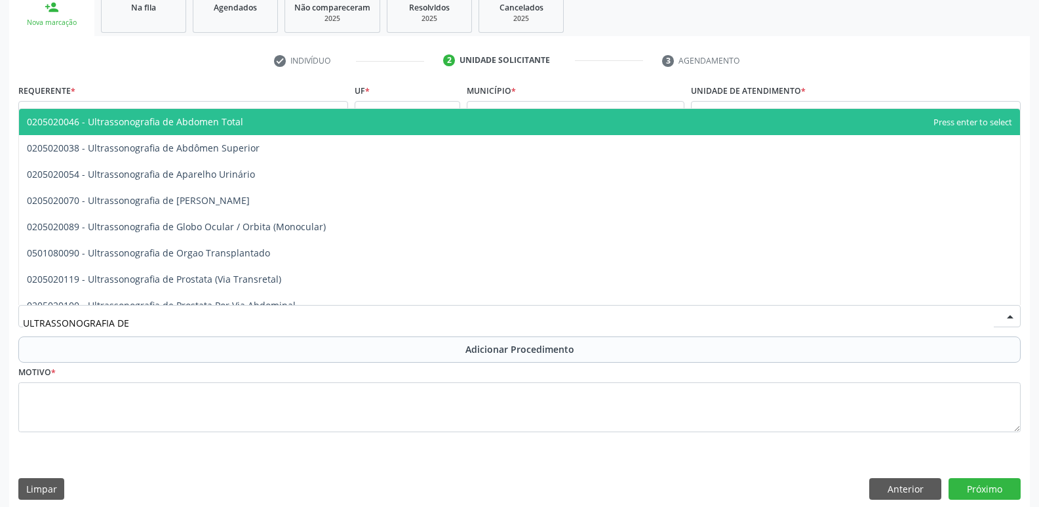
type input "ULTRASSONOGRAFIA DE T"
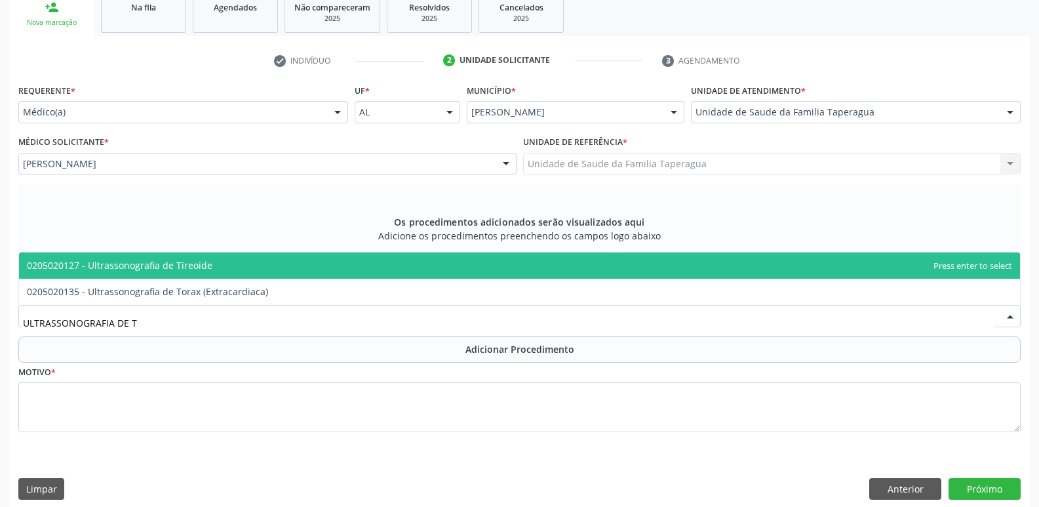
click at [334, 258] on span "0205020127 - Ultrassonografia de Tireoide" at bounding box center [519, 265] width 1001 height 26
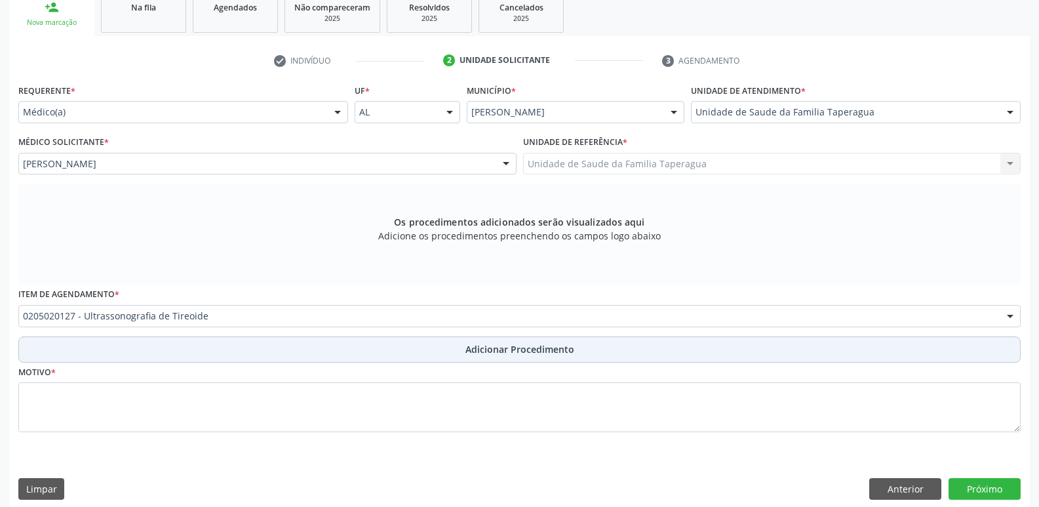
click at [333, 340] on button "Adicionar Procedimento" at bounding box center [519, 349] width 1002 height 26
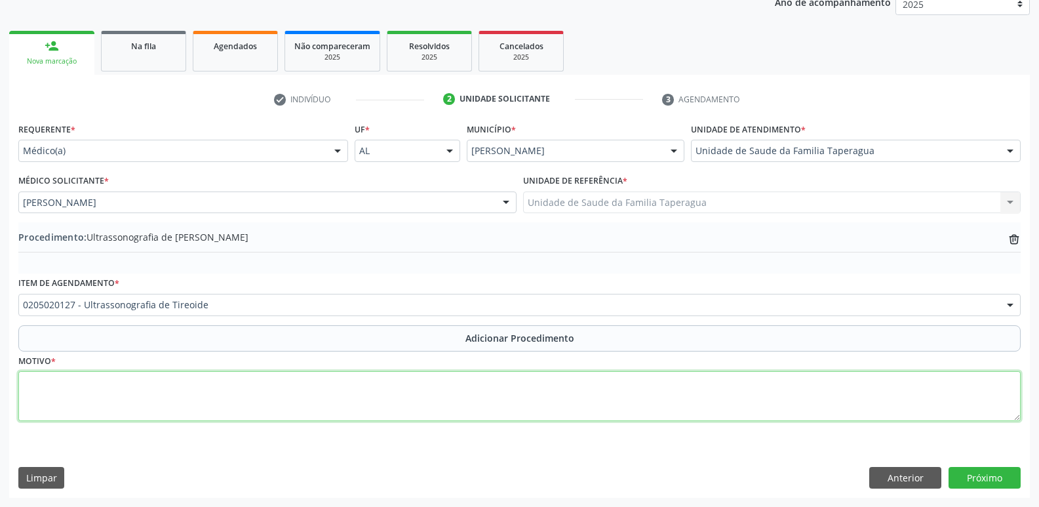
click at [330, 383] on textarea at bounding box center [519, 396] width 1002 height 50
type textarea "HPP DE NÓDULO DE TIREOIDE OBSERVAÇÃO: COM DOPPLER"
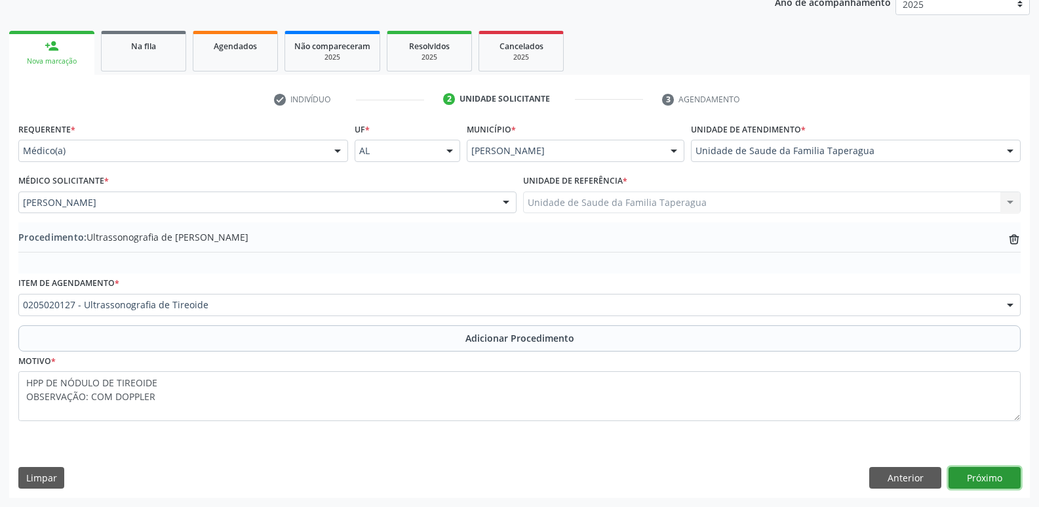
click at [980, 479] on button "Próximo" at bounding box center [984, 478] width 72 height 22
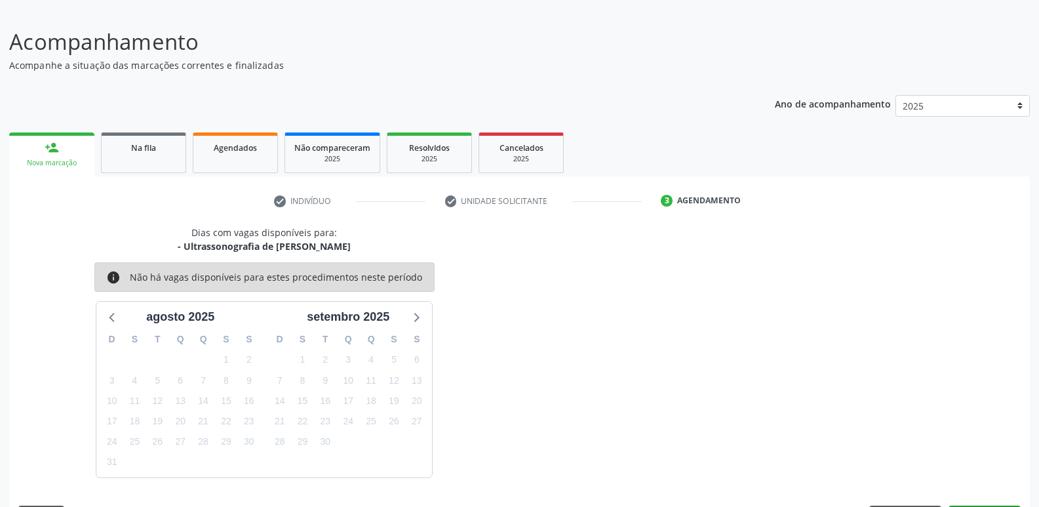
scroll to position [121, 0]
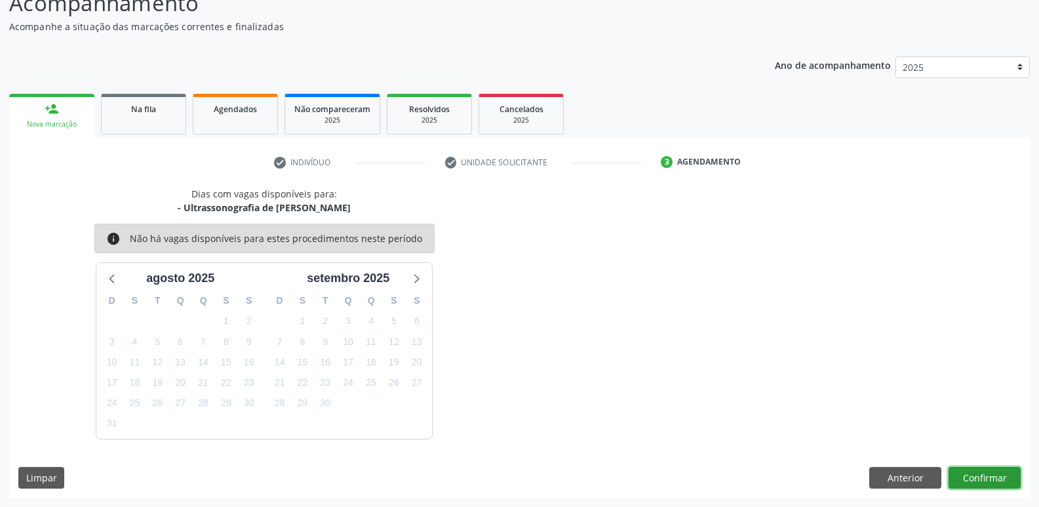
click at [980, 474] on button "Confirmar" at bounding box center [984, 478] width 72 height 22
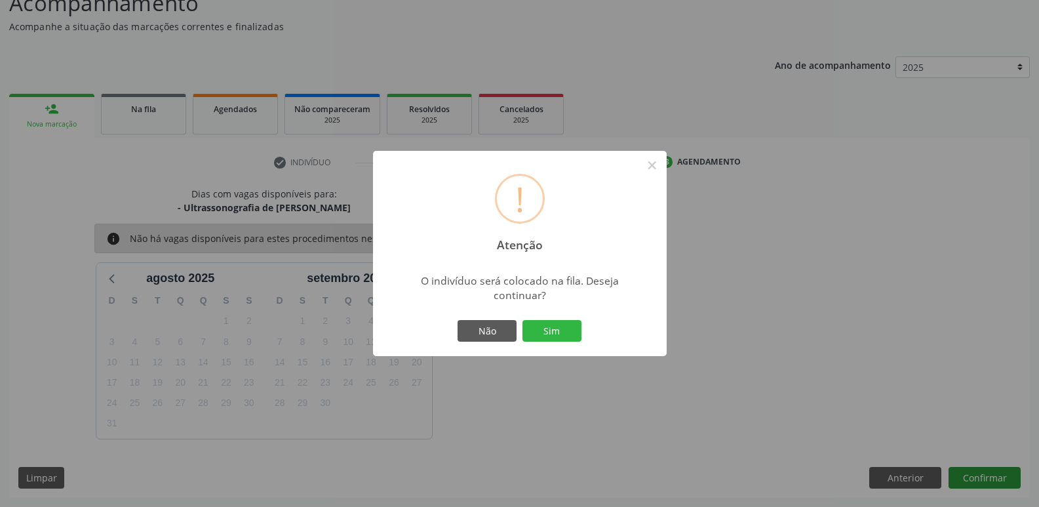
click at [522, 320] on button "Sim" at bounding box center [551, 331] width 59 height 22
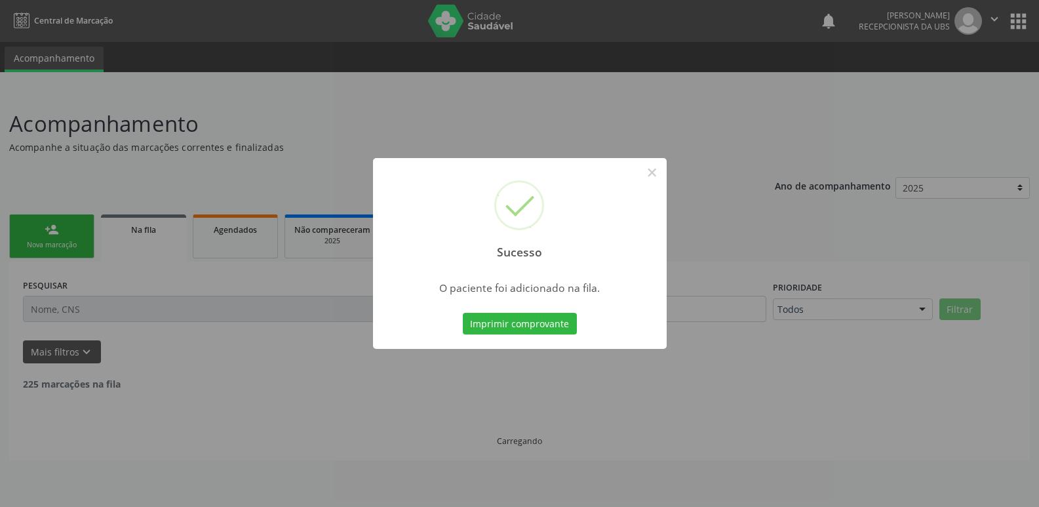
scroll to position [0, 0]
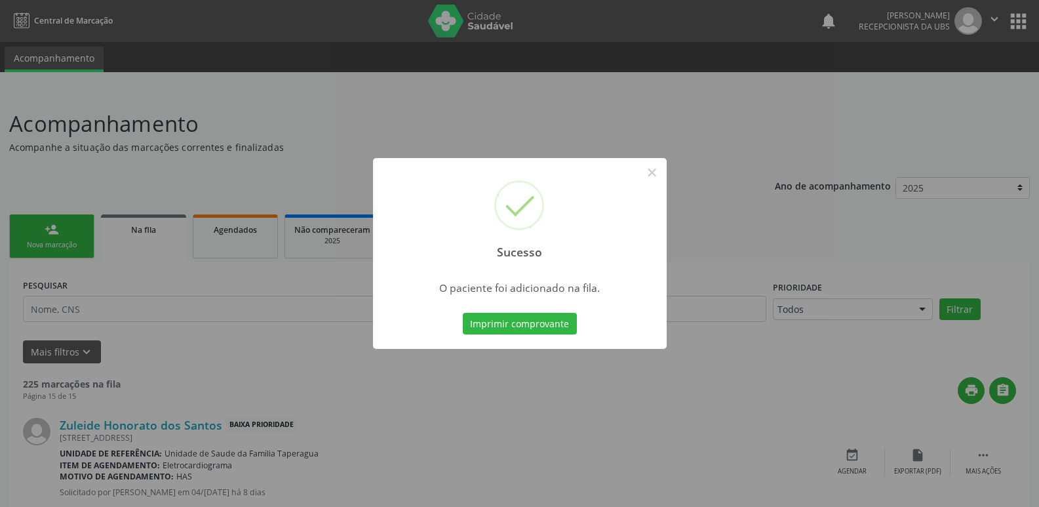
click at [752, 210] on div "Sucesso × O paciente foi adicionado na fila. Imprimir comprovante Cancel" at bounding box center [519, 253] width 1039 height 507
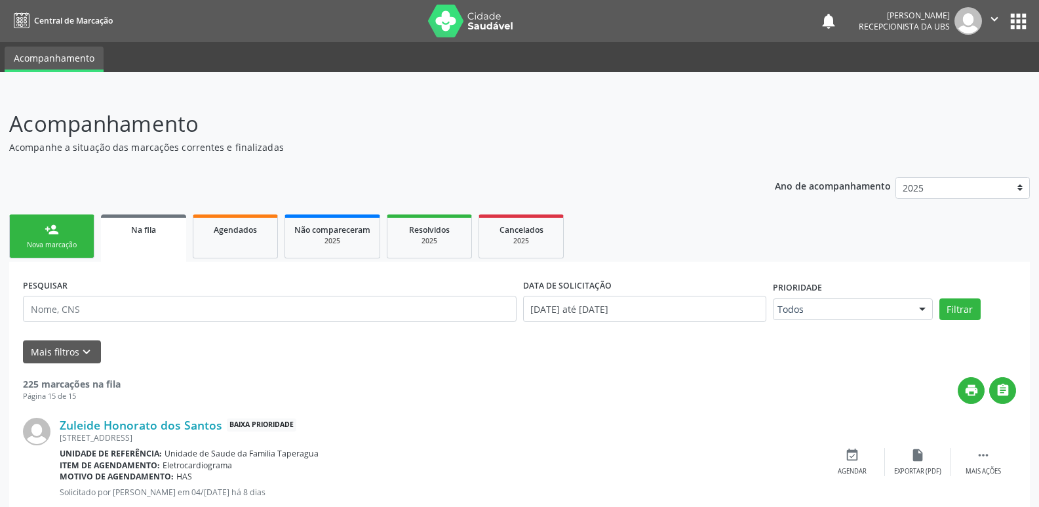
click at [55, 218] on link "person_add Nova marcação" at bounding box center [51, 236] width 85 height 44
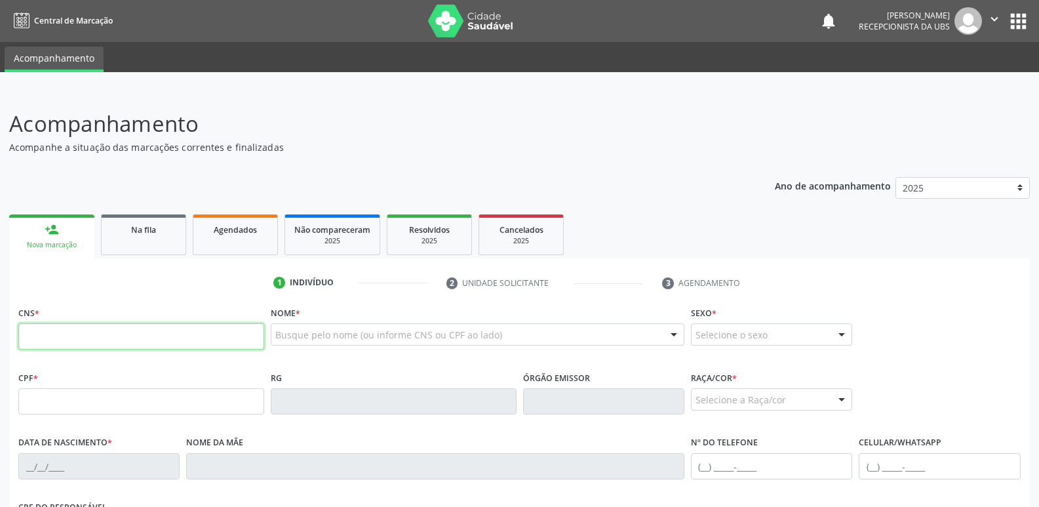
click at [106, 335] on input "text" at bounding box center [141, 336] width 246 height 26
paste input "704 2077 3494 8788"
type input "704 2077 3494 8788"
type input "045.514.504-05"
type input "12/05/1978"
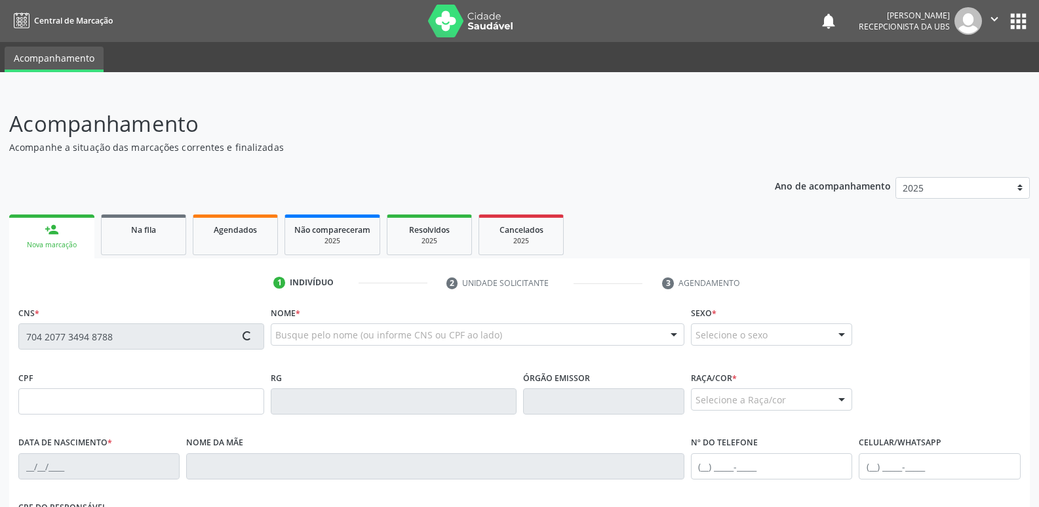
type input "Maria Tereza dos Santos Lopes"
type input "(82) 99122-8107"
type input "S/N°"
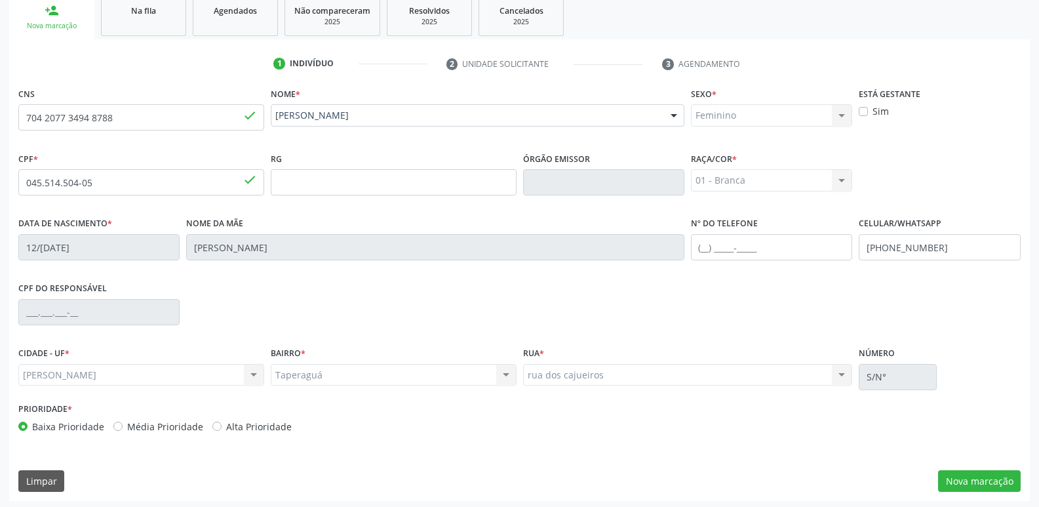
scroll to position [222, 0]
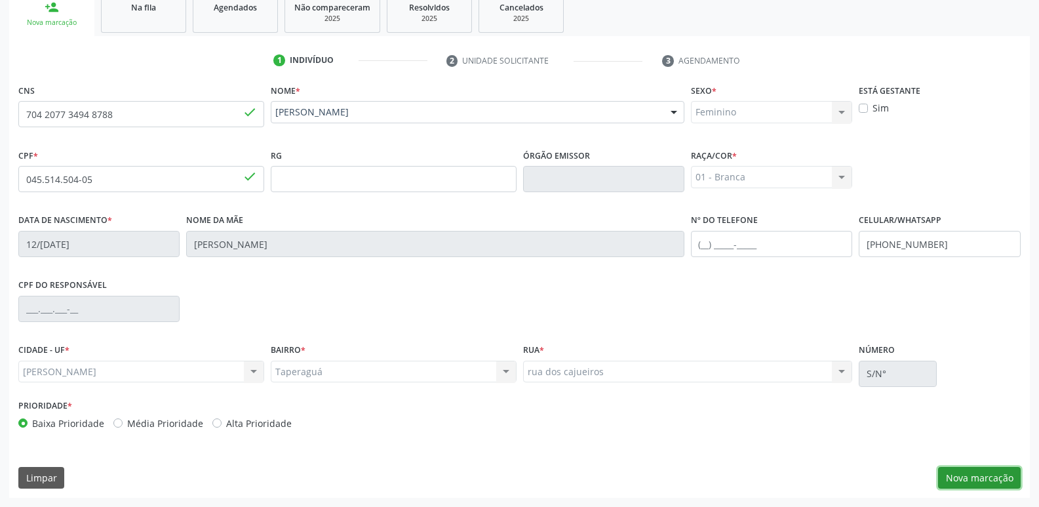
click at [987, 474] on button "Nova marcação" at bounding box center [979, 478] width 83 height 22
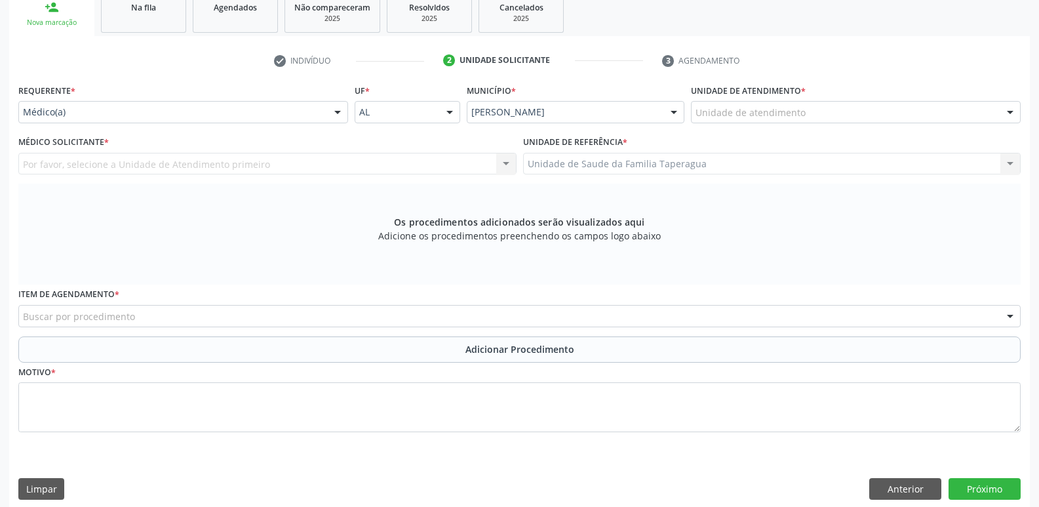
click at [850, 118] on div "Unidade de atendimento" at bounding box center [856, 112] width 330 height 22
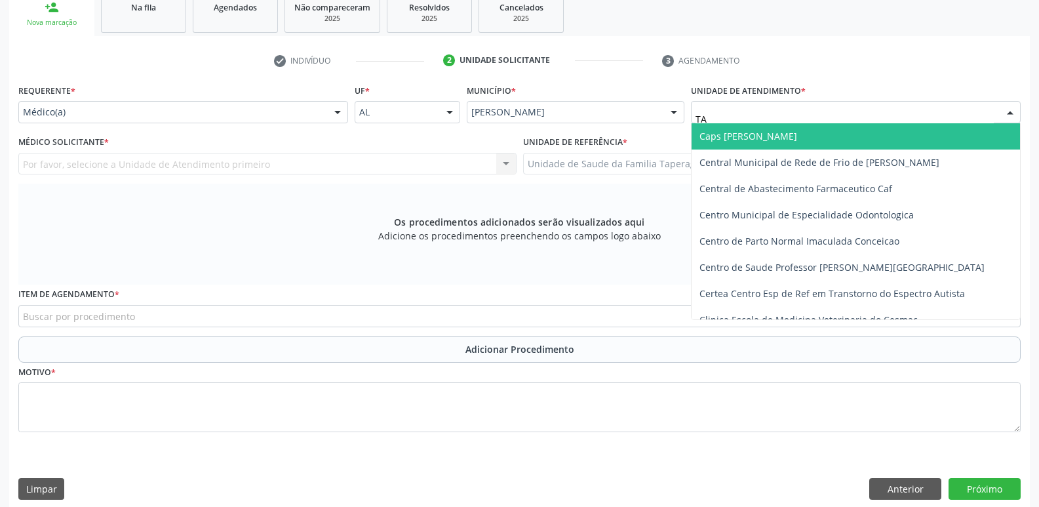
type input "TAP"
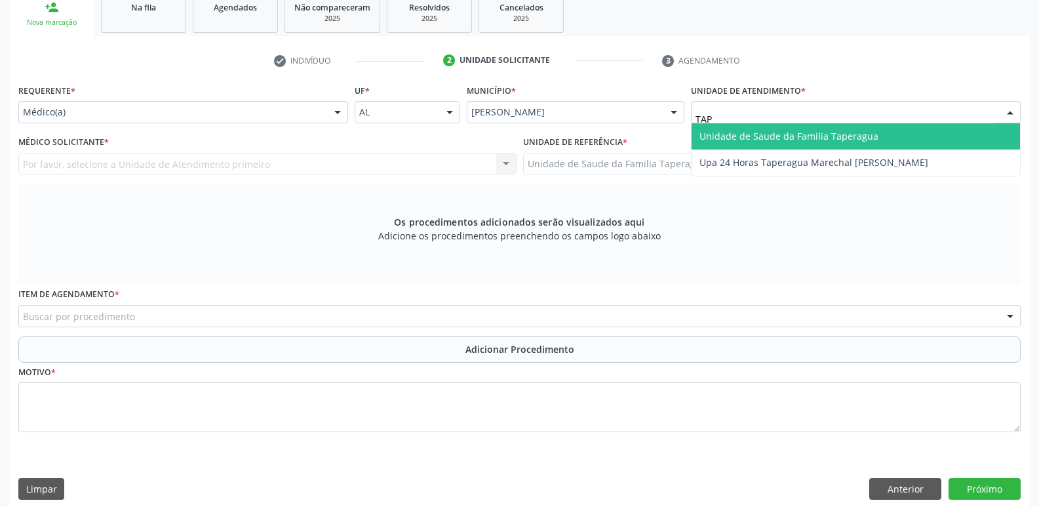
click at [850, 130] on span "Unidade de Saude da Familia Taperagua" at bounding box center [788, 136] width 179 height 12
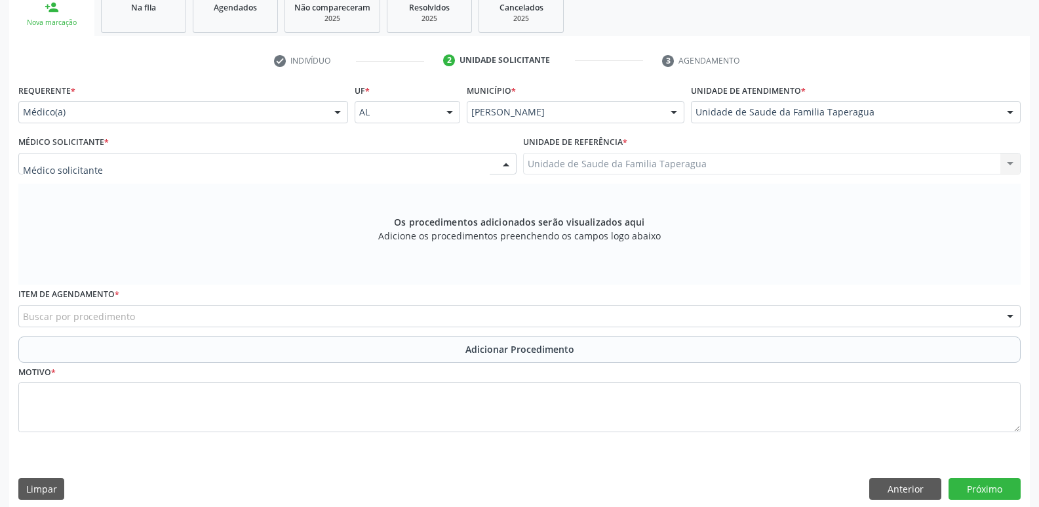
click at [299, 161] on div at bounding box center [267, 164] width 498 height 22
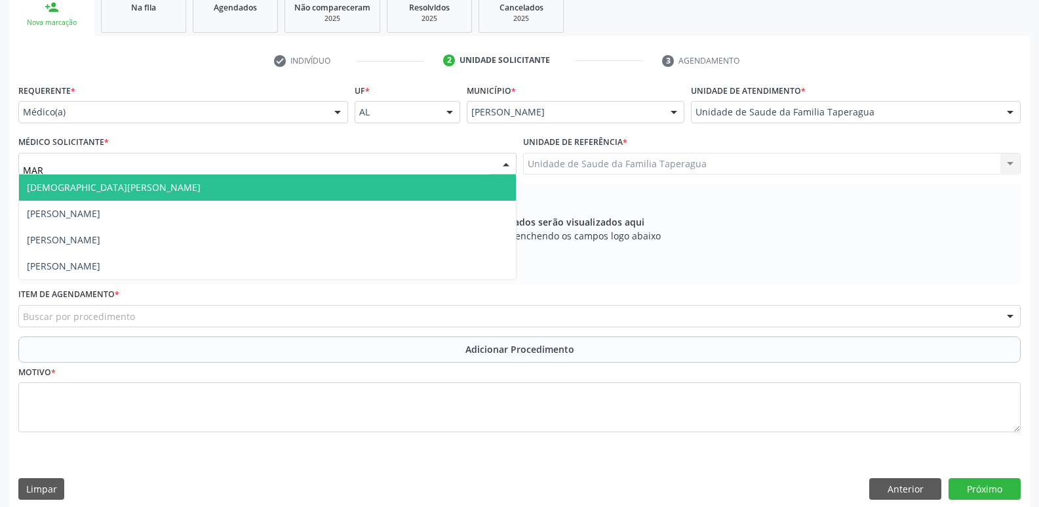
type input "MART"
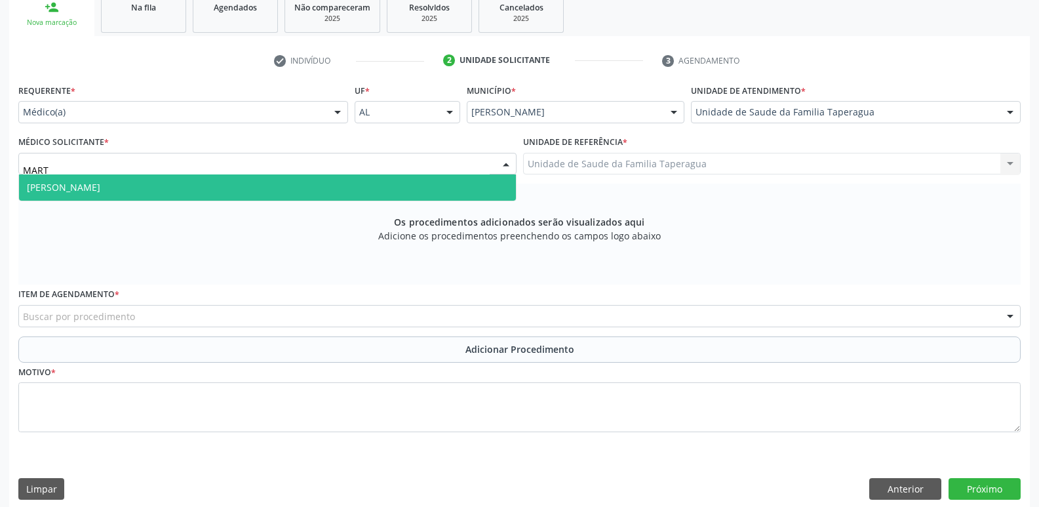
click at [303, 182] on span "Martina Toledo Valadao" at bounding box center [267, 187] width 497 height 26
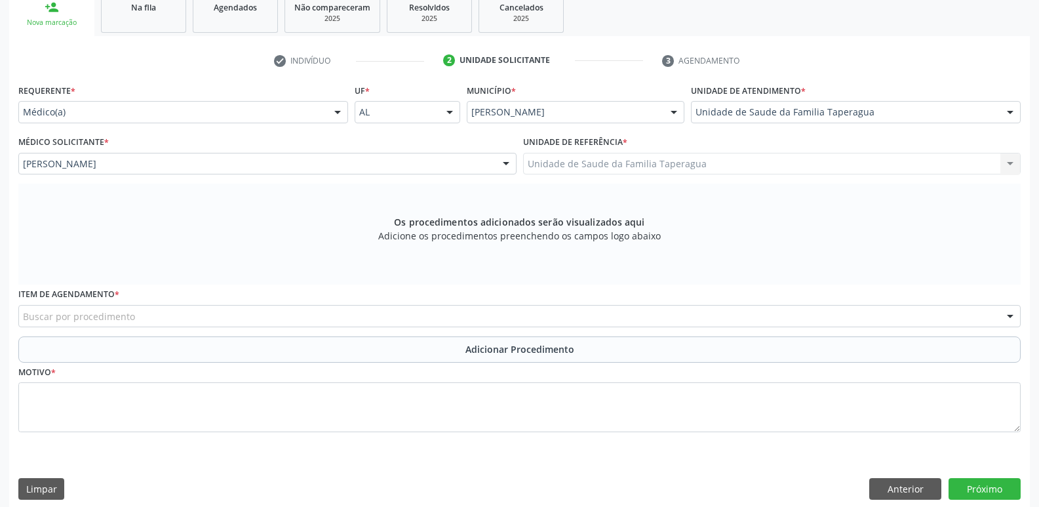
click at [317, 317] on div "Buscar por procedimento" at bounding box center [519, 316] width 1002 height 22
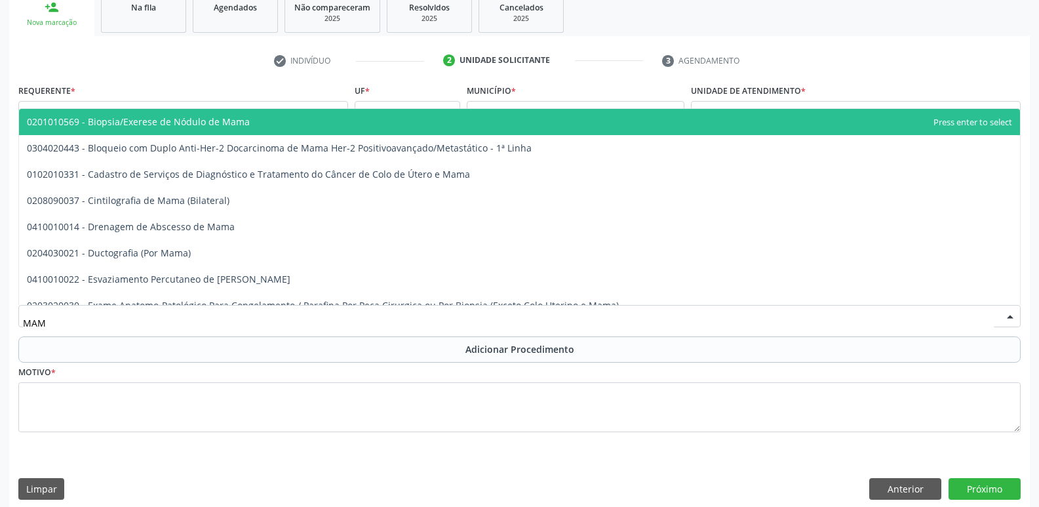
type input "MAMO"
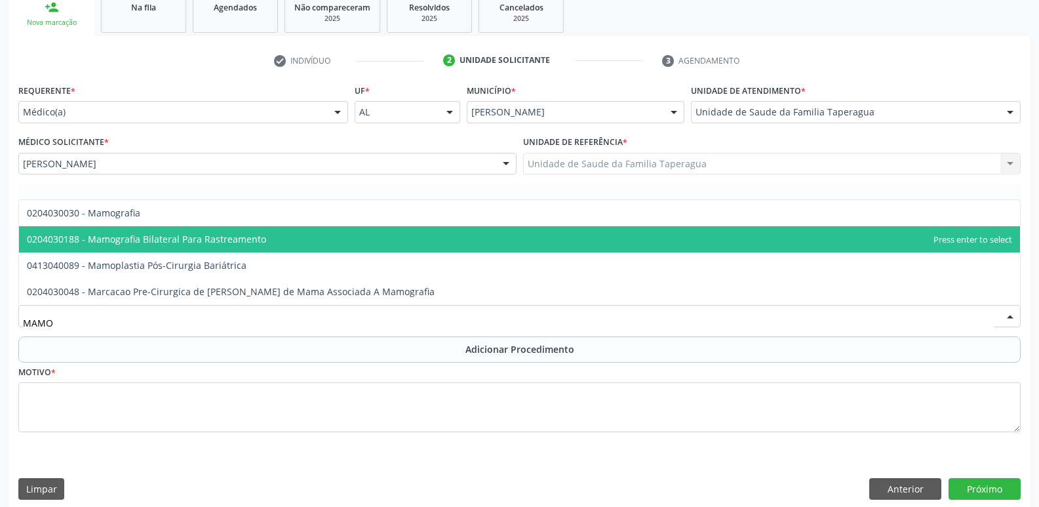
click at [316, 237] on span "0204030188 - Mamografia Bilateral Para Rastreamento" at bounding box center [519, 239] width 1001 height 26
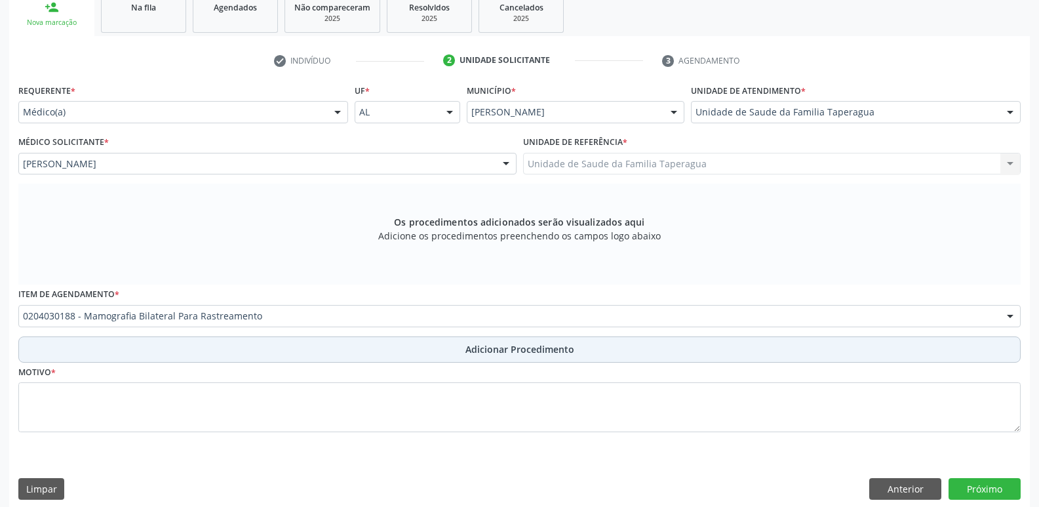
click at [356, 341] on button "Adicionar Procedimento" at bounding box center [519, 349] width 1002 height 26
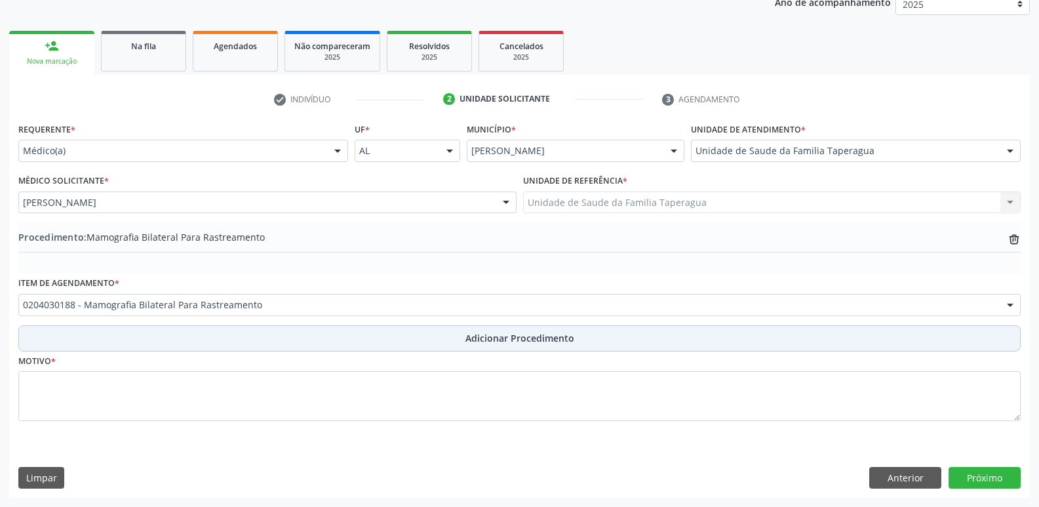
scroll to position [183, 0]
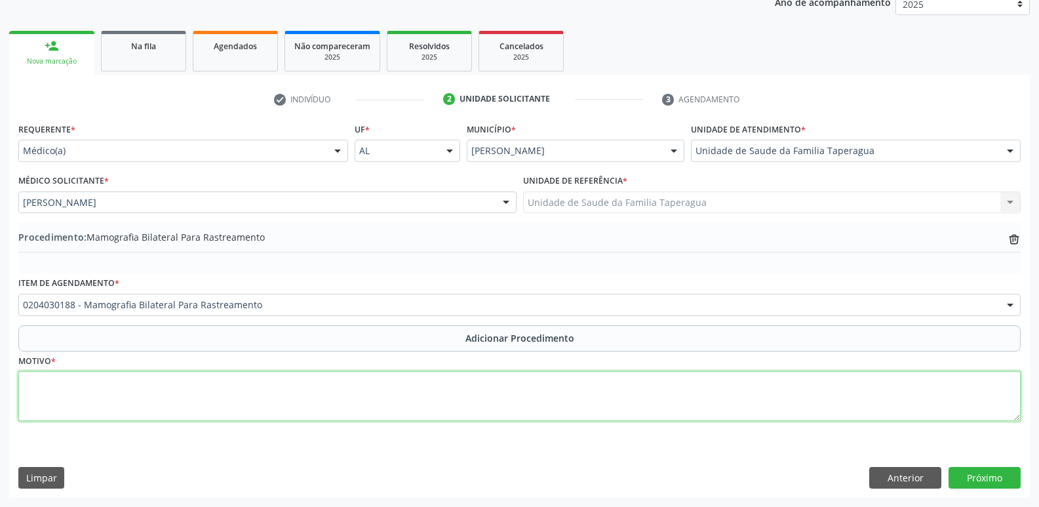
click at [355, 402] on textarea at bounding box center [519, 396] width 1002 height 50
type textarea "ROTINA"
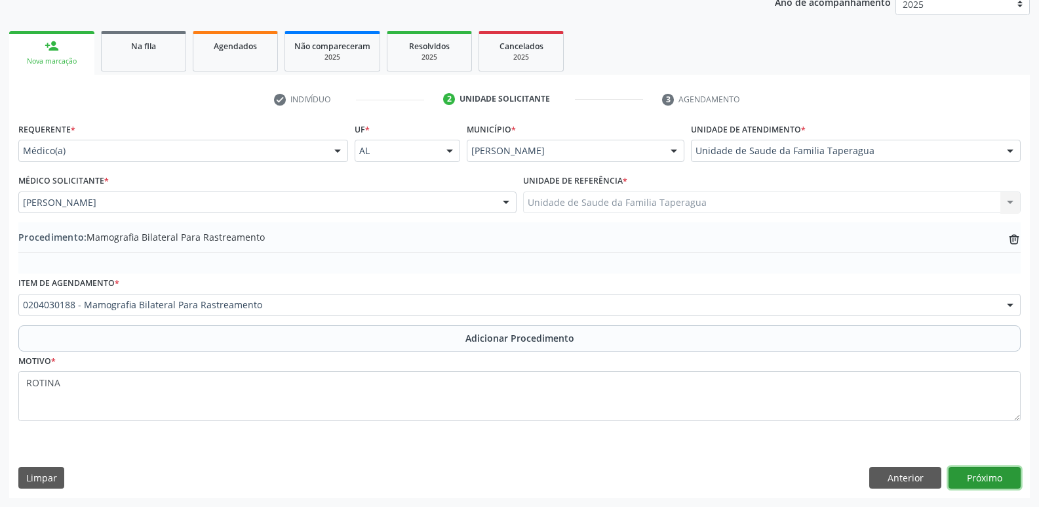
click at [980, 478] on button "Próximo" at bounding box center [984, 478] width 72 height 22
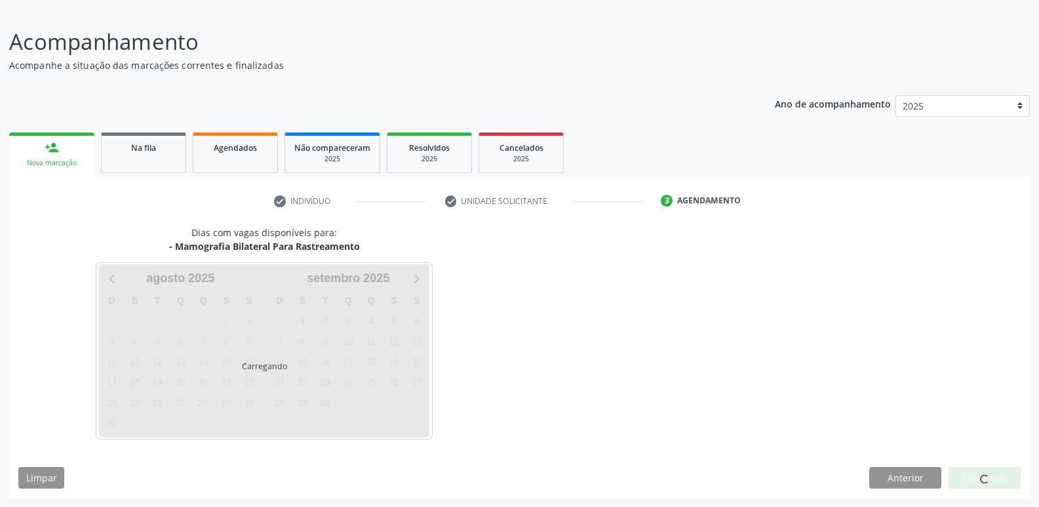
scroll to position [121, 0]
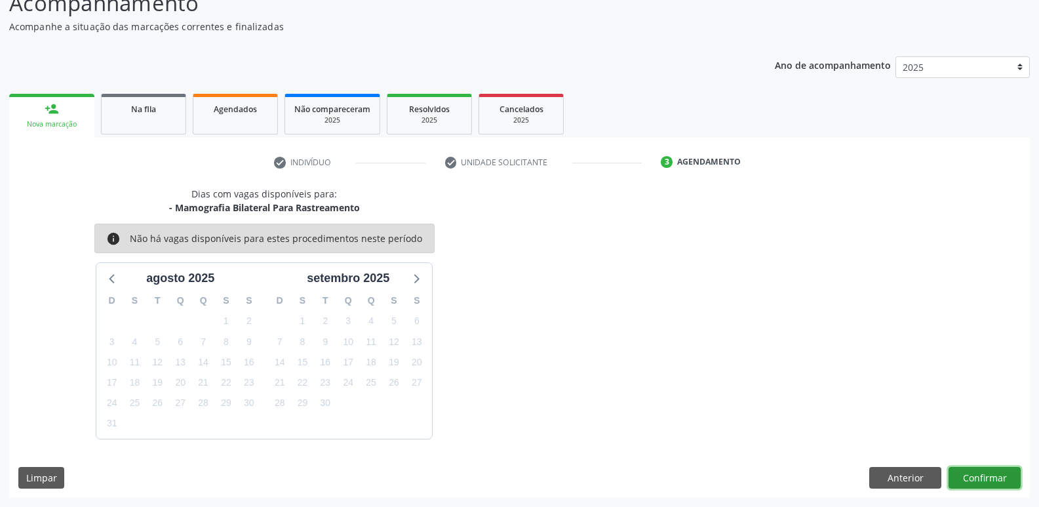
click at [974, 474] on button "Confirmar" at bounding box center [984, 478] width 72 height 22
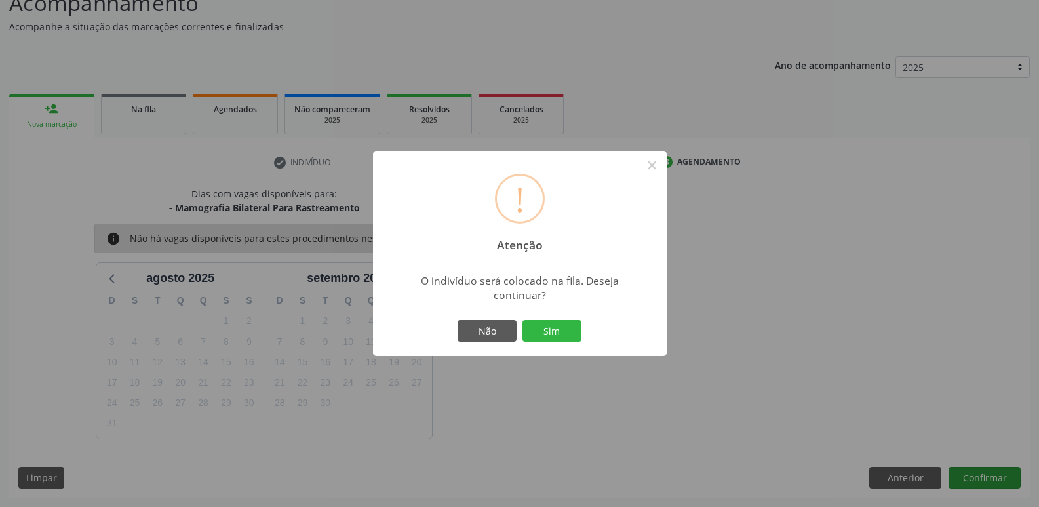
click at [522, 320] on button "Sim" at bounding box center [551, 331] width 59 height 22
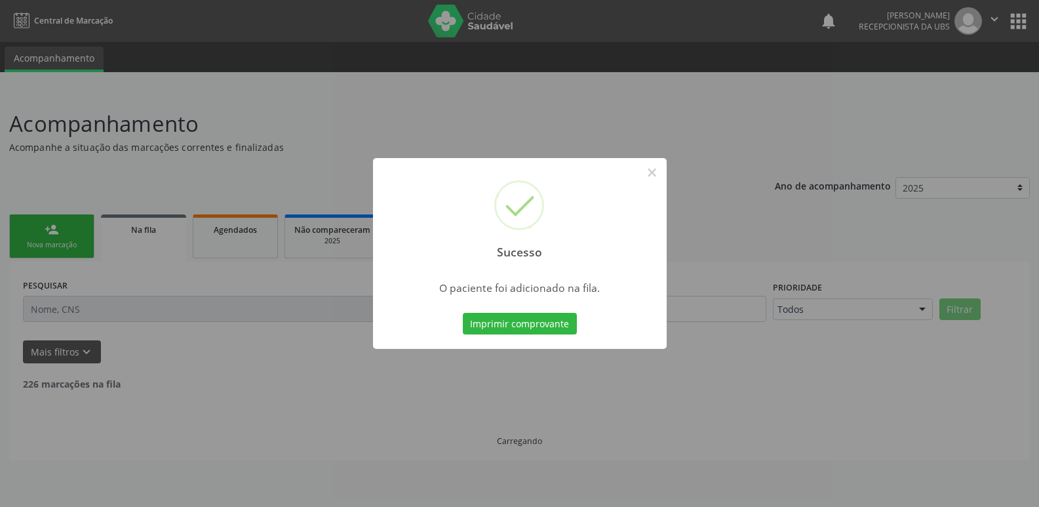
scroll to position [0, 0]
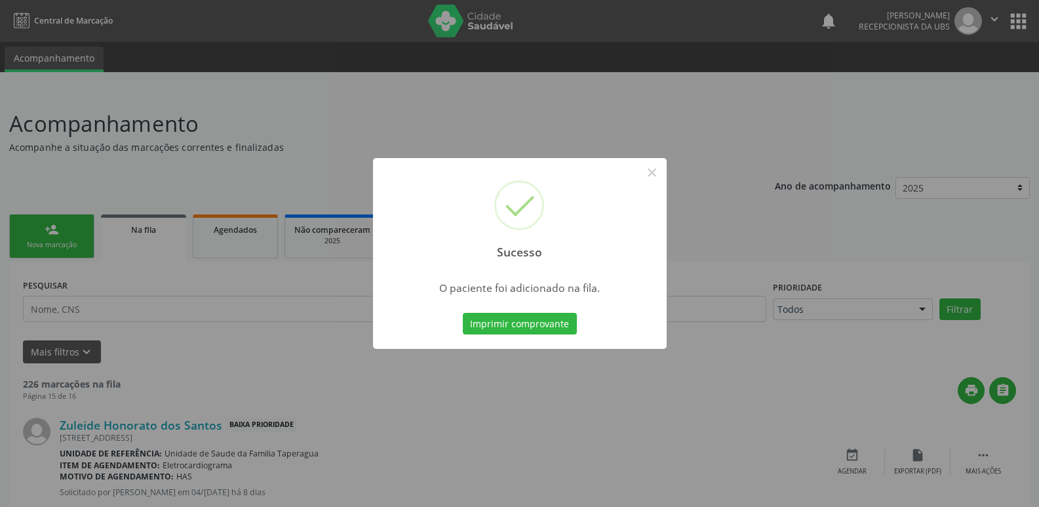
click at [873, 202] on div "Sucesso × O paciente foi adicionado na fila. Imprimir comprovante Cancel" at bounding box center [519, 253] width 1039 height 507
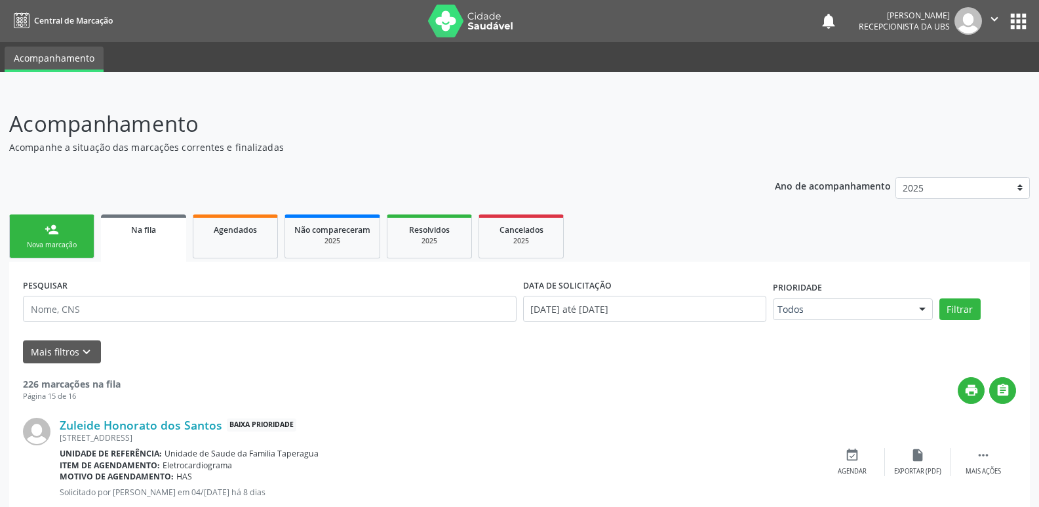
drag, startPoint x: 1048, startPoint y: 10, endPoint x: 648, endPoint y: 273, distance: 478.0
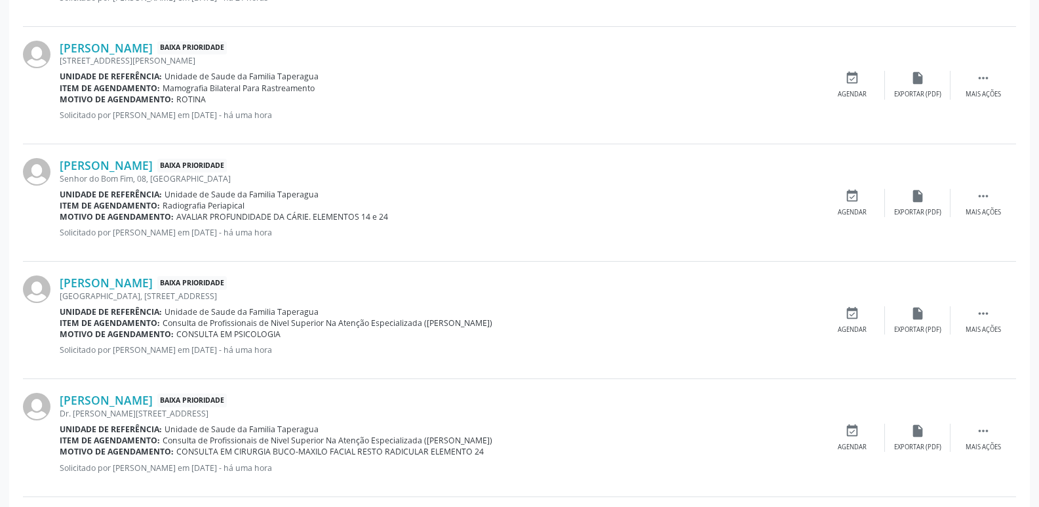
scroll to position [1718, 0]
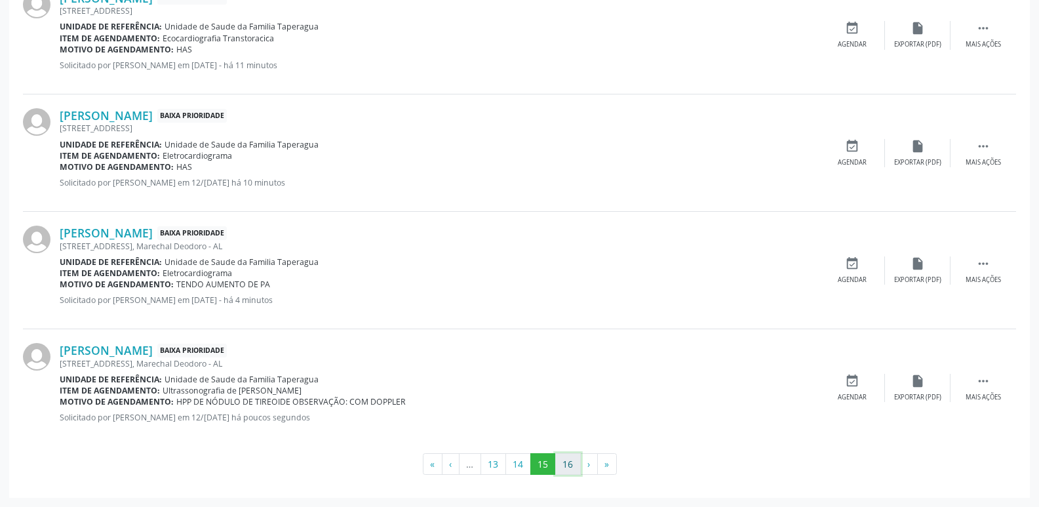
click at [573, 459] on button "16" at bounding box center [568, 464] width 26 height 22
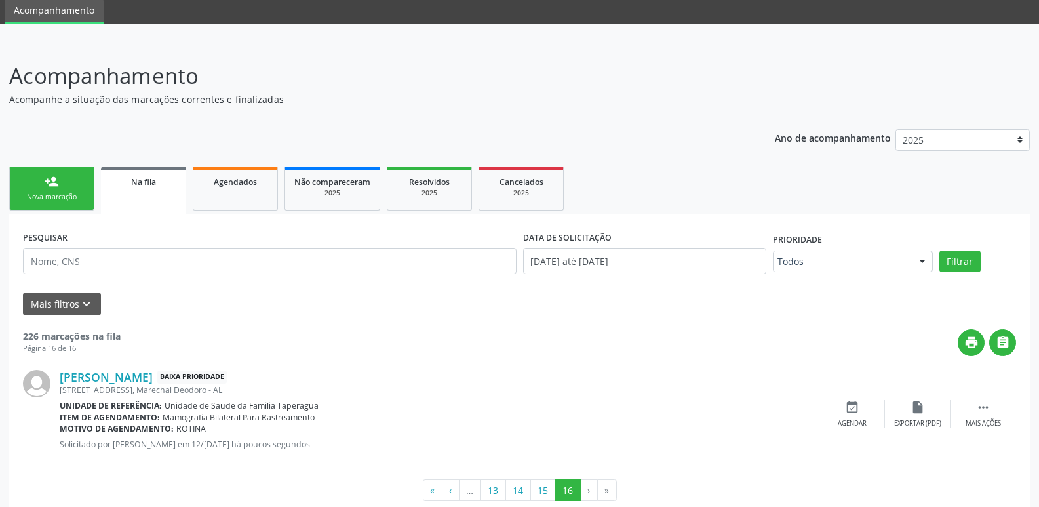
scroll to position [74, 0]
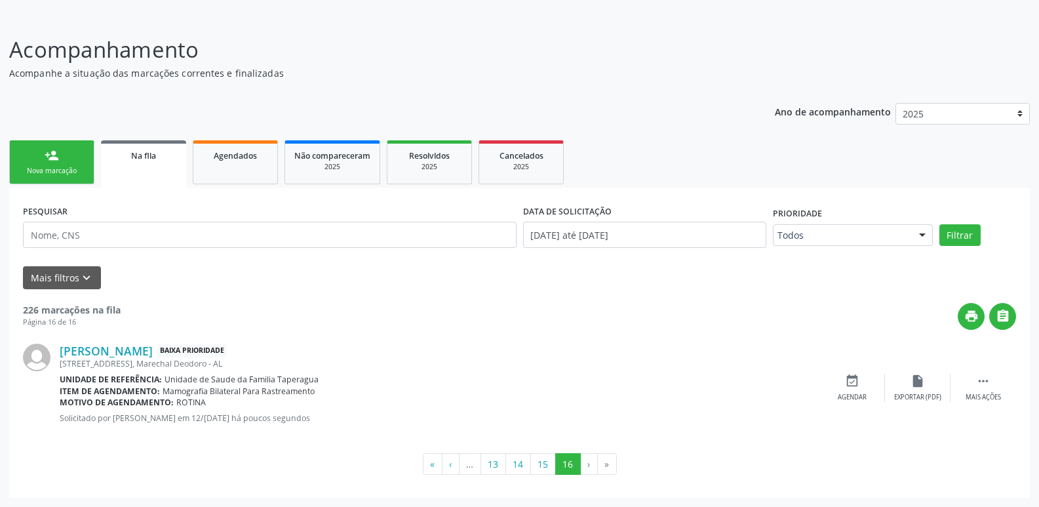
click at [71, 165] on link "person_add Nova marcação" at bounding box center [51, 162] width 85 height 44
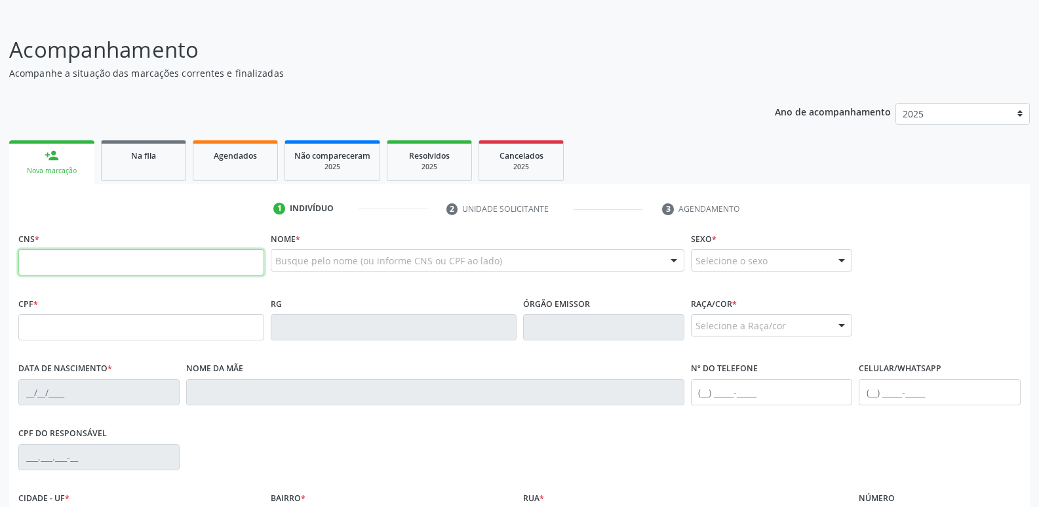
click at [119, 258] on input "text" at bounding box center [141, 262] width 246 height 26
paste input "702 9085 3198 8775"
type input "702 9085 3198 8775"
type input "008.219.294-45"
type input "25/06/1978"
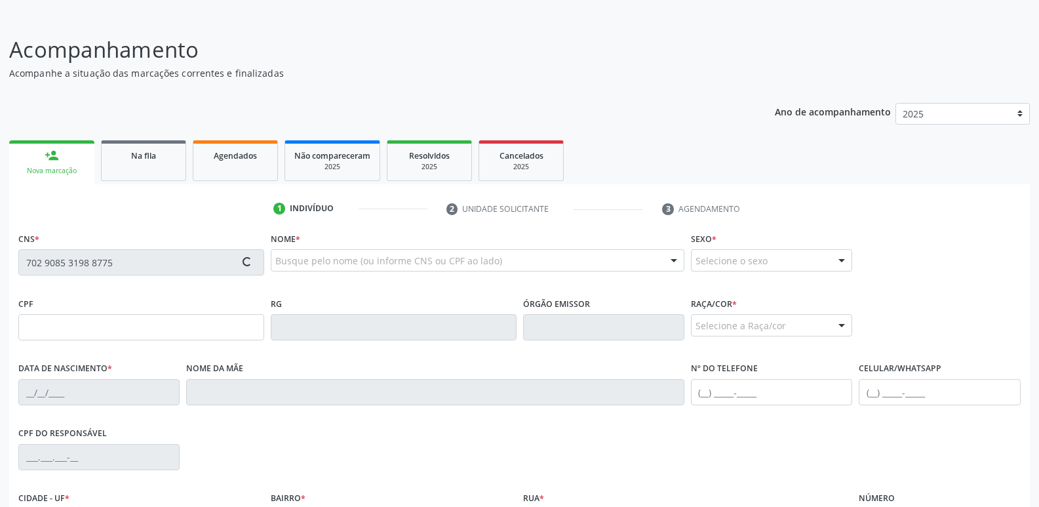
type input "Antônia Fabiana dos Santos"
type input "(82) 99389-5552"
type input "10"
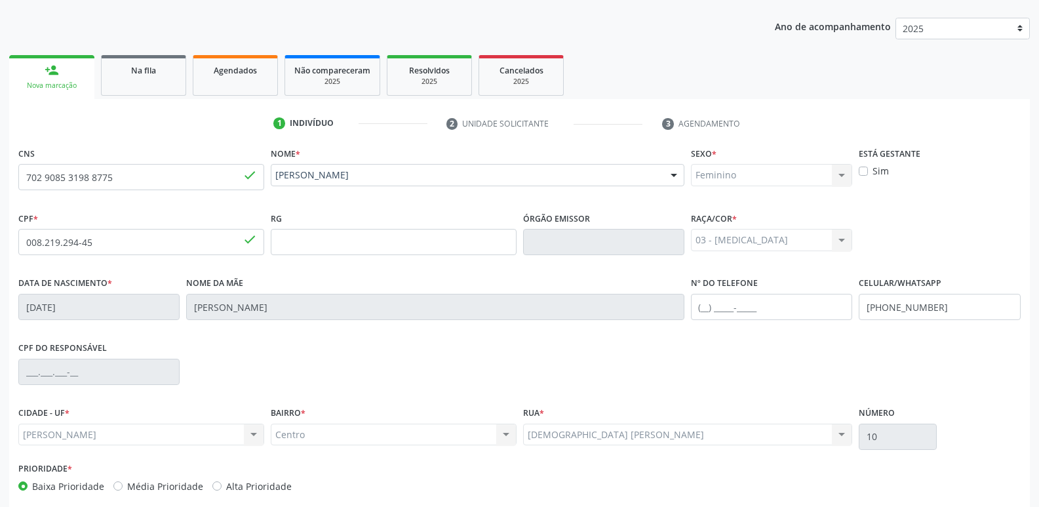
scroll to position [222, 0]
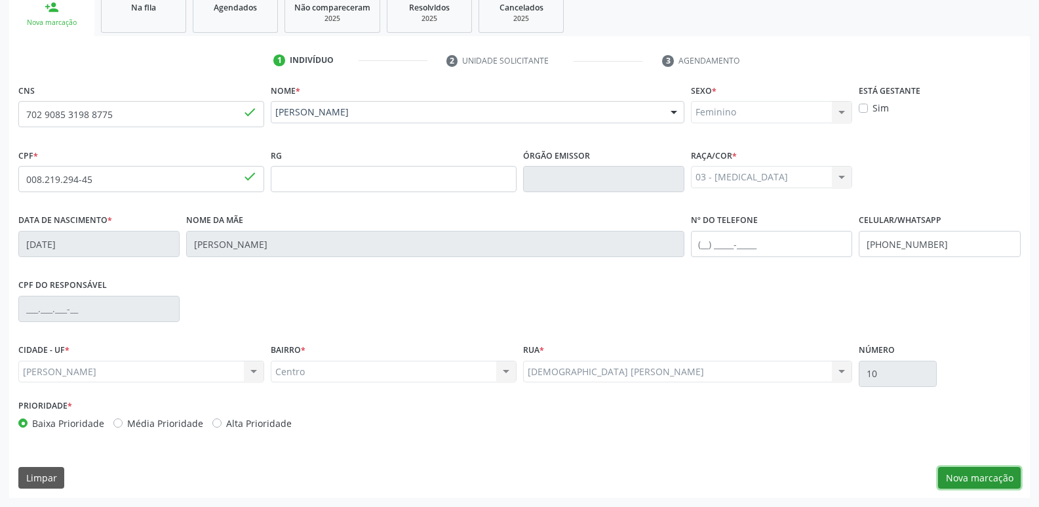
click at [972, 476] on button "Nova marcação" at bounding box center [979, 478] width 83 height 22
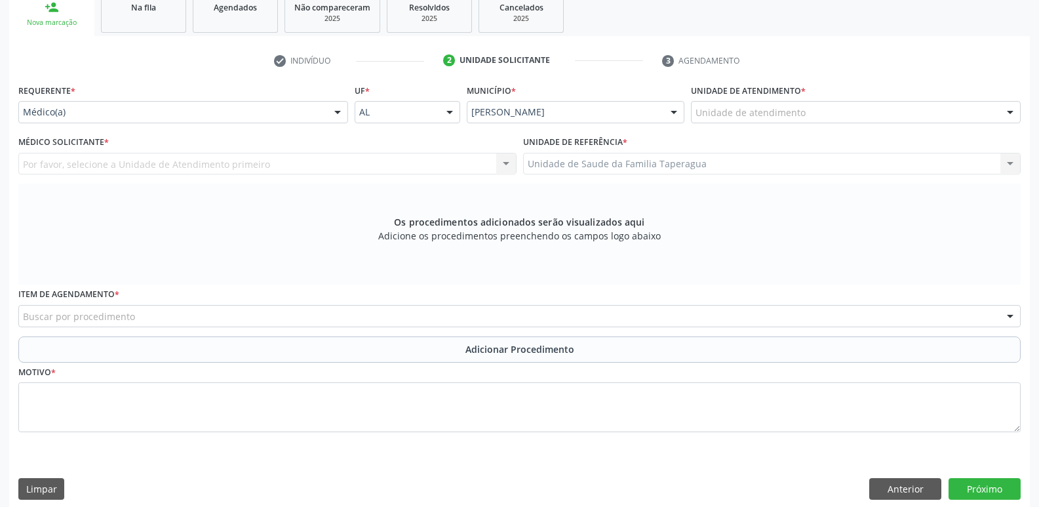
click at [758, 104] on div "Unidade de atendimento" at bounding box center [856, 112] width 330 height 22
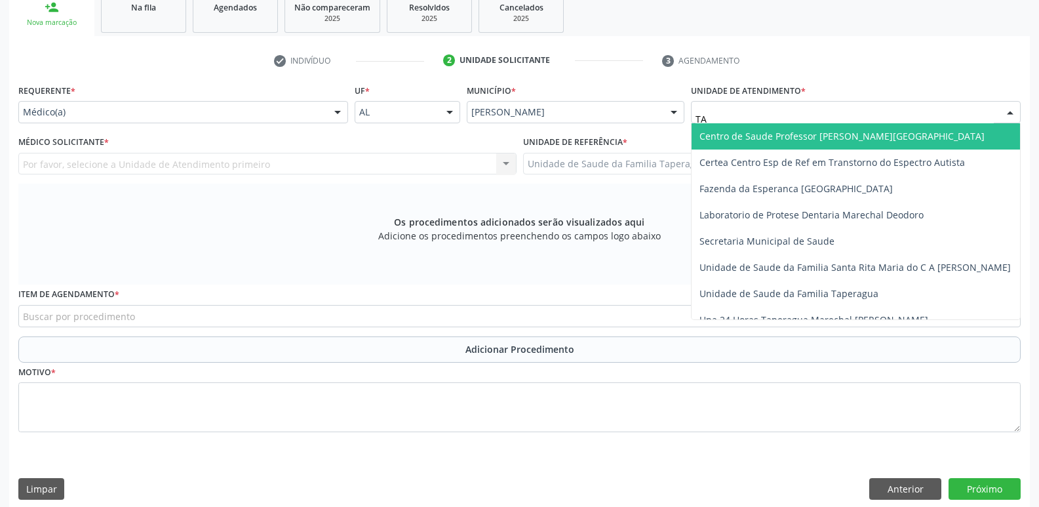
type input "TAP"
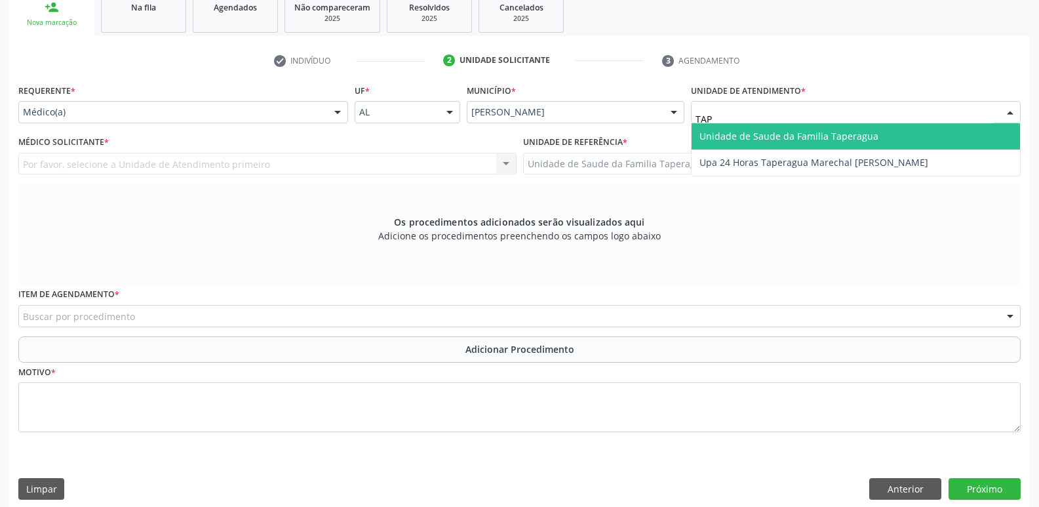
click at [766, 121] on input "TAP" at bounding box center [844, 118] width 298 height 26
click at [768, 128] on span "Unidade de Saude da Familia Taperagua" at bounding box center [855, 136] width 328 height 26
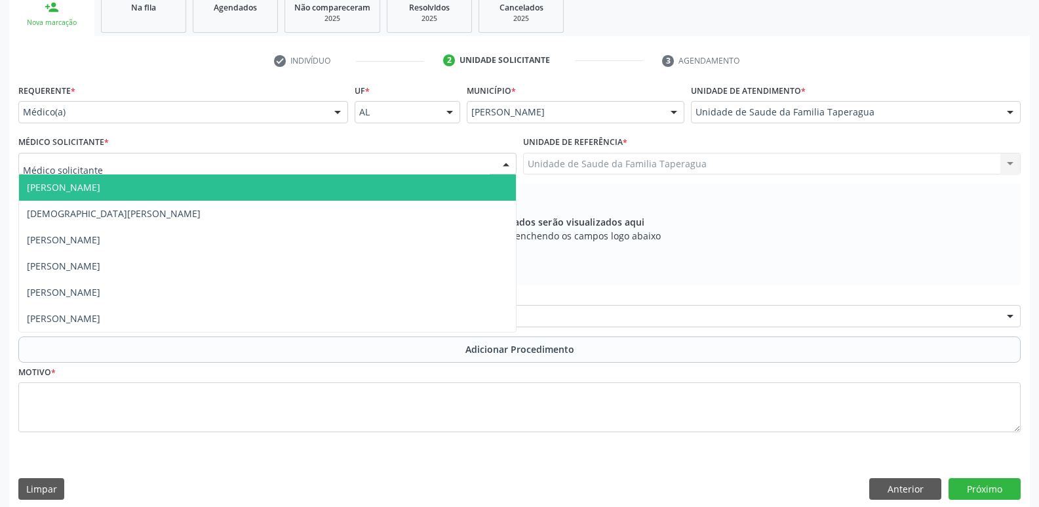
click at [345, 169] on div at bounding box center [267, 164] width 498 height 22
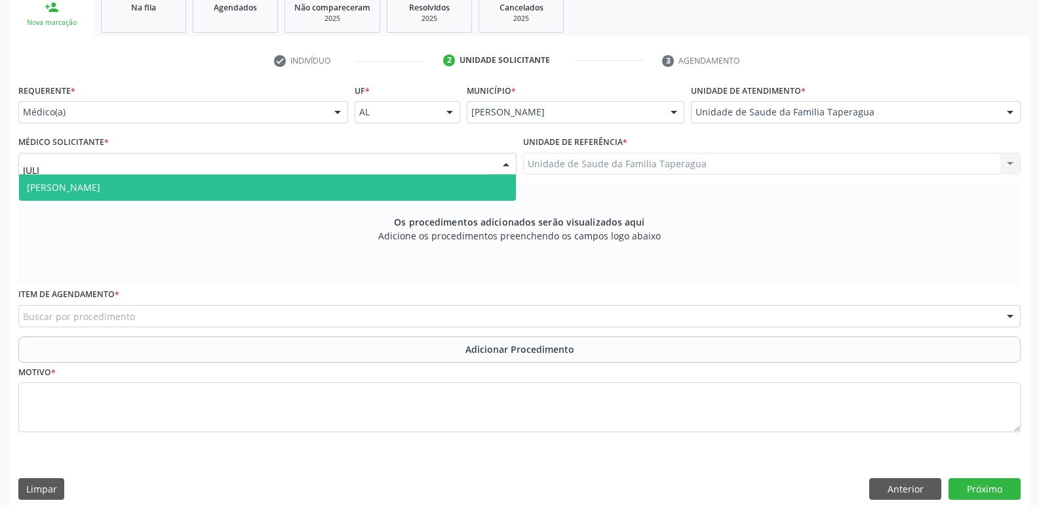
type input "JULIL"
click at [345, 190] on span "Julilda Maria de Medeiros" at bounding box center [267, 187] width 497 height 26
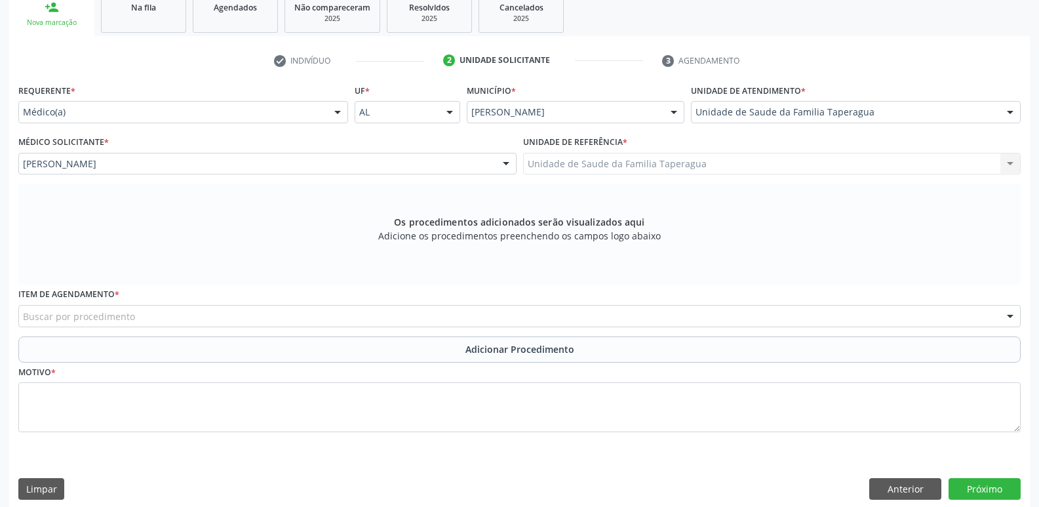
click at [354, 316] on div "Buscar por procedimento" at bounding box center [519, 316] width 1002 height 22
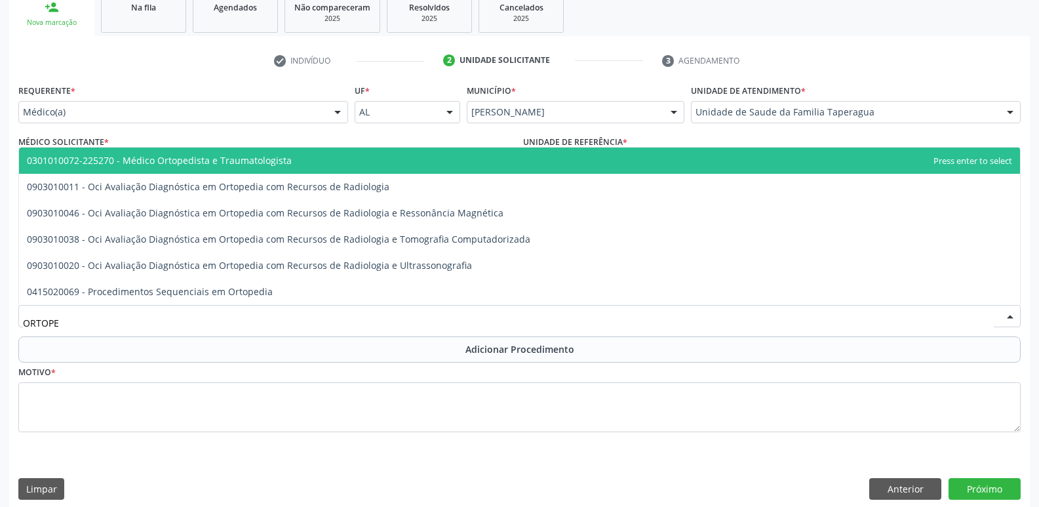
type input "ORTOPED"
click at [452, 158] on span "0301010072-225270 - Médico Ortopedista e Traumatologista" at bounding box center [519, 160] width 1001 height 26
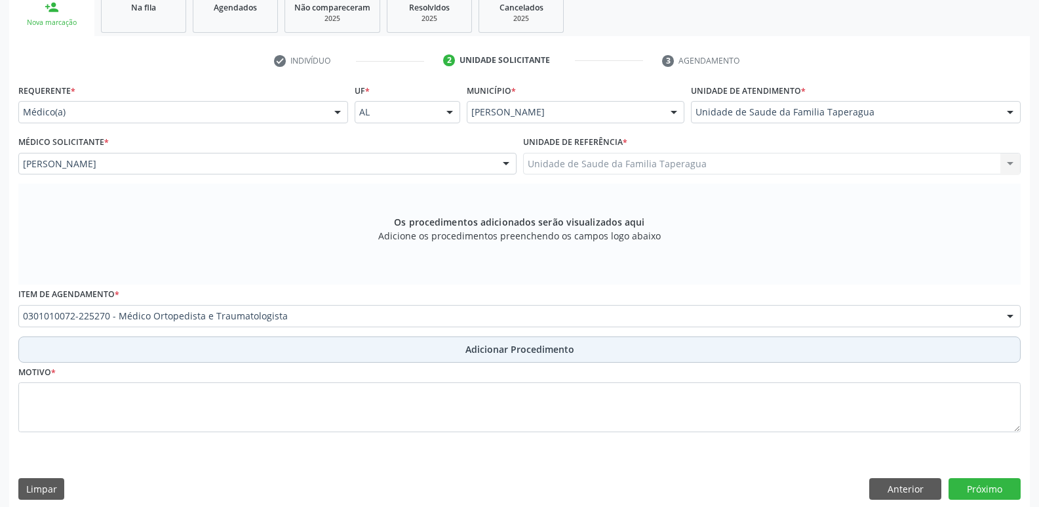
click at [476, 360] on button "Adicionar Procedimento" at bounding box center [519, 349] width 1002 height 26
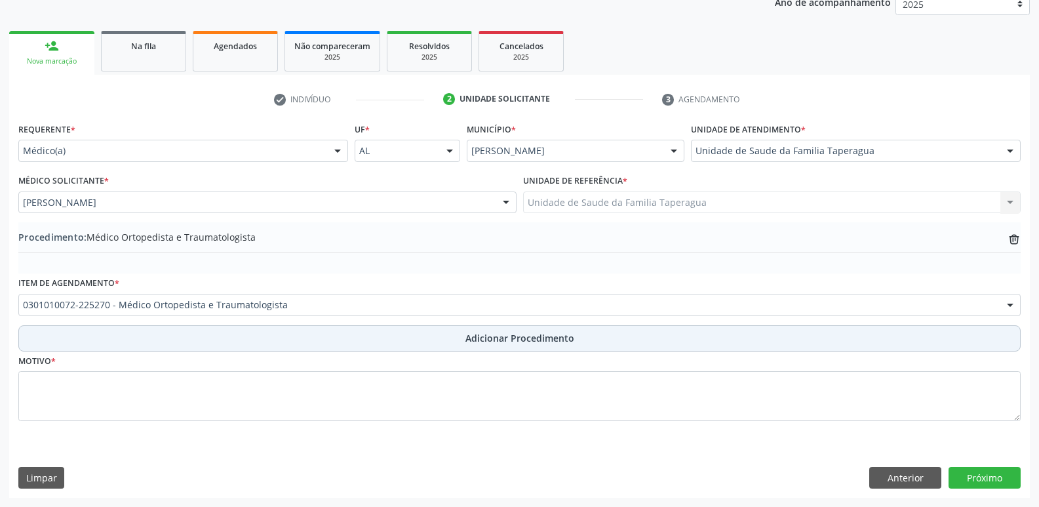
scroll to position [183, 0]
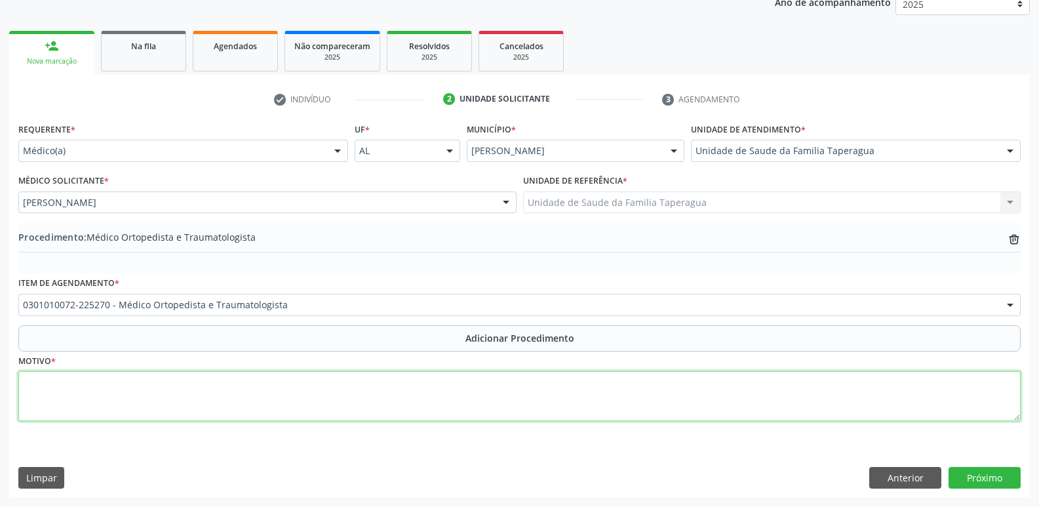
click at [469, 381] on textarea at bounding box center [519, 396] width 1002 height 50
type textarea "AVALIAÇÃO"
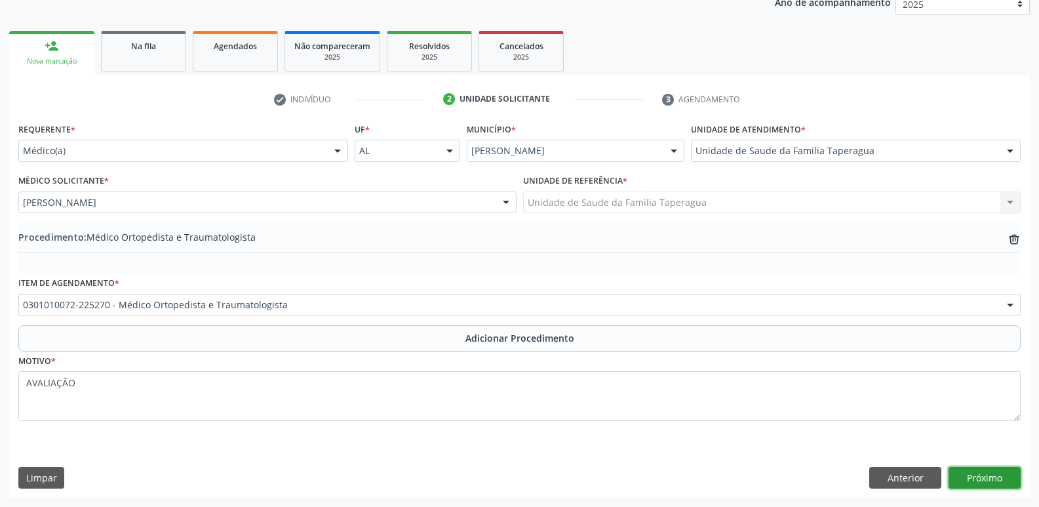
click at [998, 473] on button "Próximo" at bounding box center [984, 478] width 72 height 22
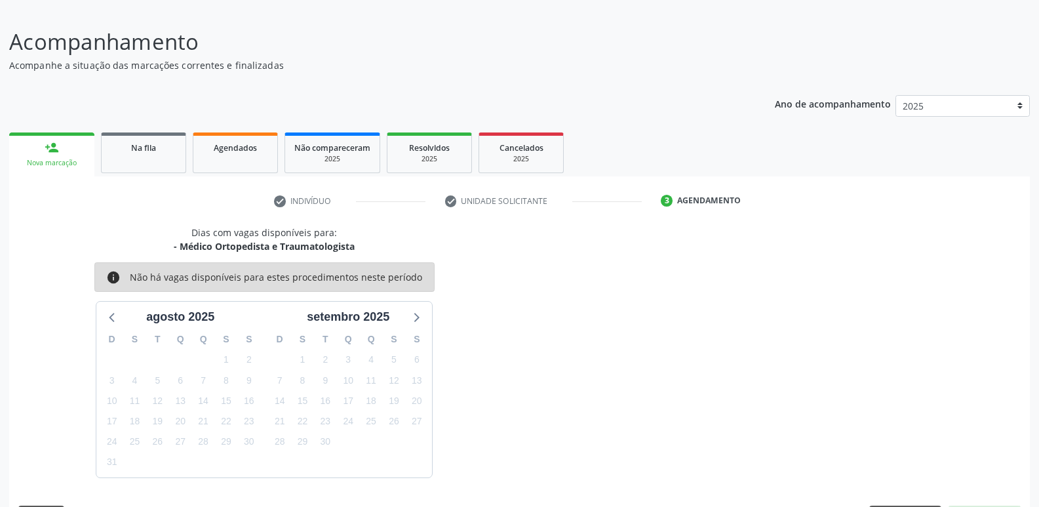
scroll to position [121, 0]
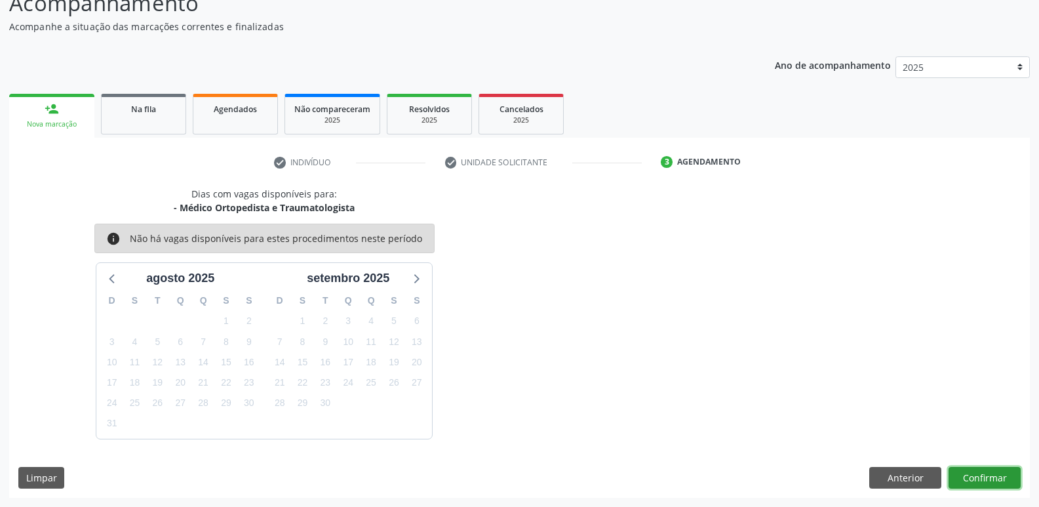
click at [991, 476] on button "Confirmar" at bounding box center [984, 478] width 72 height 22
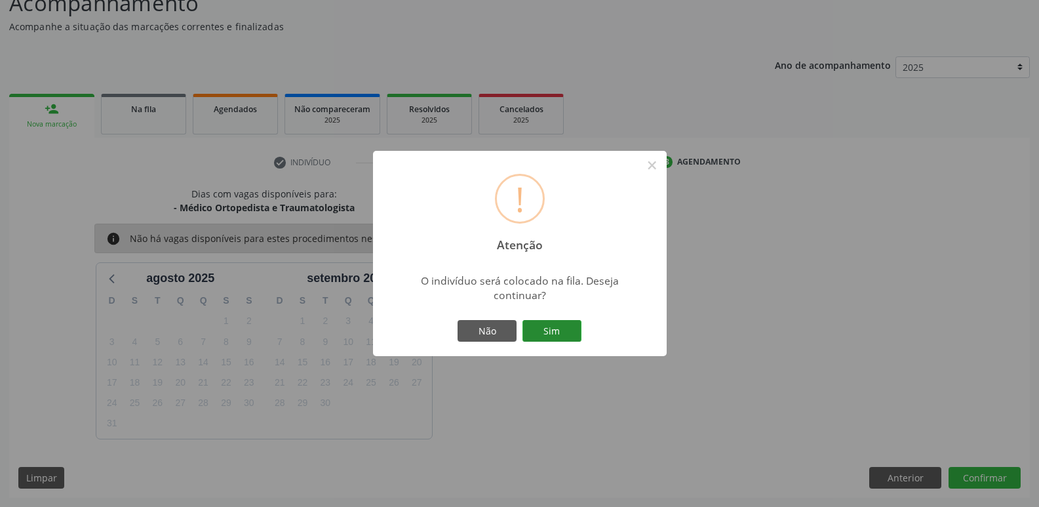
click at [548, 320] on button "Sim" at bounding box center [551, 331] width 59 height 22
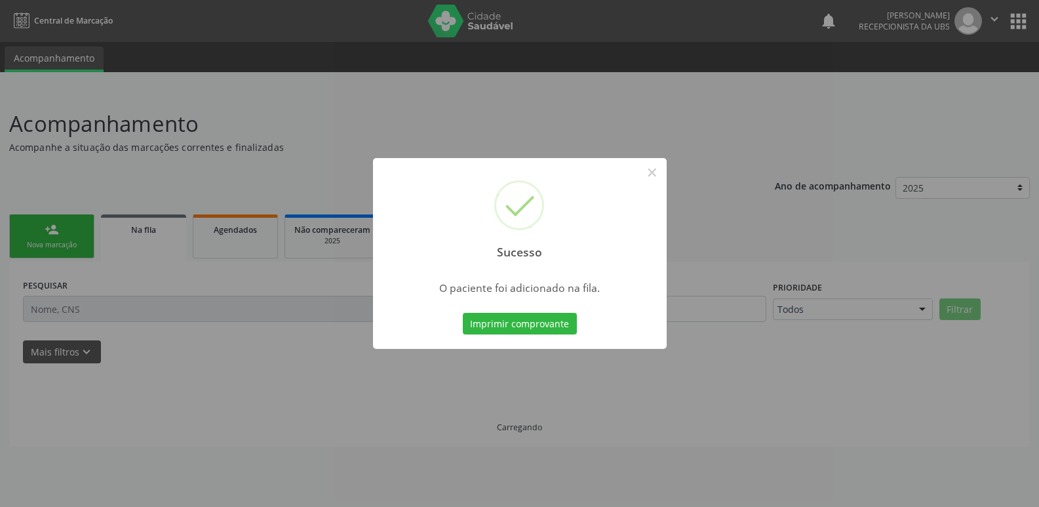
scroll to position [0, 0]
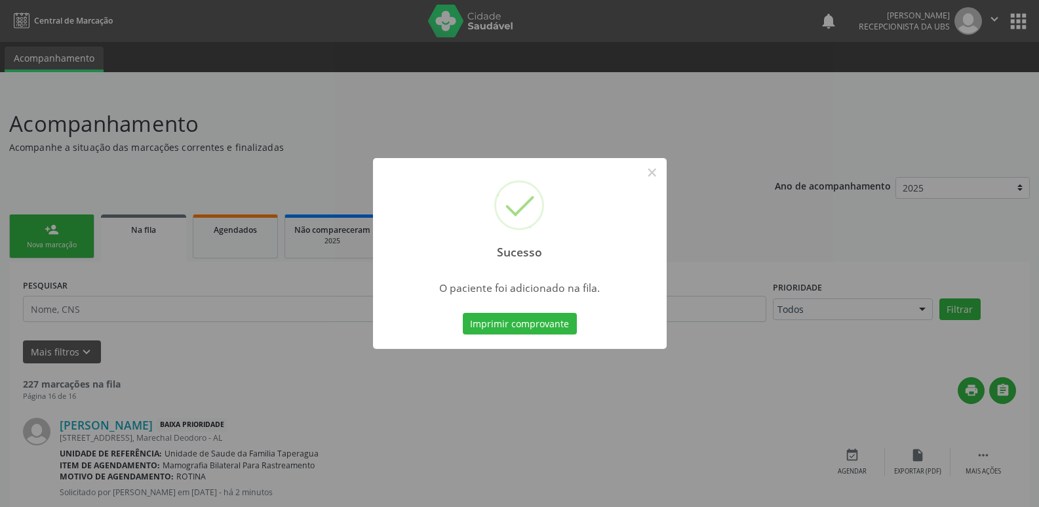
click at [761, 297] on div "Sucesso × O paciente foi adicionado na fila. Imprimir comprovante Cancel" at bounding box center [519, 253] width 1039 height 507
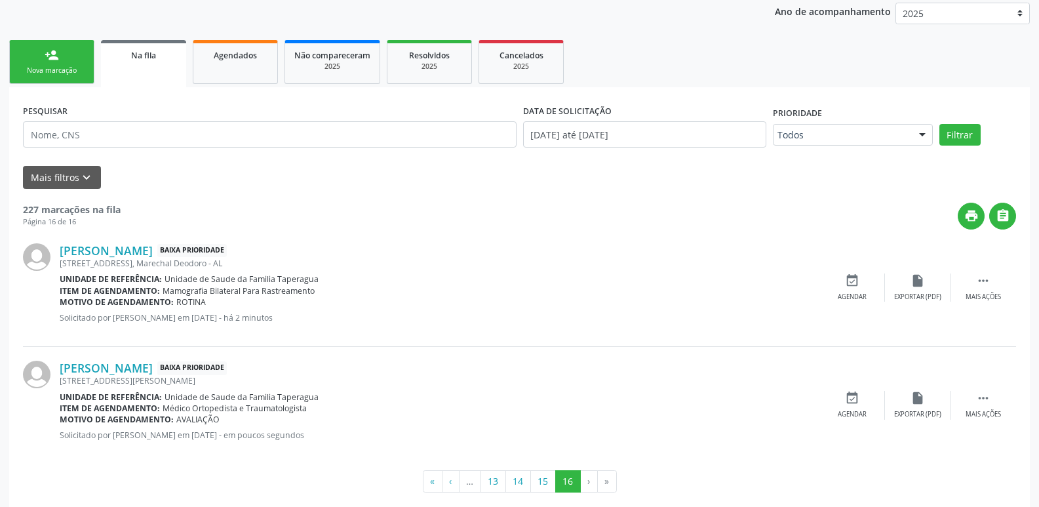
scroll to position [175, 0]
click at [45, 71] on div "Nova marcação" at bounding box center [52, 70] width 66 height 10
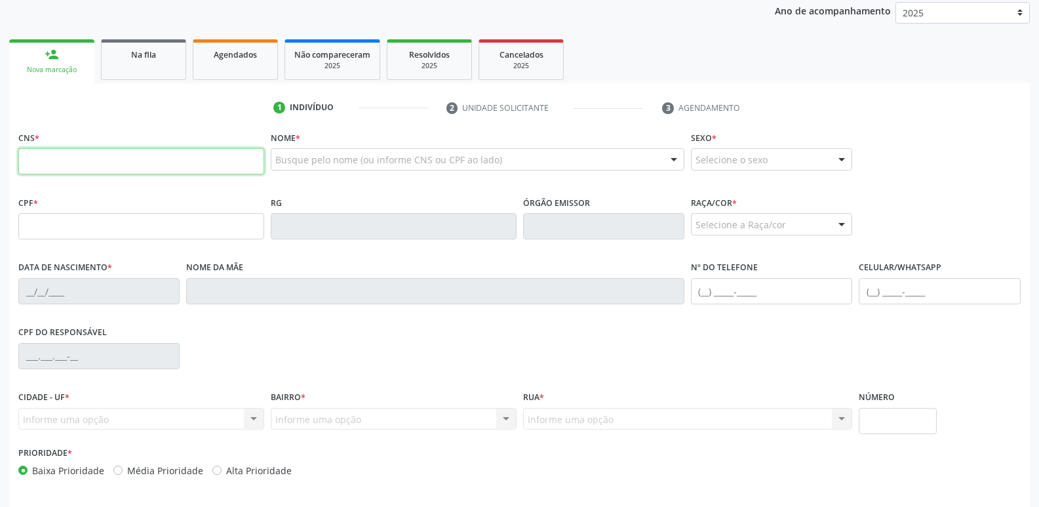
click at [192, 168] on input "text" at bounding box center [141, 161] width 246 height 26
paste input "700 2089 3414 1924"
type input "700 2089 3414 1924"
type input "042.372.664-19"
type input "01/03/1980"
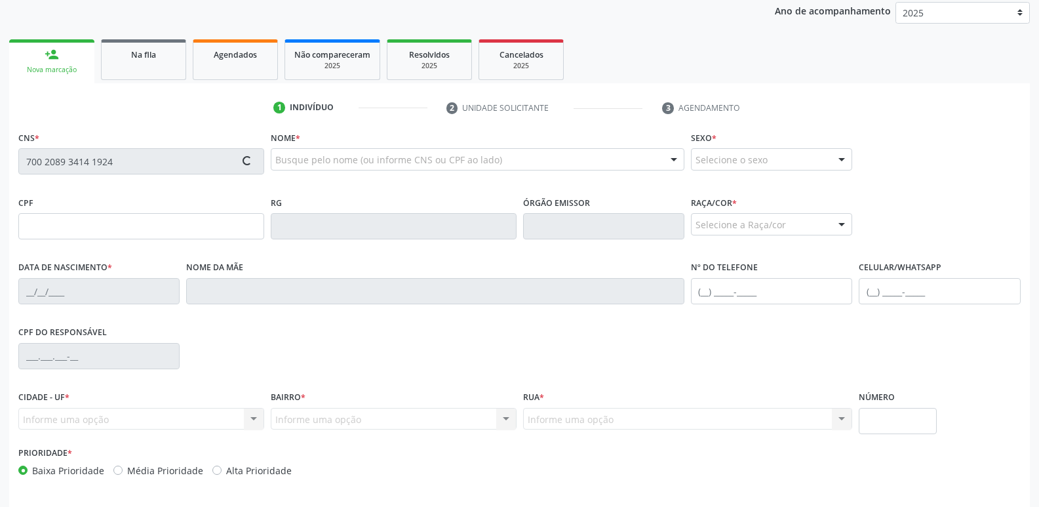
type input "Ieda Maragy Alves"
type input "(82) 99719-7671"
type input "41"
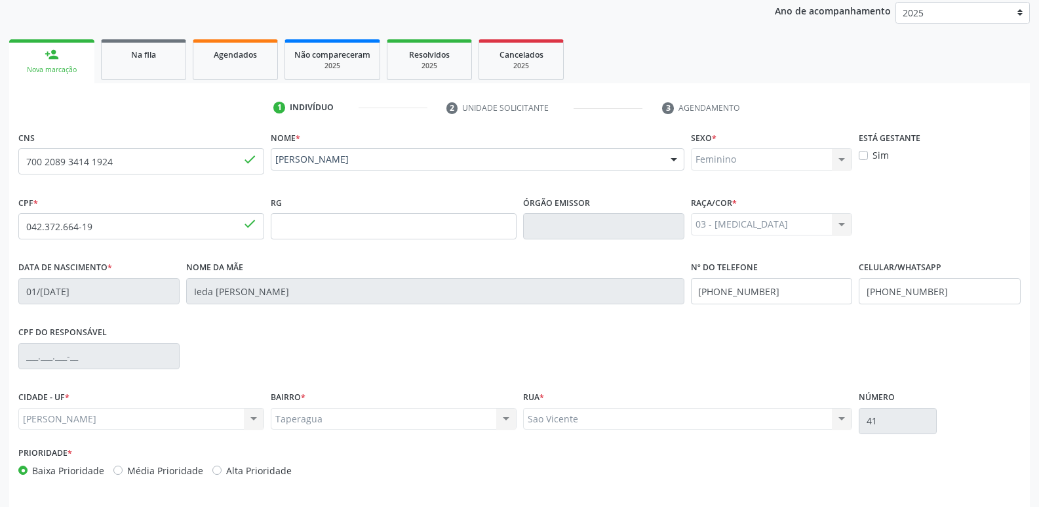
scroll to position [222, 0]
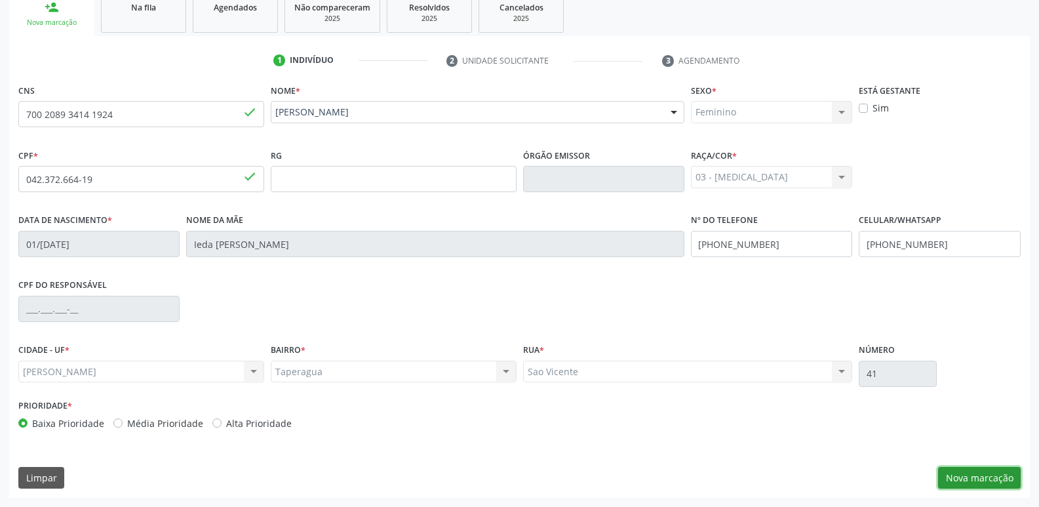
click at [958, 478] on button "Nova marcação" at bounding box center [979, 478] width 83 height 22
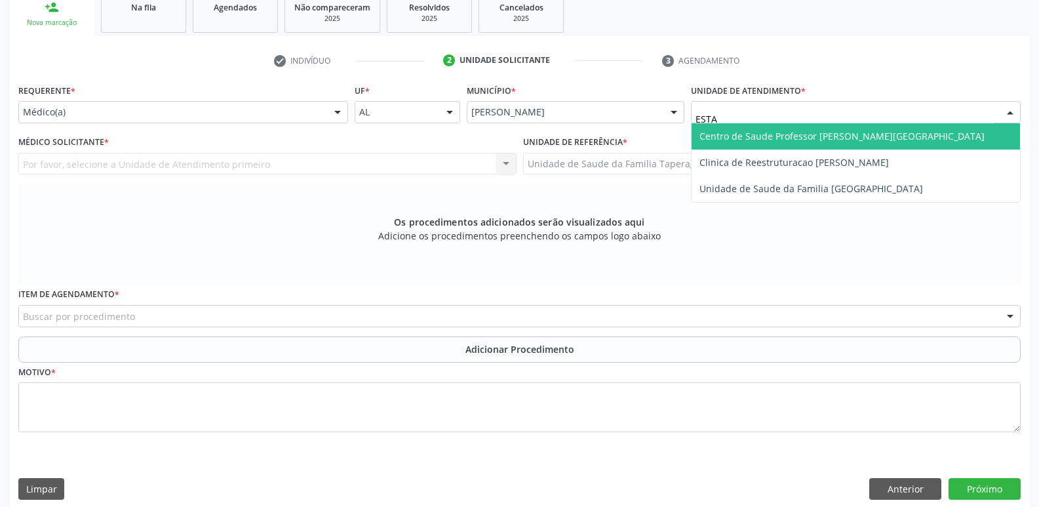
type input "ESTAC"
click at [766, 138] on span "Centro de Saude Professor [PERSON_NAME][GEOGRAPHIC_DATA]" at bounding box center [841, 136] width 285 height 12
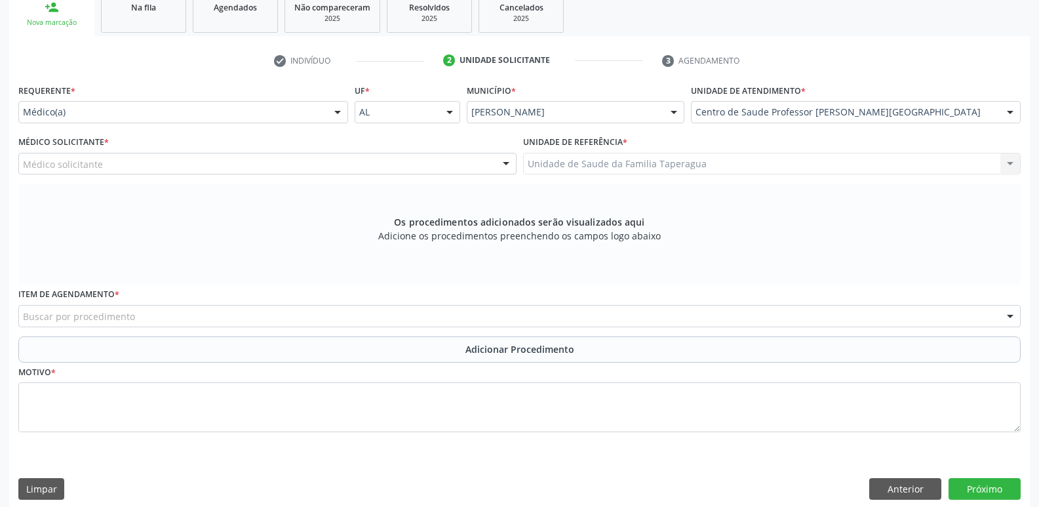
click at [295, 168] on div "Médico solicitante" at bounding box center [267, 164] width 498 height 22
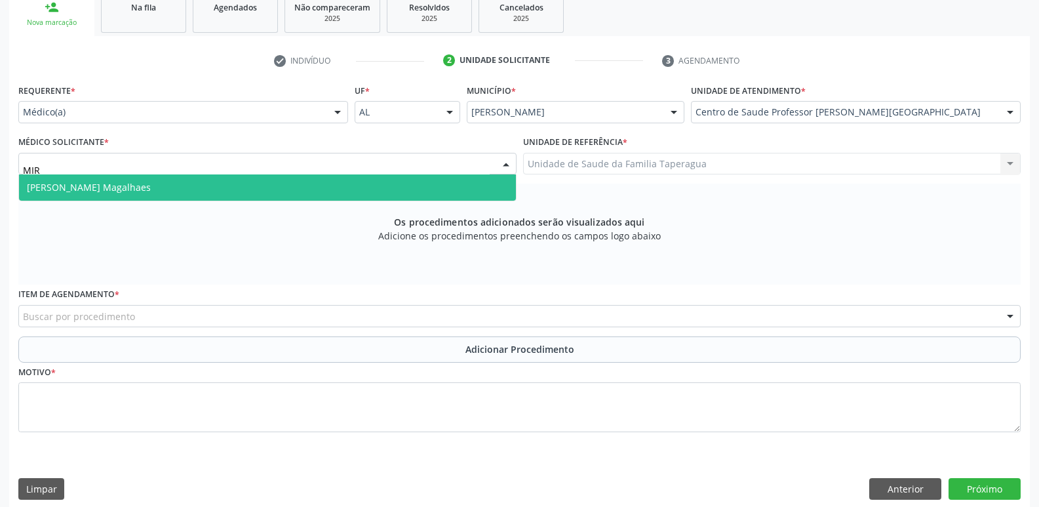
type input "MIRE"
click at [290, 185] on span "Mirella Kalyne Cavalcante Magalhaes" at bounding box center [267, 187] width 497 height 26
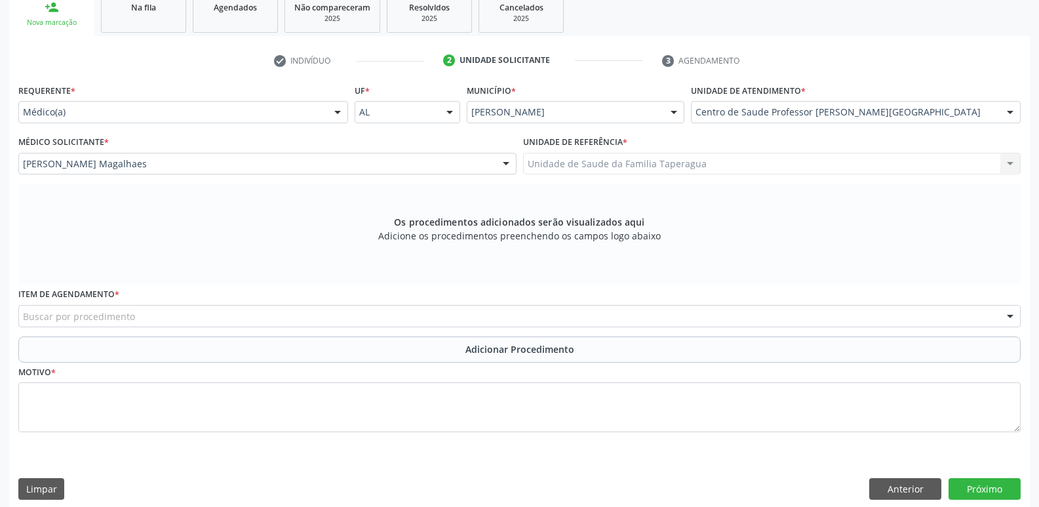
click at [322, 316] on div "Buscar por procedimento" at bounding box center [519, 316] width 1002 height 22
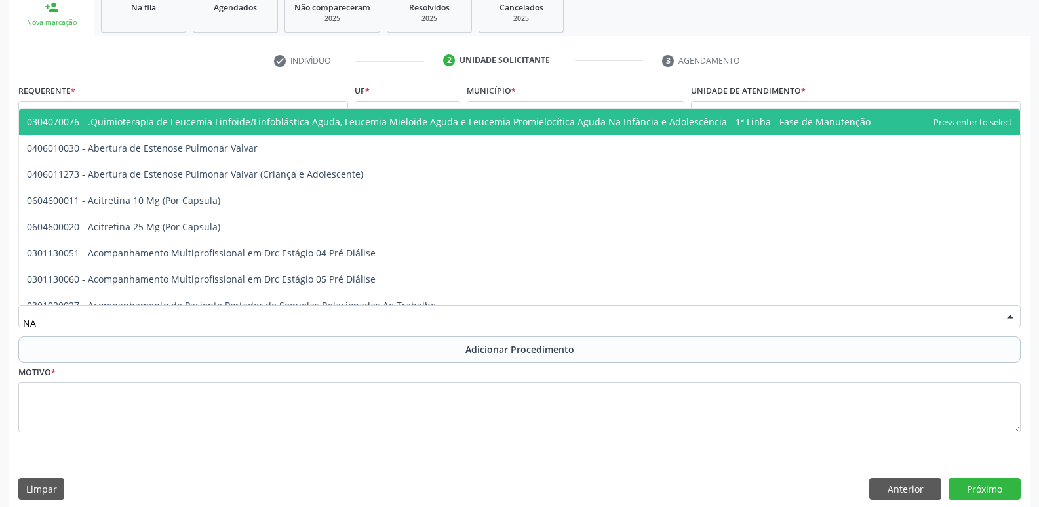
type input "N"
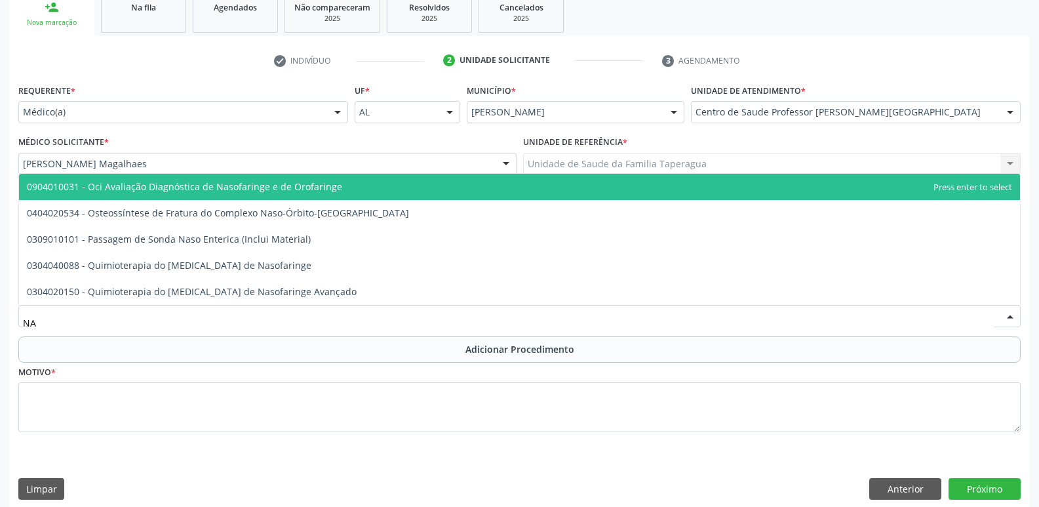
type input "N"
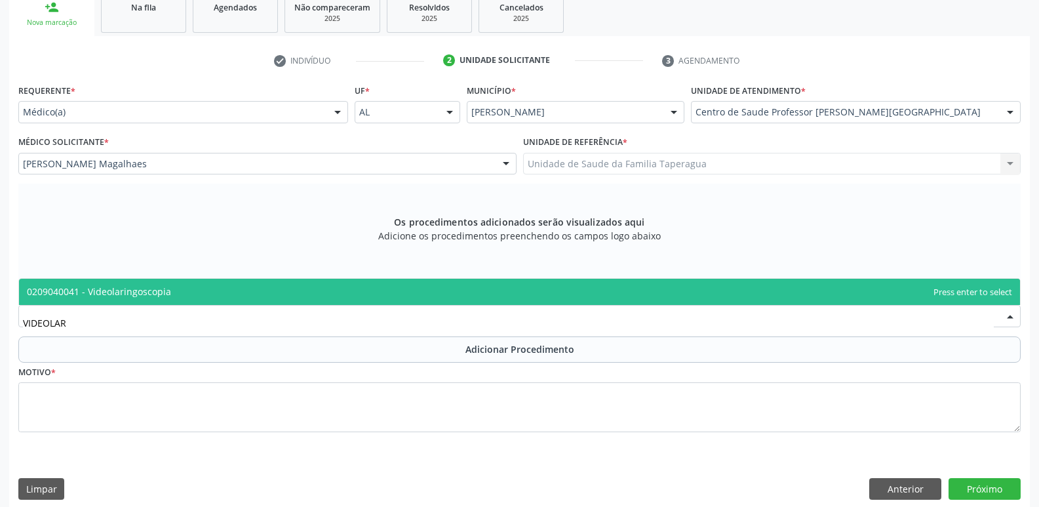
type input "VIDEOLARI"
click at [330, 282] on span "0209040041 - Videolaringoscopia" at bounding box center [519, 291] width 1001 height 26
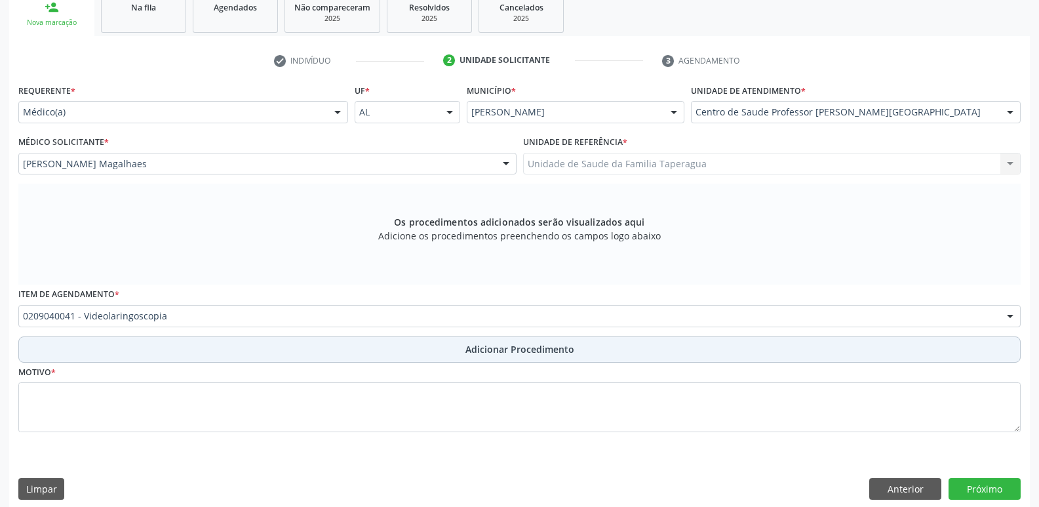
click at [347, 345] on button "Adicionar Procedimento" at bounding box center [519, 349] width 1002 height 26
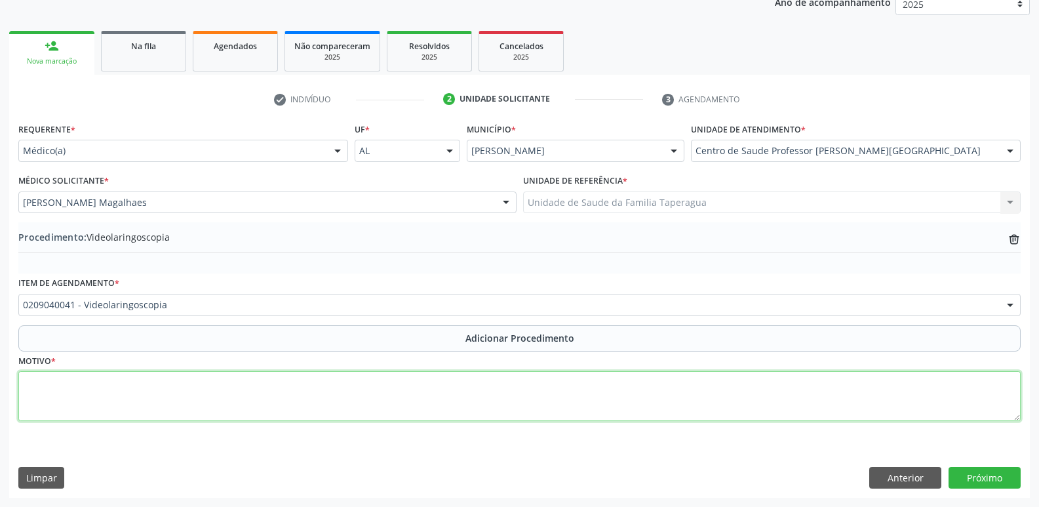
click at [351, 382] on textarea at bounding box center [519, 396] width 1002 height 50
type textarea "RONCOS + DISFONIA"
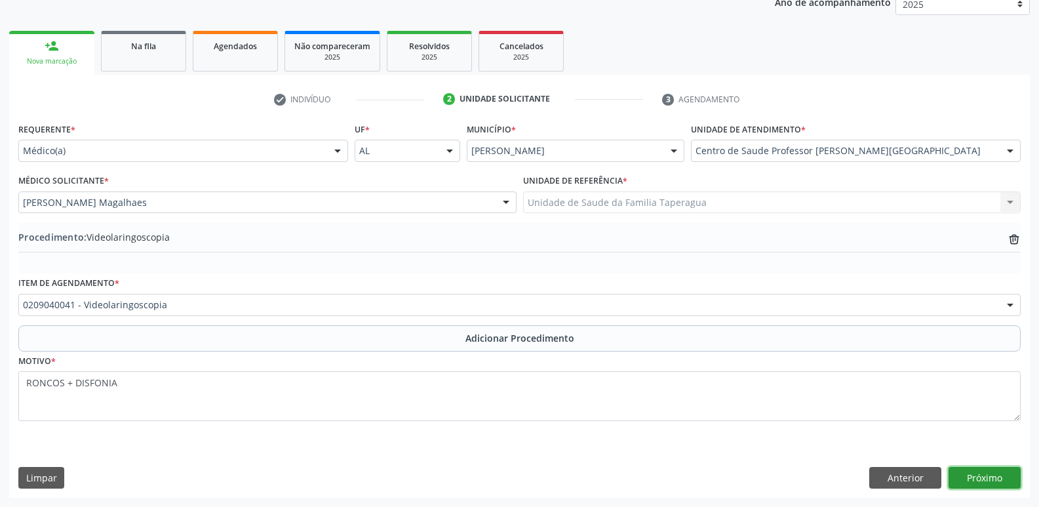
click at [1000, 470] on button "Próximo" at bounding box center [984, 478] width 72 height 22
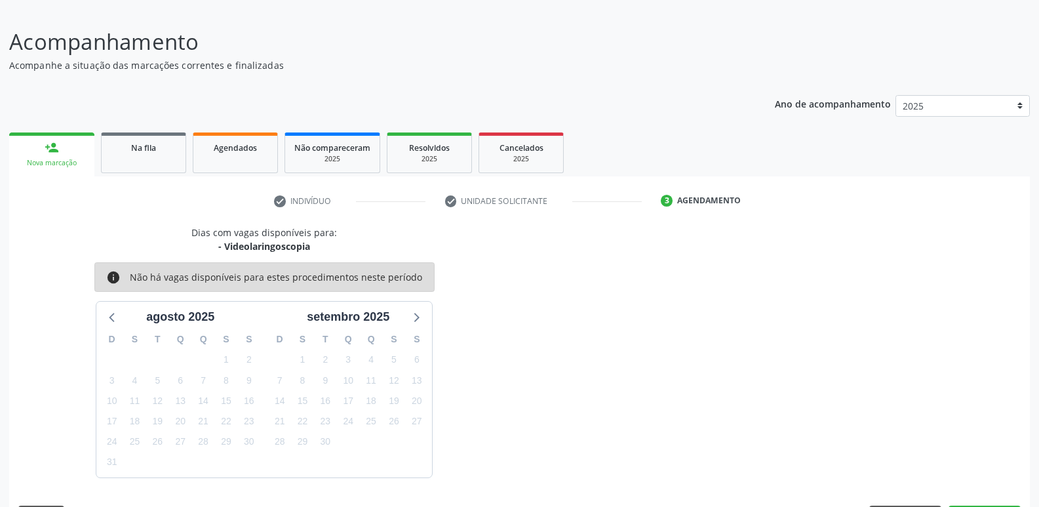
scroll to position [121, 0]
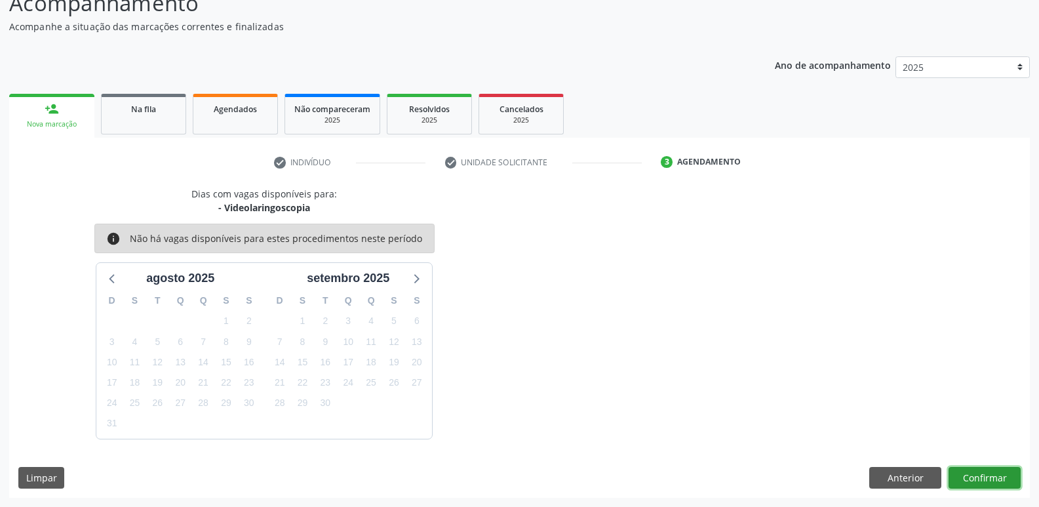
click at [985, 475] on button "Confirmar" at bounding box center [984, 478] width 72 height 22
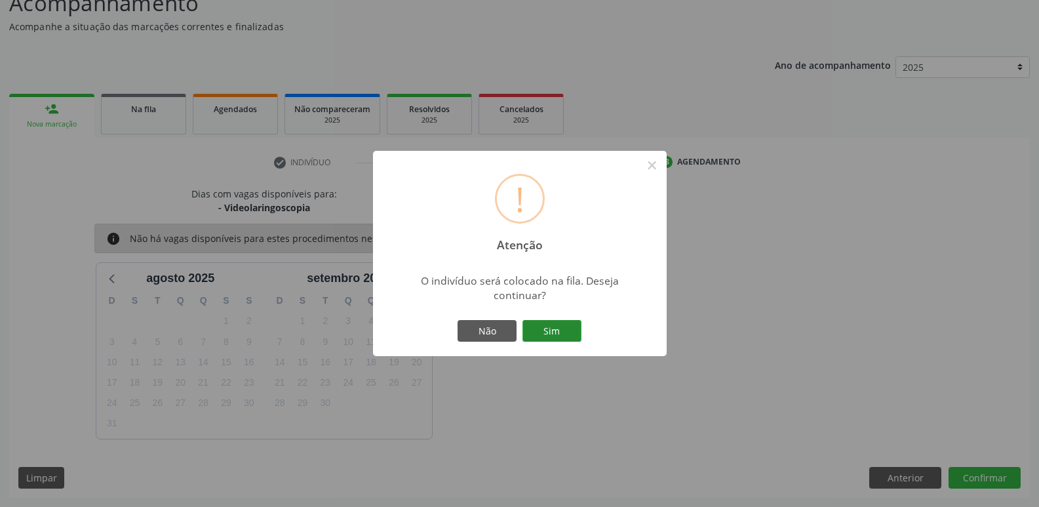
click at [522, 320] on button "Sim" at bounding box center [551, 331] width 59 height 22
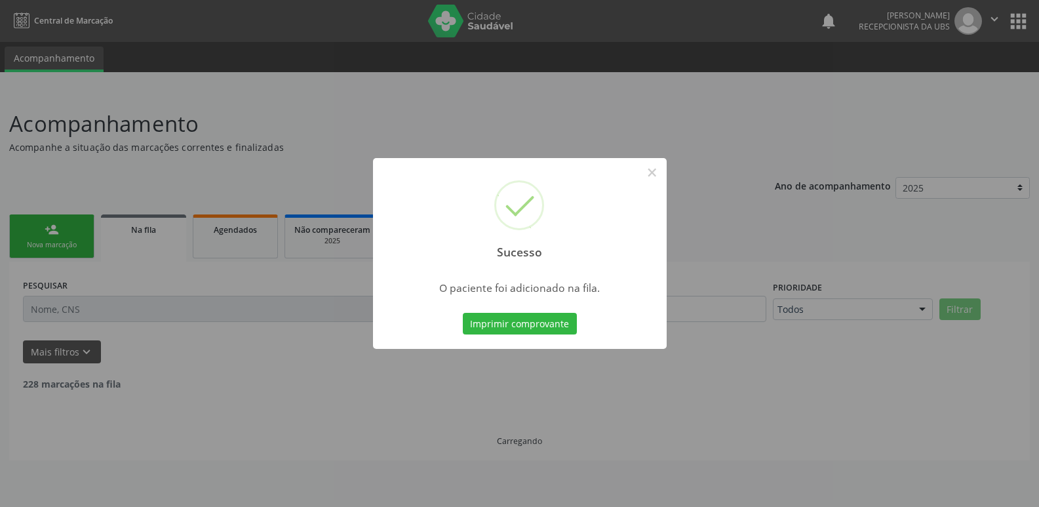
scroll to position [0, 0]
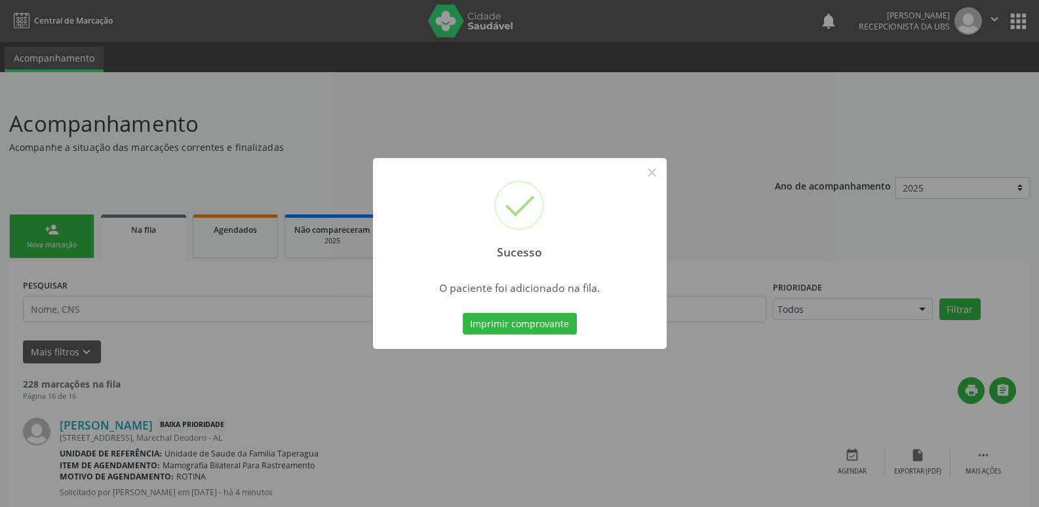
click at [758, 245] on div "Sucesso × O paciente foi adicionado na fila. Imprimir comprovante Cancel" at bounding box center [519, 253] width 1039 height 507
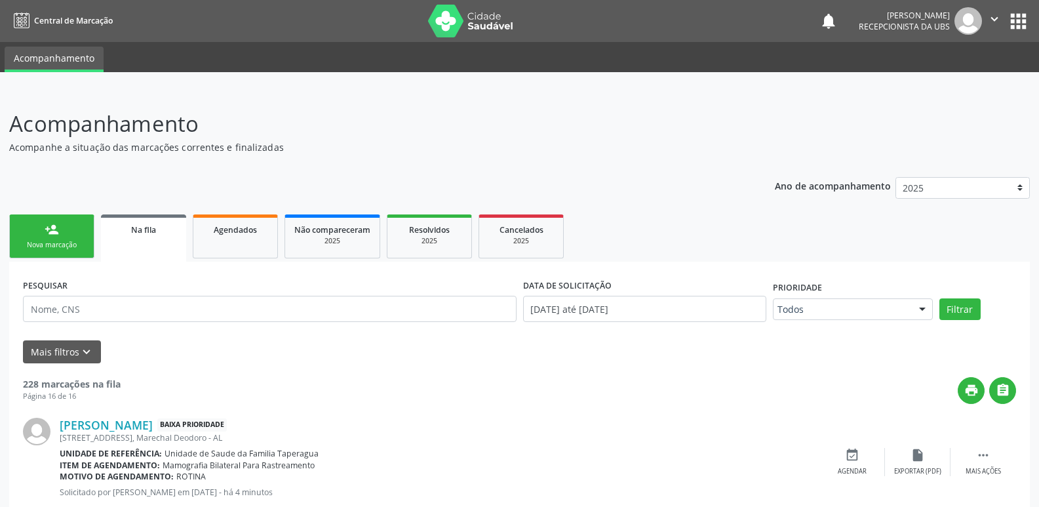
click at [32, 228] on link "person_add Nova marcação" at bounding box center [51, 236] width 85 height 44
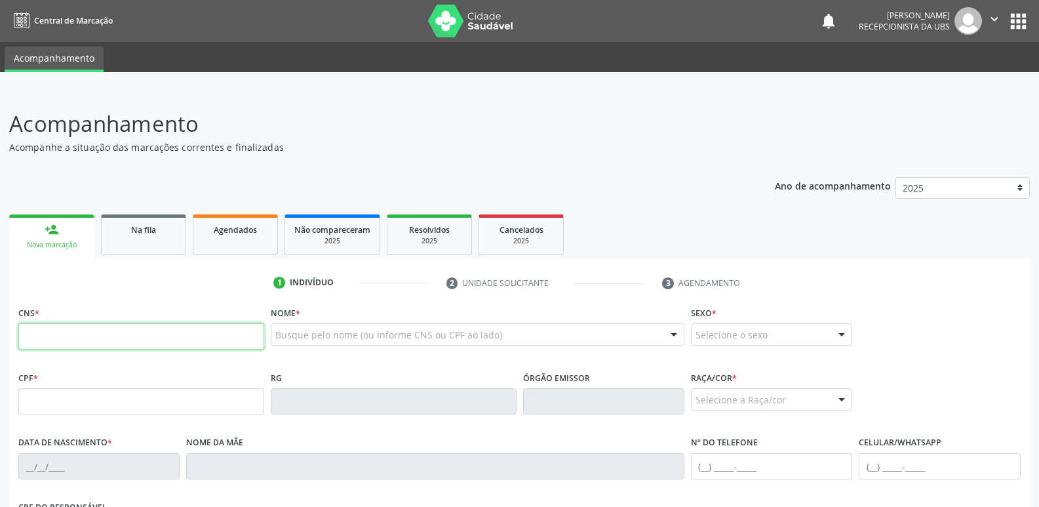
click at [123, 339] on input "text" at bounding box center [141, 336] width 246 height 26
paste input "700 2089 3414 1924"
type input "700 2089 3414 1924"
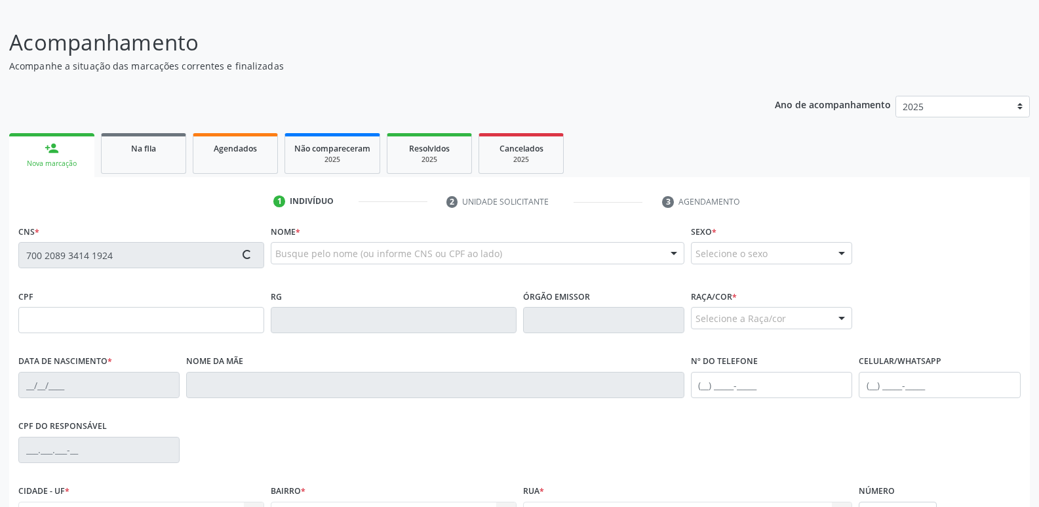
type input "042.372.664-19"
type input "01/03/1980"
type input "Ieda Maragy Alves"
type input "(82) 99719-7671"
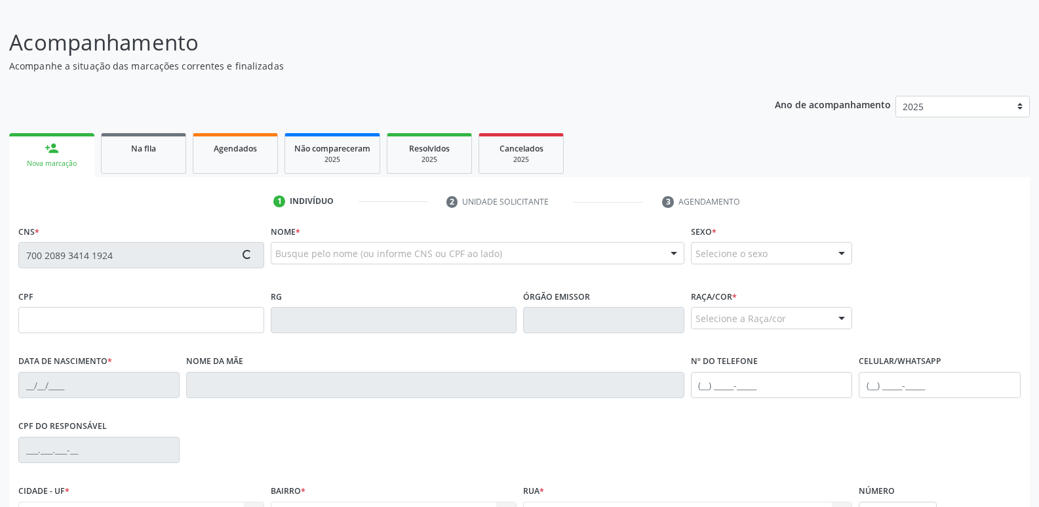
type input "41"
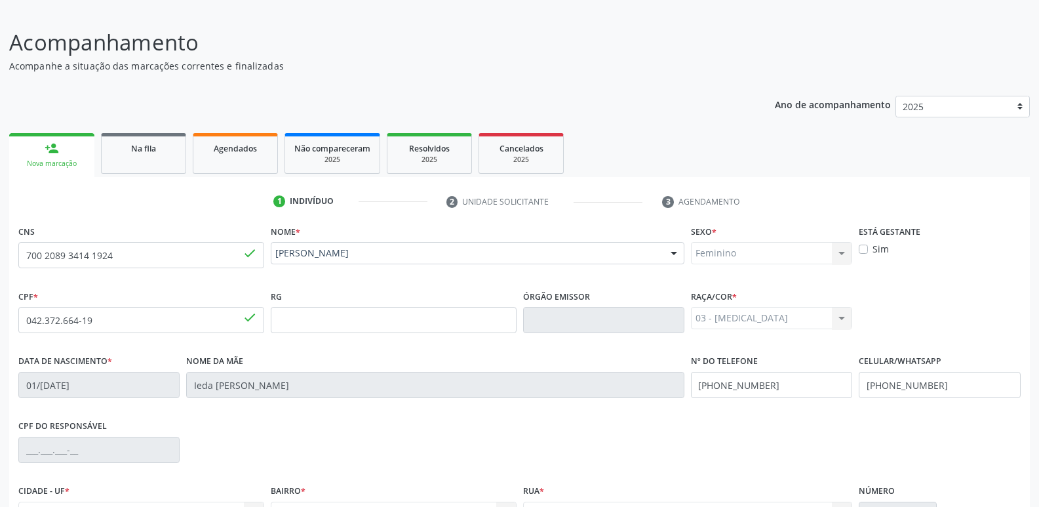
scroll to position [222, 0]
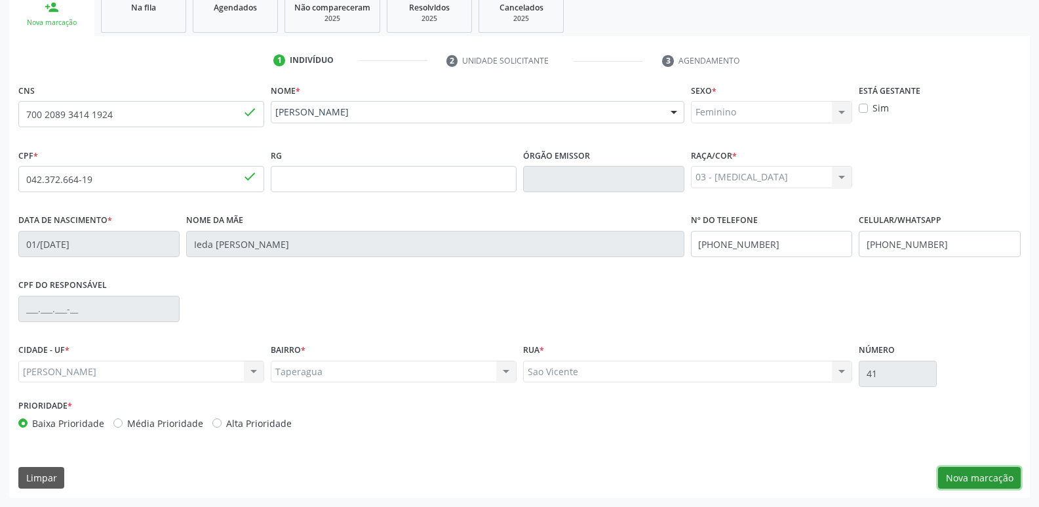
click at [1005, 476] on button "Nova marcação" at bounding box center [979, 478] width 83 height 22
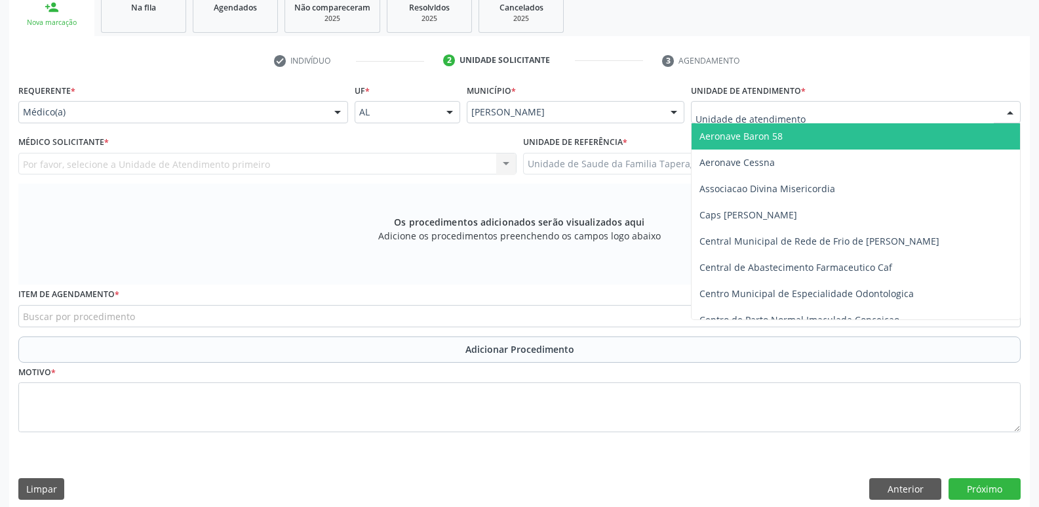
click at [799, 120] on div at bounding box center [856, 112] width 330 height 22
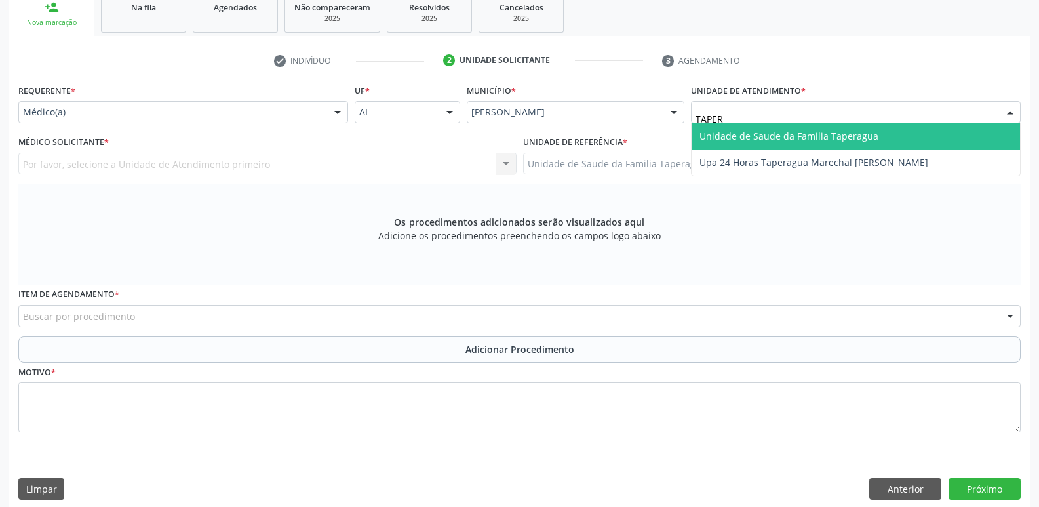
click at [800, 133] on span "Unidade de Saude da Familia Taperagua" at bounding box center [788, 136] width 179 height 12
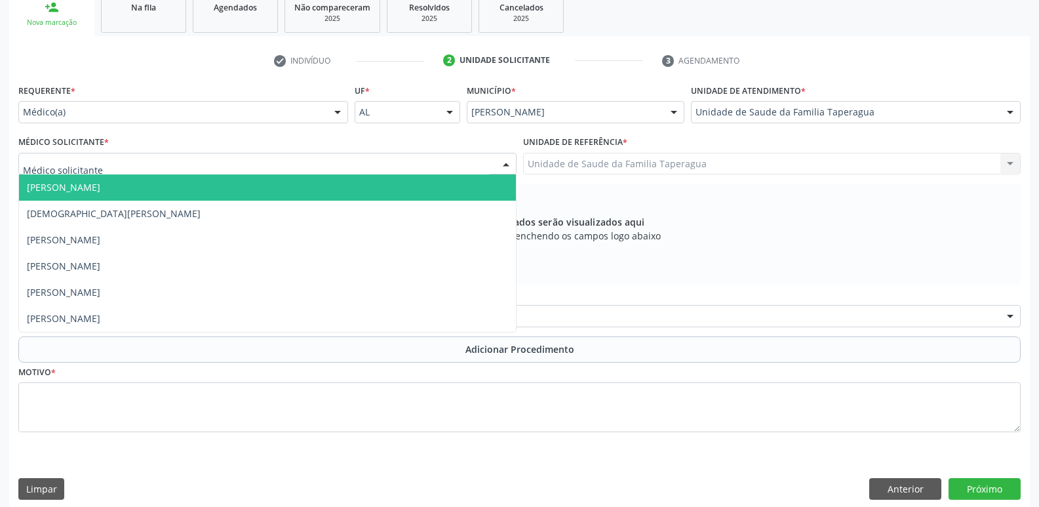
click at [415, 168] on div at bounding box center [267, 164] width 498 height 22
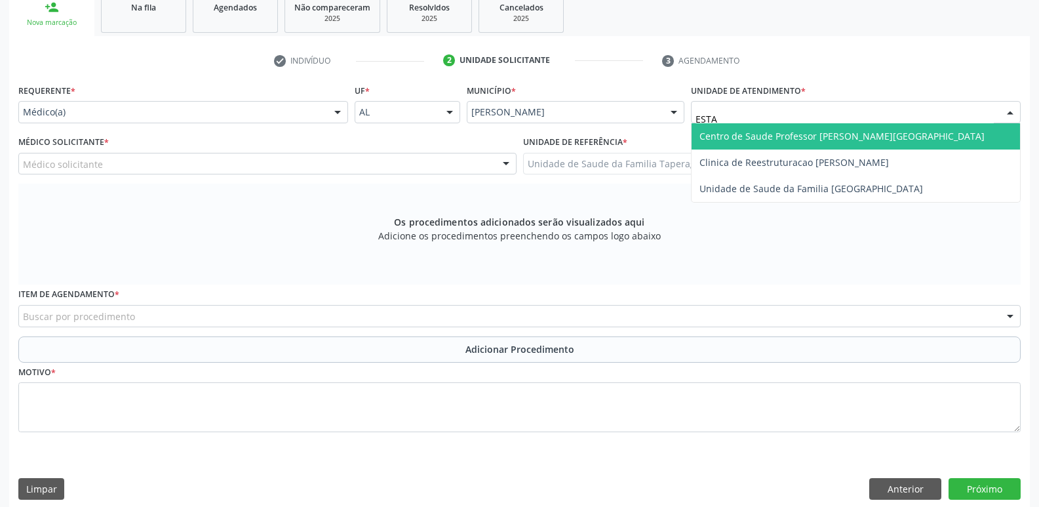
type input "ESTAC"
click at [763, 134] on span "Centro de Saude Professor [PERSON_NAME][GEOGRAPHIC_DATA]" at bounding box center [841, 136] width 285 height 12
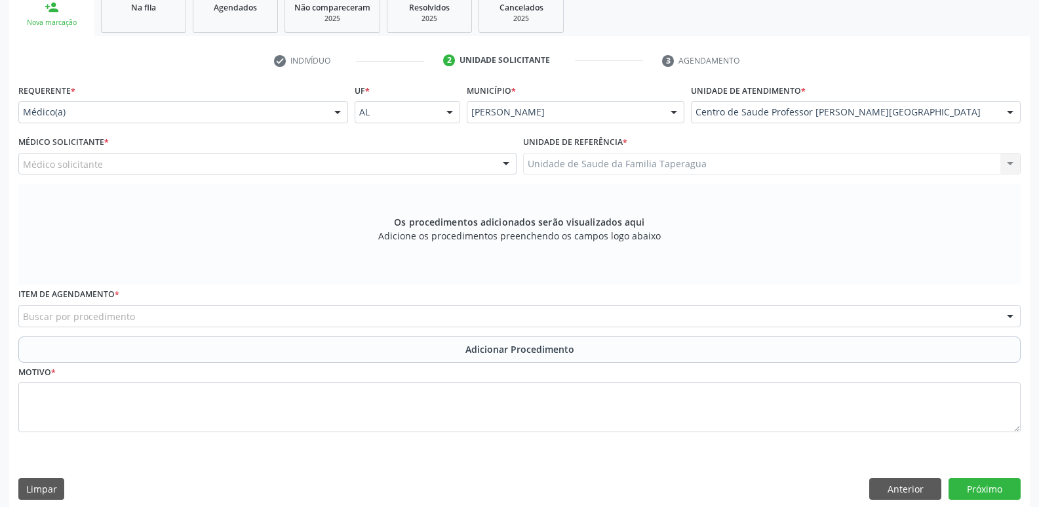
click at [331, 164] on div "Médico solicitante" at bounding box center [267, 164] width 498 height 22
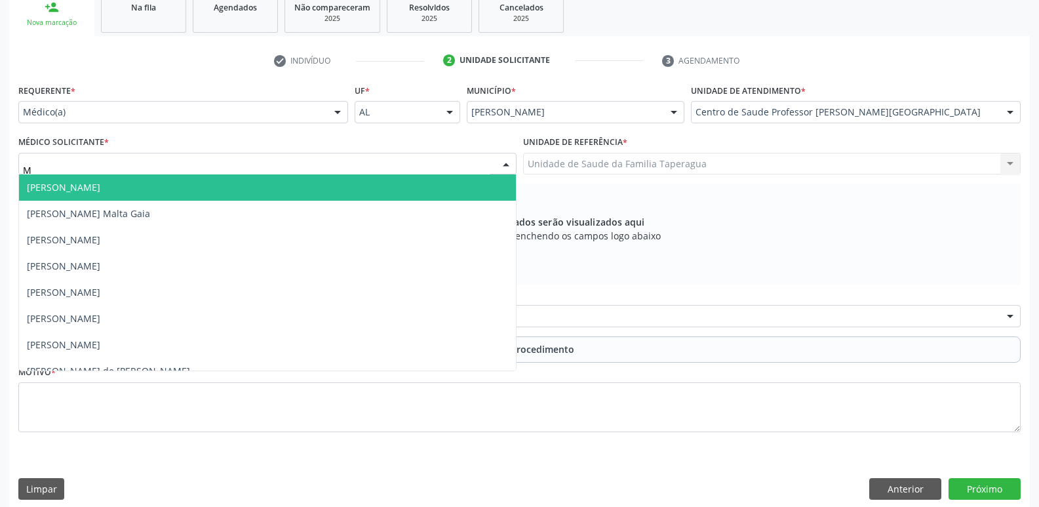
type input "MI"
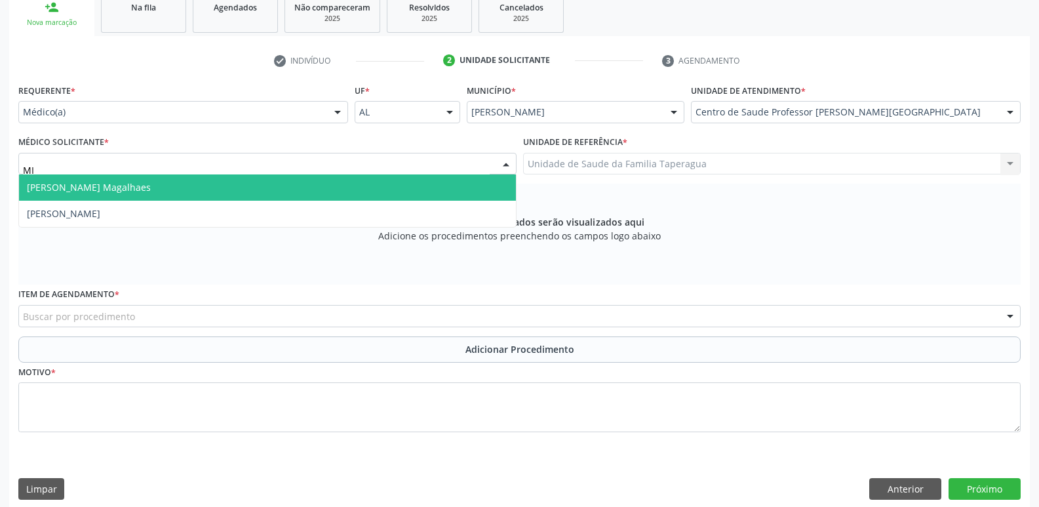
click at [331, 181] on span "Mirella Kalyne Cavalcante Magalhaes" at bounding box center [267, 187] width 497 height 26
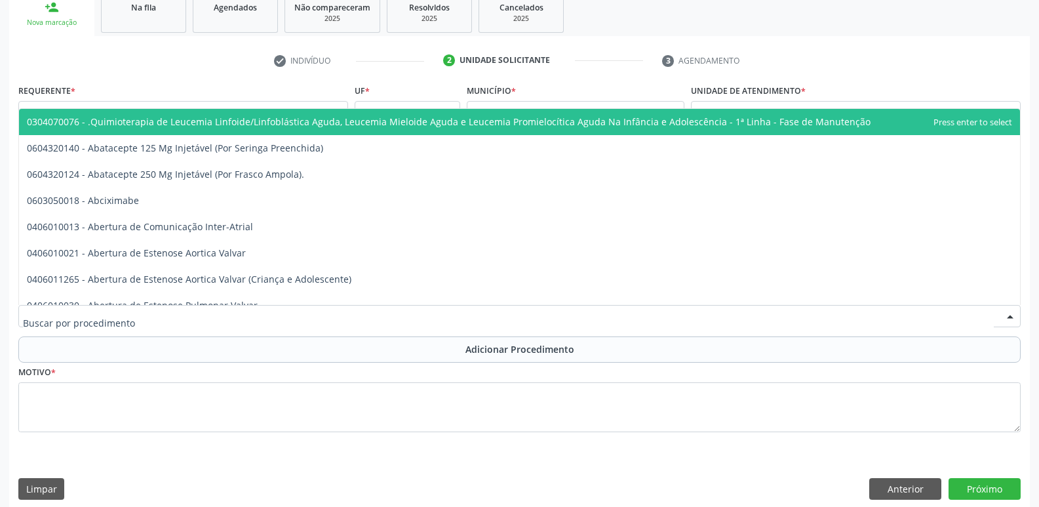
click at [330, 308] on div at bounding box center [519, 316] width 1002 height 22
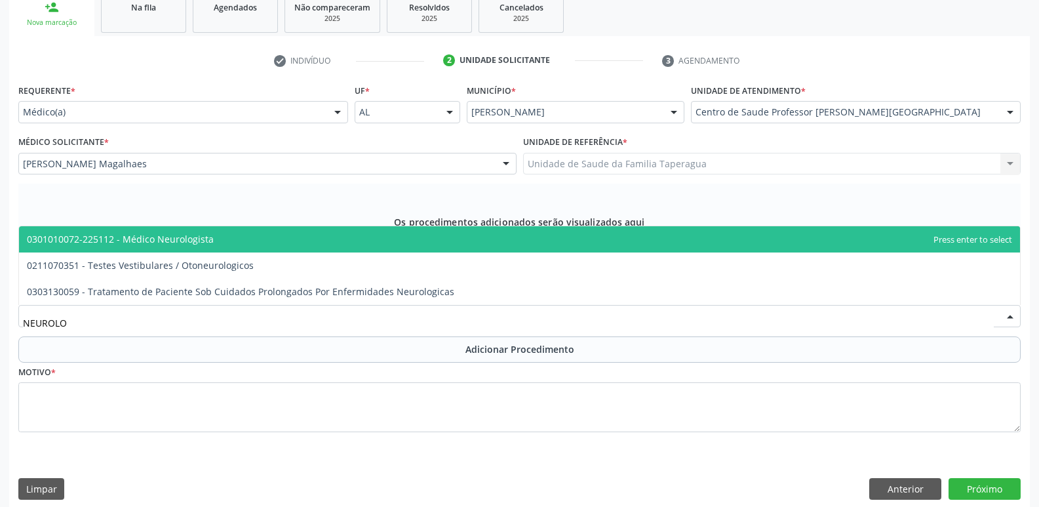
type input "NEUROLOG"
click at [370, 246] on span "0301010072-225112 - Médico Neurologista" at bounding box center [519, 239] width 1001 height 26
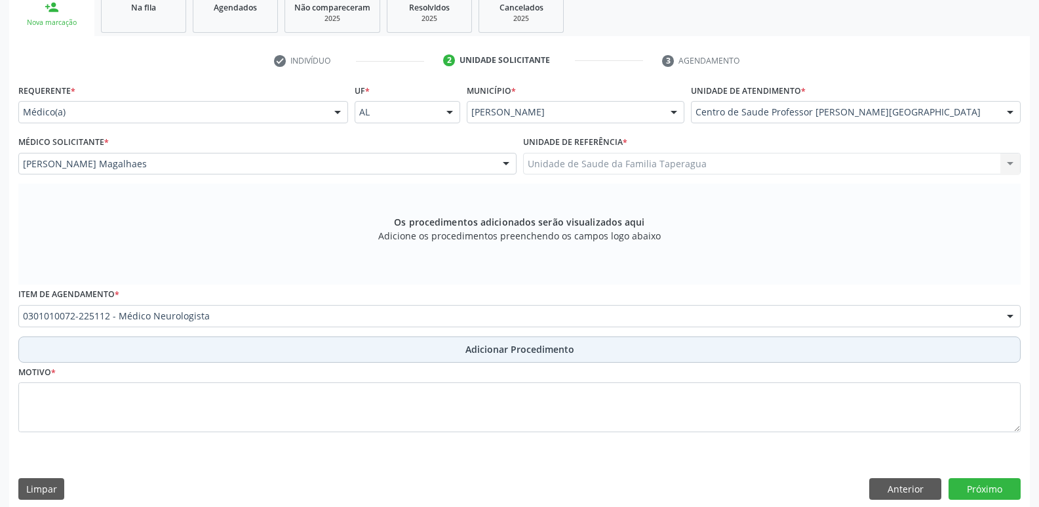
click at [379, 341] on button "Adicionar Procedimento" at bounding box center [519, 349] width 1002 height 26
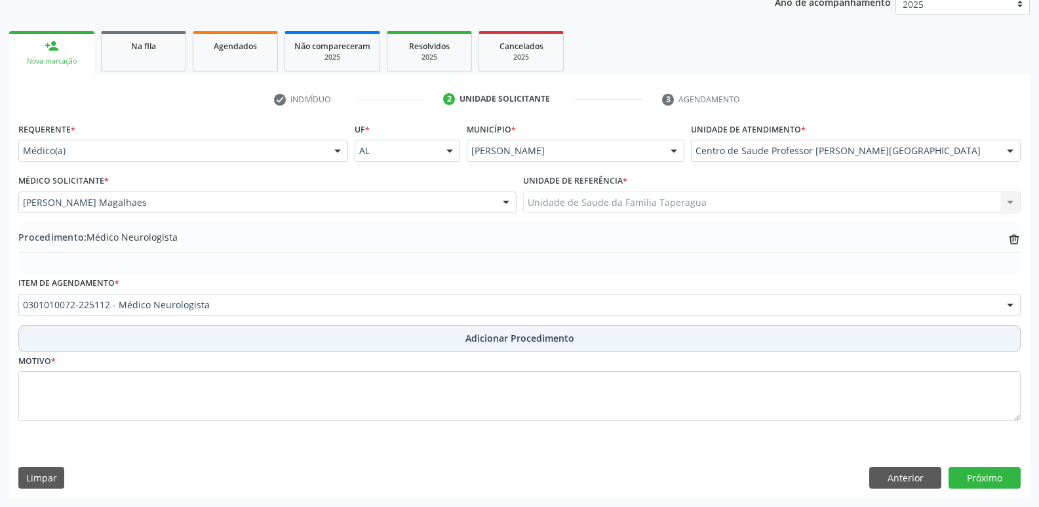
scroll to position [183, 0]
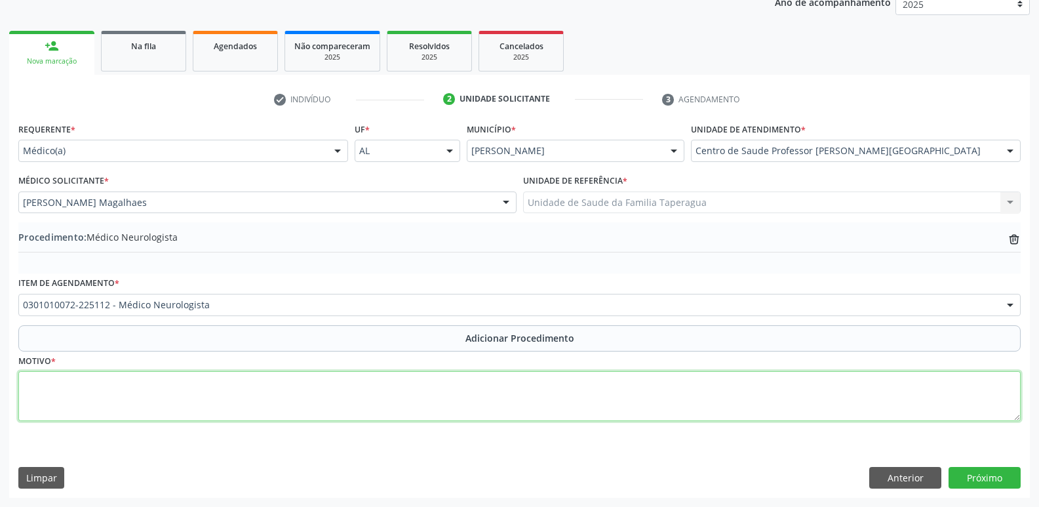
click at [379, 381] on textarea at bounding box center [519, 396] width 1002 height 50
type textarea "DISFONIA"
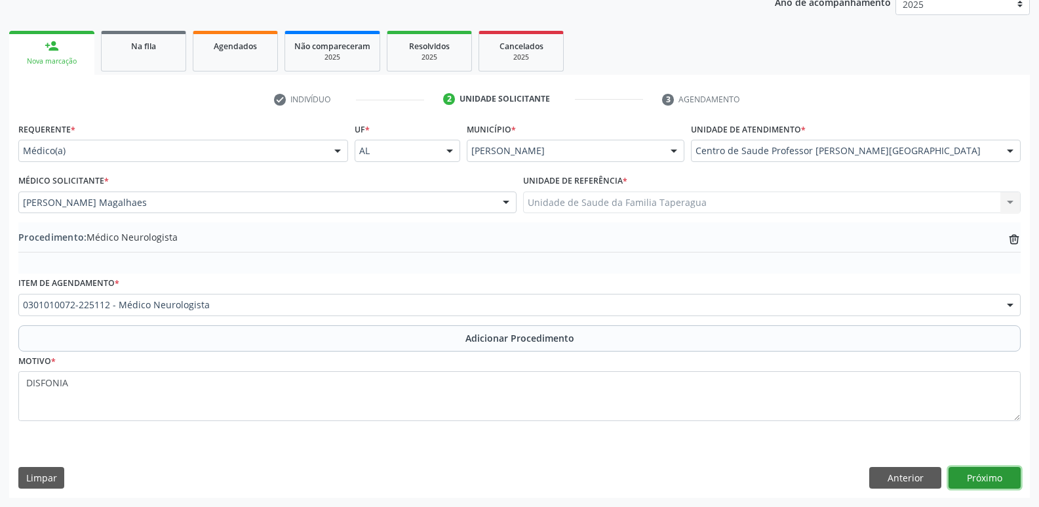
click at [1000, 472] on button "Próximo" at bounding box center [984, 478] width 72 height 22
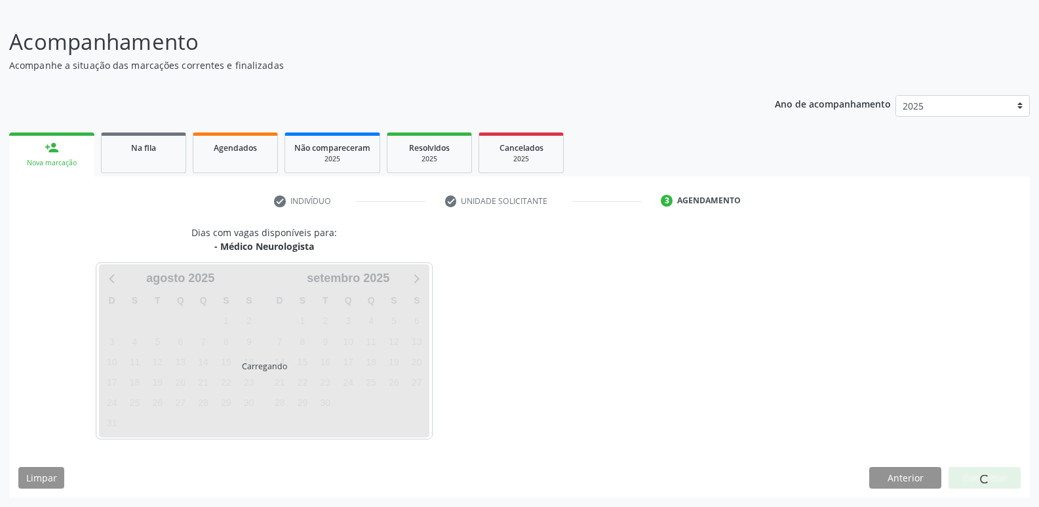
scroll to position [121, 0]
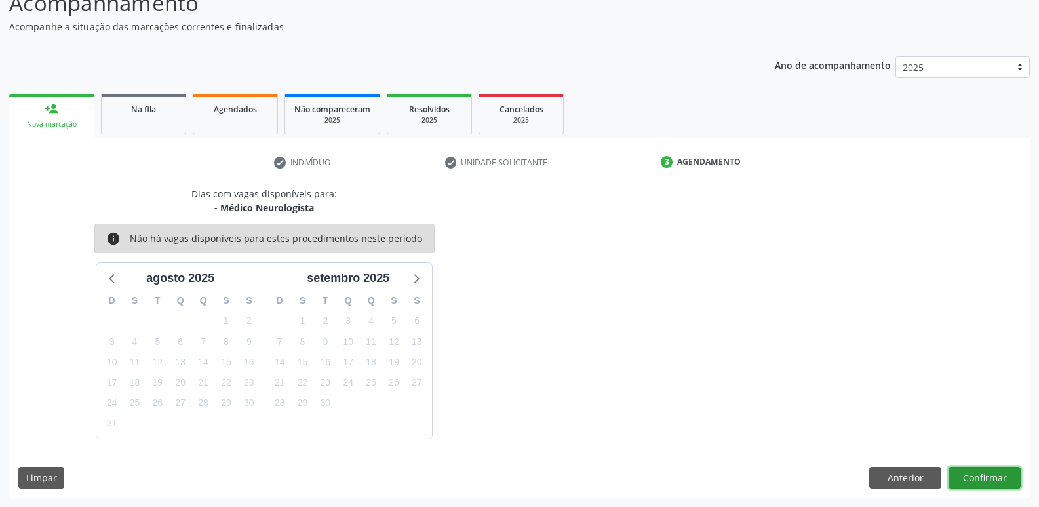
click at [982, 472] on button "Confirmar" at bounding box center [984, 478] width 72 height 22
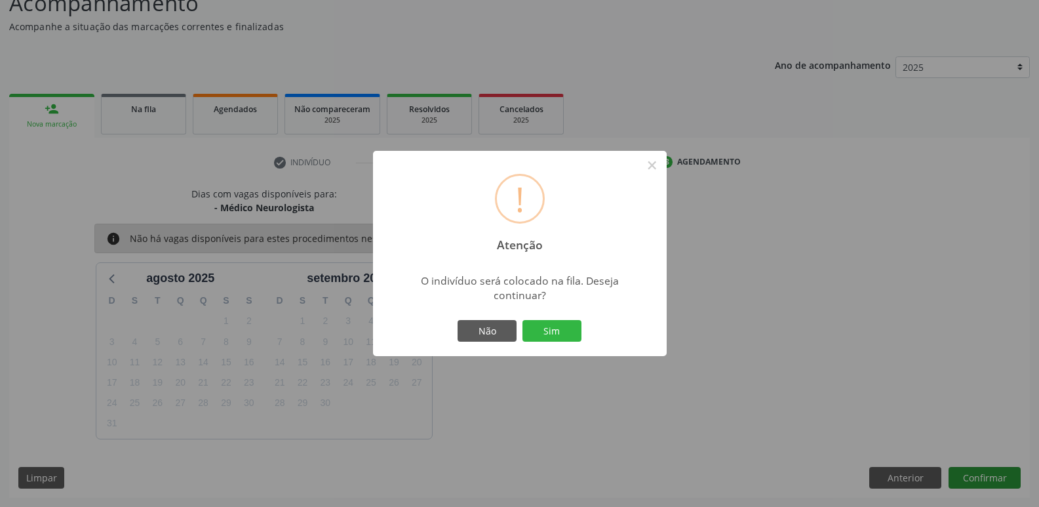
click at [522, 320] on button "Sim" at bounding box center [551, 331] width 59 height 22
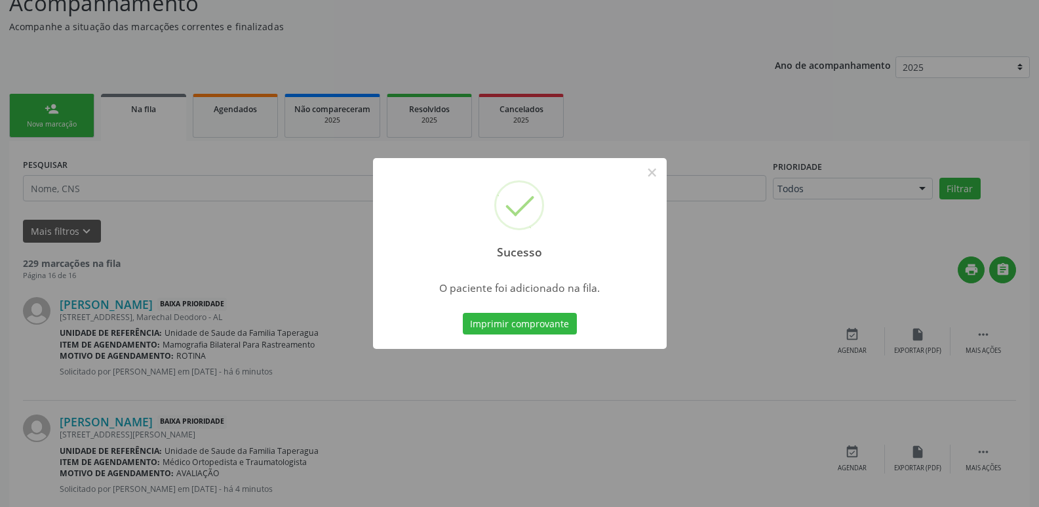
scroll to position [0, 0]
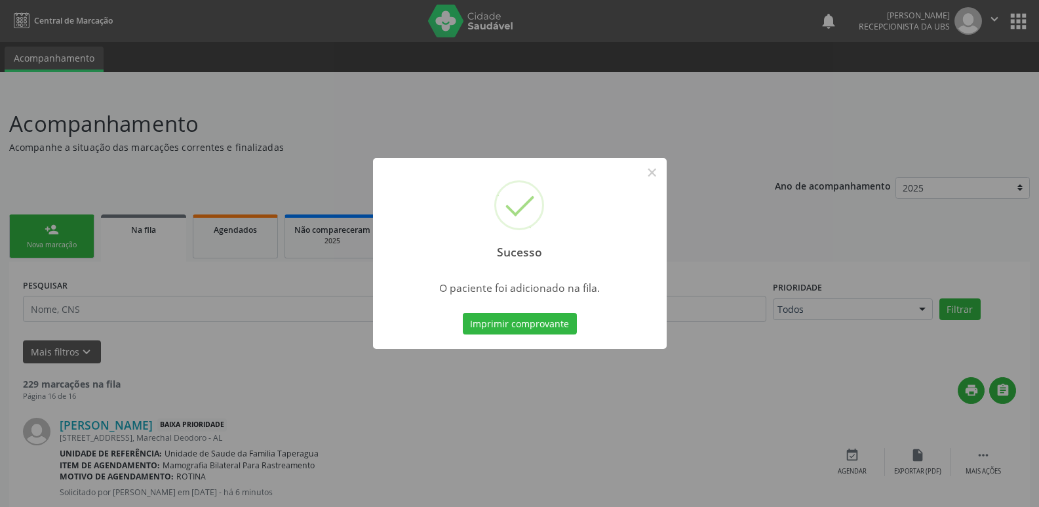
click at [843, 290] on div "Sucesso × O paciente foi adicionado na fila. Imprimir comprovante Cancel" at bounding box center [519, 253] width 1039 height 507
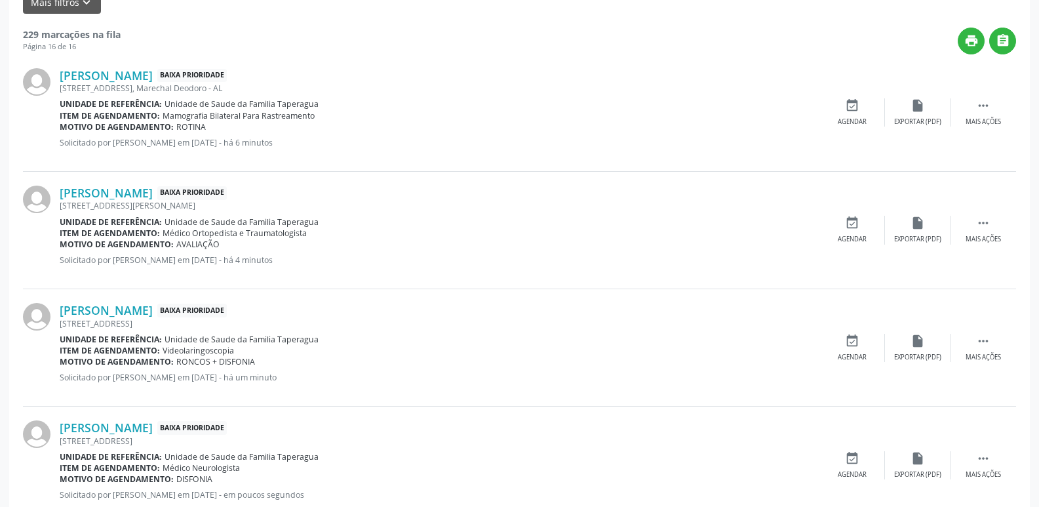
scroll to position [427, 0]
